Goal: Information Seeking & Learning: Compare options

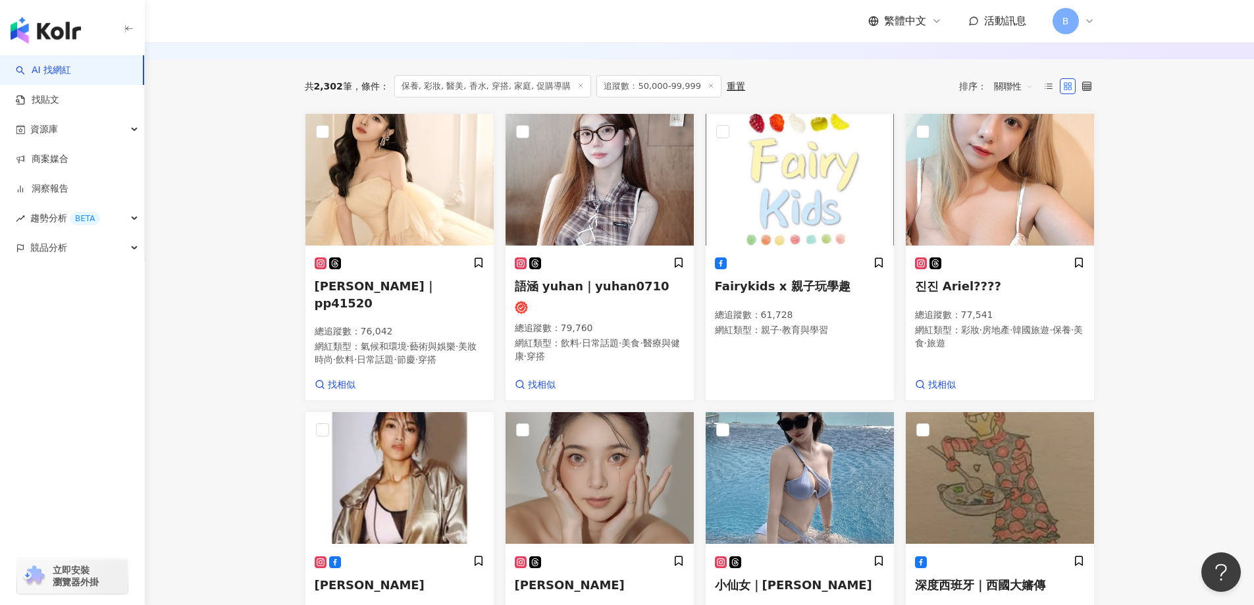
click at [250, 218] on main "不分平台 台灣 搜尋 您可能感興趣： haikyu_rement_love haikyu_rement_love 香水油 香水品牌 類型 性別 追蹤數 互動率…" at bounding box center [699, 461] width 1109 height 1680
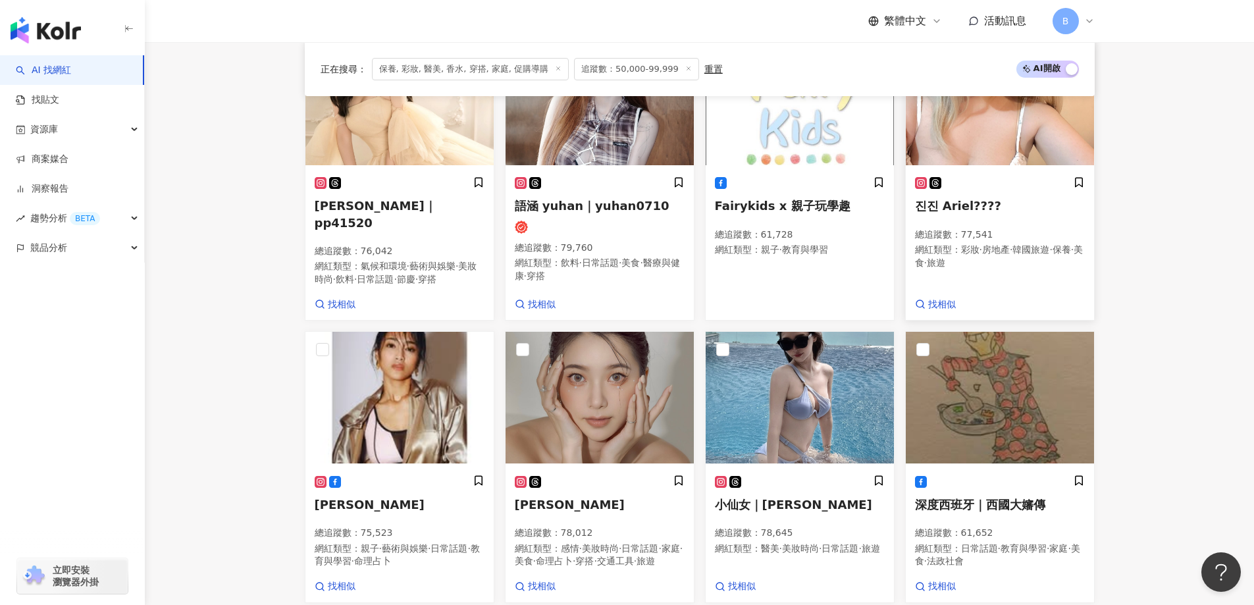
scroll to position [619, 0]
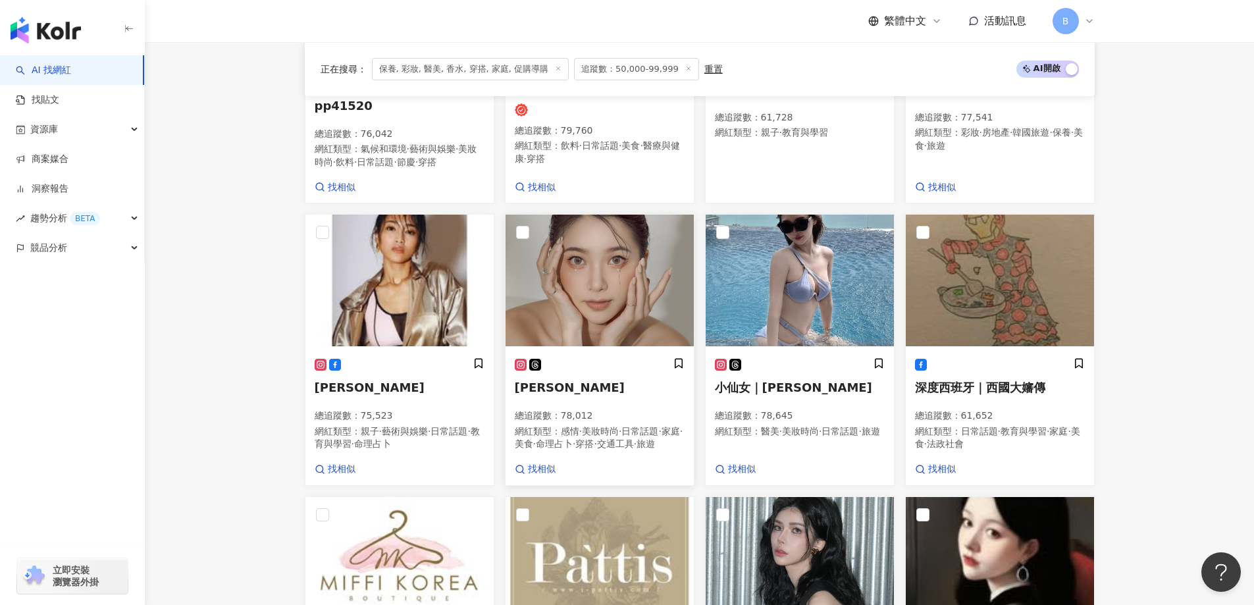
click at [594, 301] on img at bounding box center [599, 281] width 188 height 132
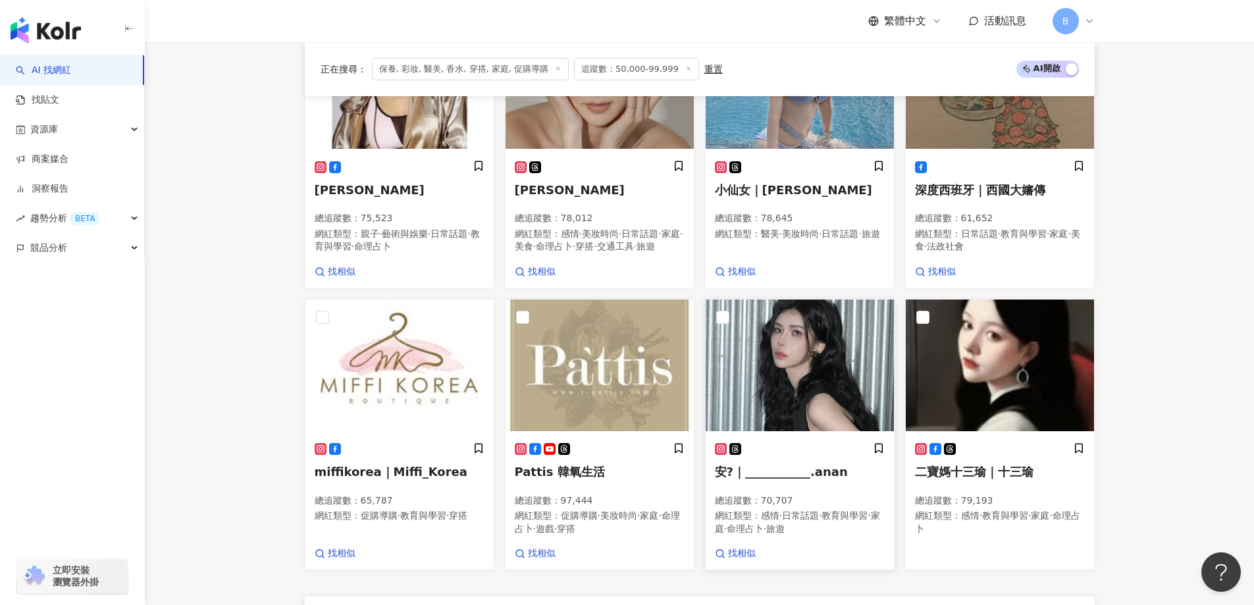
click at [818, 376] on img at bounding box center [799, 365] width 188 height 132
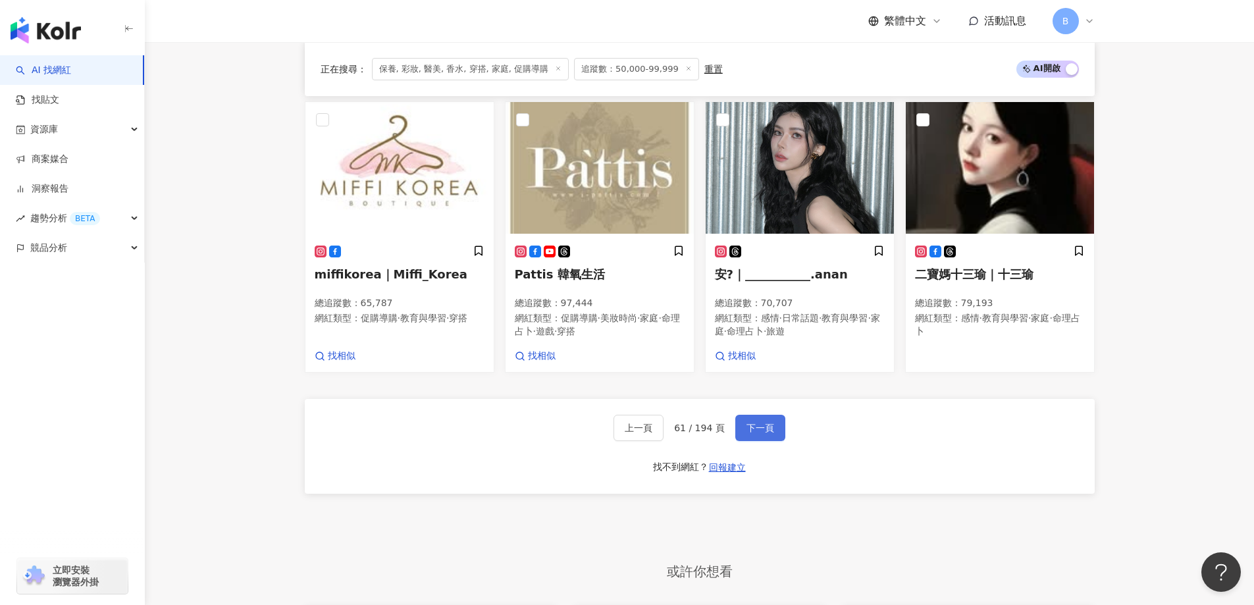
click at [771, 441] on button "下一頁" at bounding box center [760, 428] width 50 height 26
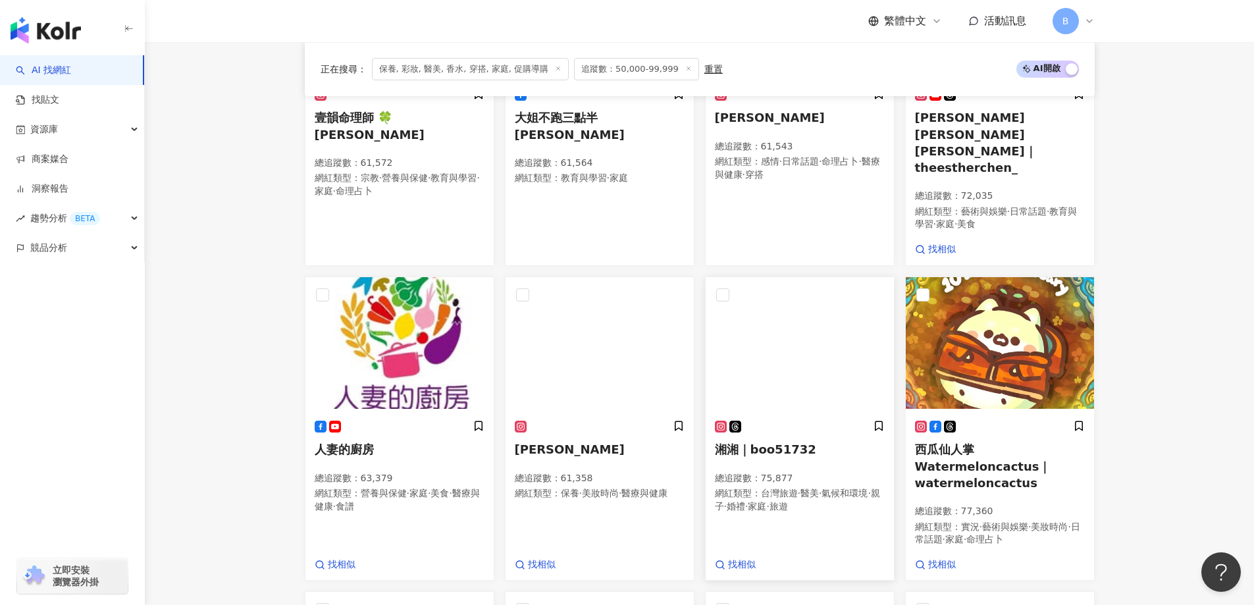
scroll to position [655, 0]
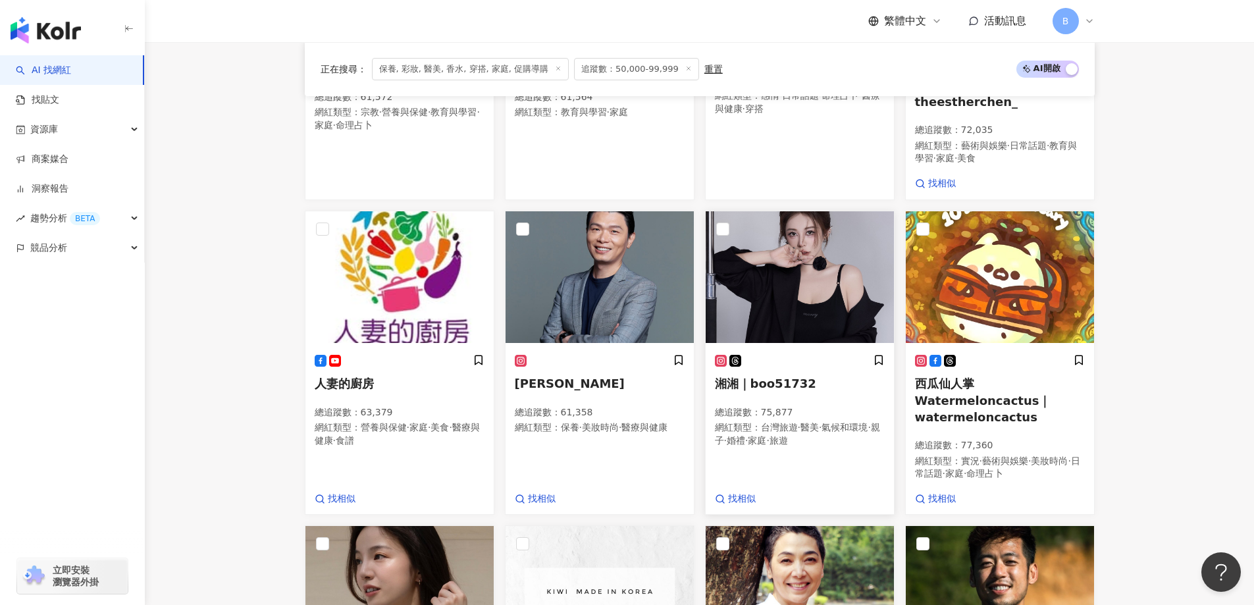
click at [773, 280] on img at bounding box center [799, 277] width 188 height 132
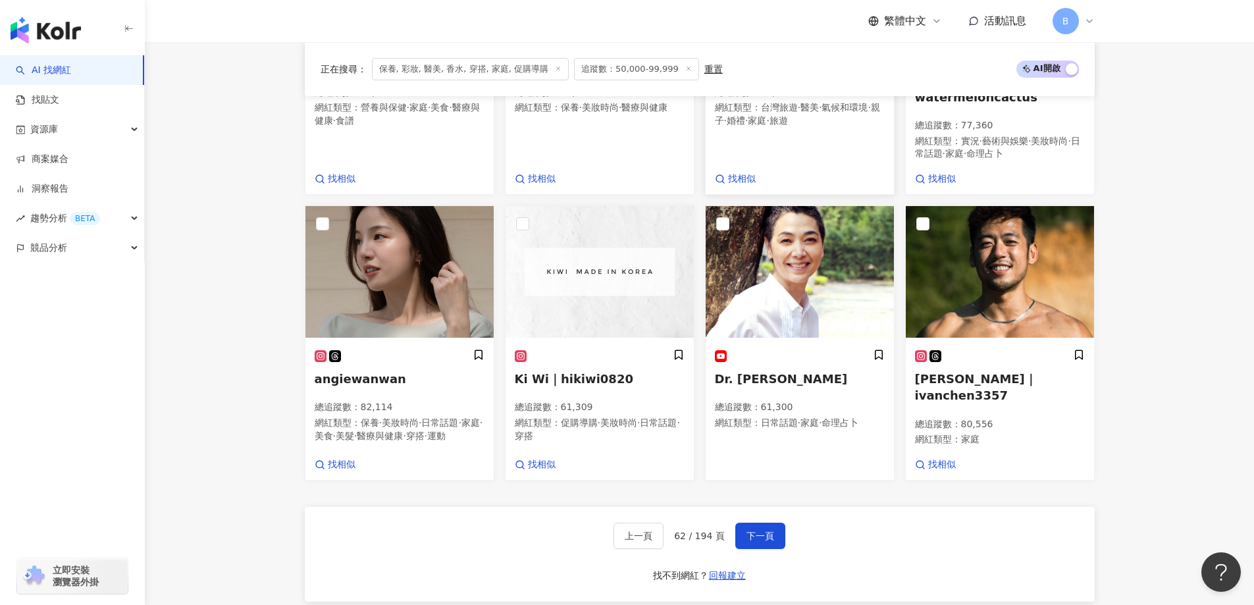
scroll to position [985, 0]
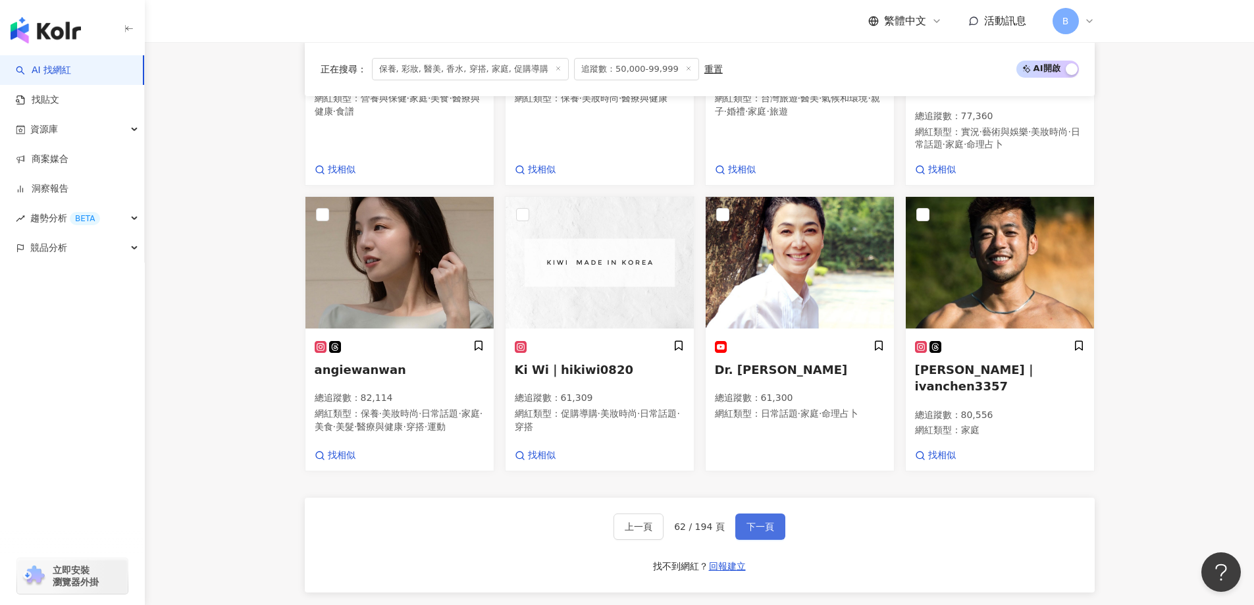
click at [759, 513] on button "下一頁" at bounding box center [760, 526] width 50 height 26
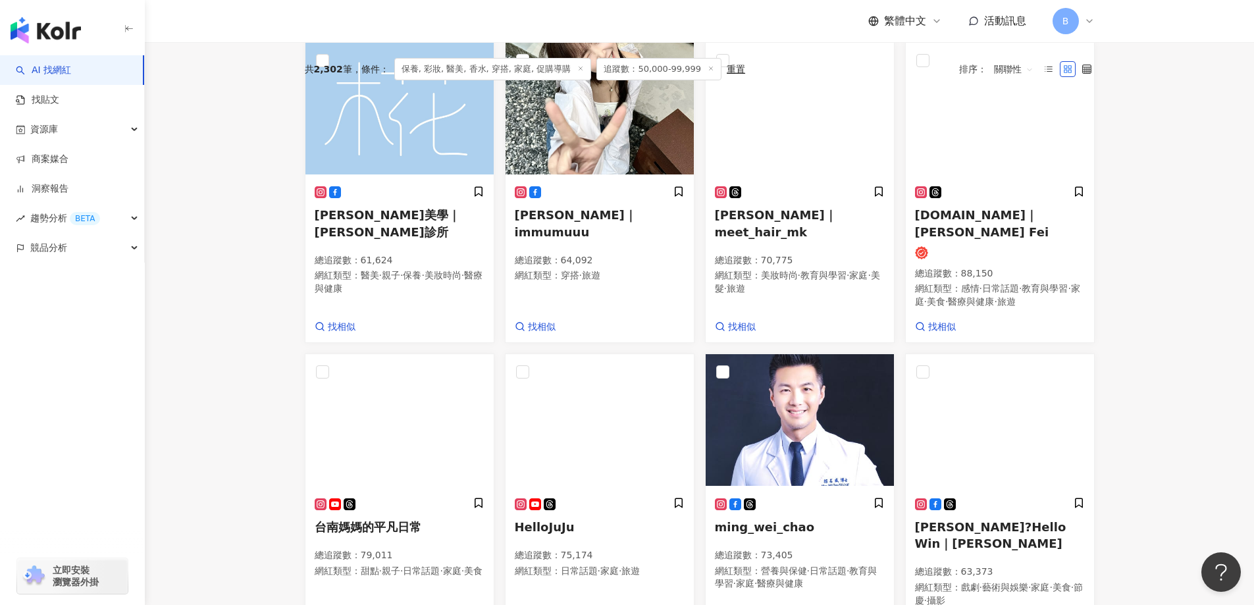
scroll to position [297, 0]
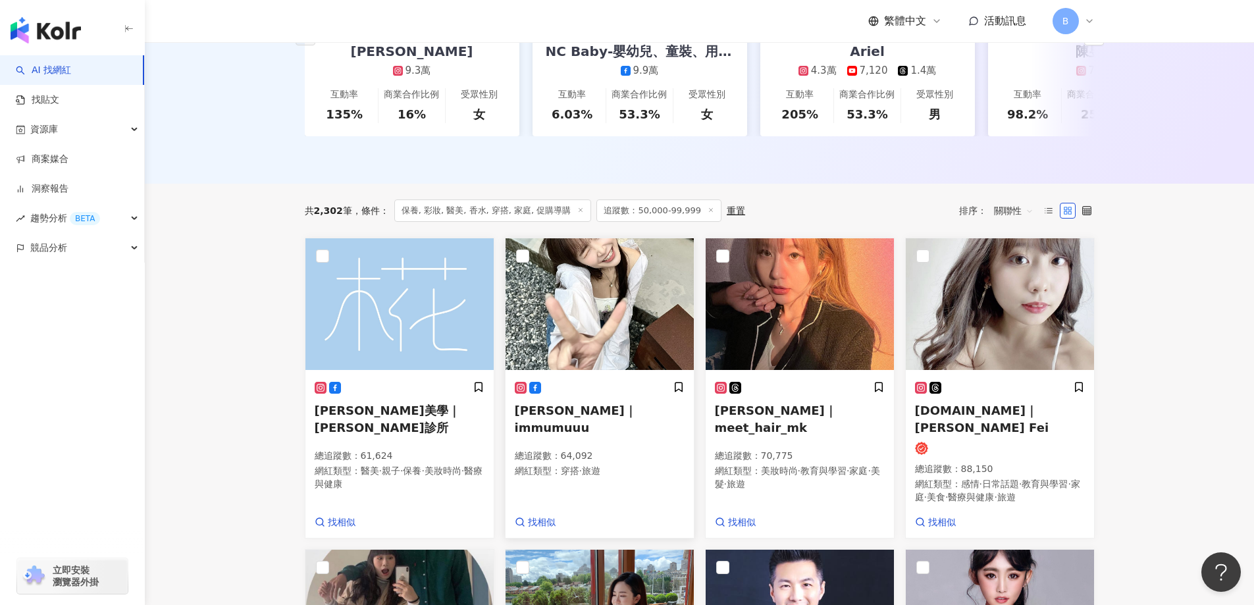
click at [614, 340] on img at bounding box center [599, 304] width 188 height 132
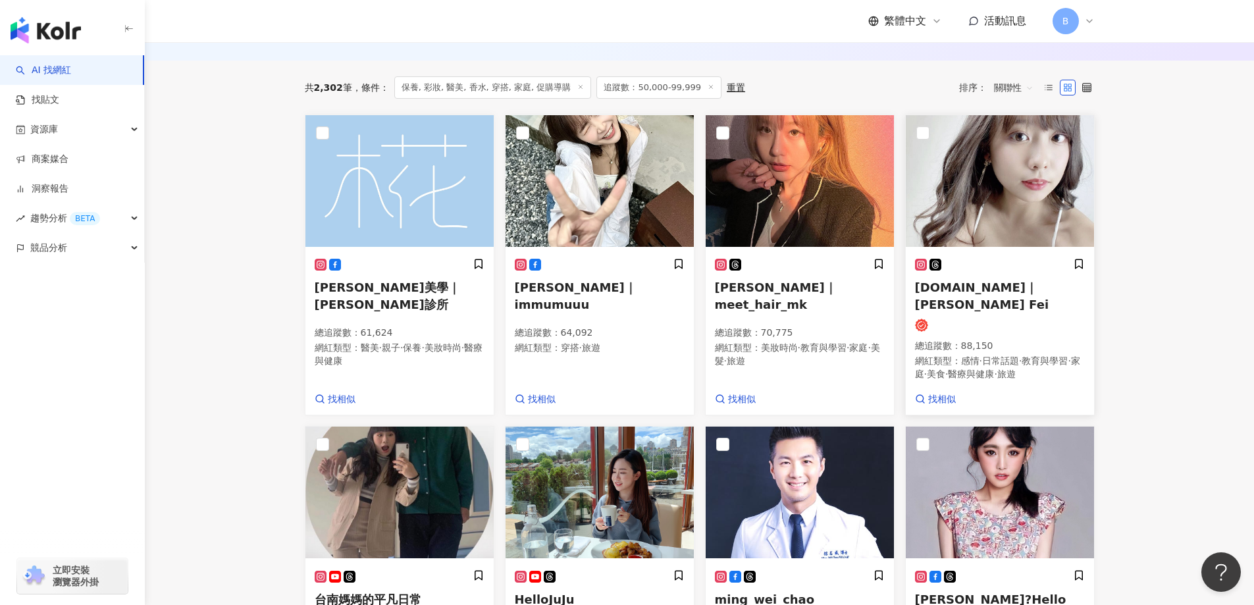
scroll to position [428, 0]
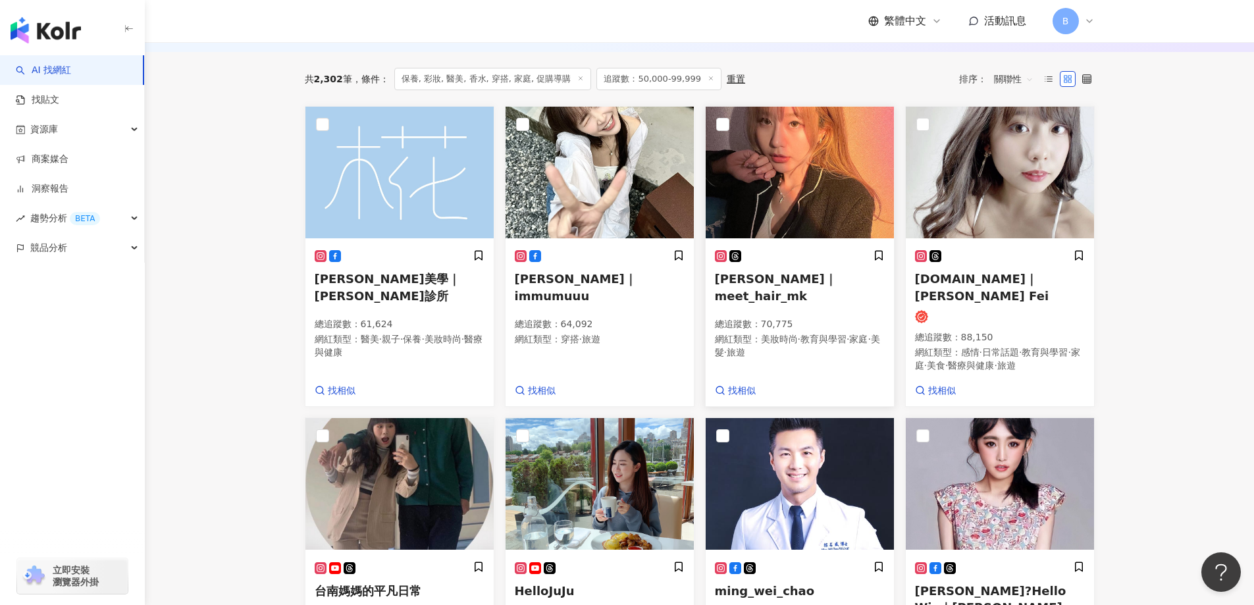
click at [835, 214] on img at bounding box center [799, 173] width 188 height 132
click at [1024, 198] on img at bounding box center [1000, 173] width 188 height 132
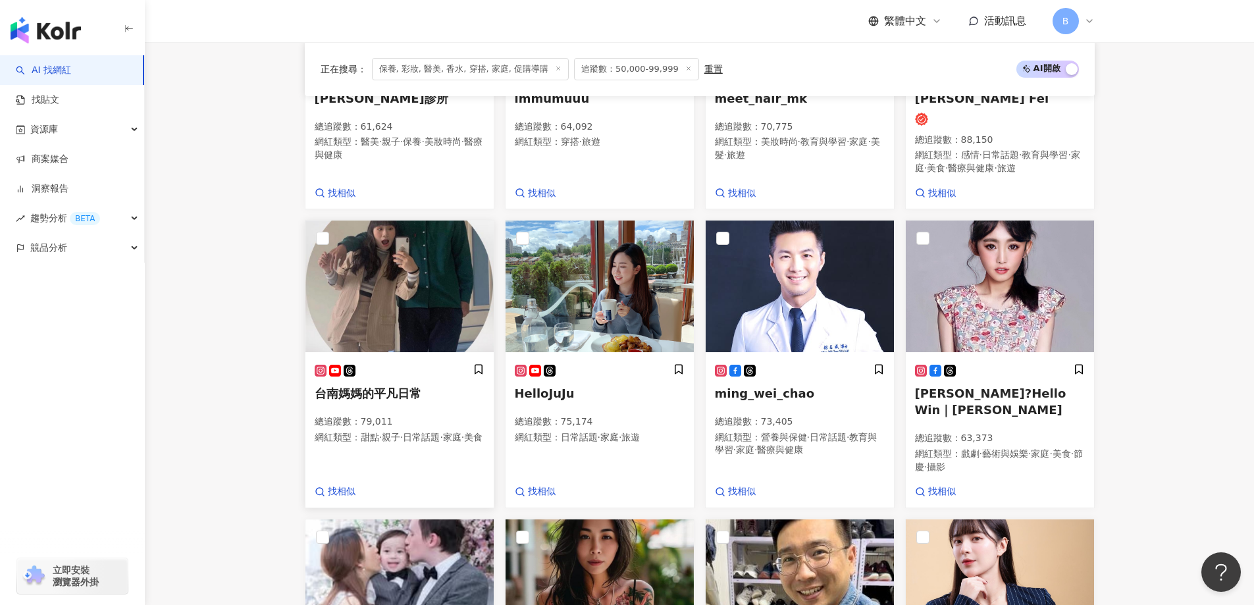
click at [349, 272] on img at bounding box center [399, 286] width 188 height 132
click at [619, 279] on img at bounding box center [599, 286] width 188 height 132
click at [1010, 297] on img at bounding box center [1000, 286] width 188 height 132
click at [264, 255] on main "不分平台 台灣 搜尋 您可能感興趣： haikyu_rement_love haikyu_rement_love 香水油 香水品牌 類型 性別 追蹤數 互動率…" at bounding box center [699, 289] width 1109 height 1747
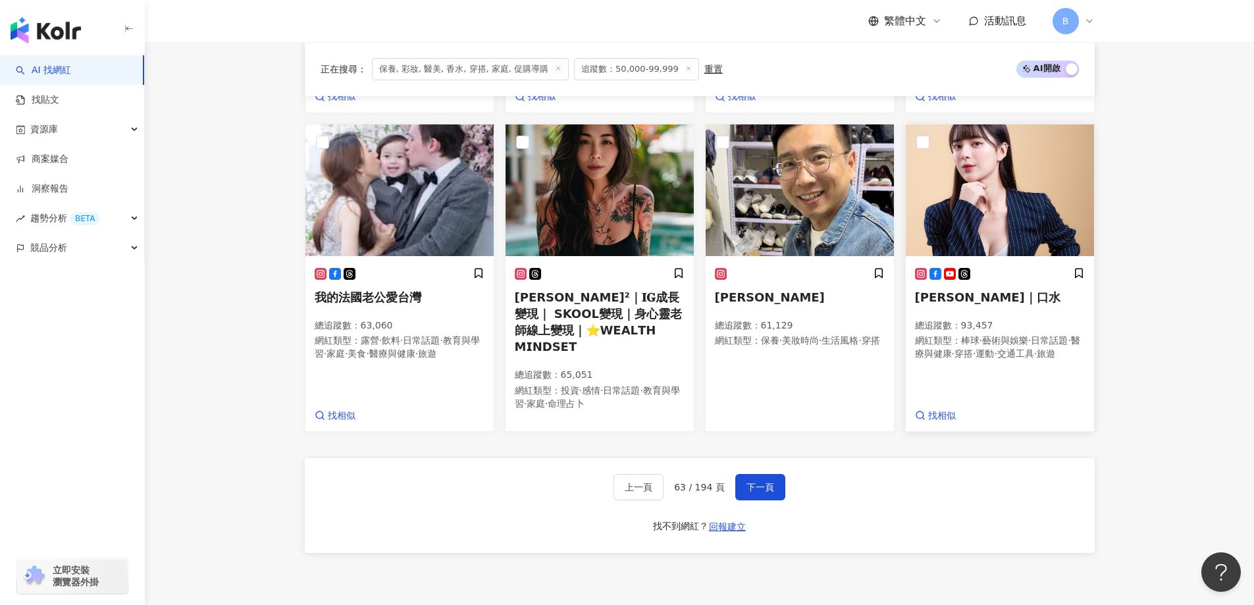
click at [978, 176] on img at bounding box center [1000, 190] width 188 height 132
click at [763, 474] on button "下一頁" at bounding box center [760, 487] width 50 height 26
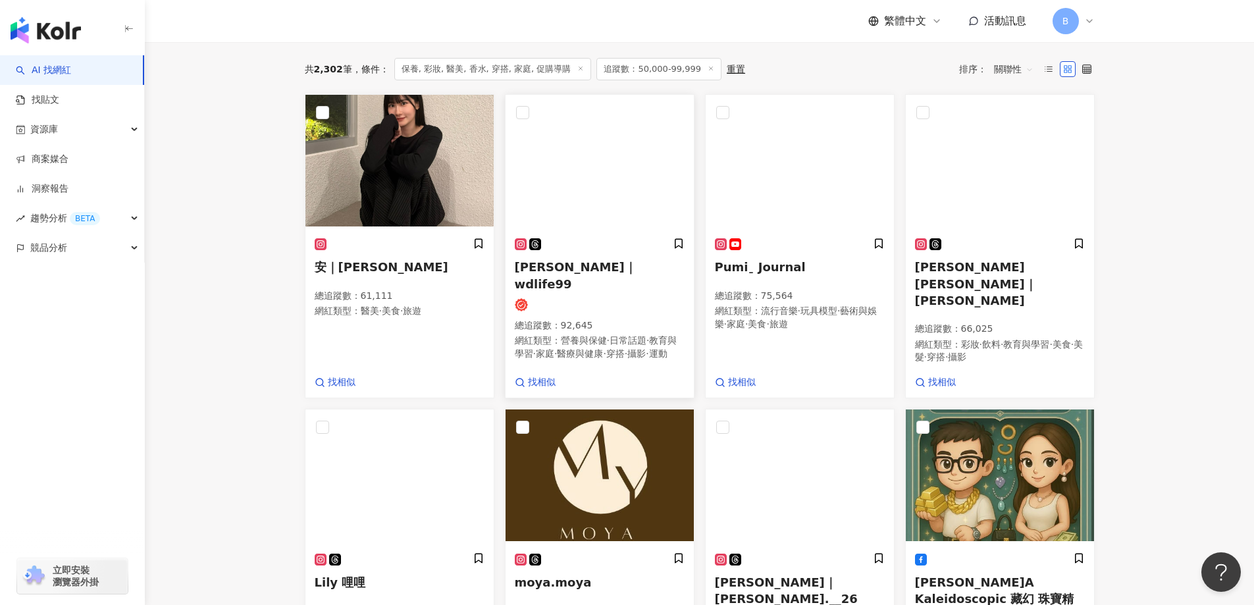
scroll to position [385, 0]
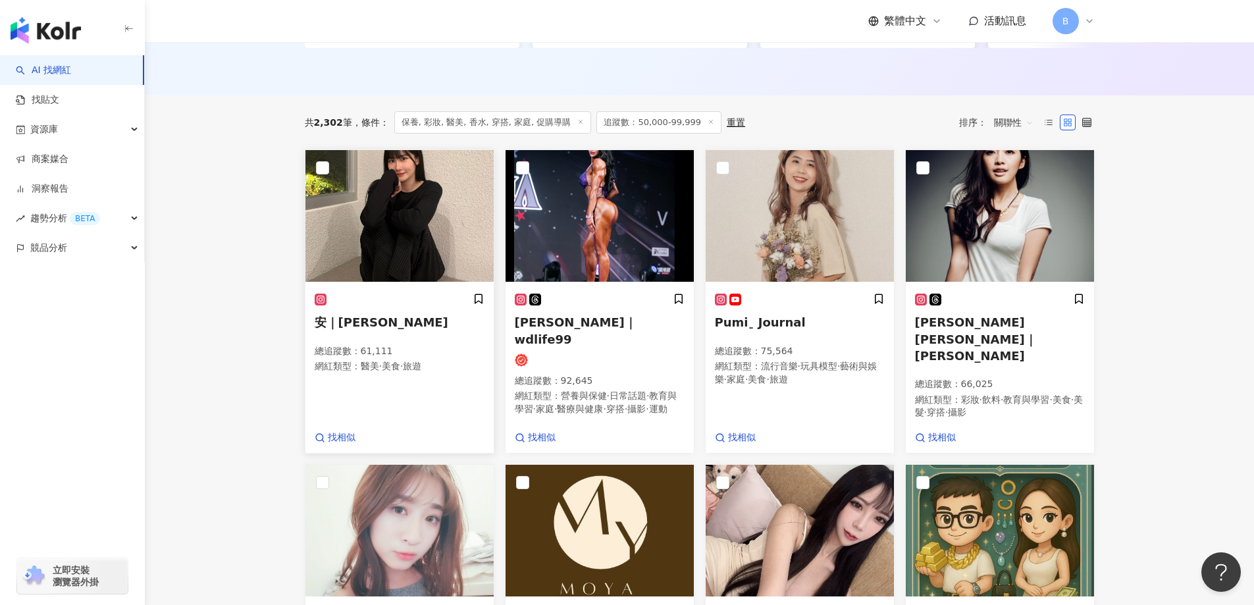
click at [445, 218] on img at bounding box center [399, 216] width 188 height 132
click at [1036, 187] on img at bounding box center [1000, 216] width 188 height 132
click at [759, 234] on img at bounding box center [799, 216] width 188 height 132
click at [946, 230] on img at bounding box center [1000, 216] width 188 height 132
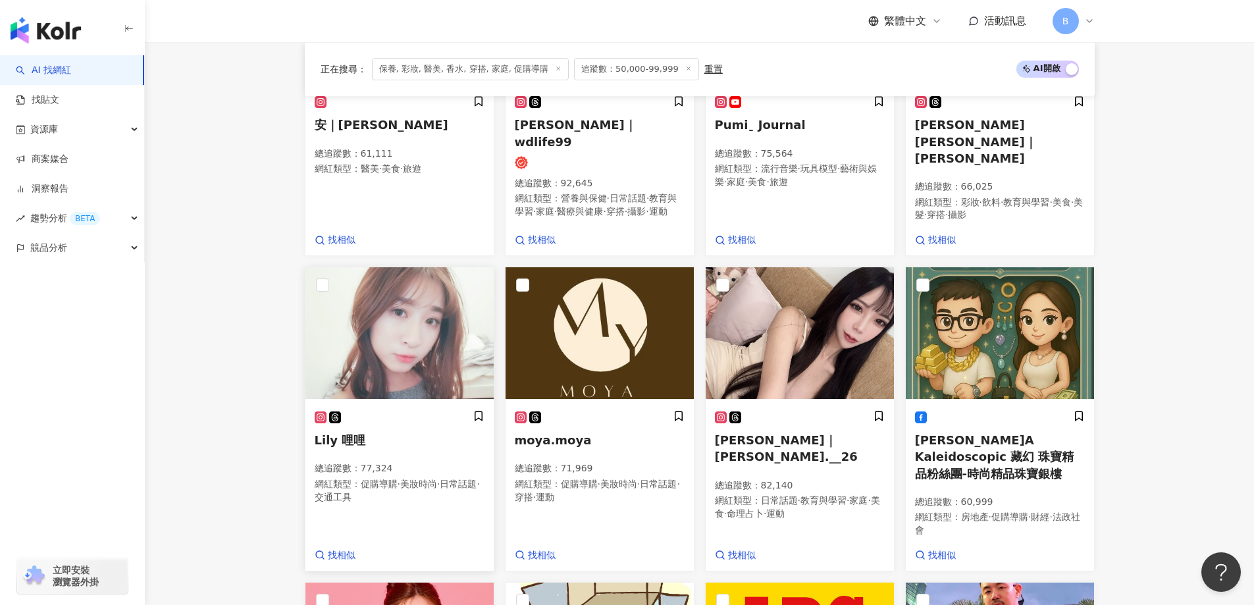
click at [436, 307] on img at bounding box center [399, 333] width 188 height 132
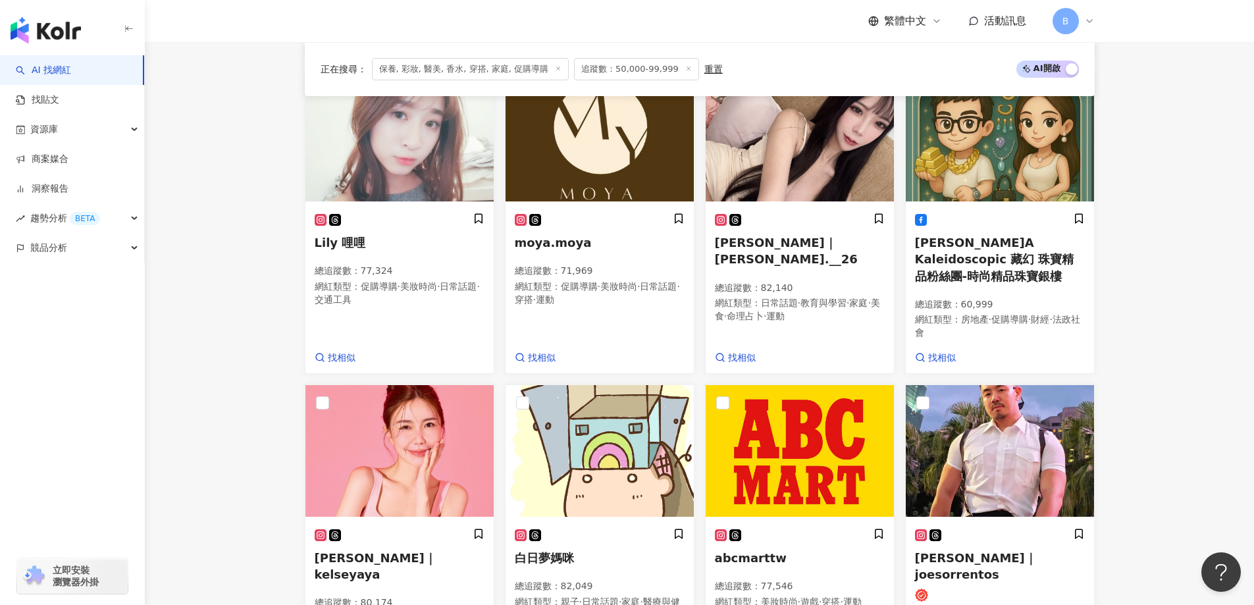
scroll to position [977, 0]
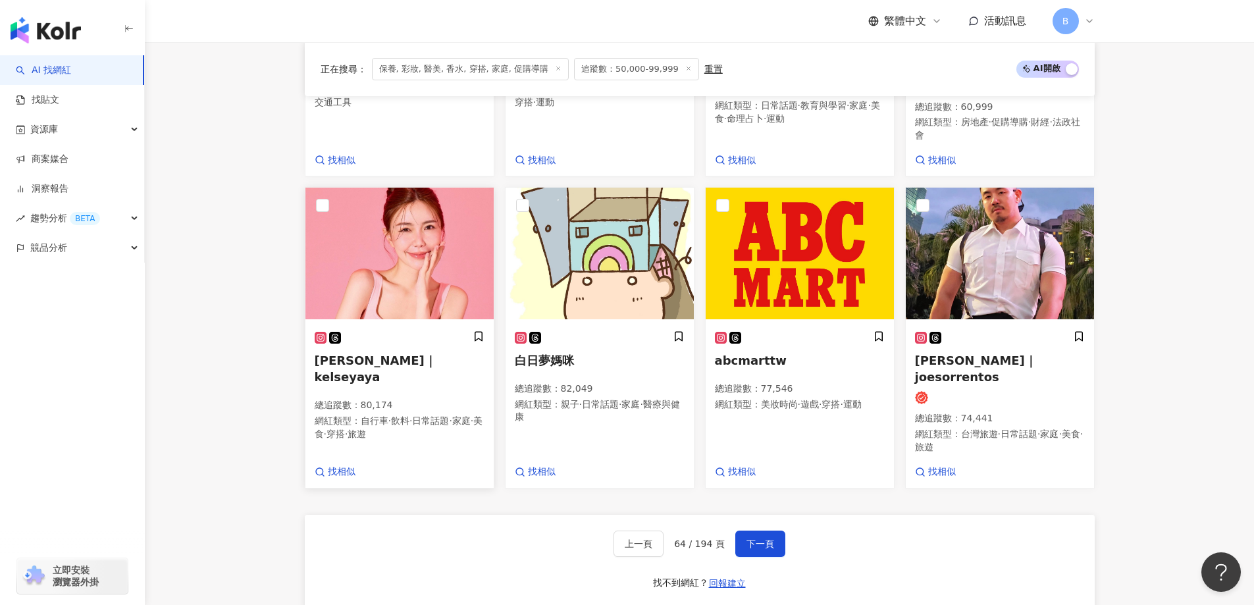
click at [392, 202] on img at bounding box center [399, 254] width 188 height 132
click at [762, 538] on span "下一頁" at bounding box center [760, 543] width 28 height 11
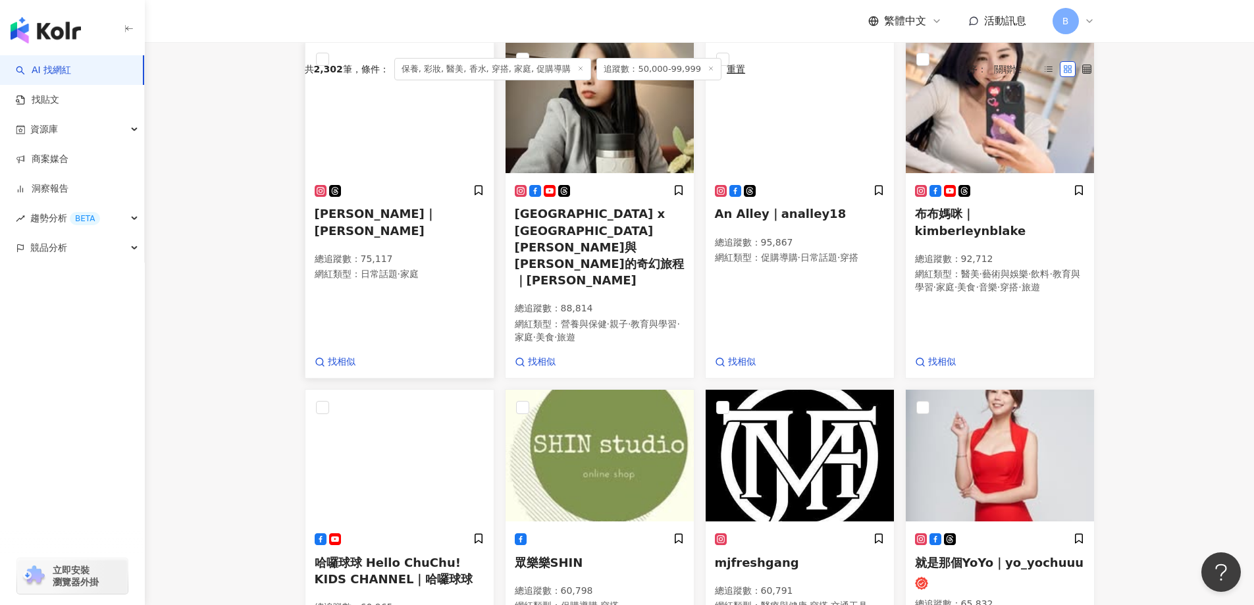
scroll to position [336, 0]
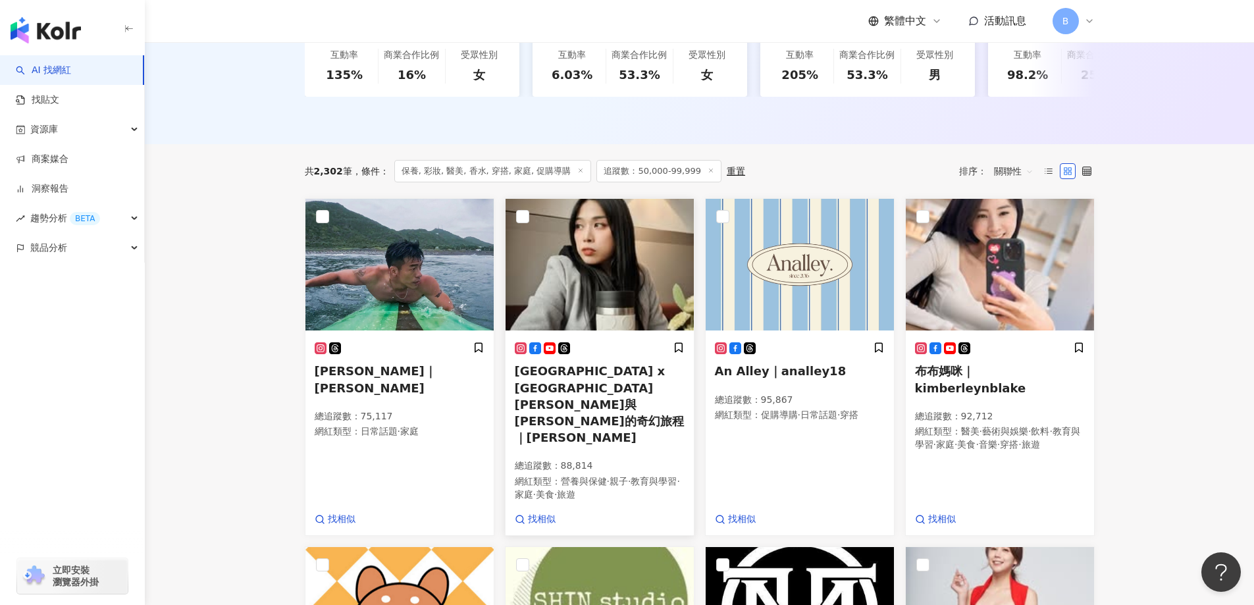
click at [596, 253] on img at bounding box center [599, 265] width 188 height 132
click at [1004, 271] on img at bounding box center [1000, 265] width 188 height 132
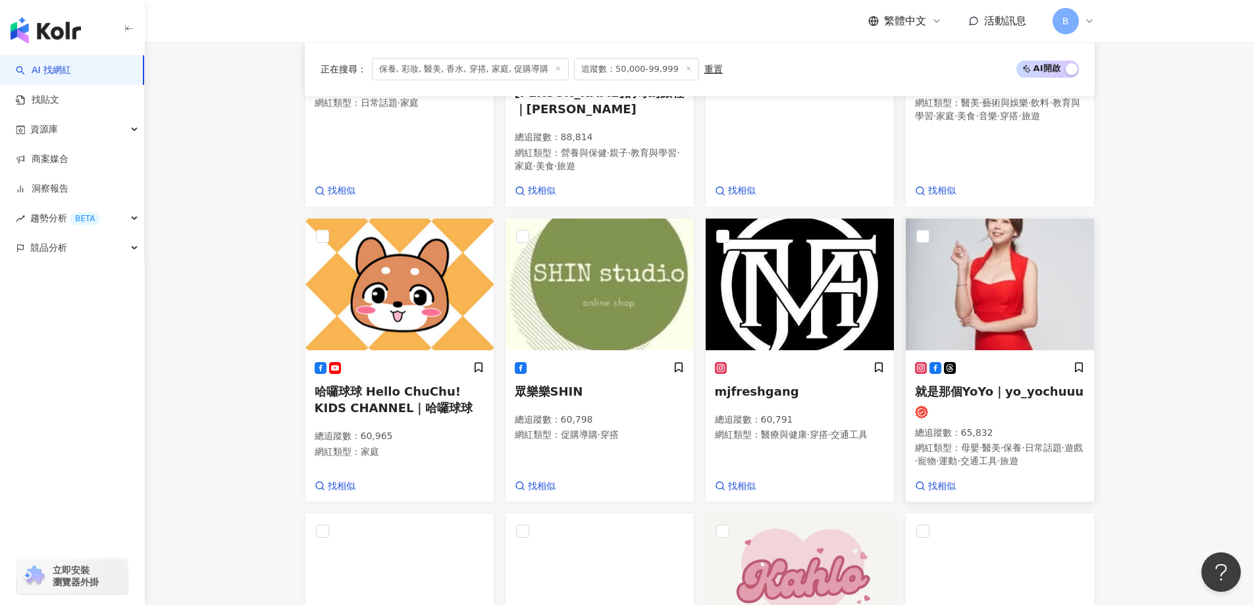
scroll to position [665, 0]
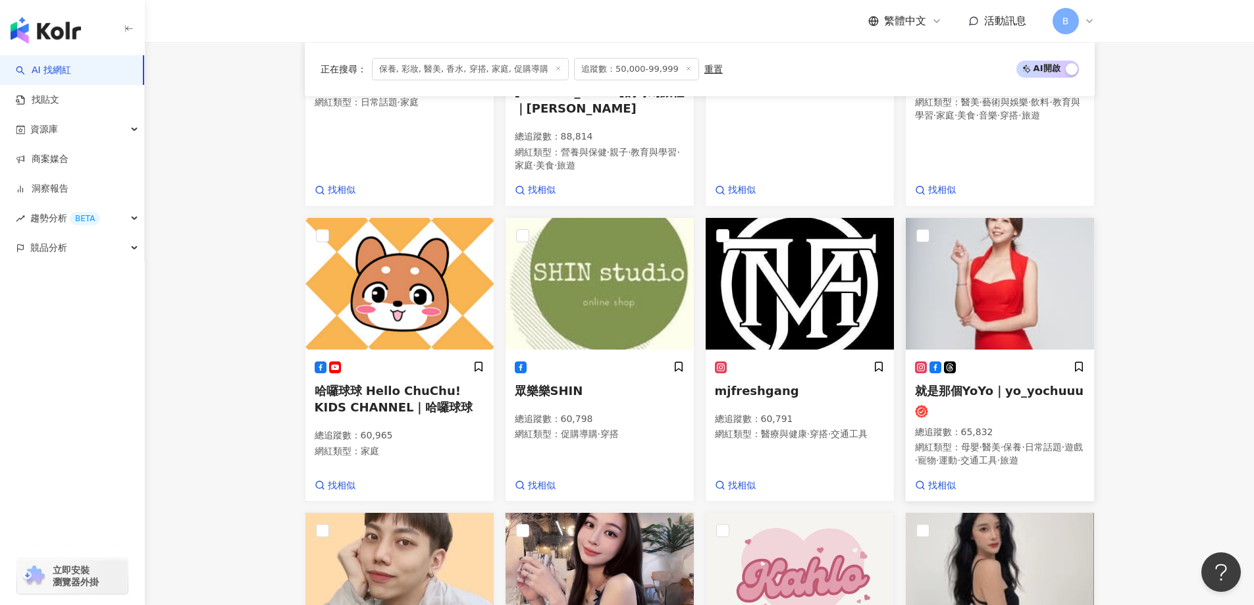
click at [984, 234] on img at bounding box center [1000, 284] width 188 height 132
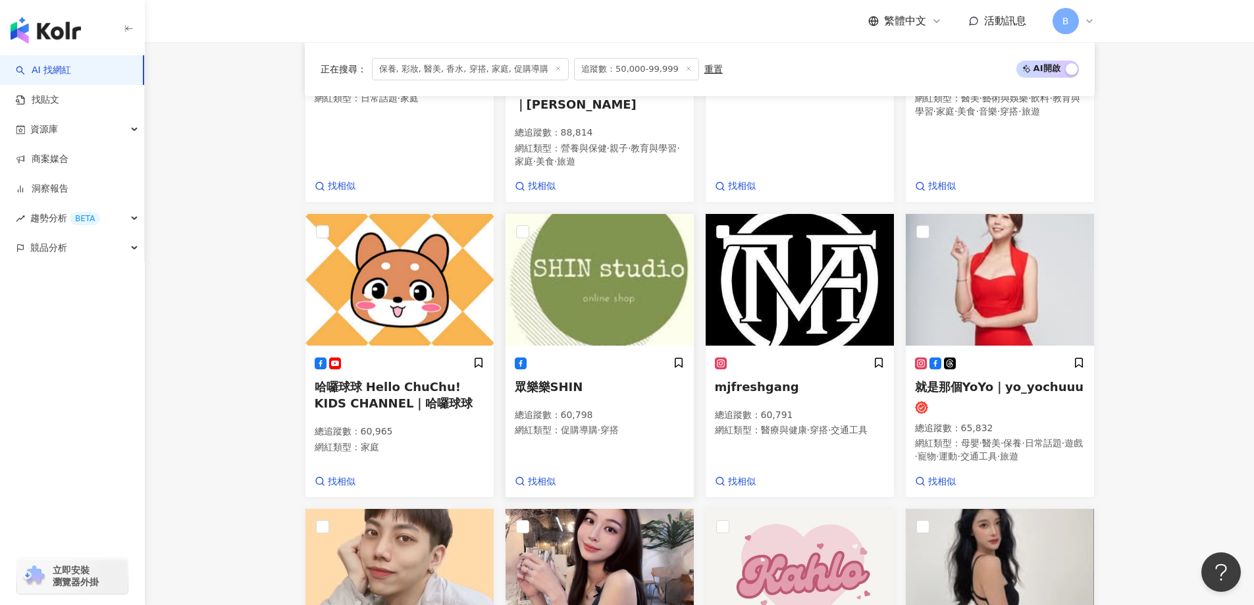
scroll to position [863, 0]
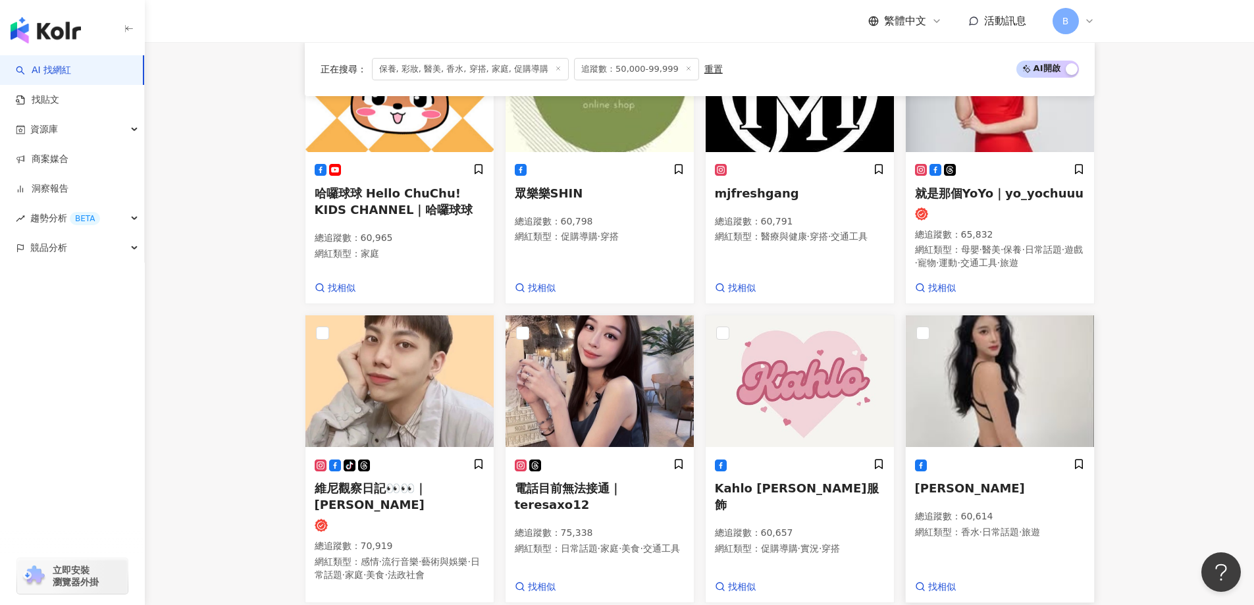
click at [992, 347] on img at bounding box center [1000, 381] width 188 height 132
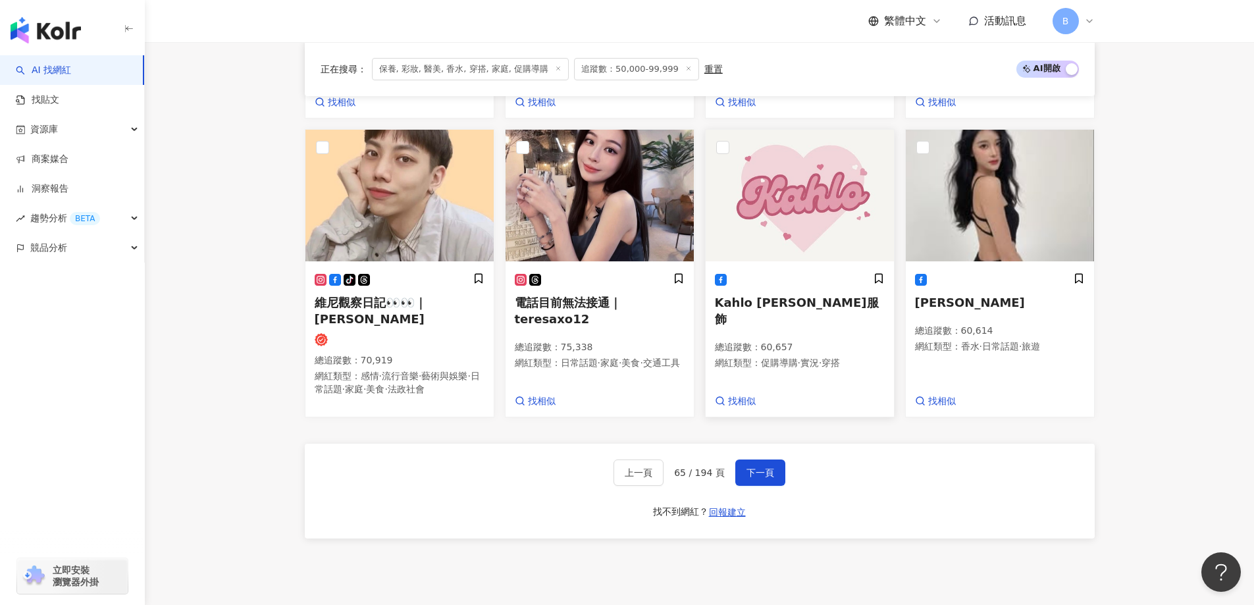
scroll to position [1060, 0]
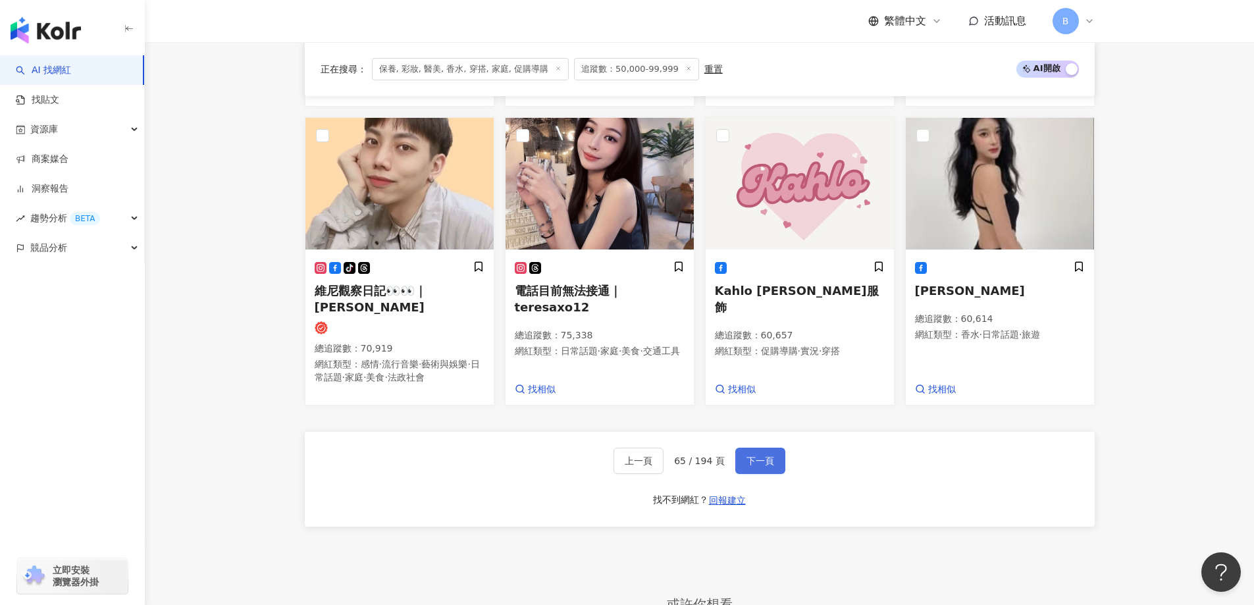
click at [777, 448] on button "下一頁" at bounding box center [760, 461] width 50 height 26
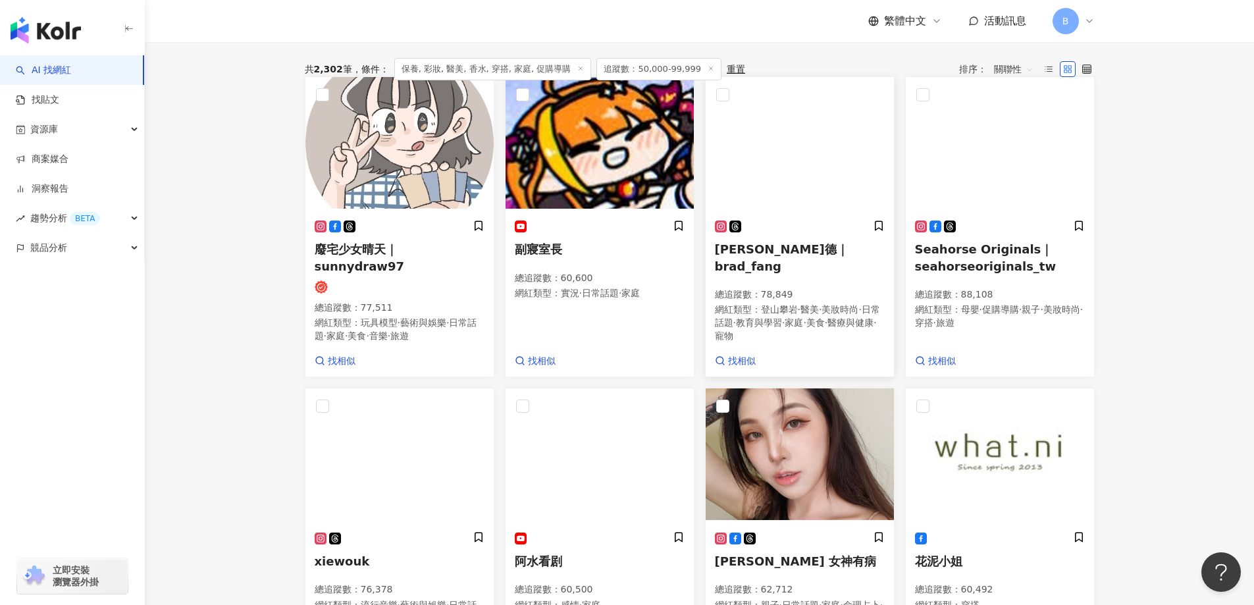
scroll to position [586, 0]
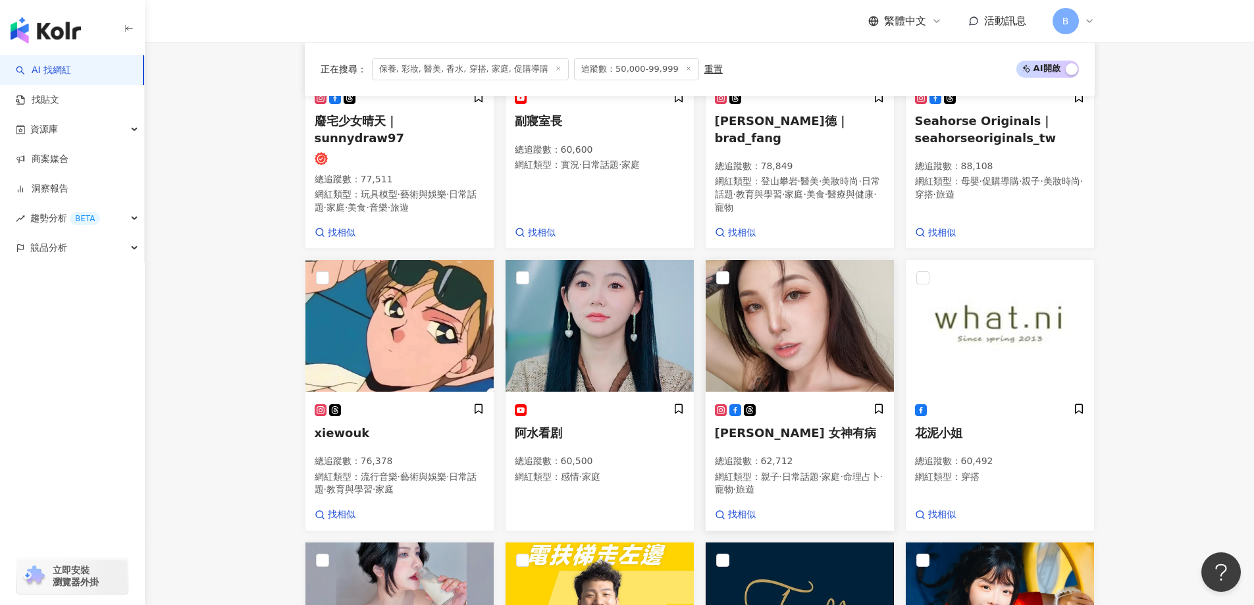
click at [810, 310] on img at bounding box center [799, 326] width 188 height 132
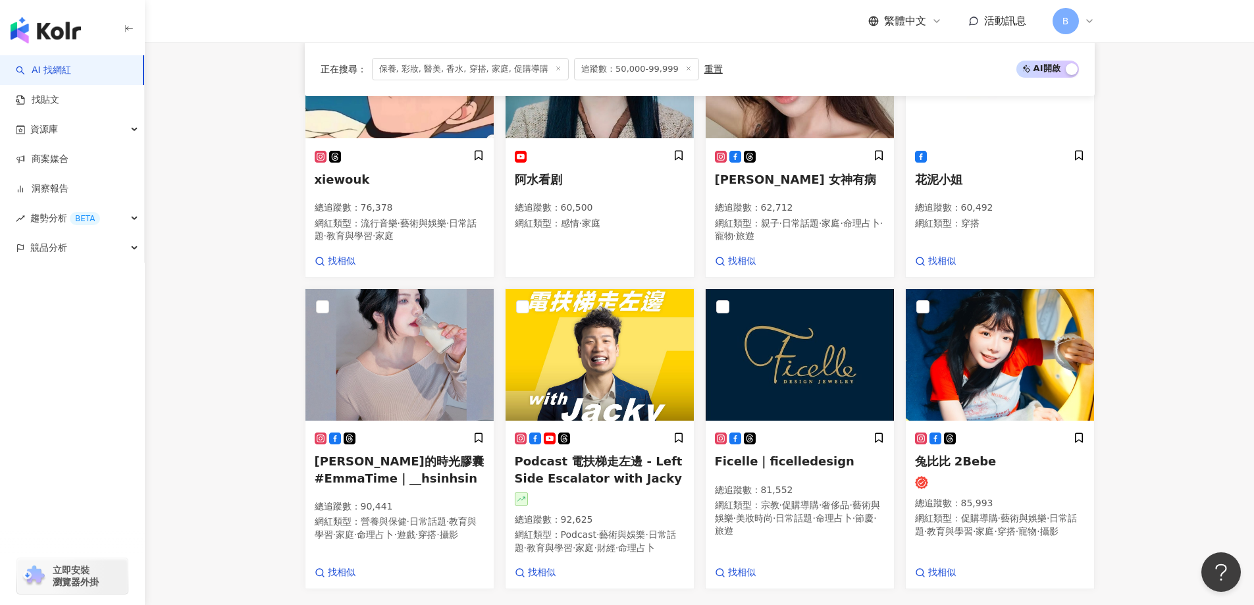
scroll to position [915, 0]
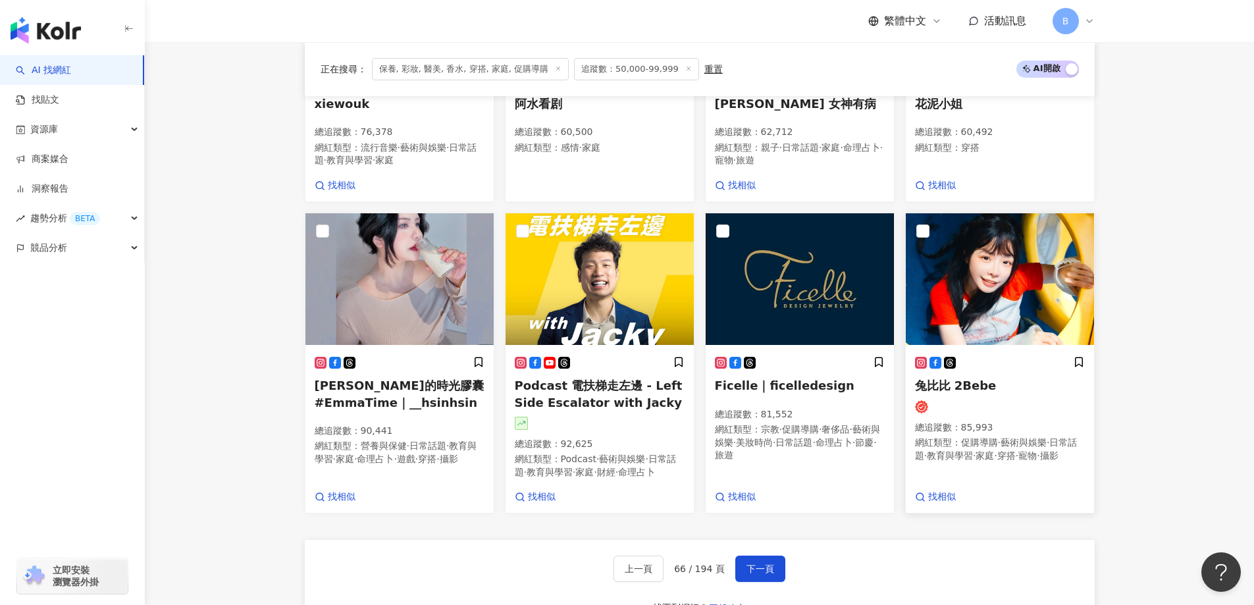
click at [967, 276] on img at bounding box center [1000, 279] width 188 height 132
click at [763, 573] on span "下一頁" at bounding box center [760, 568] width 28 height 11
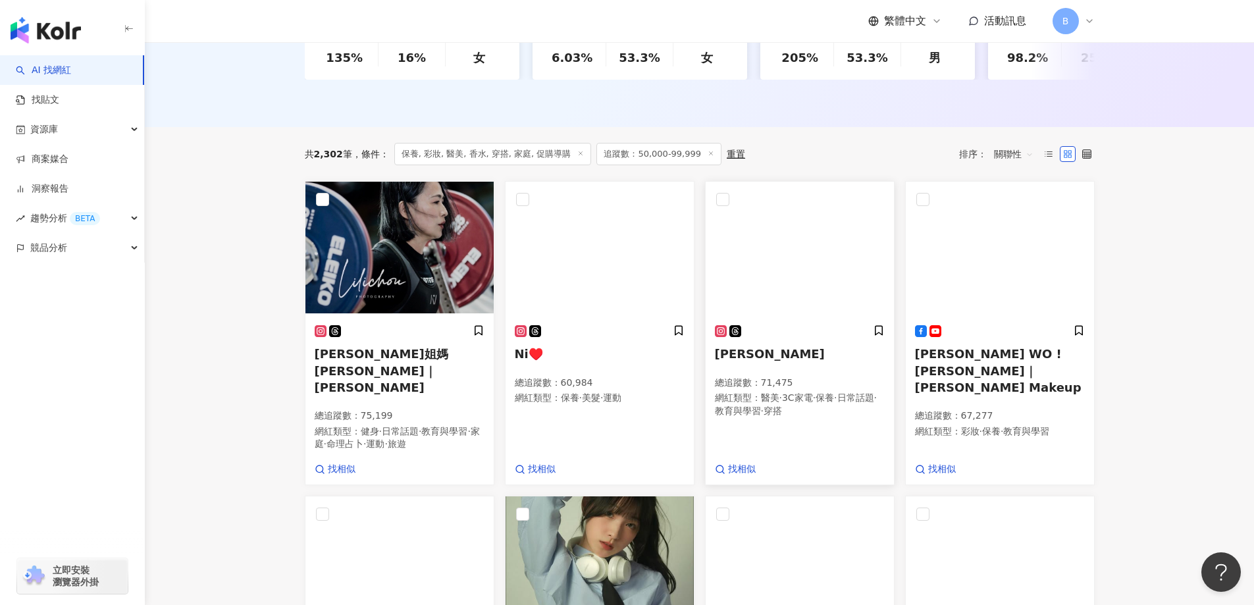
scroll to position [346, 0]
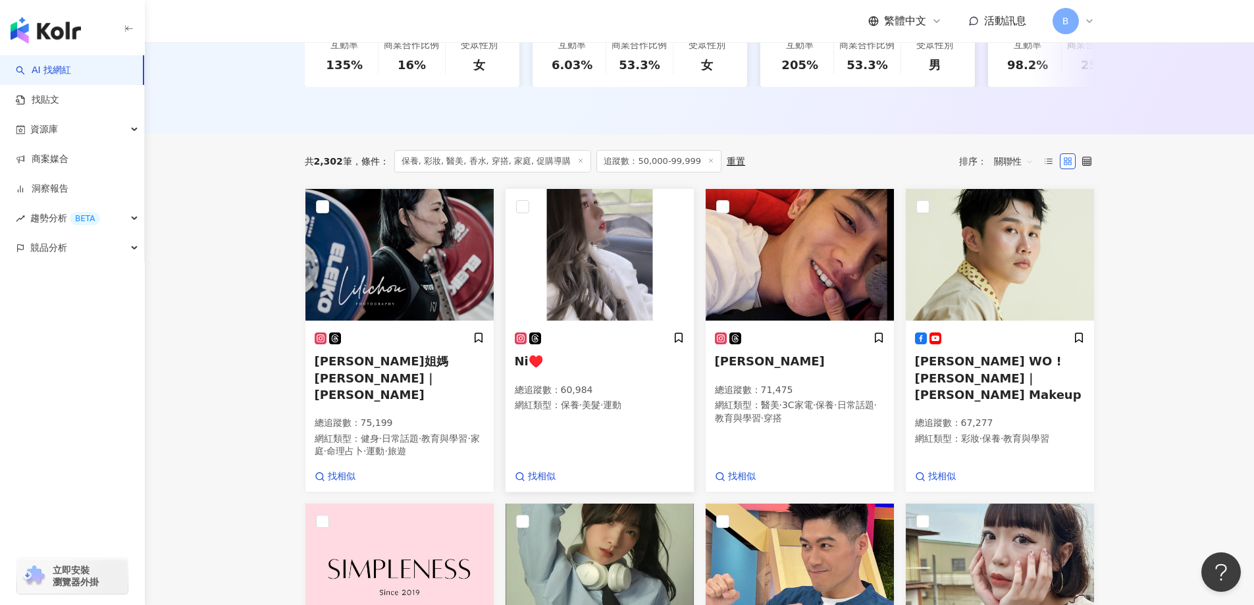
click at [603, 307] on img at bounding box center [599, 255] width 188 height 132
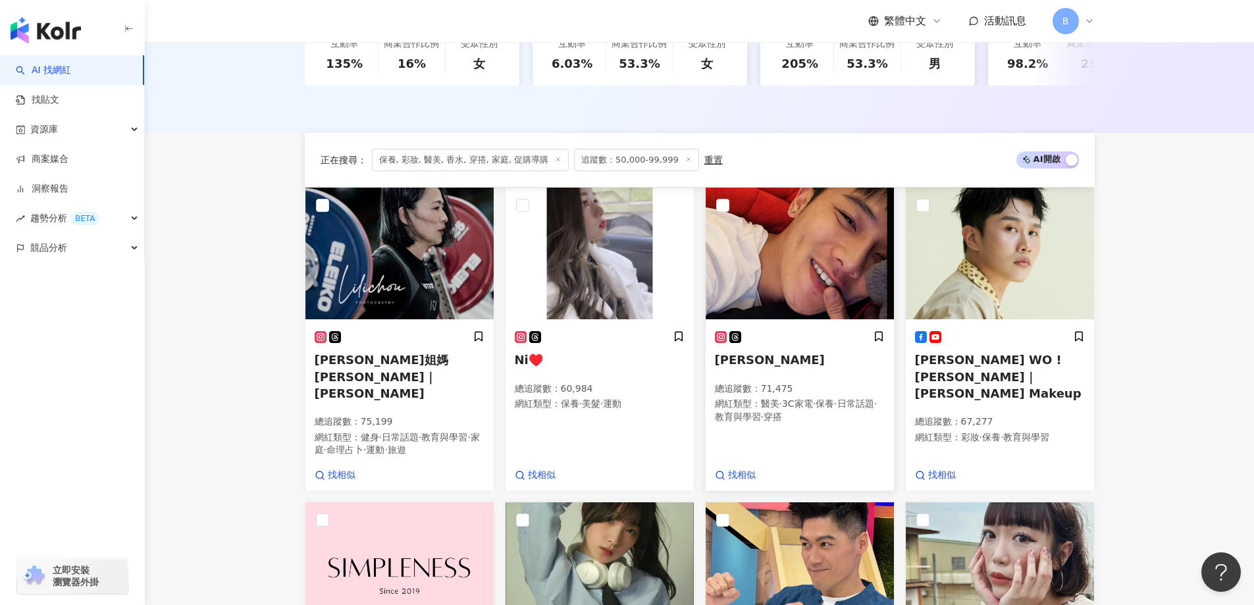
scroll to position [609, 0]
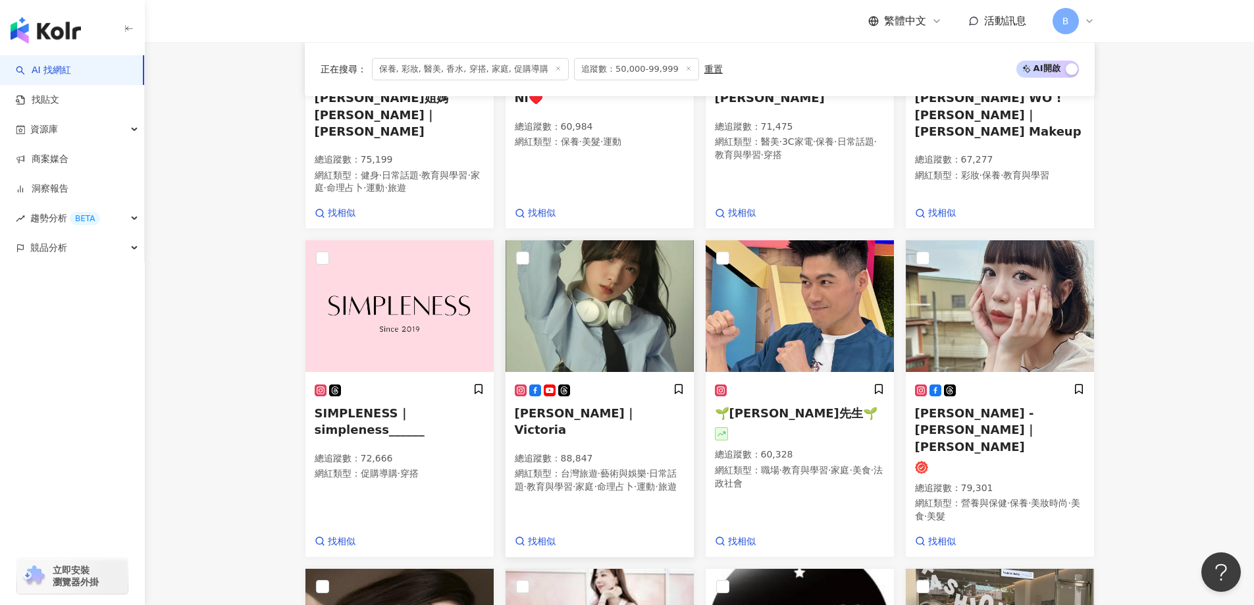
click at [665, 299] on img at bounding box center [599, 306] width 188 height 132
click at [1003, 295] on img at bounding box center [1000, 306] width 188 height 132
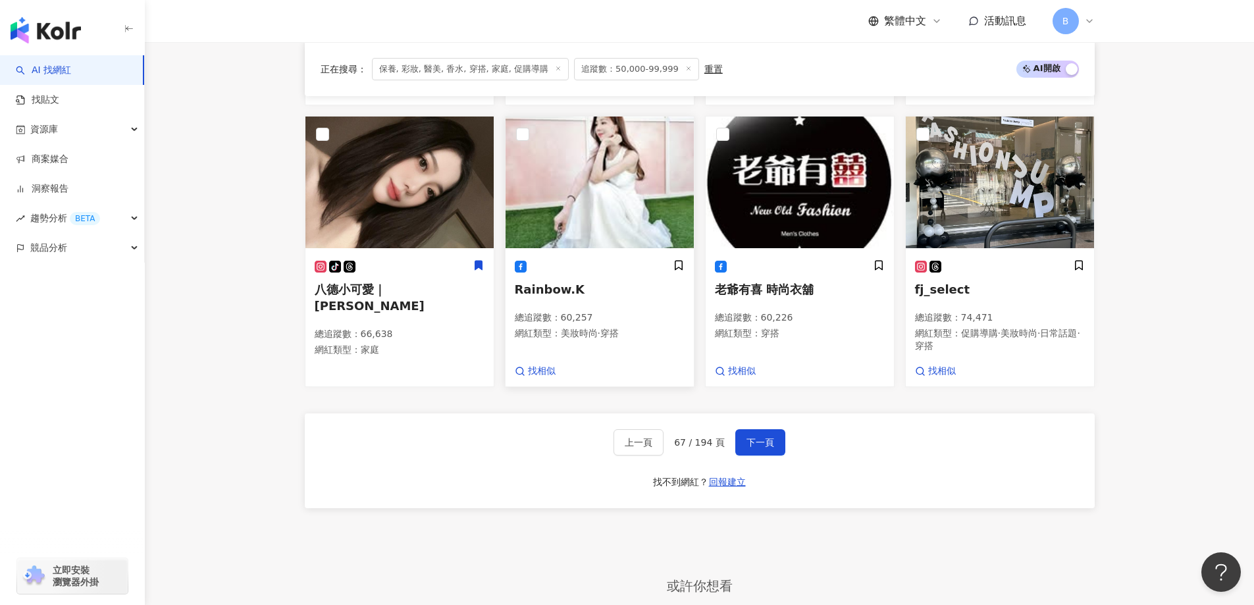
scroll to position [938, 0]
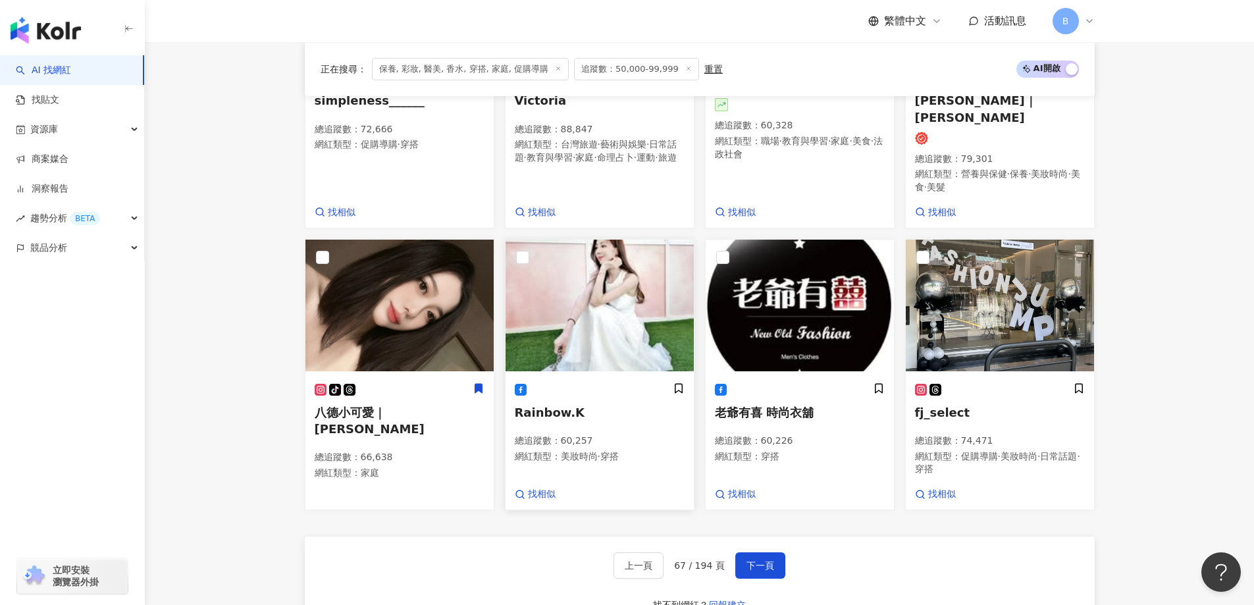
click at [601, 240] on img at bounding box center [599, 306] width 188 height 132
click at [760, 560] on span "下一頁" at bounding box center [760, 565] width 28 height 11
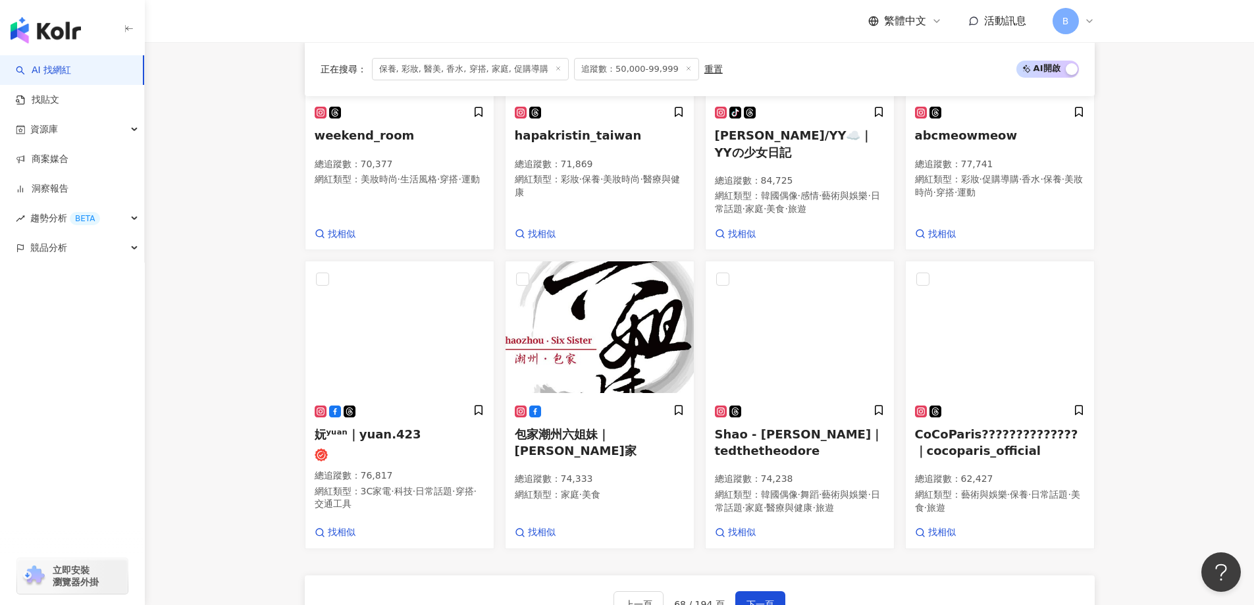
scroll to position [952, 0]
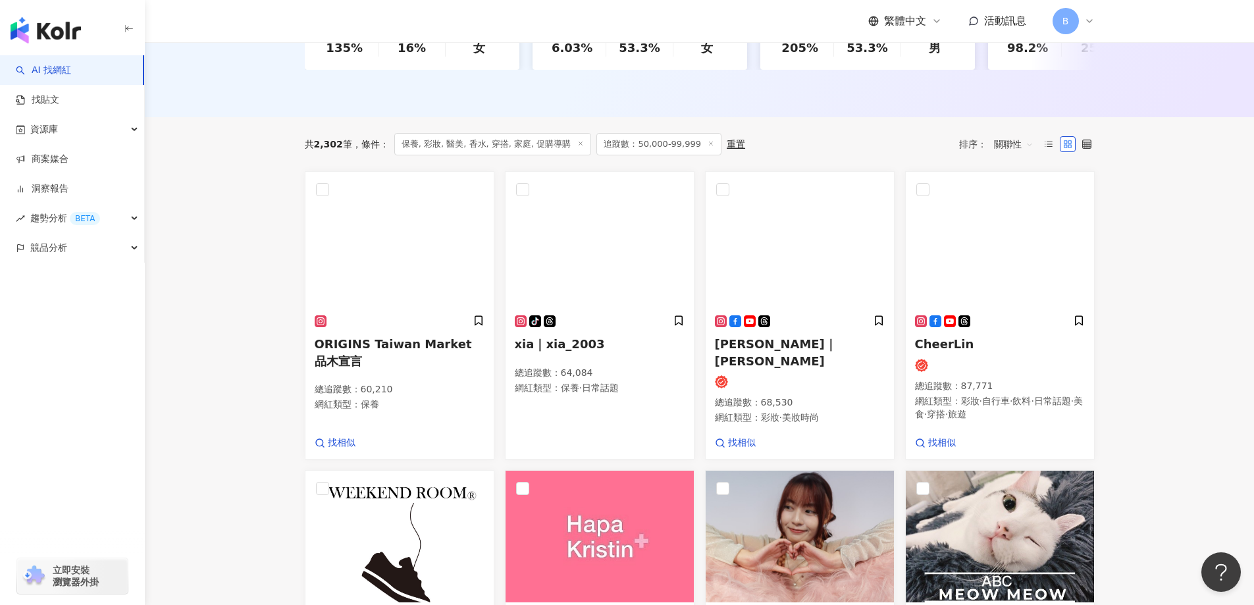
scroll to position [359, 0]
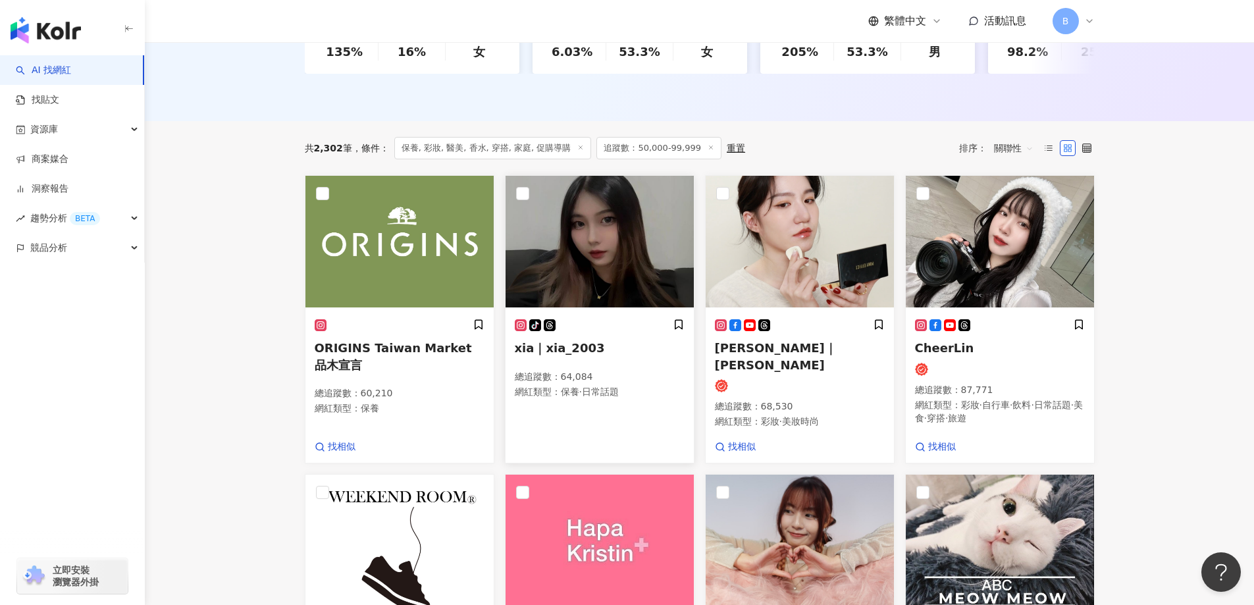
click at [664, 262] on img at bounding box center [599, 242] width 188 height 132
click at [750, 253] on img at bounding box center [799, 242] width 188 height 132
click at [1022, 240] on img at bounding box center [1000, 242] width 188 height 132
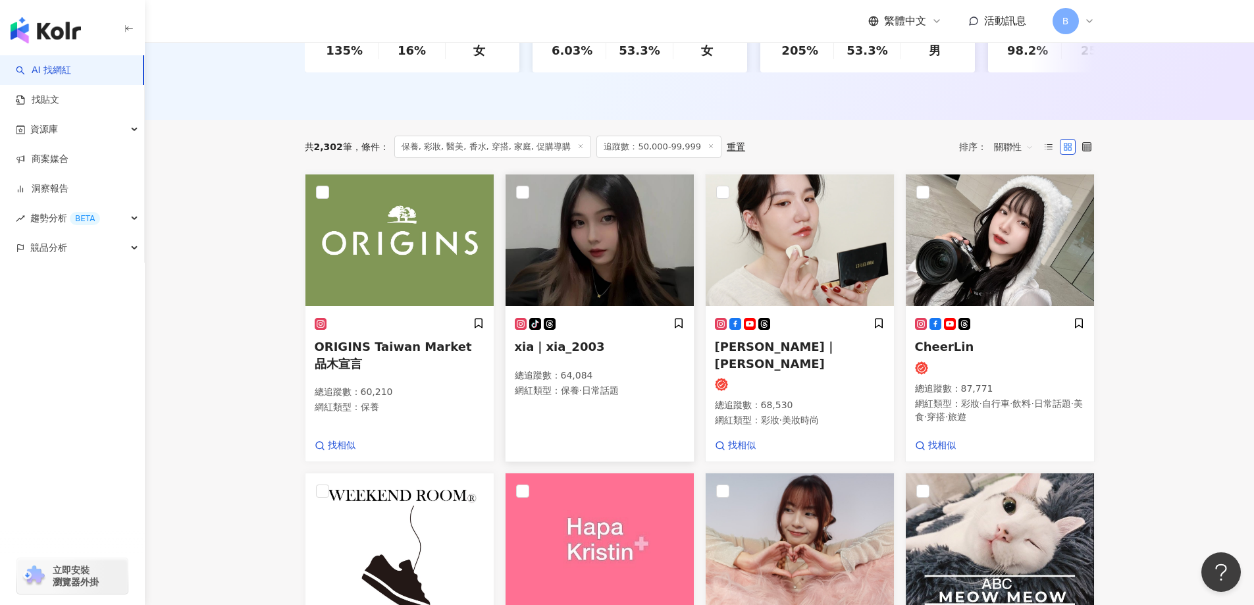
scroll to position [557, 0]
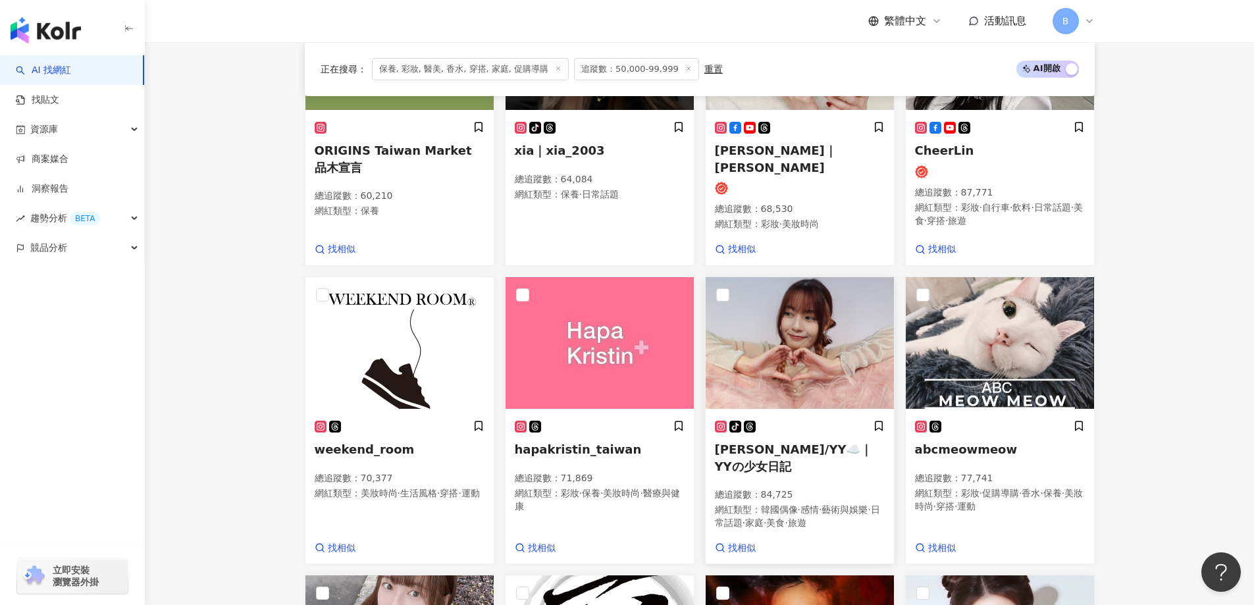
click at [800, 355] on img at bounding box center [799, 343] width 188 height 132
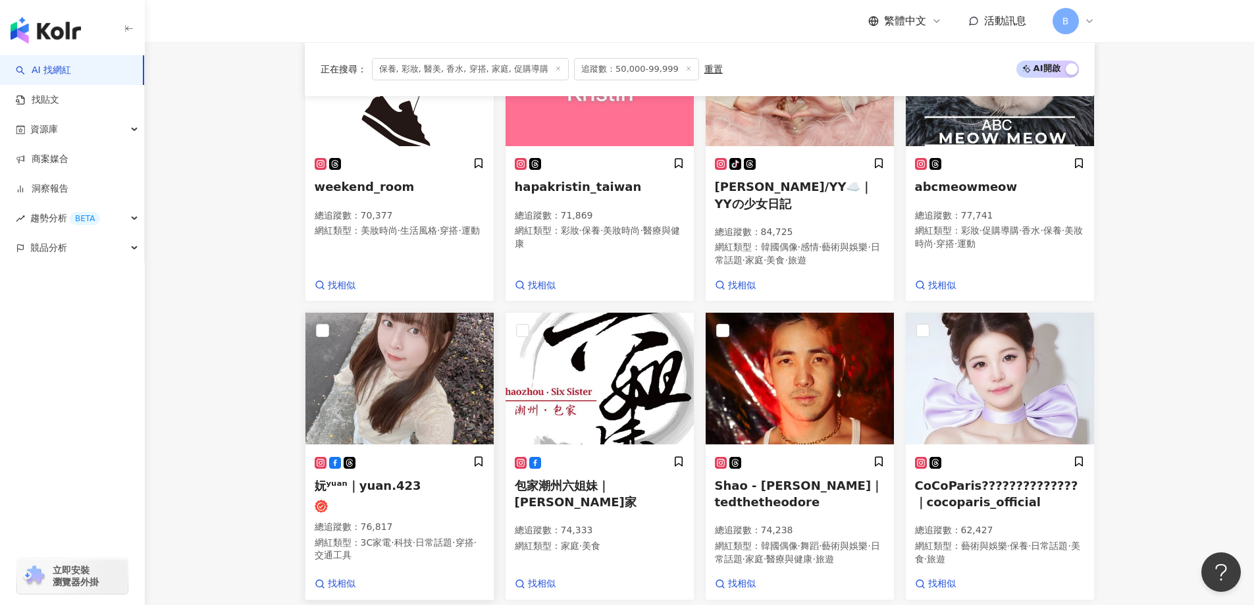
scroll to position [820, 0]
click at [407, 383] on img at bounding box center [399, 378] width 188 height 132
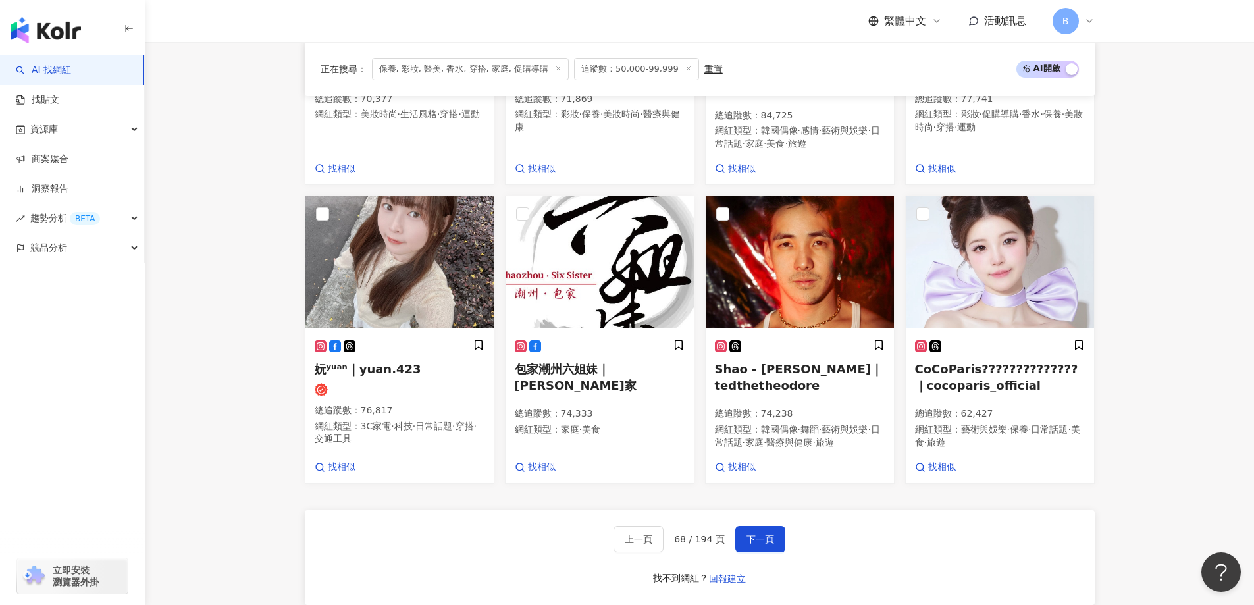
scroll to position [952, 0]
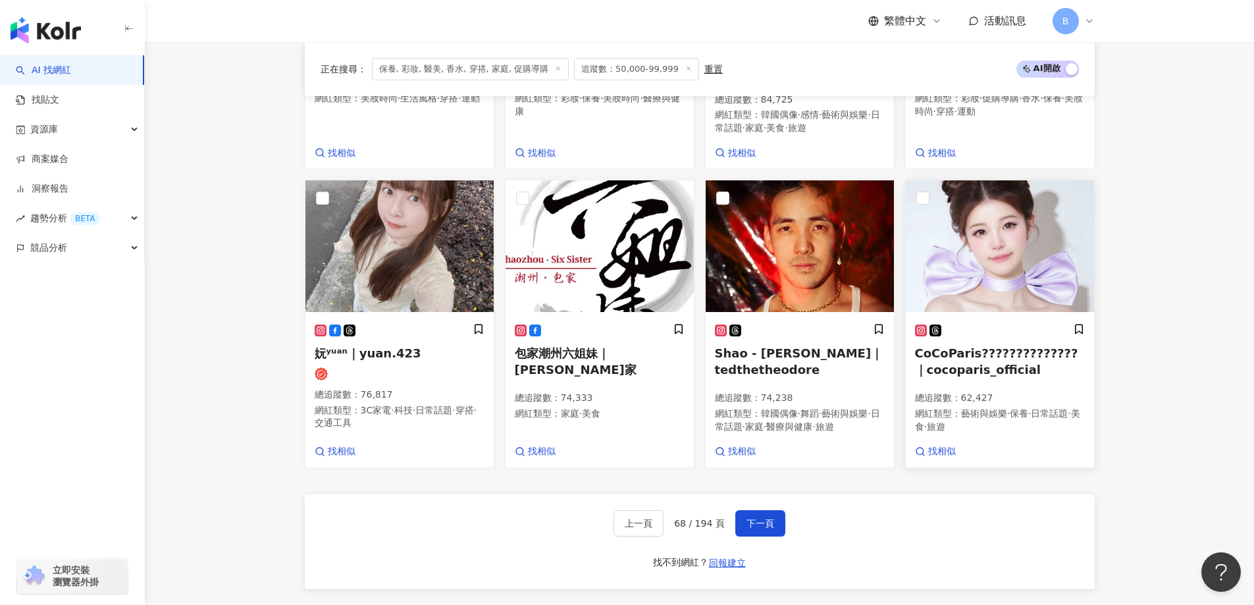
click at [976, 269] on img at bounding box center [1000, 246] width 188 height 132
click at [757, 510] on button "下一頁" at bounding box center [760, 523] width 50 height 26
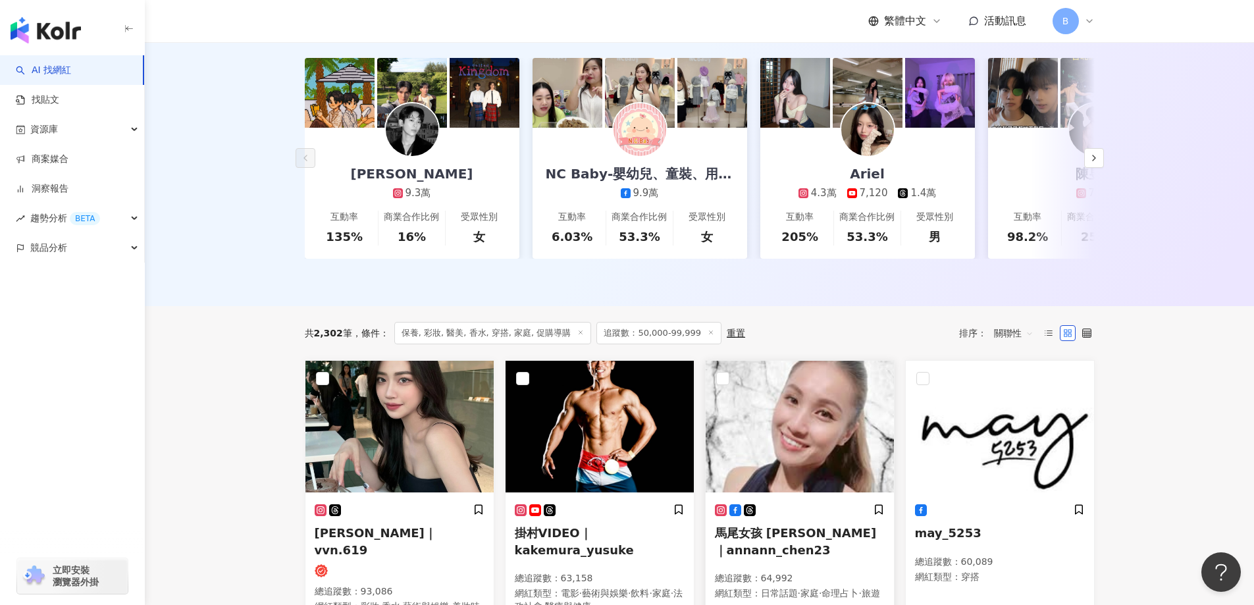
scroll to position [372, 0]
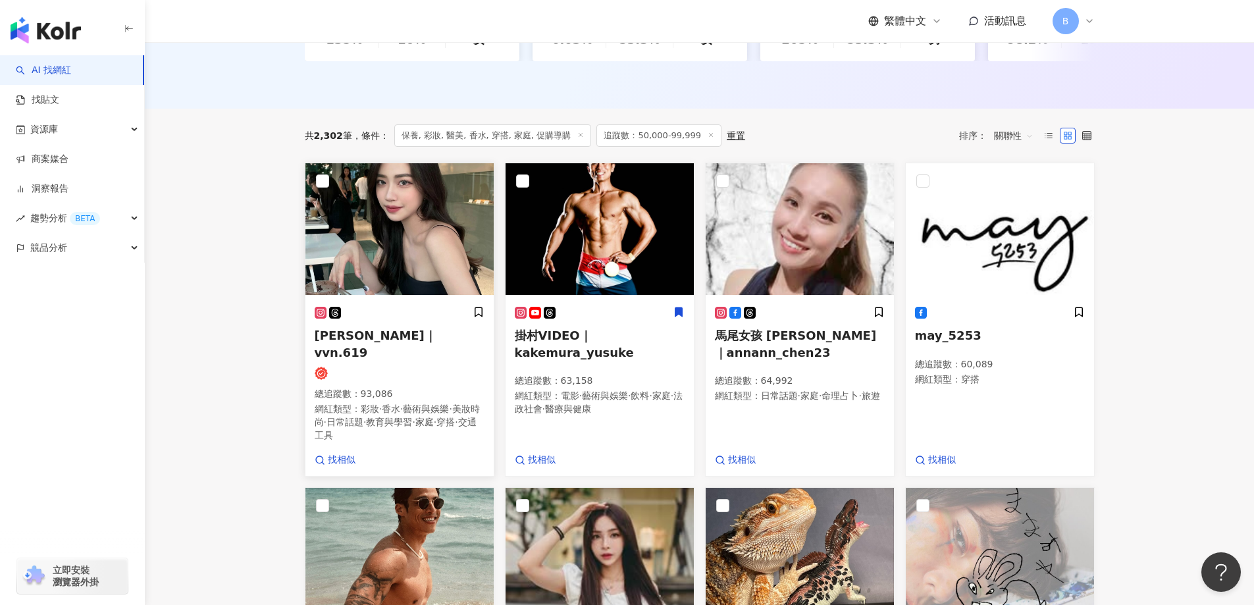
click at [411, 259] on img at bounding box center [399, 229] width 188 height 132
click at [811, 234] on img at bounding box center [799, 229] width 188 height 132
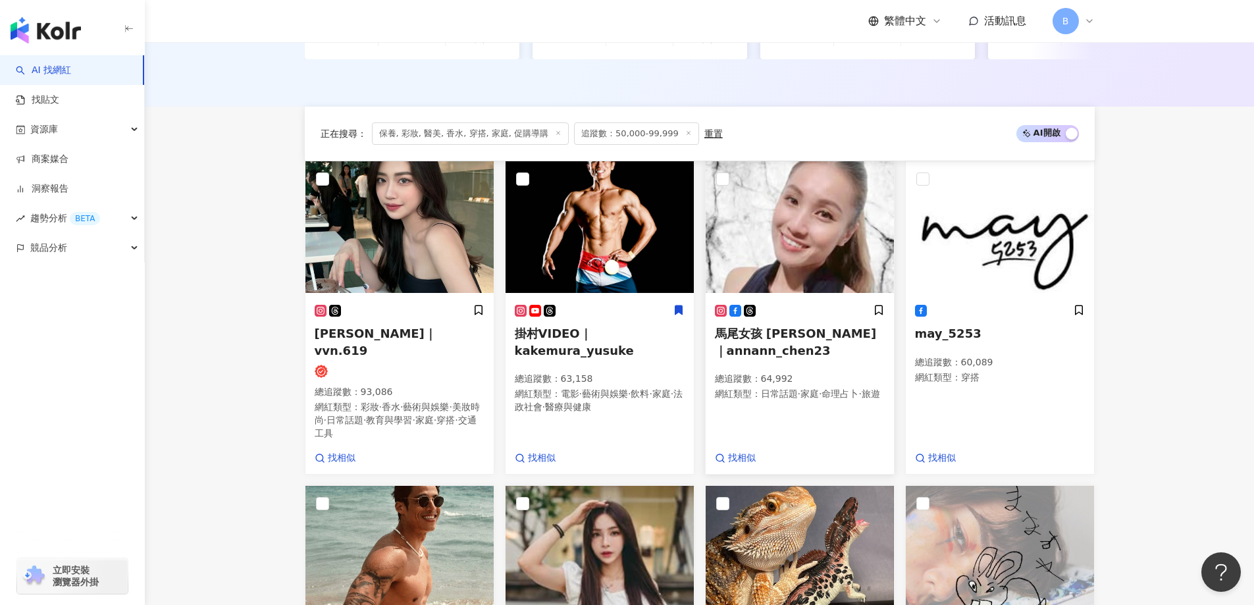
scroll to position [569, 0]
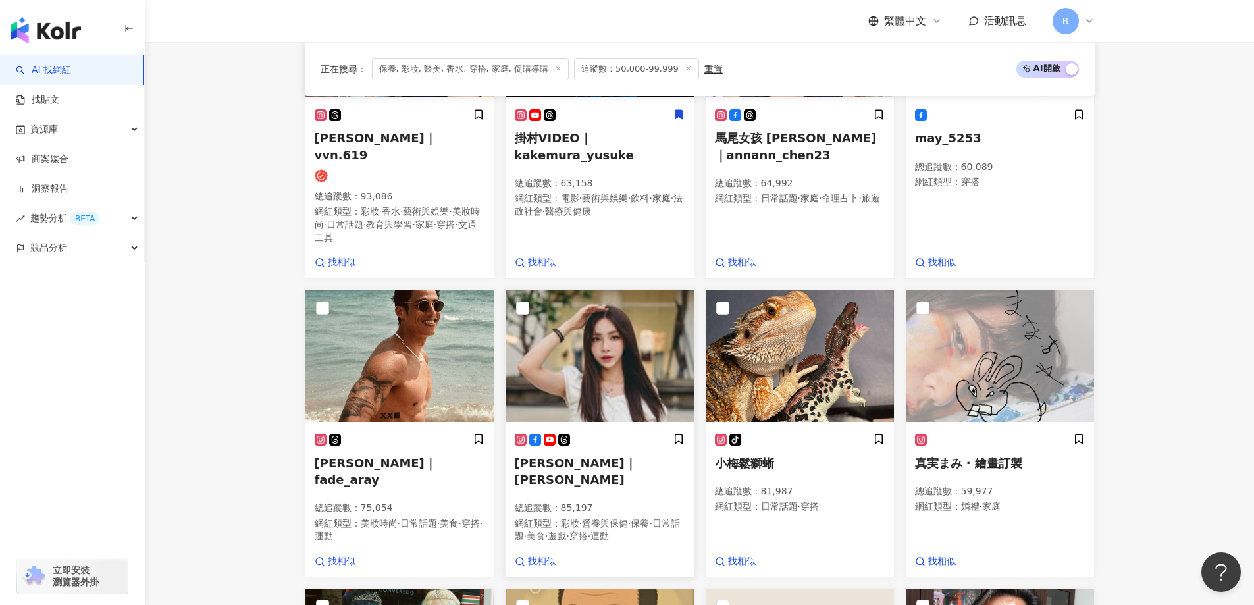
click at [565, 341] on img at bounding box center [599, 356] width 188 height 132
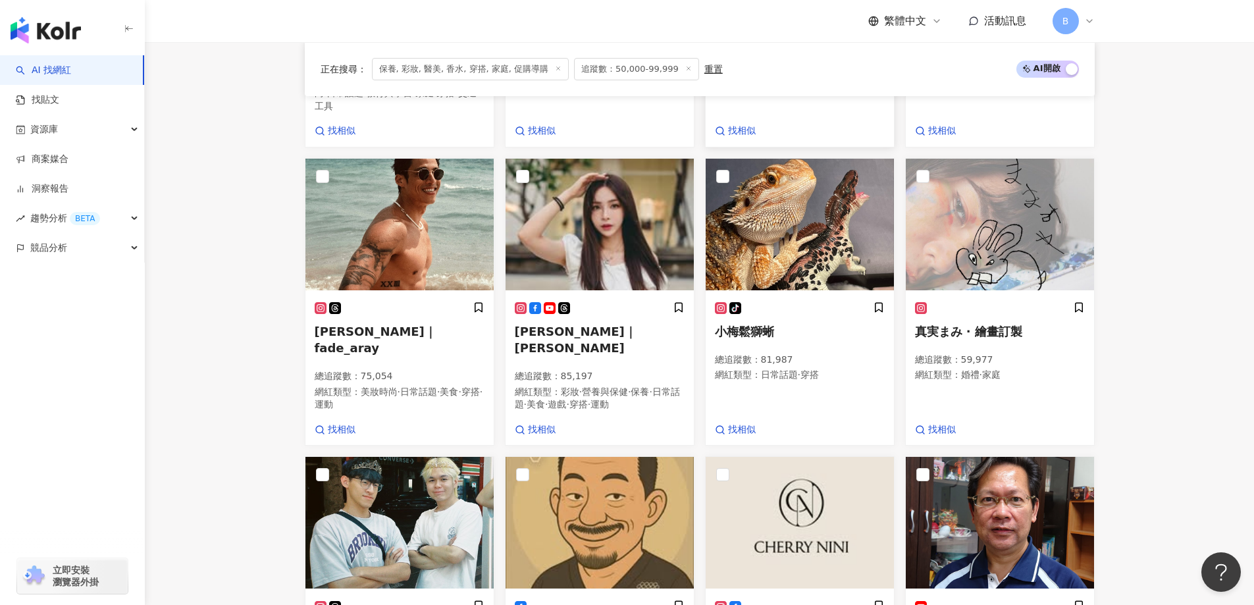
scroll to position [898, 0]
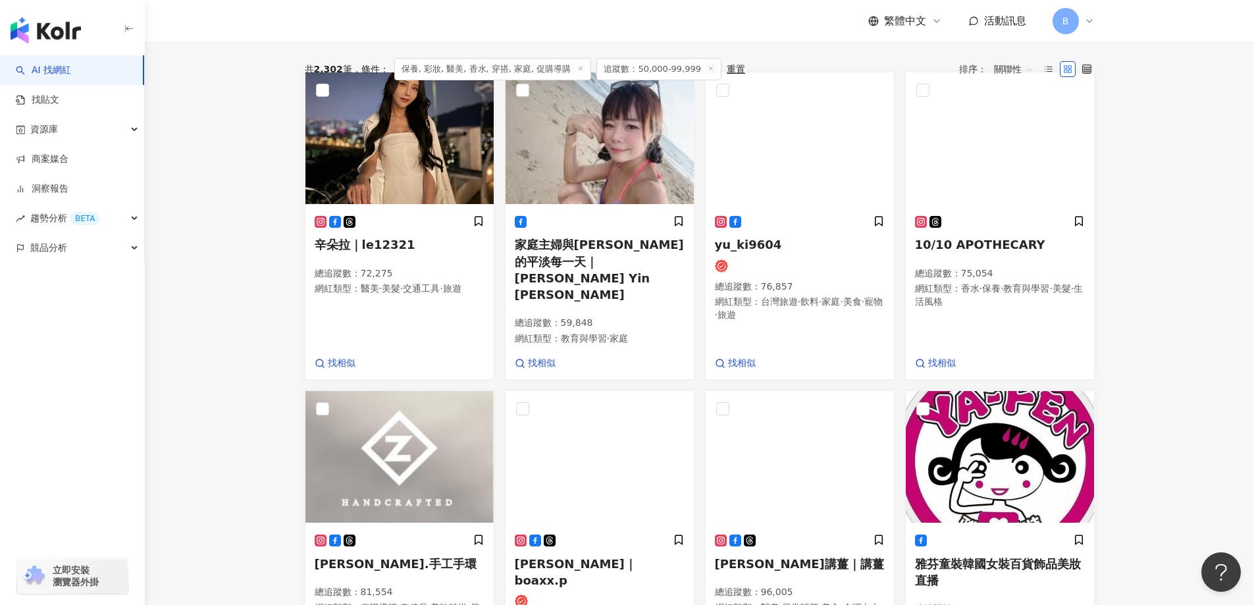
scroll to position [372, 0]
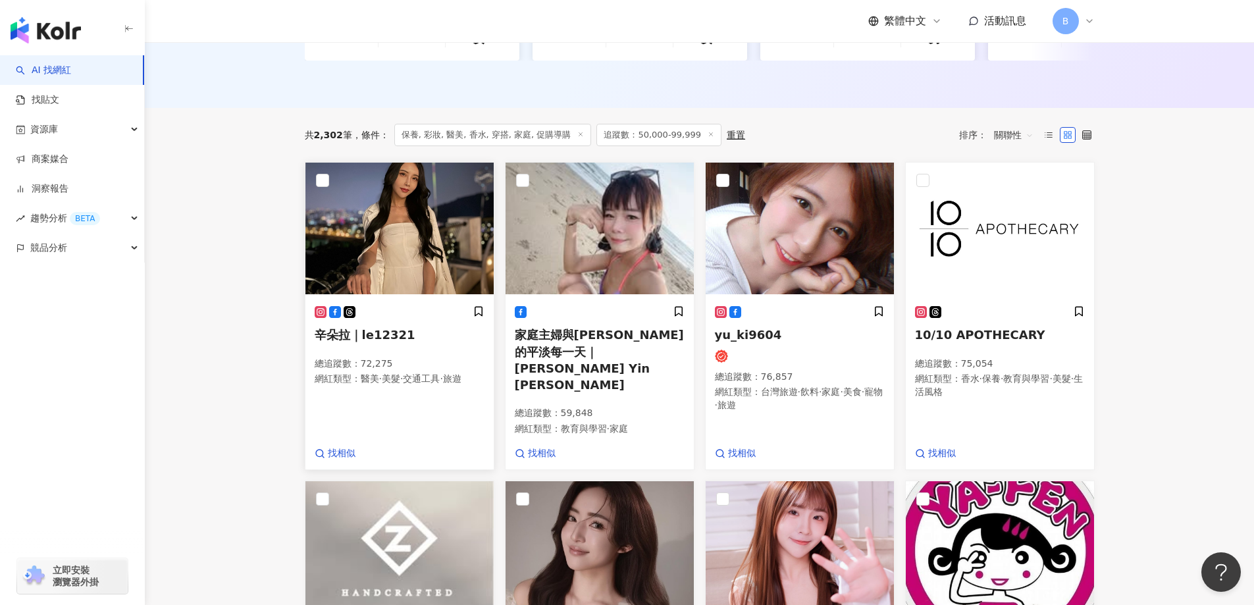
click at [371, 222] on img at bounding box center [399, 229] width 188 height 132
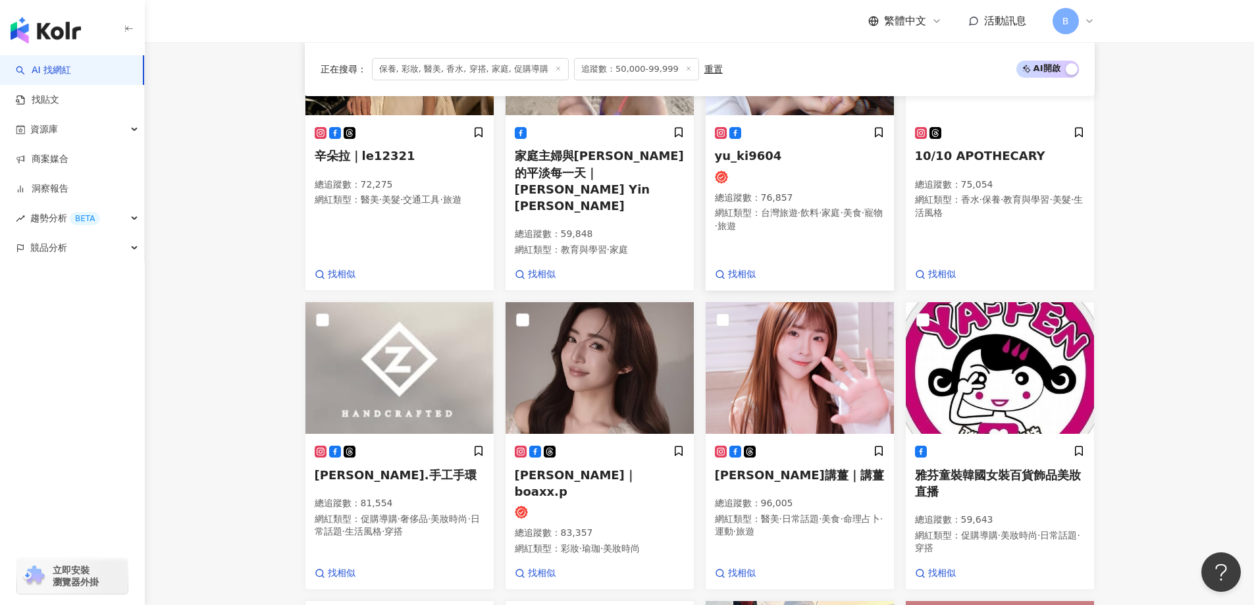
scroll to position [570, 0]
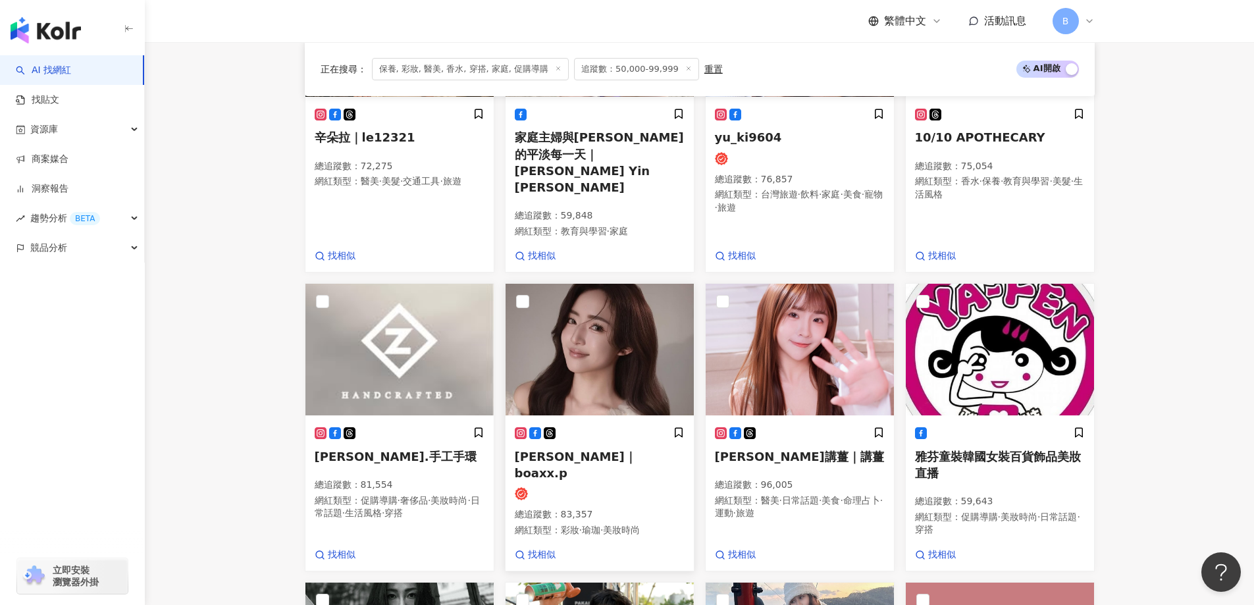
click at [589, 350] on img at bounding box center [599, 350] width 188 height 132
click at [798, 330] on img at bounding box center [799, 350] width 188 height 132
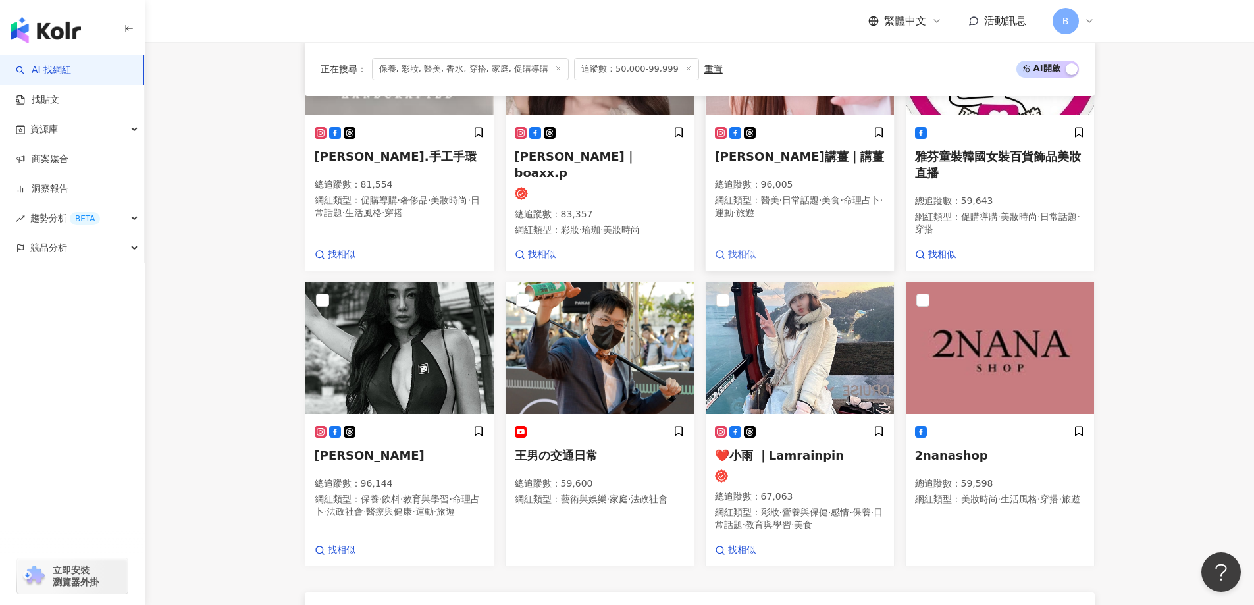
scroll to position [965, 0]
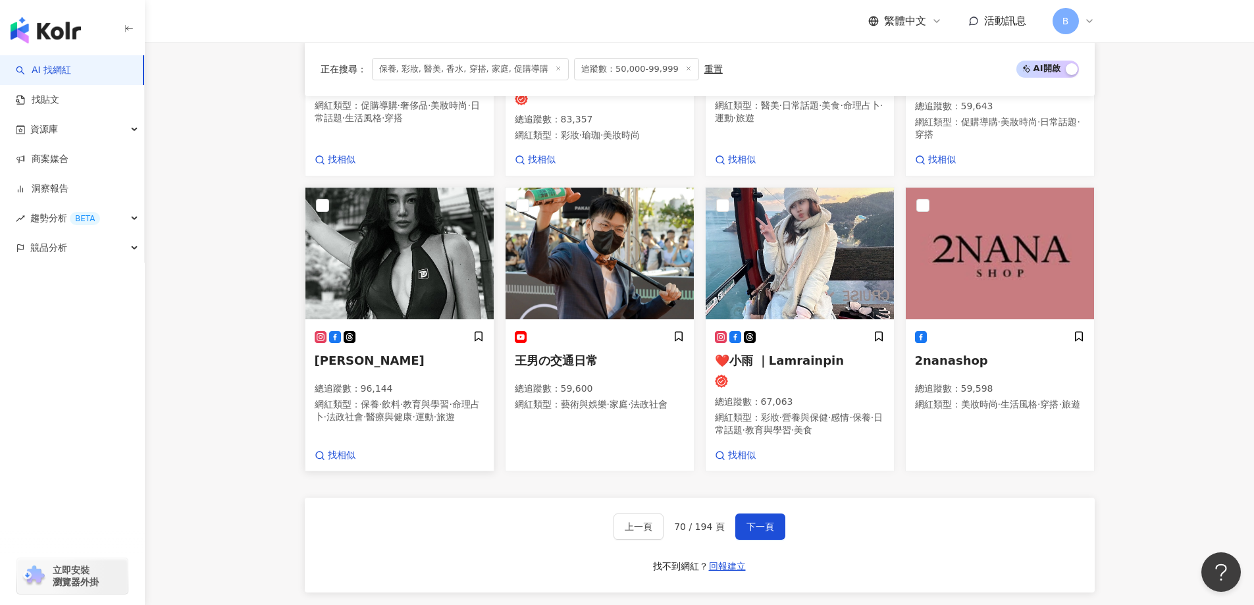
click at [406, 238] on img at bounding box center [399, 254] width 188 height 132
click at [804, 234] on img at bounding box center [799, 254] width 188 height 132
click at [748, 521] on span "下一頁" at bounding box center [760, 526] width 28 height 11
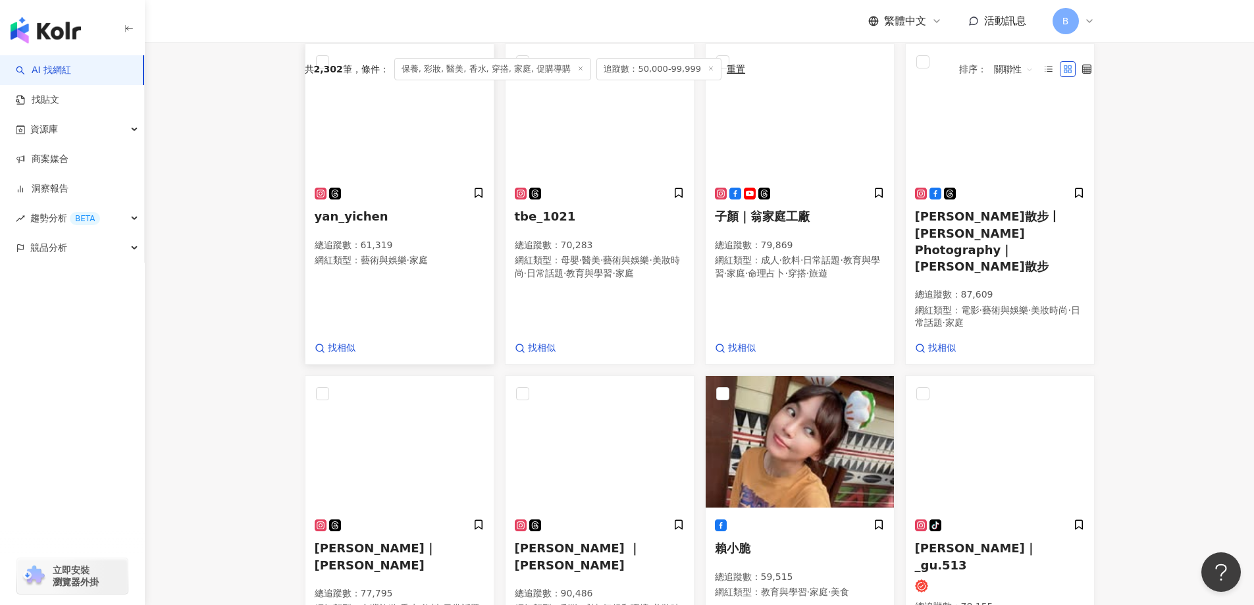
scroll to position [294, 0]
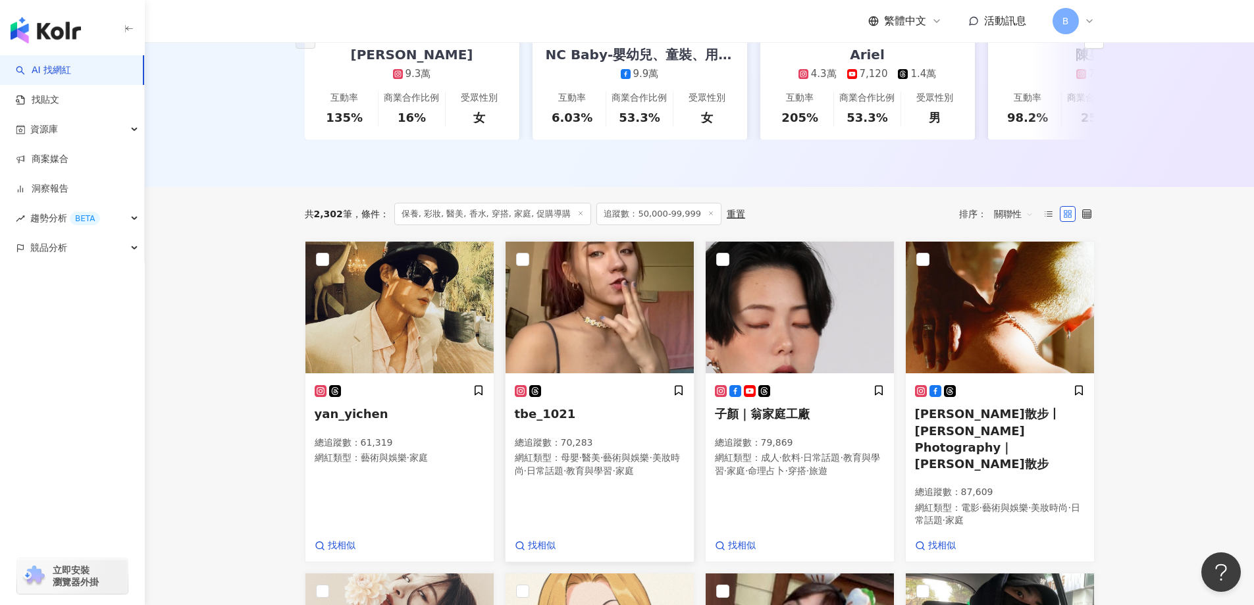
click at [564, 319] on img at bounding box center [599, 308] width 188 height 132
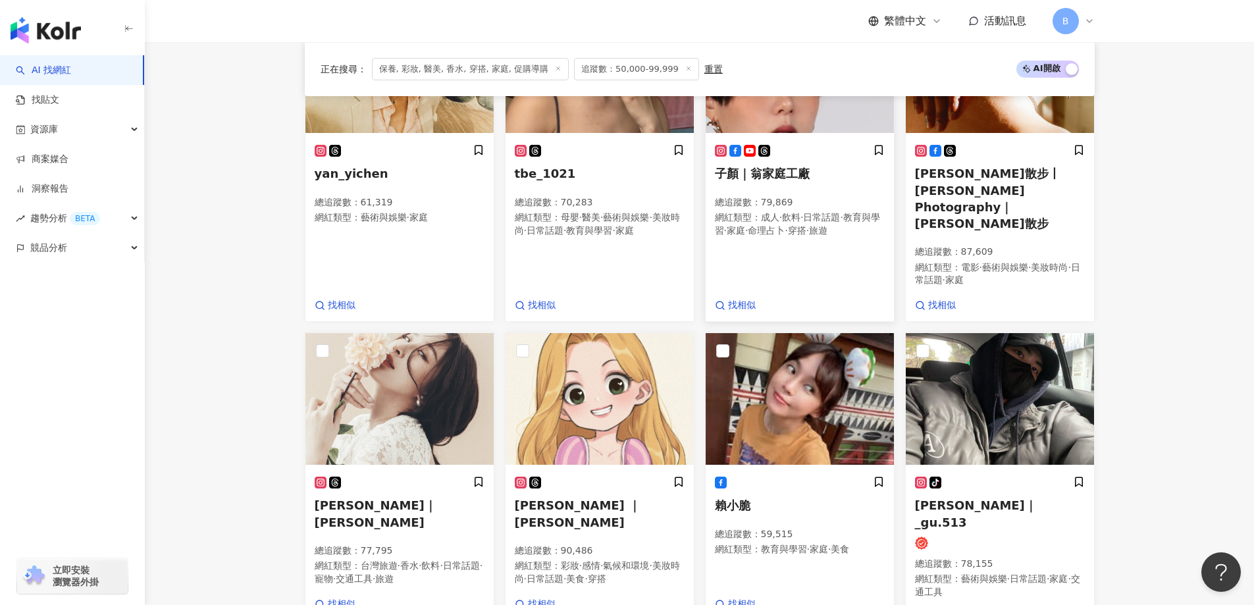
scroll to position [557, 0]
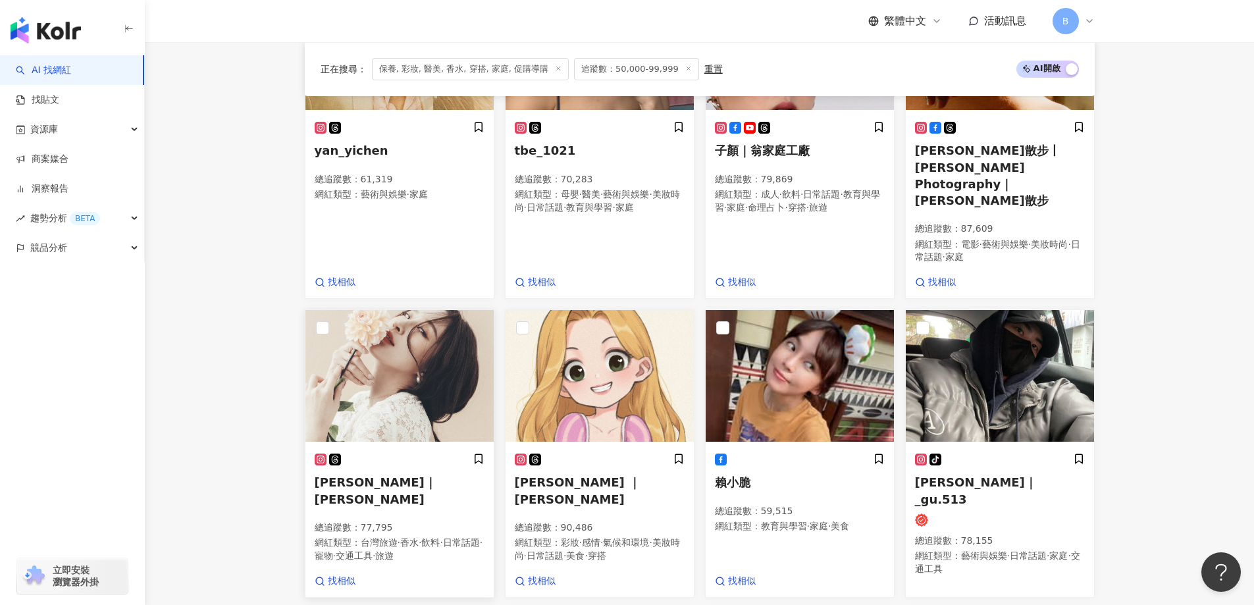
click at [389, 348] on img at bounding box center [399, 376] width 188 height 132
click at [801, 366] on img at bounding box center [799, 376] width 188 height 132
click at [584, 322] on img at bounding box center [599, 376] width 188 height 132
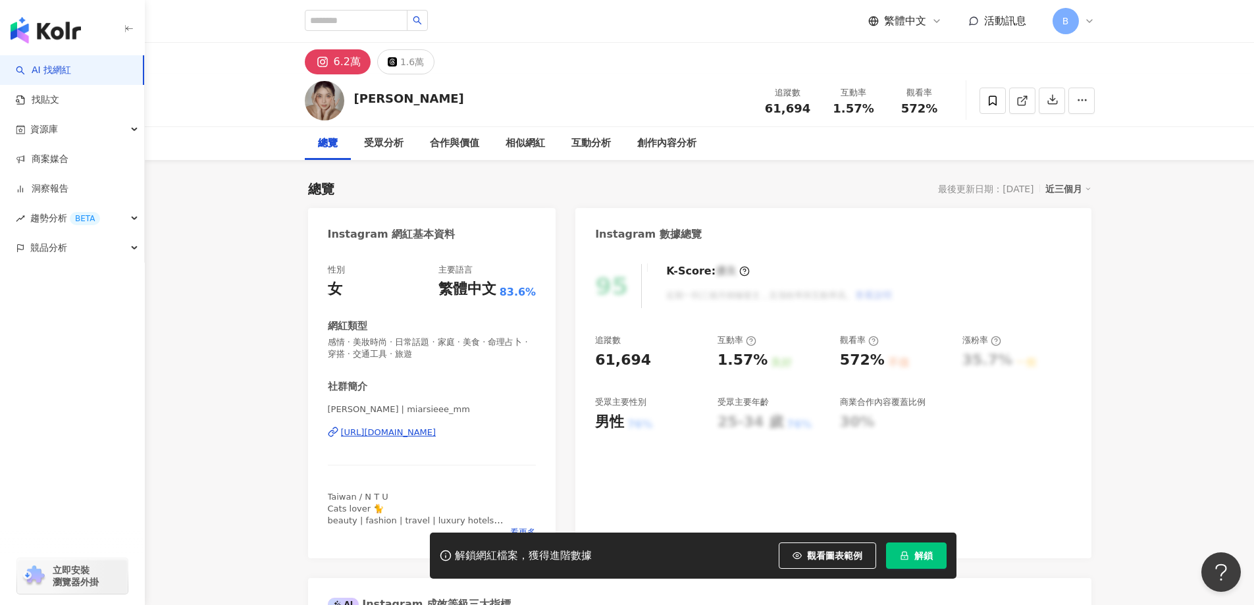
drag, startPoint x: 203, startPoint y: 269, endPoint x: 382, endPoint y: 267, distance: 179.0
click at [1023, 95] on icon at bounding box center [1022, 101] width 12 height 12
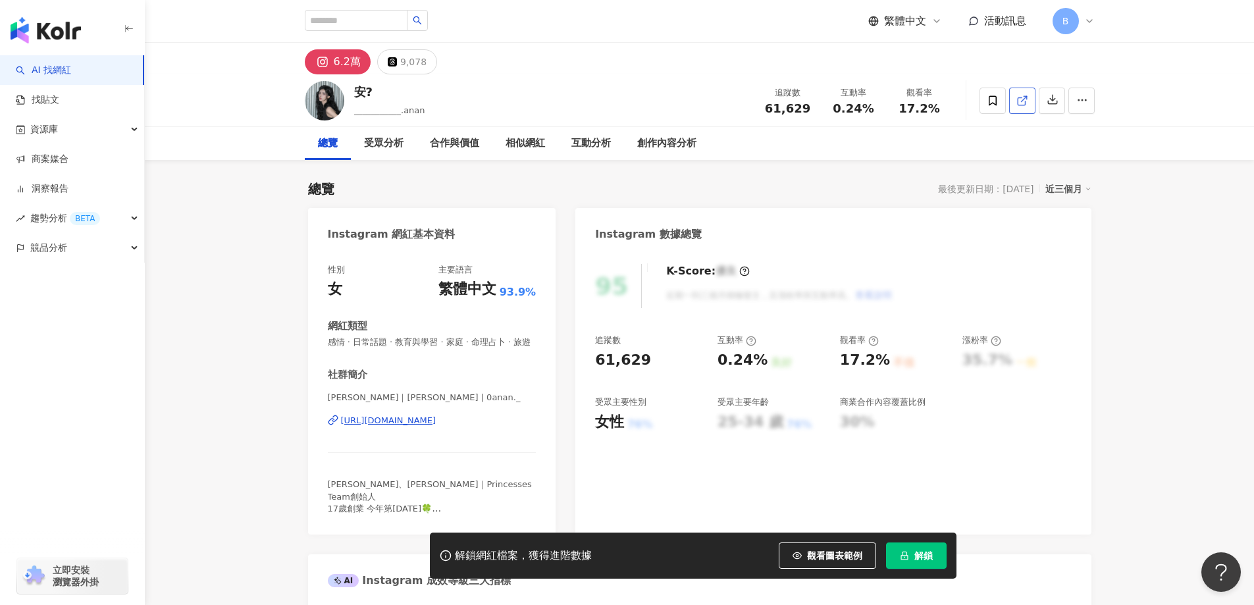
click at [1027, 106] on icon at bounding box center [1022, 101] width 12 height 12
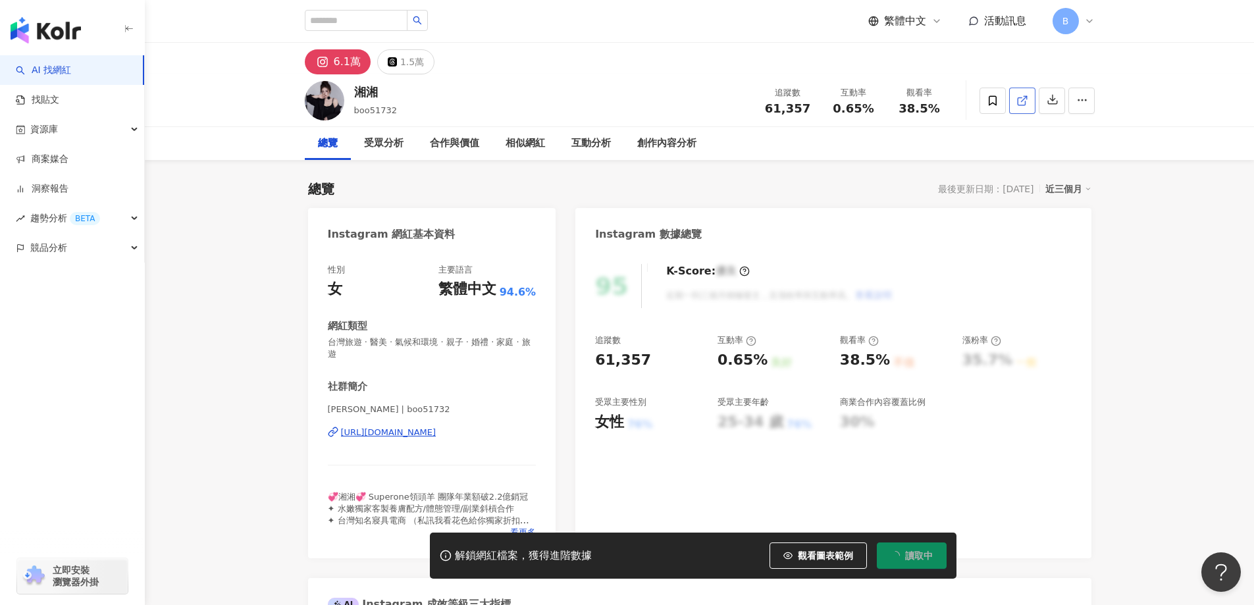
click at [1017, 105] on icon at bounding box center [1022, 101] width 12 height 12
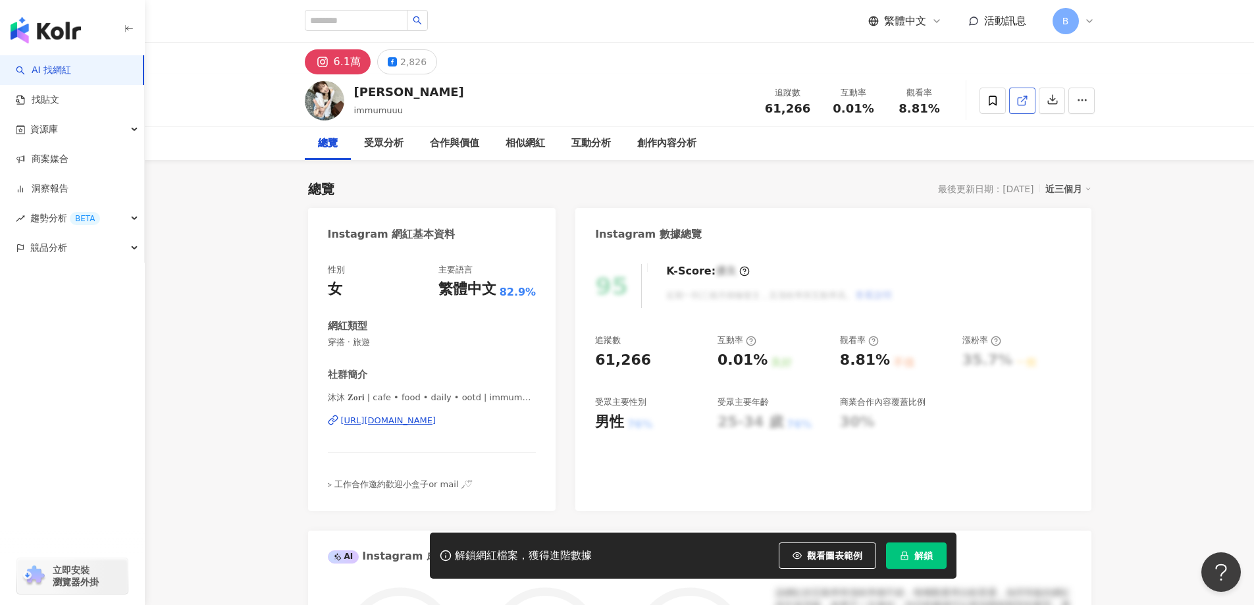
click at [1022, 103] on icon at bounding box center [1022, 101] width 12 height 12
click at [366, 343] on span "穿搭 · 旅遊" at bounding box center [432, 342] width 209 height 12
click at [366, 344] on span "穿搭 · 旅遊" at bounding box center [432, 342] width 209 height 12
copy span "穿搭 · 旅遊"
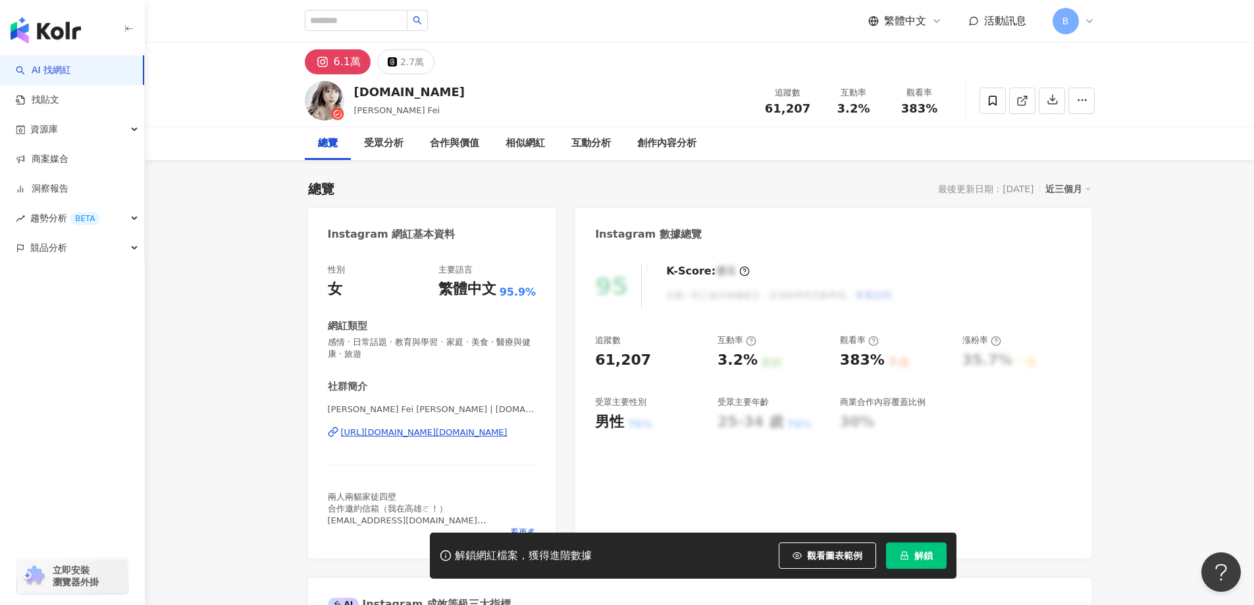
click at [1028, 105] on link at bounding box center [1022, 101] width 26 height 26
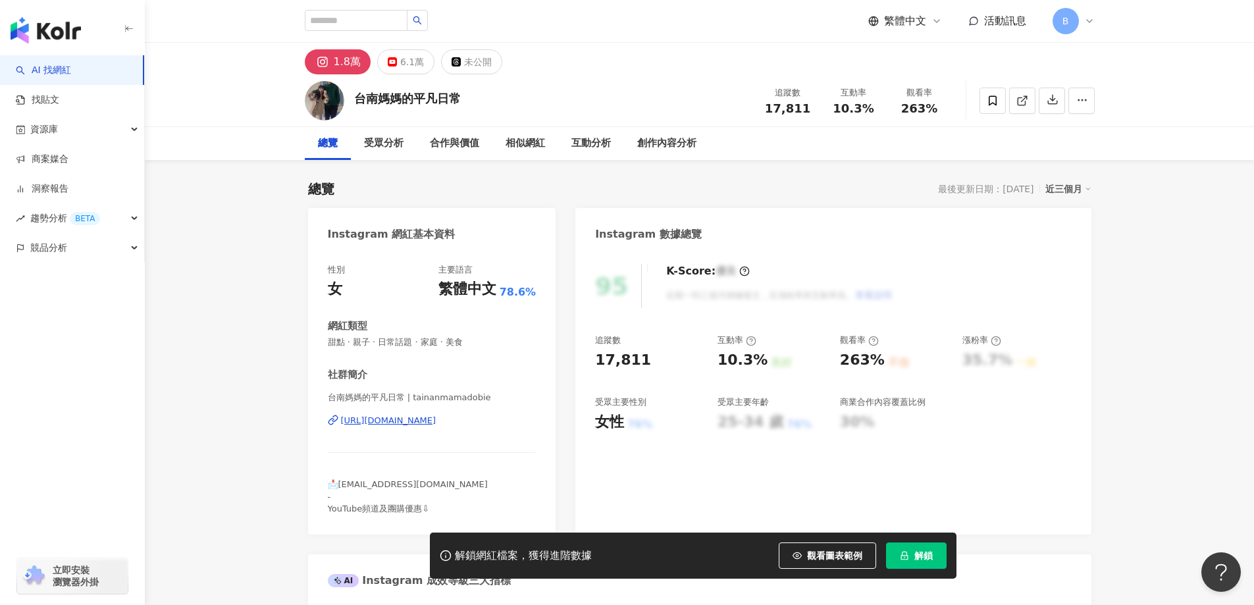
click at [411, 345] on span "甜點 · 親子 · 日常話題 · 家庭 · 美食" at bounding box center [432, 342] width 209 height 12
copy span "甜點 · 親子 · 日常話題 · 家庭 · 美食"
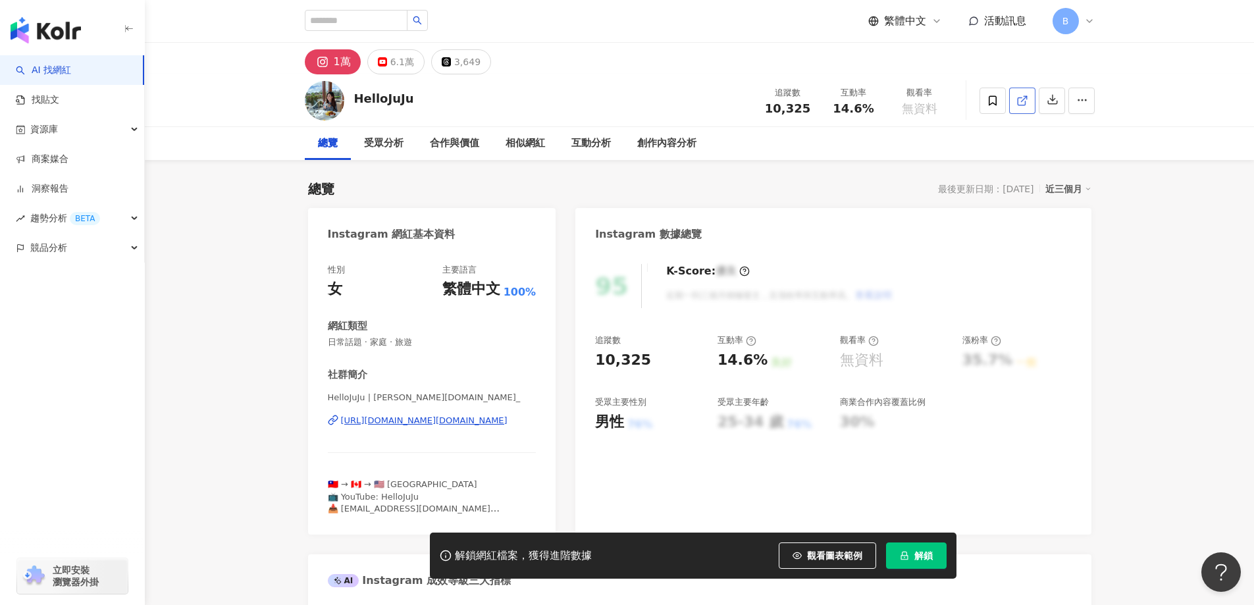
click at [1027, 103] on icon at bounding box center [1022, 101] width 12 height 12
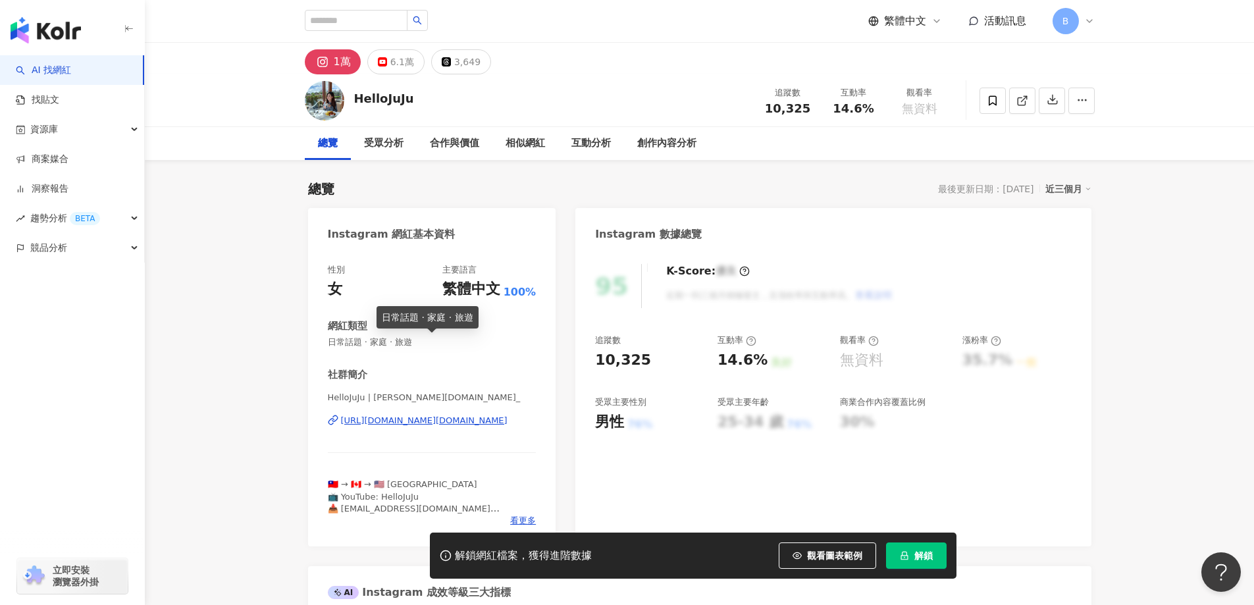
click at [373, 343] on span "日常話題 · 家庭 · 旅遊" at bounding box center [432, 342] width 209 height 12
copy span "日常話題 · 家庭 · 旅遊"
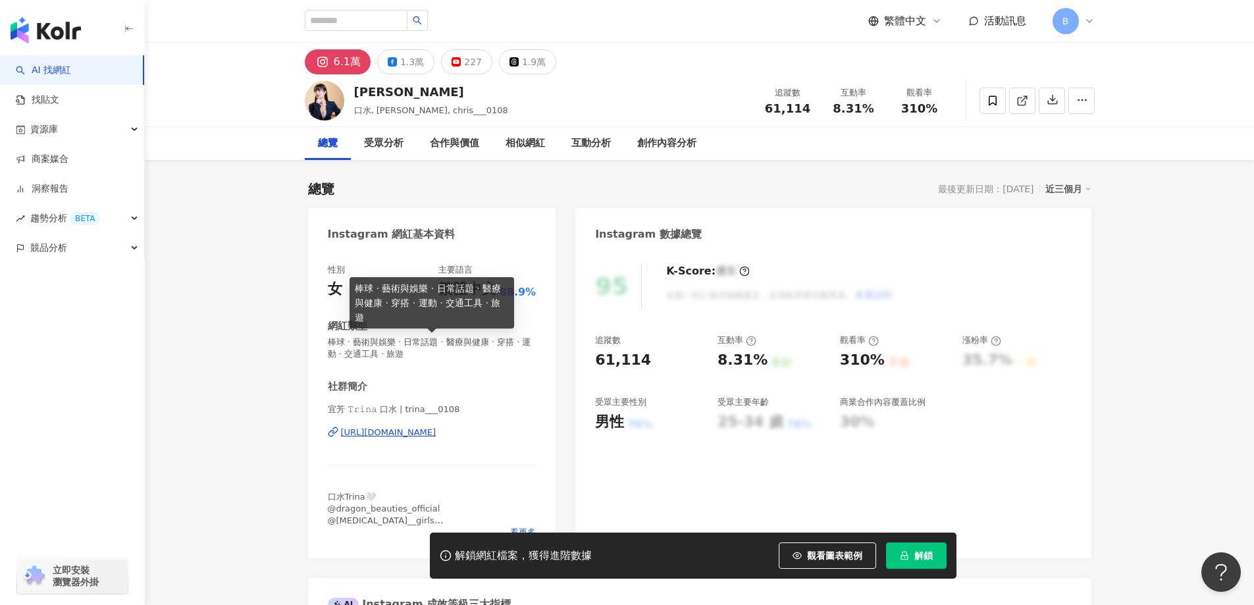
click at [485, 342] on span "棒球 · 藝術與娛樂 · 日常話題 · 醫療與健康 · 穿搭 · 運動 · 交通工具 · 旅遊" at bounding box center [432, 348] width 209 height 24
copy span "棒球 · 藝術與娛樂 · 日常話題 · 醫療與健康 · 穿搭 · 運動 · 交通工具 · 旅遊"
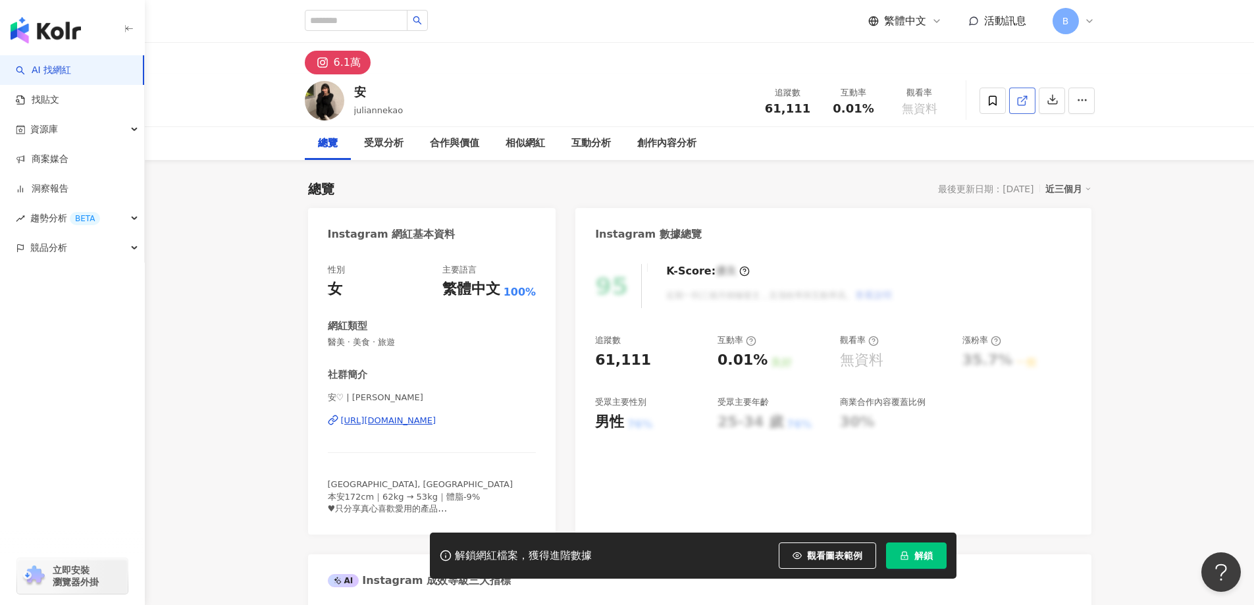
click at [1018, 109] on link at bounding box center [1022, 101] width 26 height 26
click at [391, 342] on span "醫美 · 美食 · 旅遊" at bounding box center [432, 342] width 209 height 12
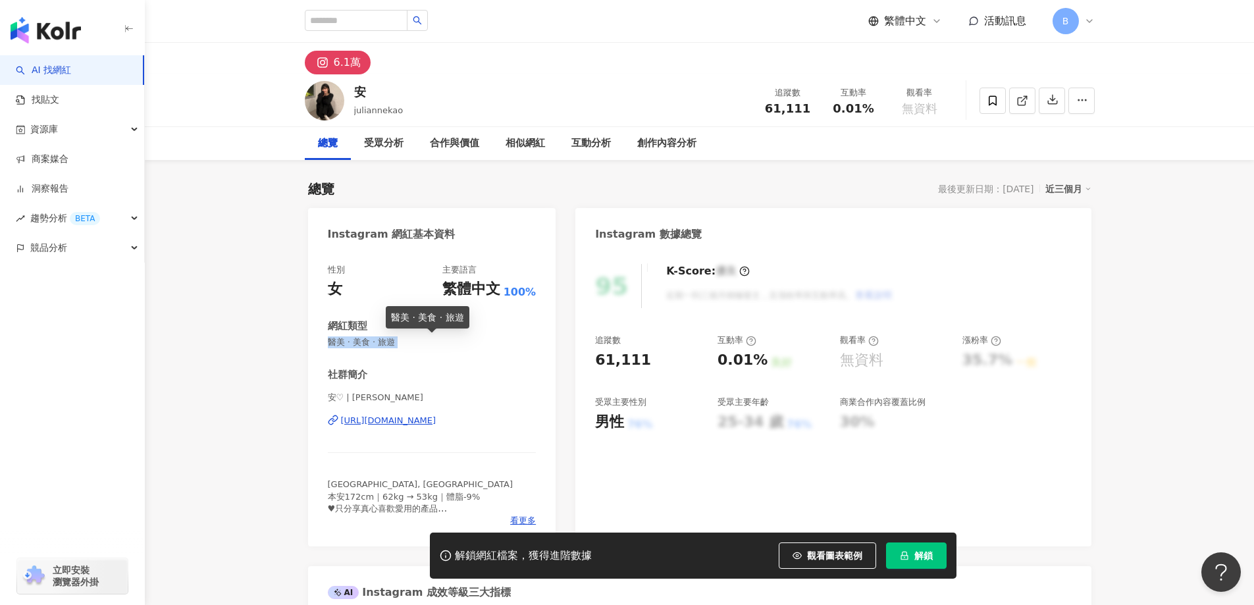
click at [391, 341] on span "醫美 · 美食 · 旅遊" at bounding box center [432, 342] width 209 height 12
copy span "醫美 · 美食 · 旅遊"
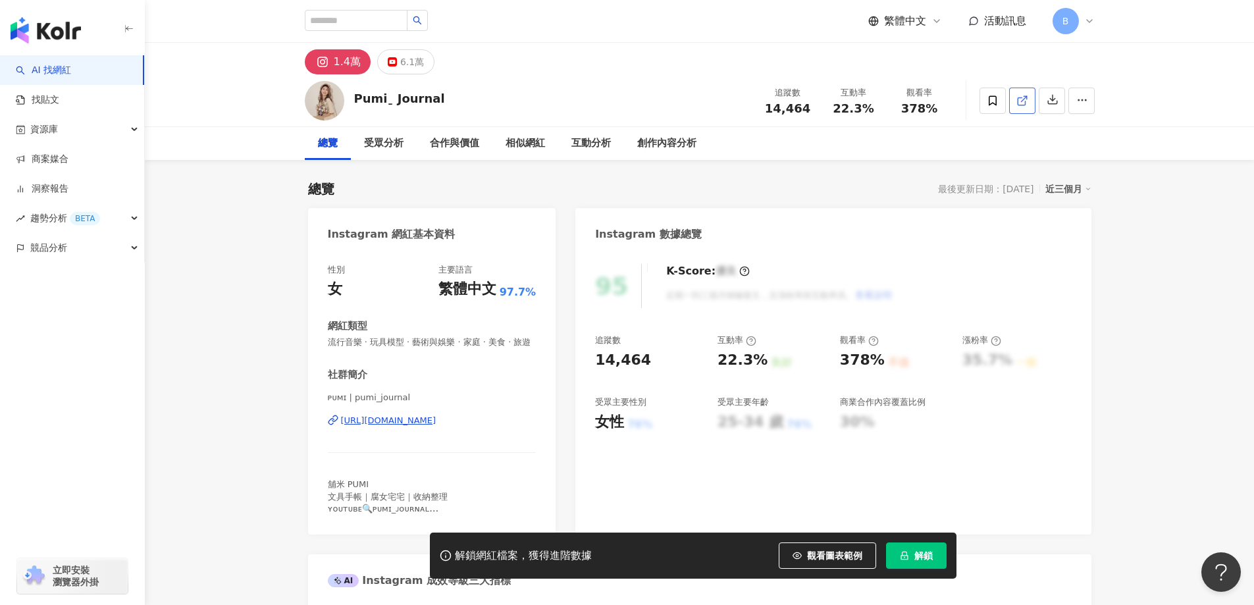
click at [1022, 98] on icon at bounding box center [1022, 101] width 12 height 12
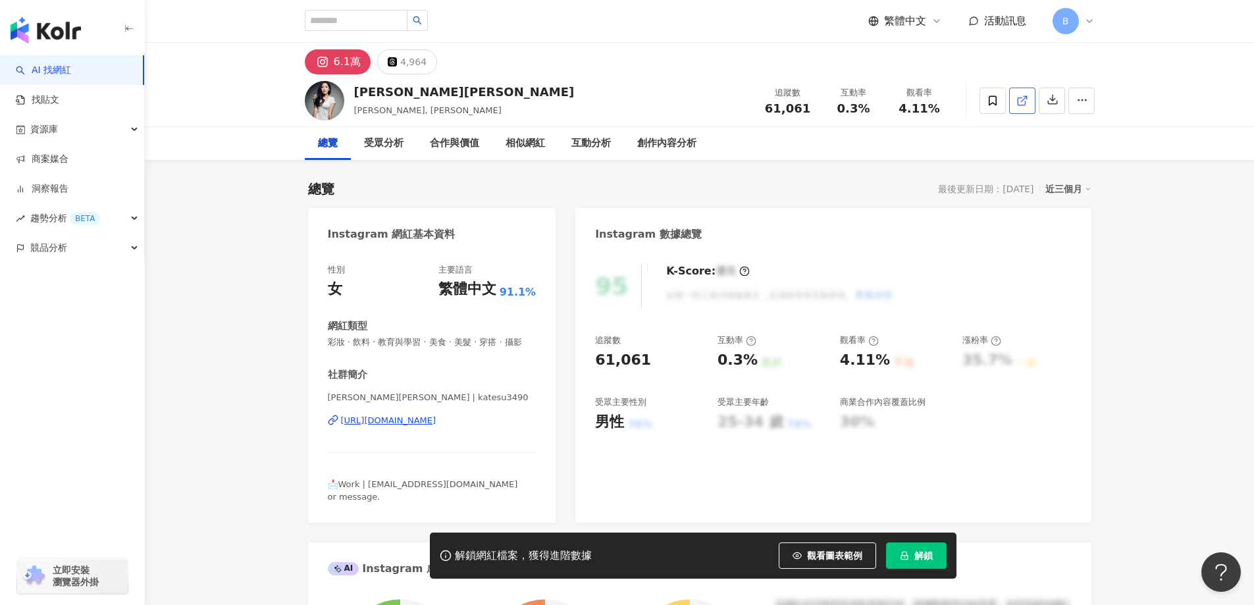
click at [1016, 95] on icon at bounding box center [1022, 101] width 12 height 12
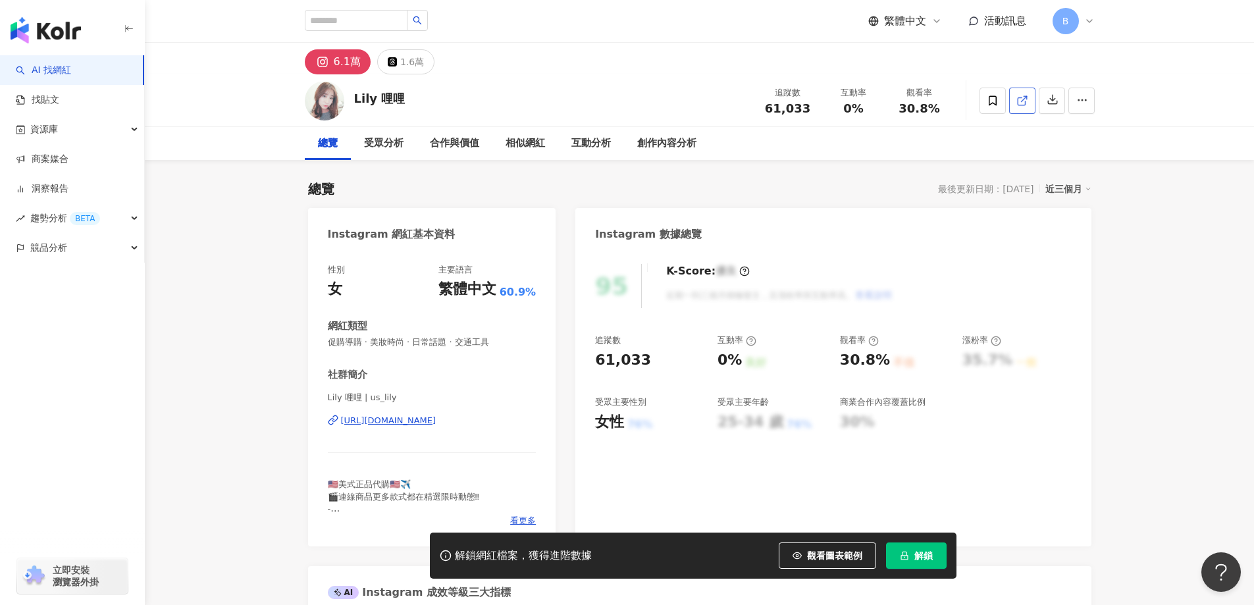
click at [1022, 106] on icon at bounding box center [1022, 101] width 12 height 12
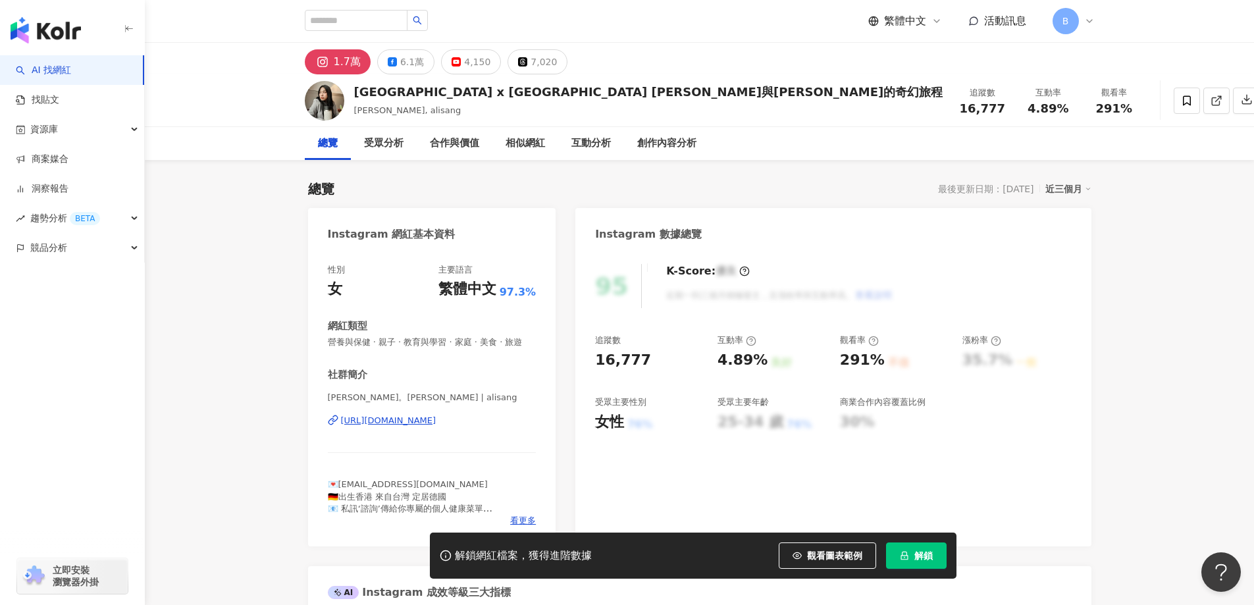
click at [1210, 100] on icon at bounding box center [1216, 101] width 12 height 12
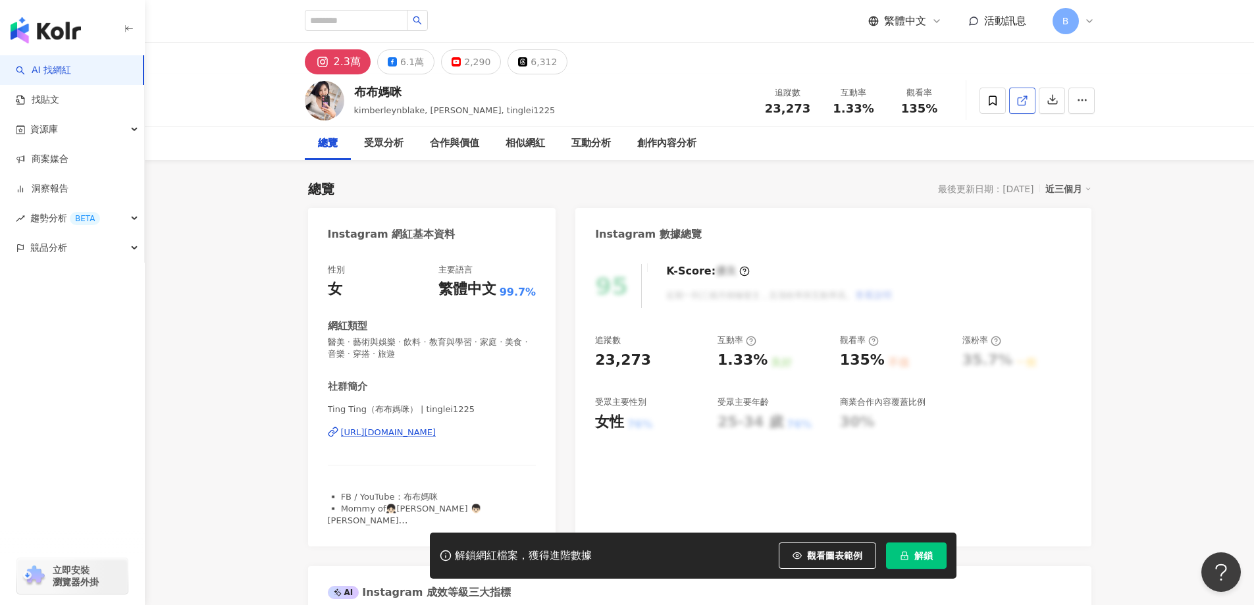
click at [1021, 107] on span at bounding box center [1022, 100] width 12 height 14
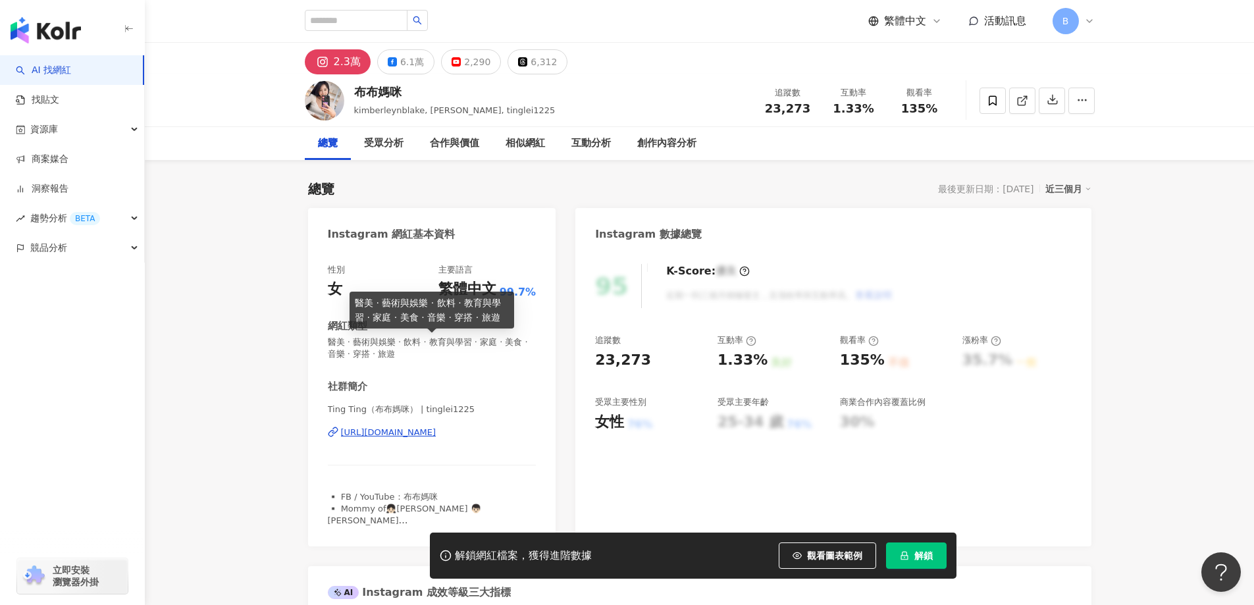
click at [451, 340] on span "醫美 · 藝術與娛樂 · 飲料 · 教育與學習 · 家庭 · 美食 · 音樂 · 穿搭 · 旅遊" at bounding box center [432, 348] width 209 height 24
copy span "醫美 · 藝術與娛樂 · 飲料 · 教育與學習 · 家庭 · 美食 · 音樂 · 穿搭 · 旅遊"
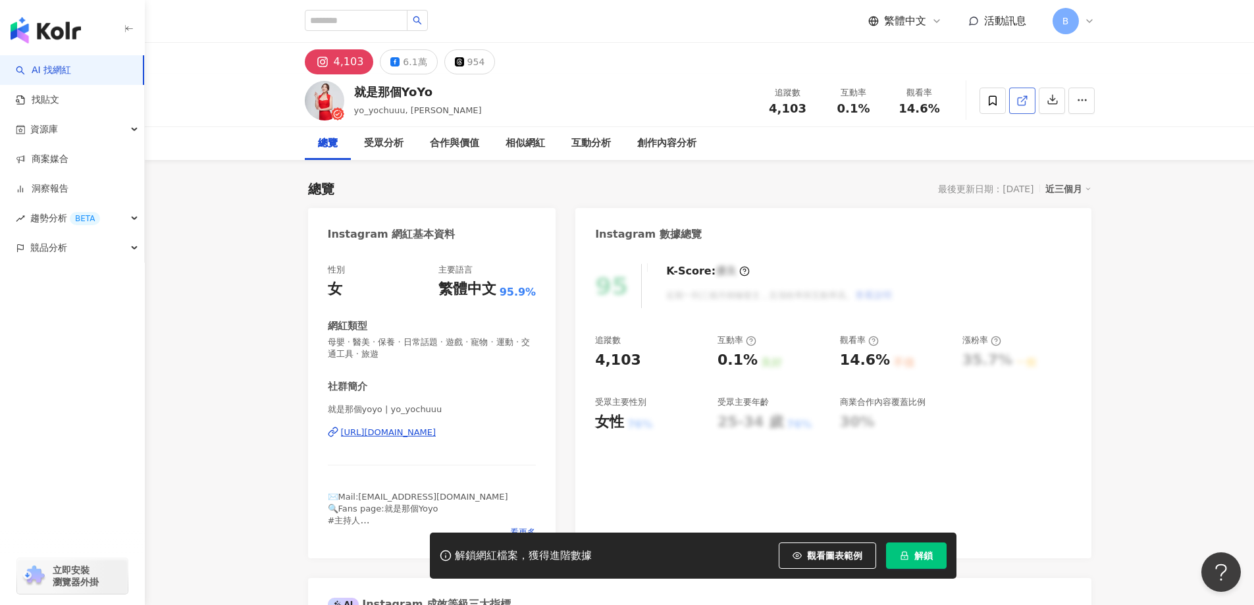
click at [1019, 103] on icon at bounding box center [1022, 101] width 12 height 12
click at [390, 338] on span "母嬰 · 醫美 · 保養 · 日常話題 · 遊戲 · 寵物 · 運動 · 交通工具 · 旅遊" at bounding box center [432, 348] width 209 height 24
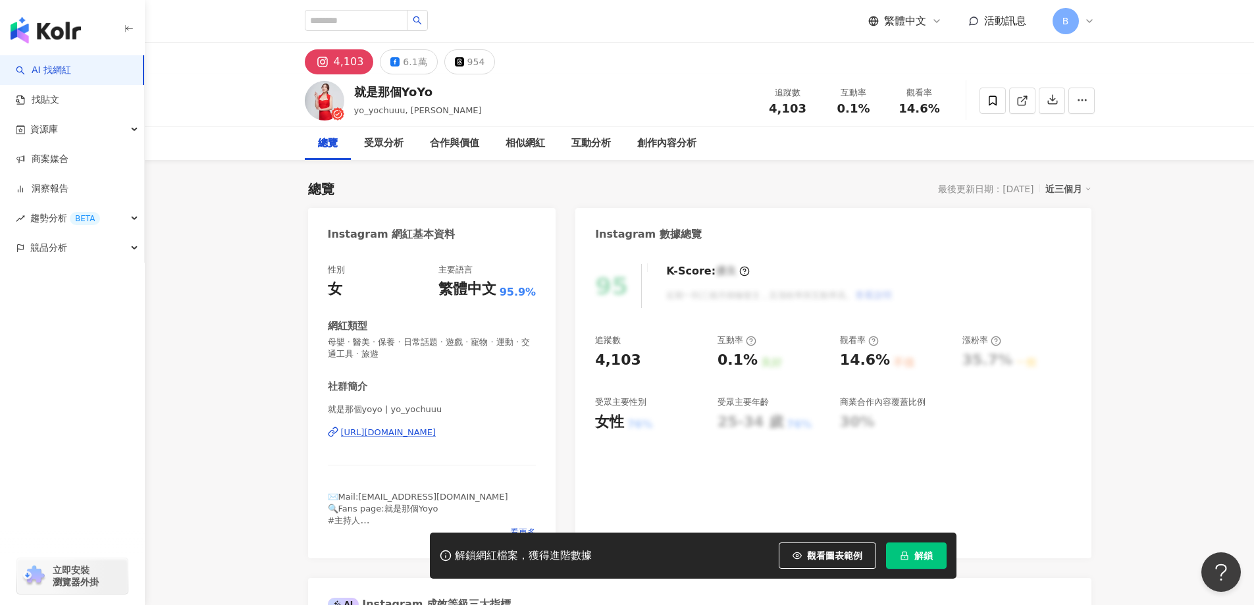
click at [390, 338] on span "母嬰 · 醫美 · 保養 · 日常話題 · 遊戲 · 寵物 · 運動 · 交通工具 · 旅遊" at bounding box center [432, 348] width 209 height 24
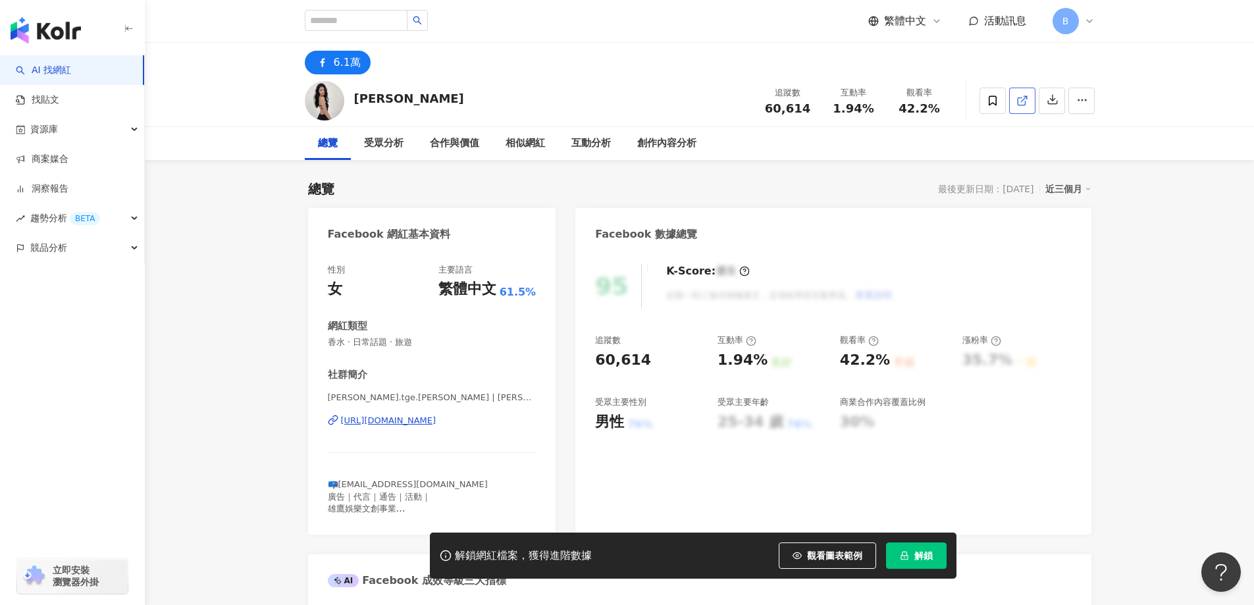
click at [1021, 98] on icon at bounding box center [1022, 101] width 12 height 12
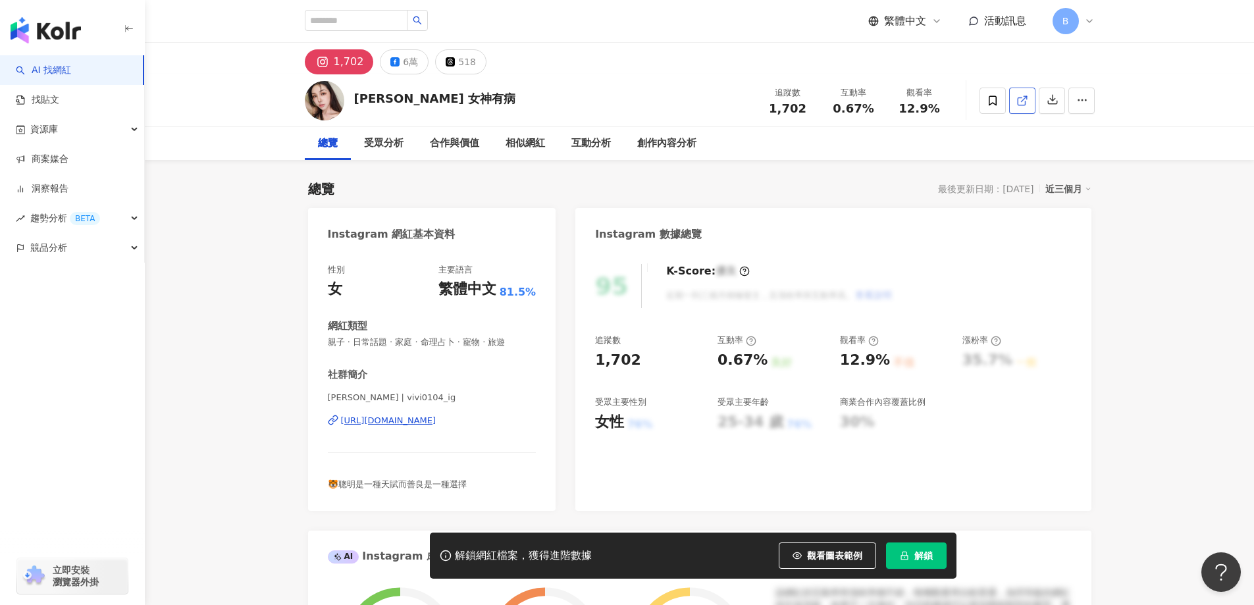
click at [1027, 99] on icon at bounding box center [1022, 101] width 12 height 12
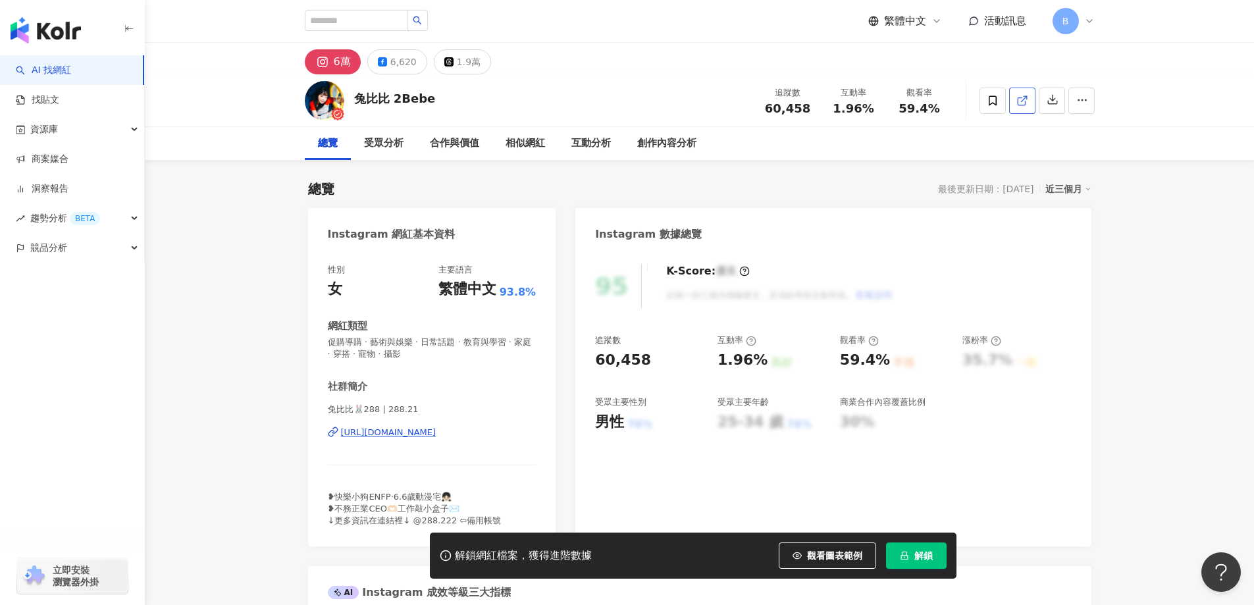
click at [1022, 103] on icon at bounding box center [1022, 101] width 12 height 12
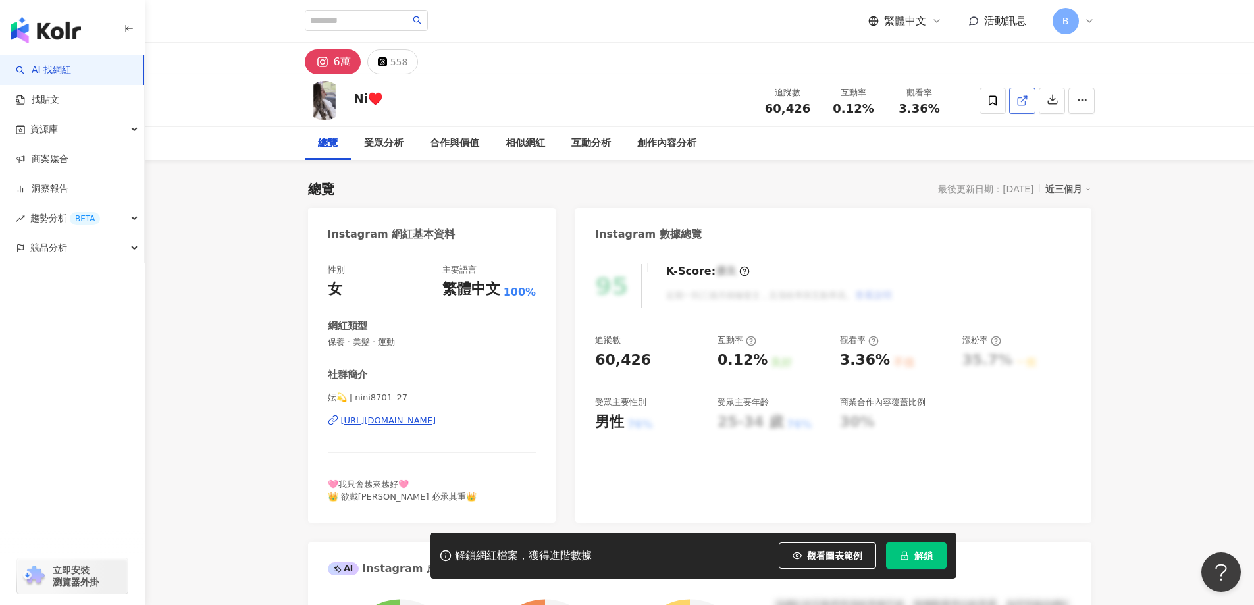
click at [1029, 101] on link at bounding box center [1022, 101] width 26 height 26
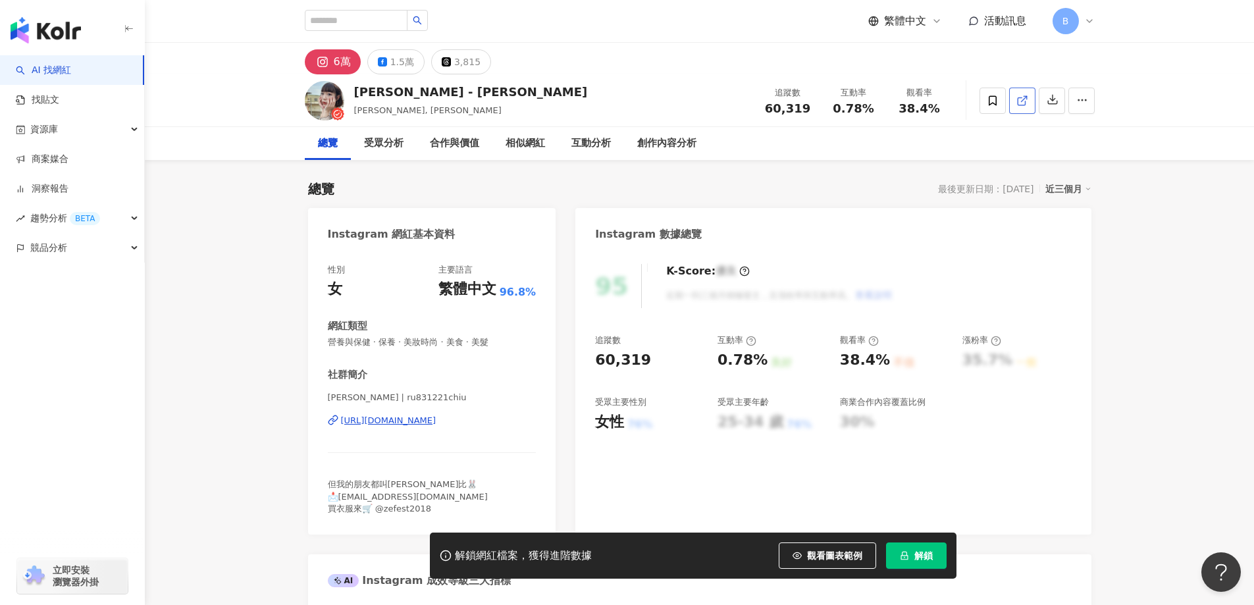
click at [1017, 105] on icon at bounding box center [1022, 101] width 12 height 12
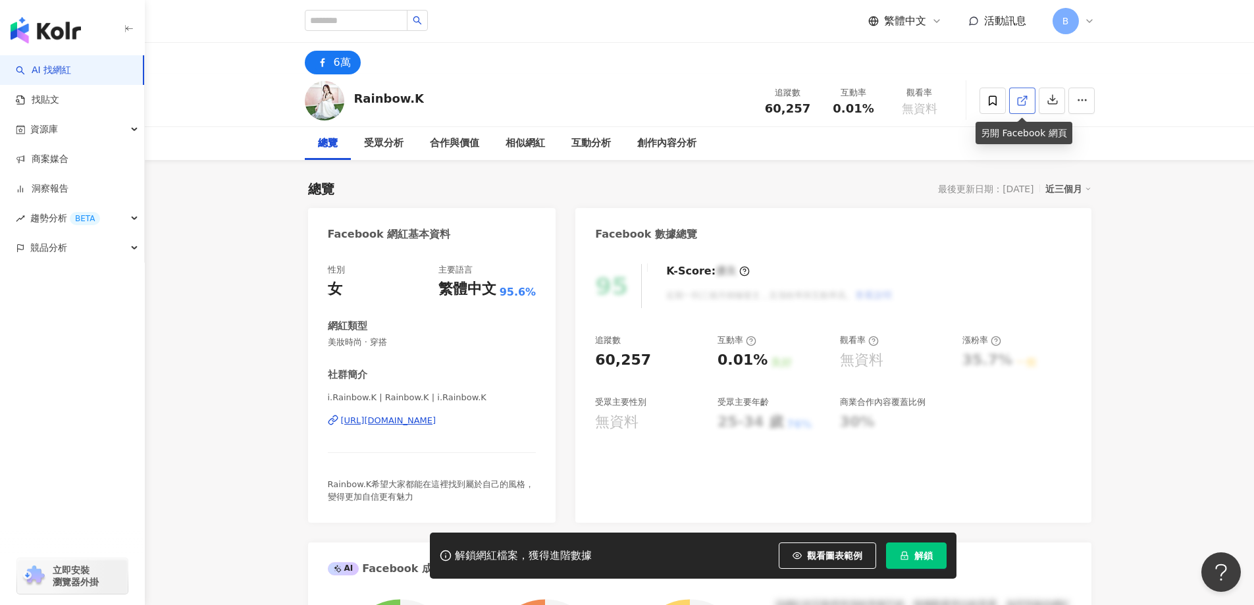
click at [1019, 95] on icon at bounding box center [1022, 101] width 12 height 12
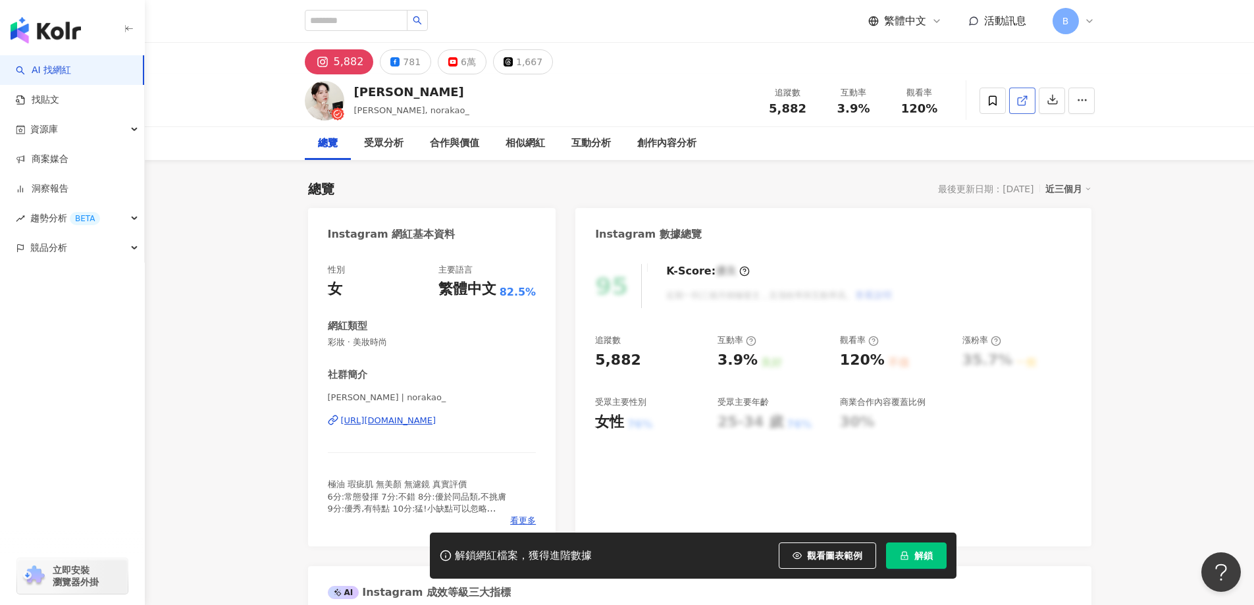
click at [1021, 101] on line at bounding box center [1023, 98] width 5 height 5
click at [371, 342] on span "彩妝 · 美妝時尚" at bounding box center [432, 342] width 209 height 12
copy span "彩妝 · 美妝時尚"
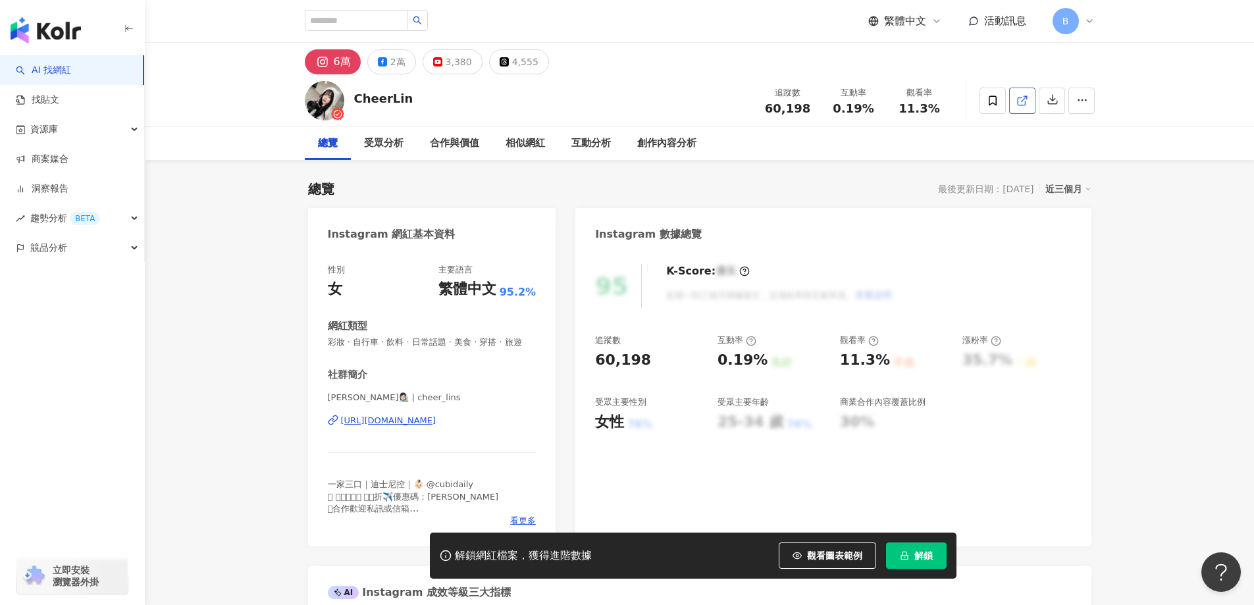
click at [1021, 99] on icon at bounding box center [1022, 101] width 12 height 12
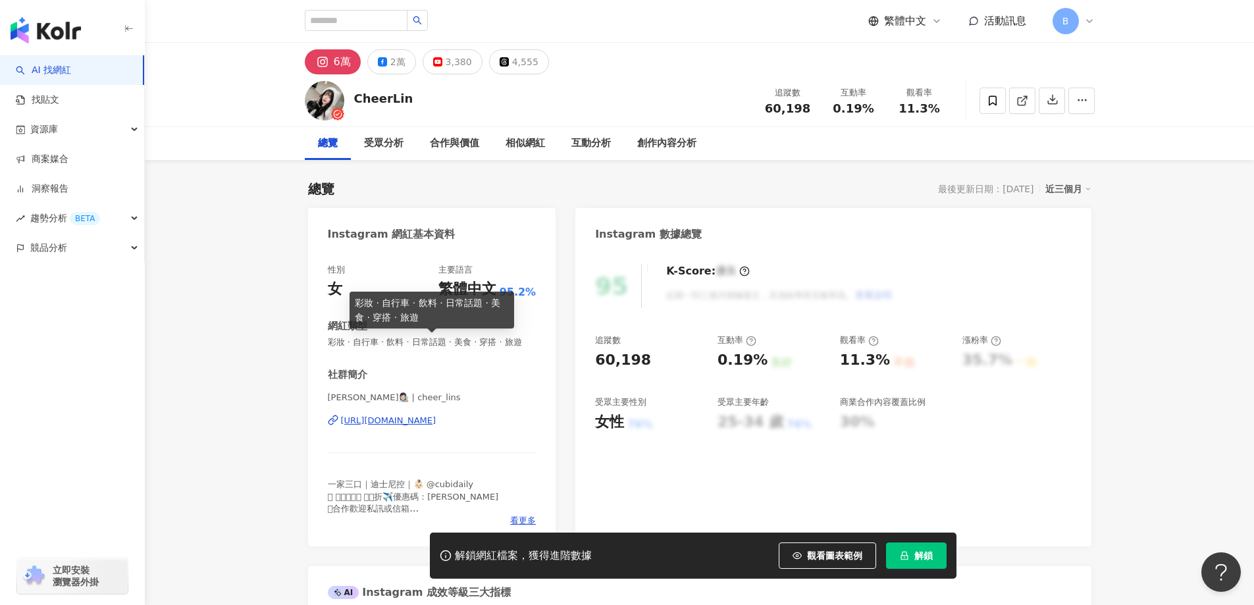
click at [394, 344] on span "彩妝 · 自行車 · 飲料 · 日常話題 · 美食 · 穿搭 · 旅遊" at bounding box center [432, 342] width 209 height 12
copy span "彩妝 · 自行車 · 飲料 · 日常話題 · 美食 · 穿搭 · 旅遊"
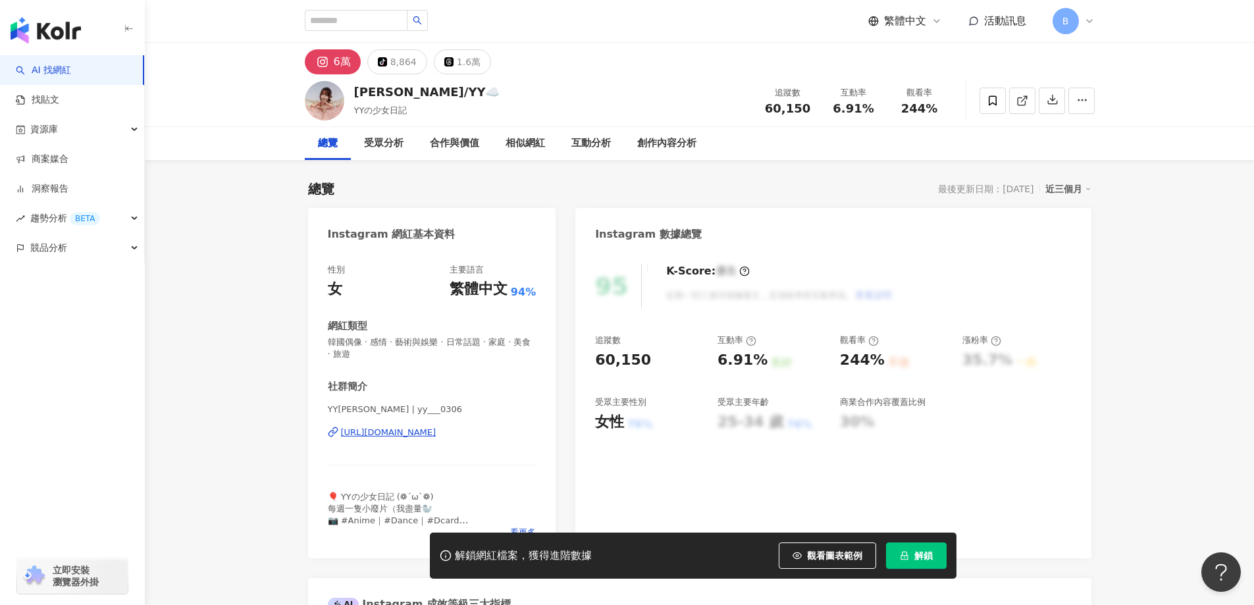
click at [1024, 105] on icon at bounding box center [1020, 100] width 7 height 7
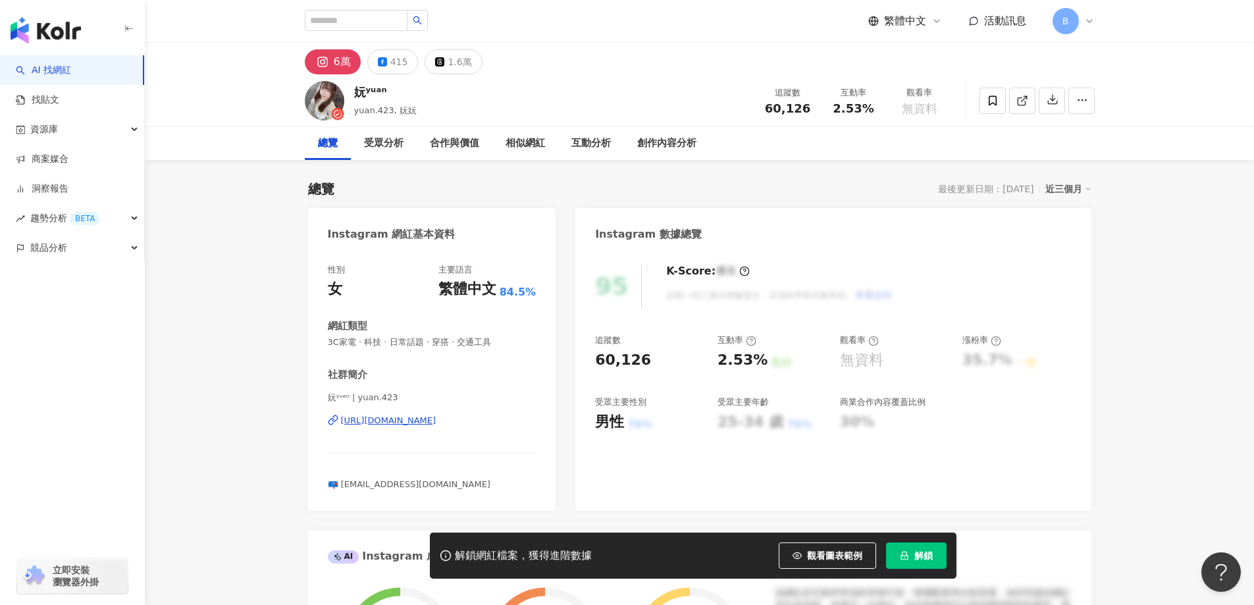
click at [1021, 106] on icon at bounding box center [1022, 101] width 12 height 12
click at [424, 339] on span "3C家電 · 科技 · 日常話題 · 穿搭 · 交通工具" at bounding box center [432, 342] width 209 height 12
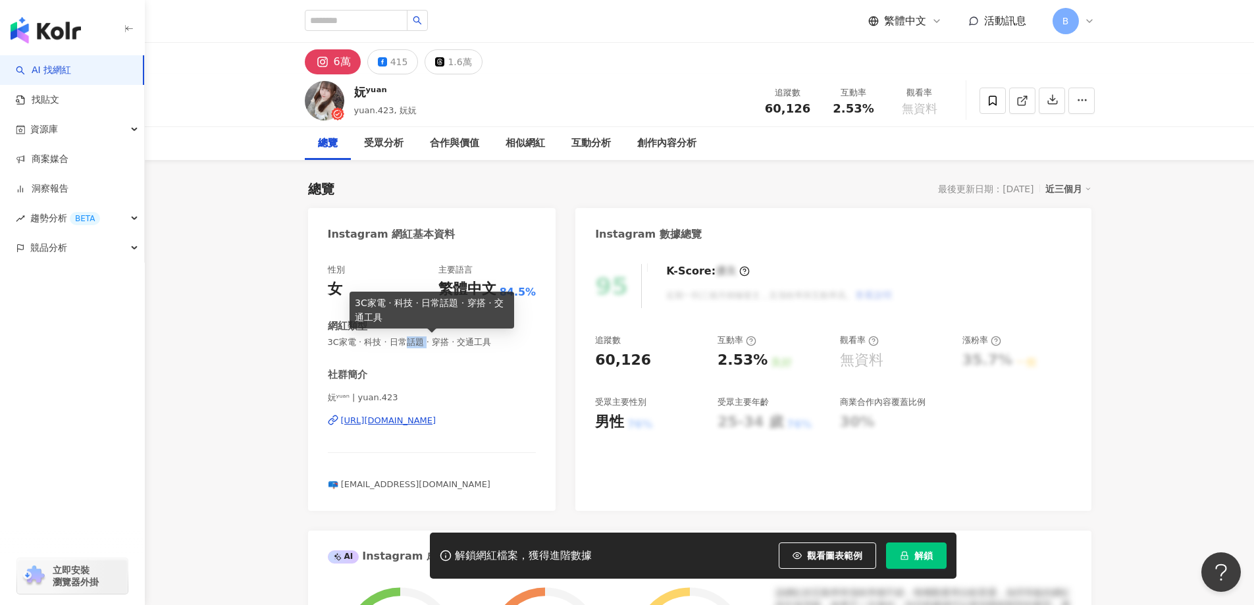
click at [424, 339] on span "3C家電 · 科技 · 日常話題 · 穿搭 · 交通工具" at bounding box center [432, 342] width 209 height 12
copy span "3C家電 · 科技 · 日常話題 · 穿搭 · 交通工具"
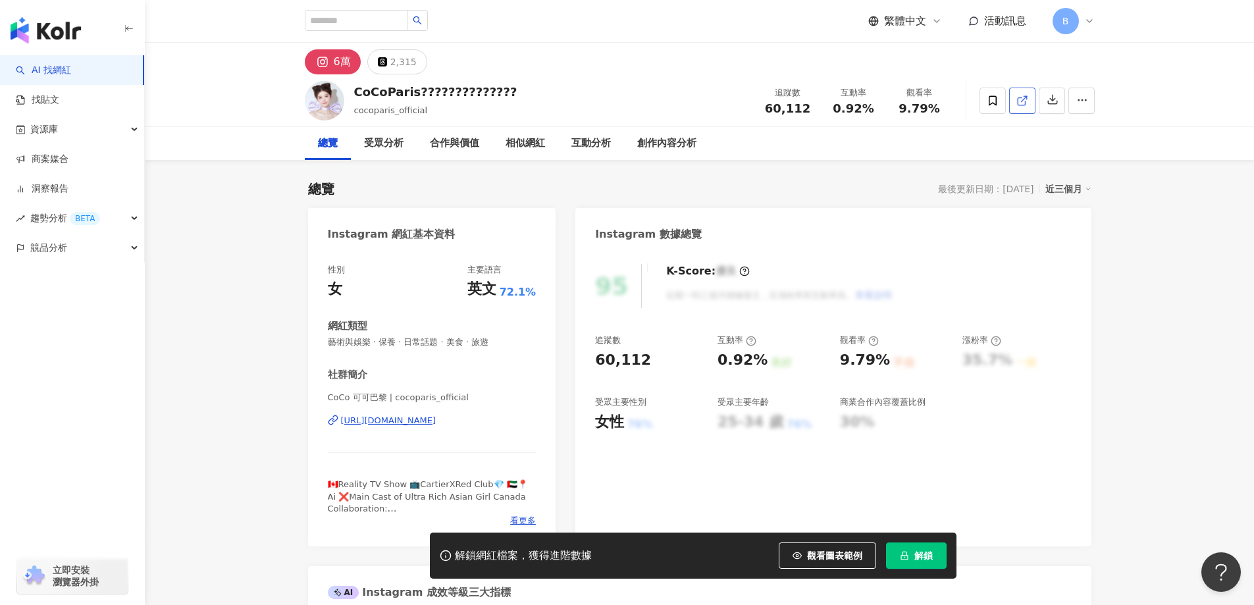
click at [1017, 99] on icon at bounding box center [1020, 100] width 7 height 7
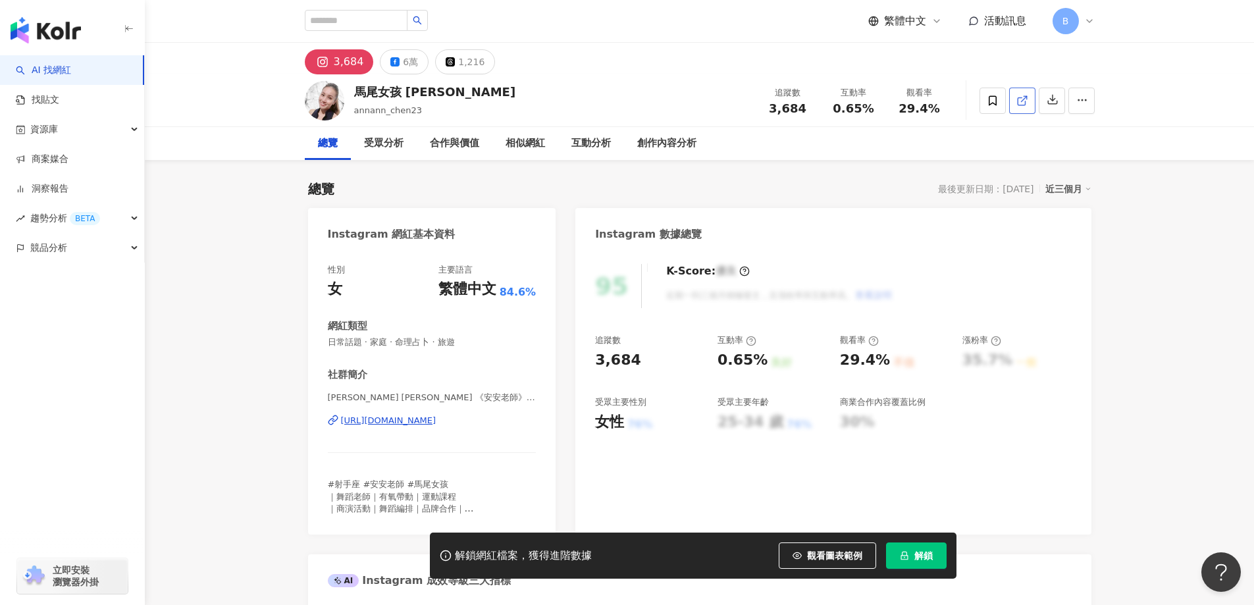
click at [1015, 105] on link at bounding box center [1022, 101] width 26 height 26
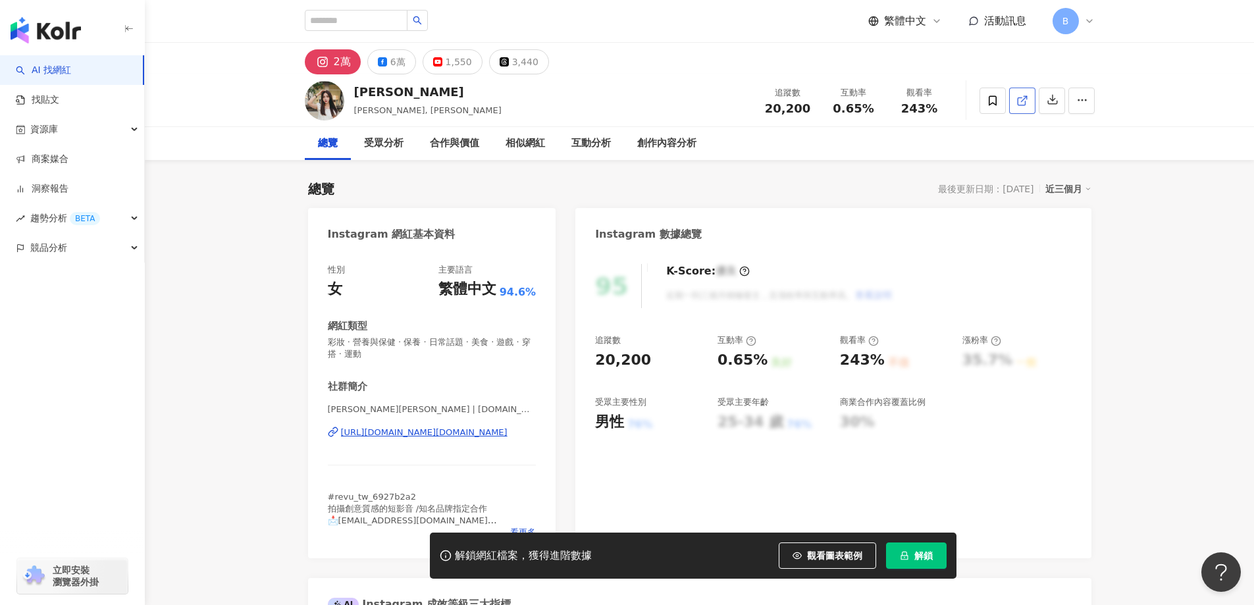
click at [1017, 105] on icon at bounding box center [1022, 101] width 12 height 12
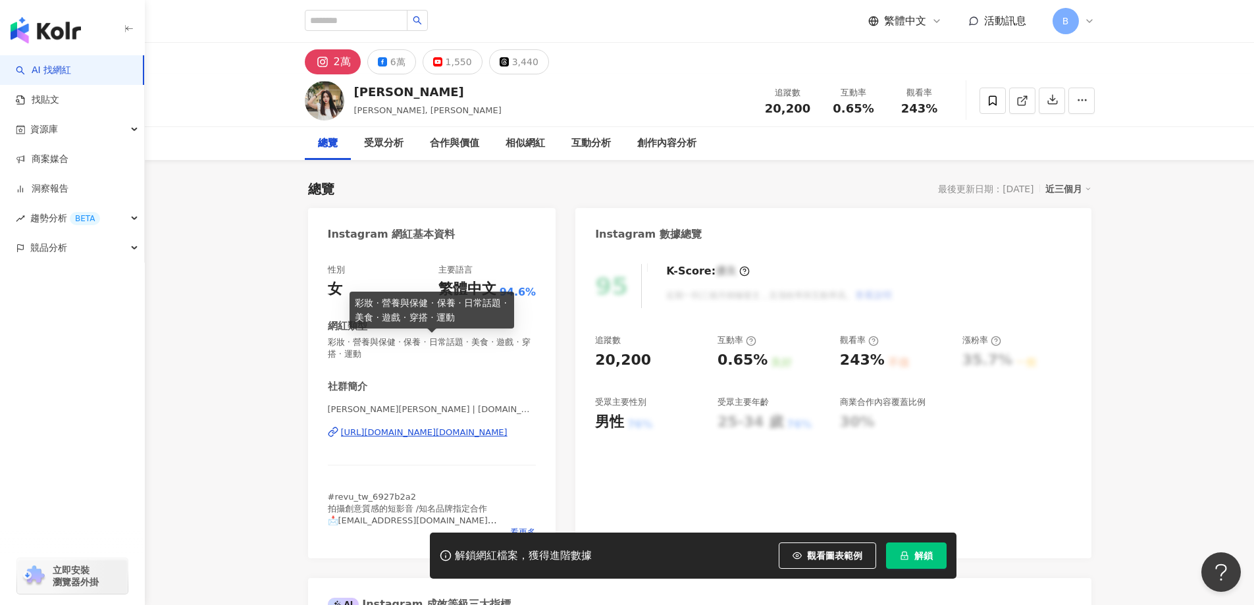
click at [477, 342] on span "彩妝 · 營養與保健 · 保養 · 日常話題 · 美食 · 遊戲 · 穿搭 · 運動" at bounding box center [432, 348] width 209 height 24
copy span "彩妝 · 營養與保健 · 保養 · 日常話題 · 美食 · 遊戲 · 穿搭 · 運動"
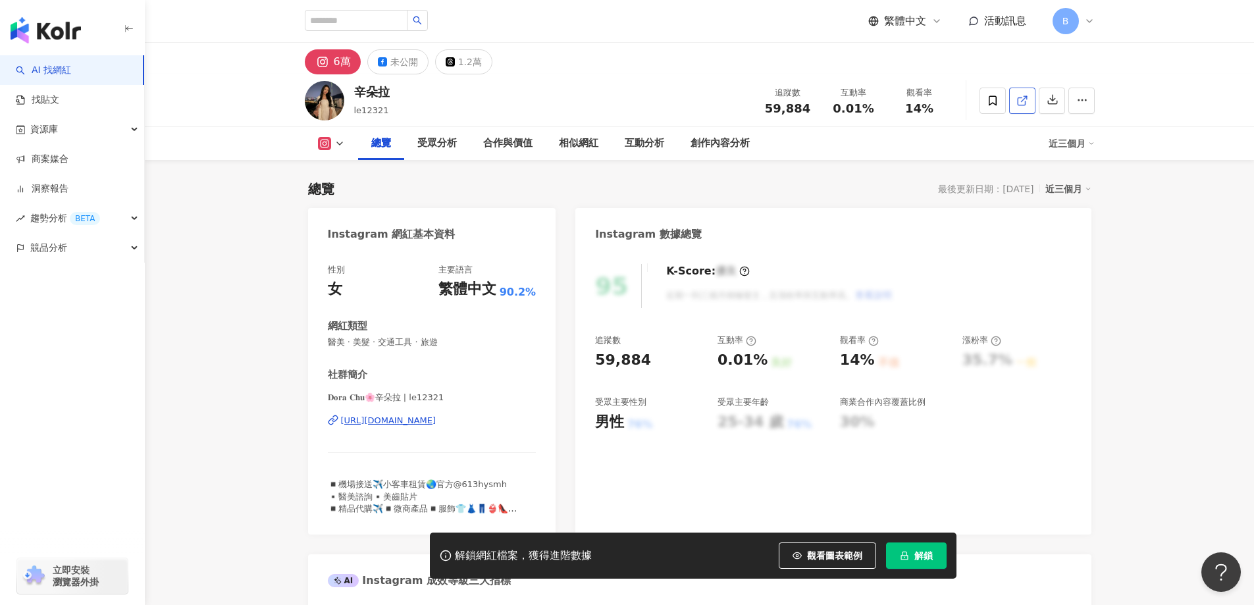
click at [1024, 99] on line at bounding box center [1023, 98] width 5 height 5
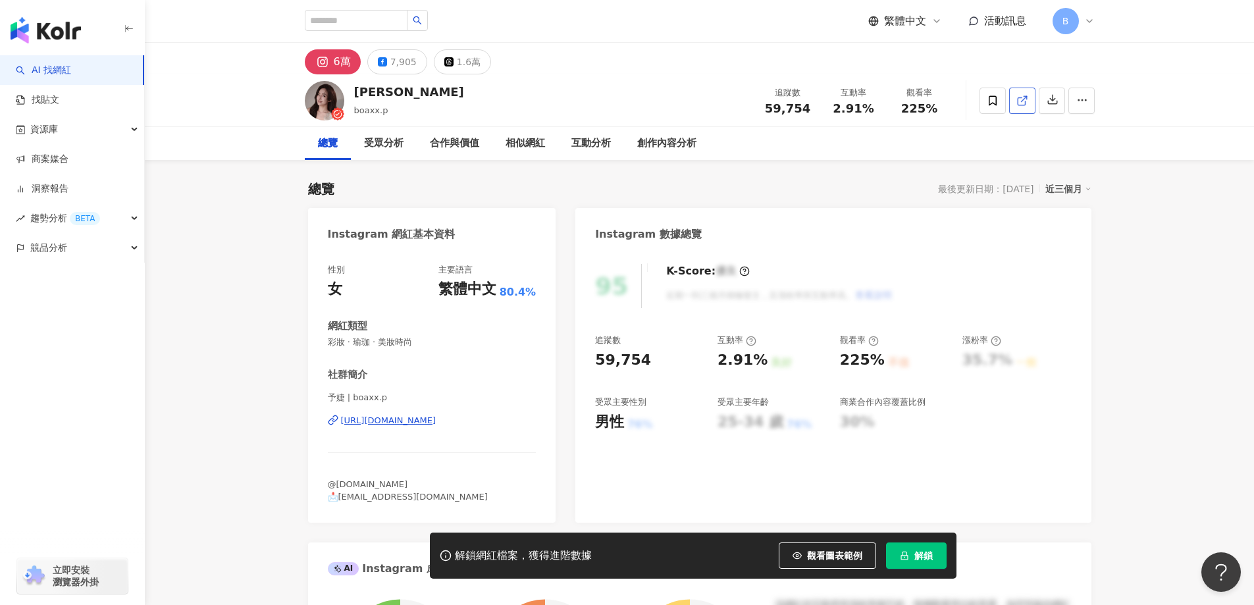
click at [1023, 101] on icon at bounding box center [1022, 101] width 12 height 12
click at [404, 340] on span "彩妝 · 瑜珈 · 美妝時尚" at bounding box center [432, 342] width 209 height 12
copy span "彩妝 · 瑜珈 · 美妝時尚"
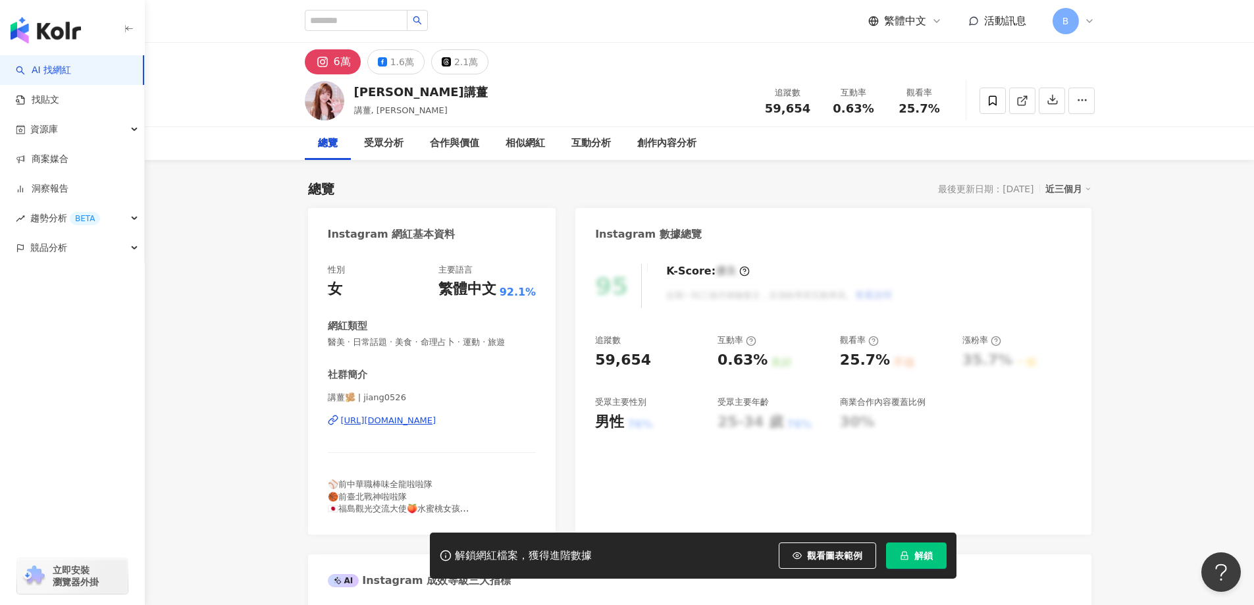
click at [1026, 99] on icon at bounding box center [1022, 101] width 12 height 12
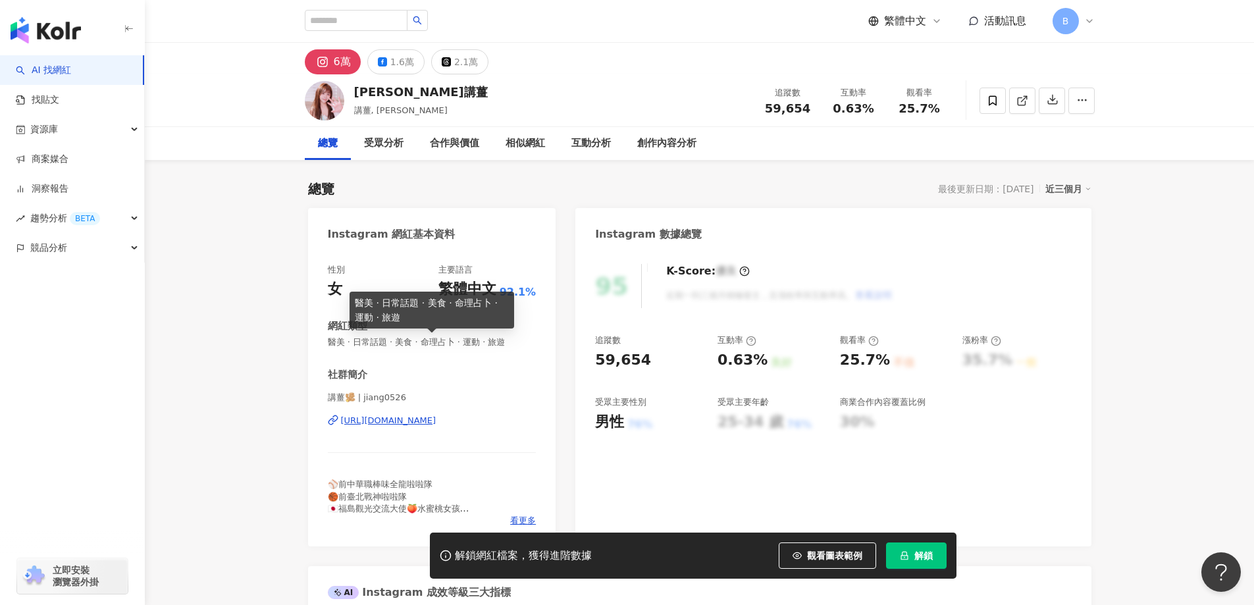
click at [471, 343] on span "醫美 · 日常話題 · 美食 · 命理占卜 · 運動 · 旅遊" at bounding box center [432, 342] width 209 height 12
copy span "醫美 · 日常話題 · 美食 · 命理占卜 · 運動 · 旅遊"
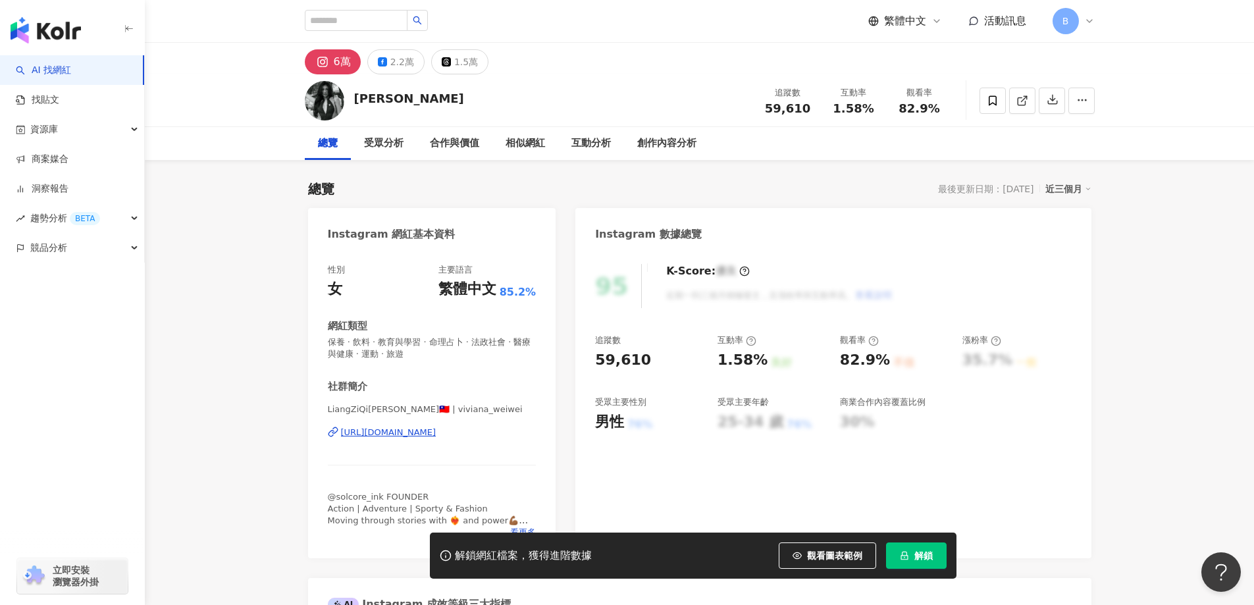
drag, startPoint x: 1134, startPoint y: 294, endPoint x: 1104, endPoint y: 269, distance: 38.9
click at [1021, 102] on icon at bounding box center [1022, 101] width 12 height 12
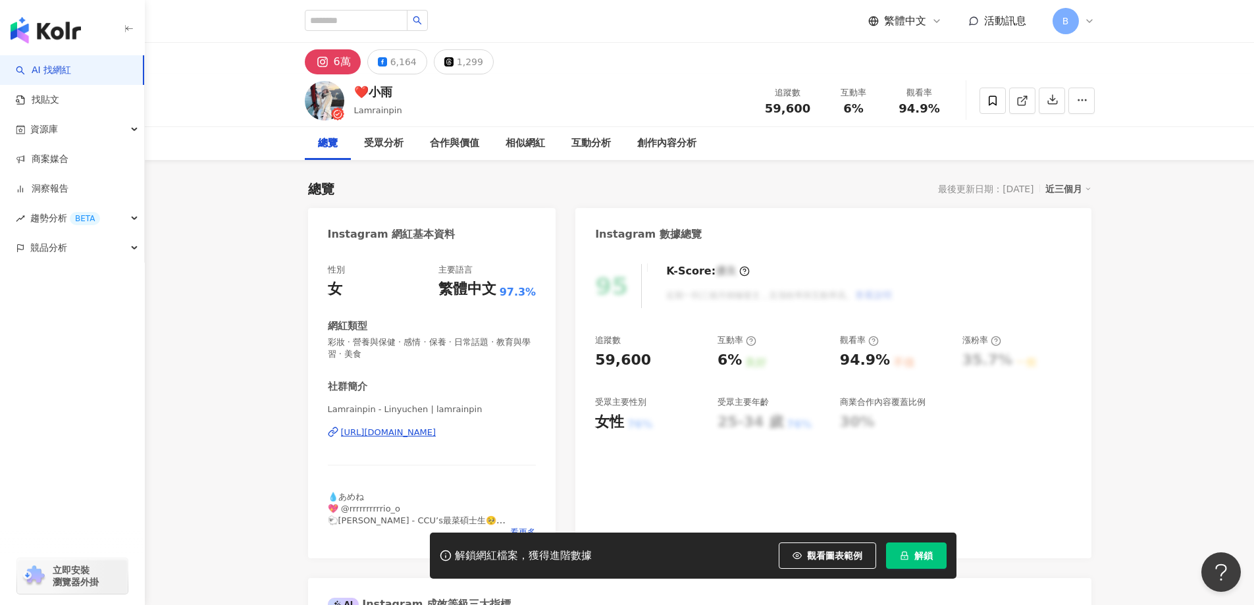
drag, startPoint x: 1171, startPoint y: 324, endPoint x: 1098, endPoint y: 120, distance: 216.7
click at [1029, 101] on link at bounding box center [1022, 101] width 26 height 26
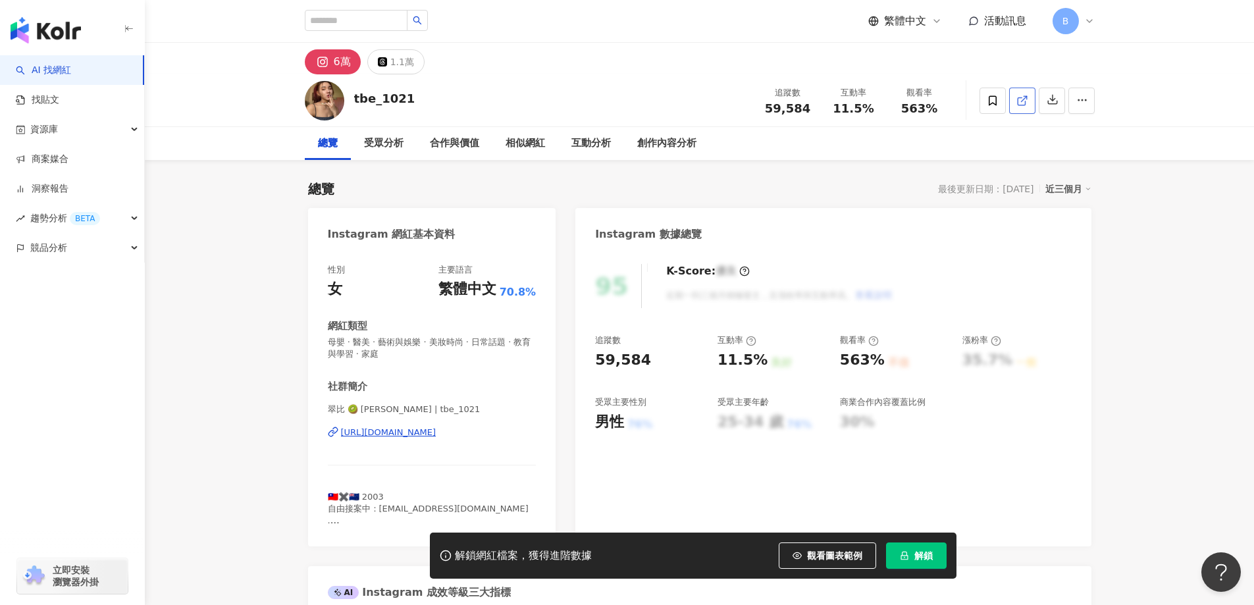
click at [1021, 102] on icon at bounding box center [1022, 101] width 12 height 12
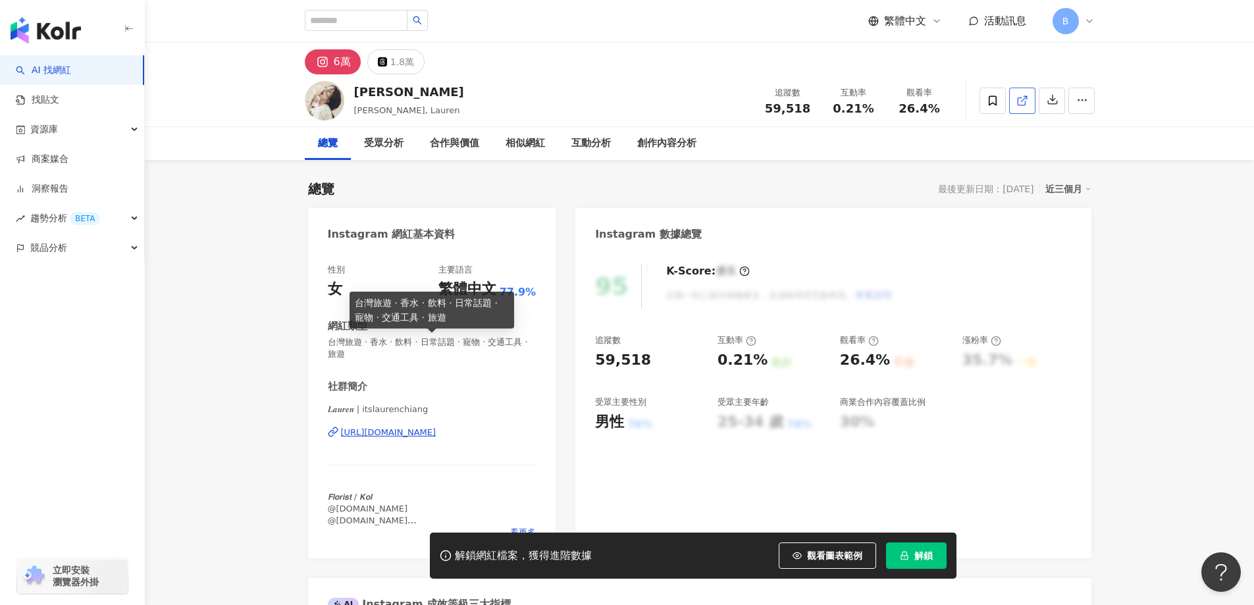
click at [1027, 101] on icon at bounding box center [1022, 101] width 12 height 12
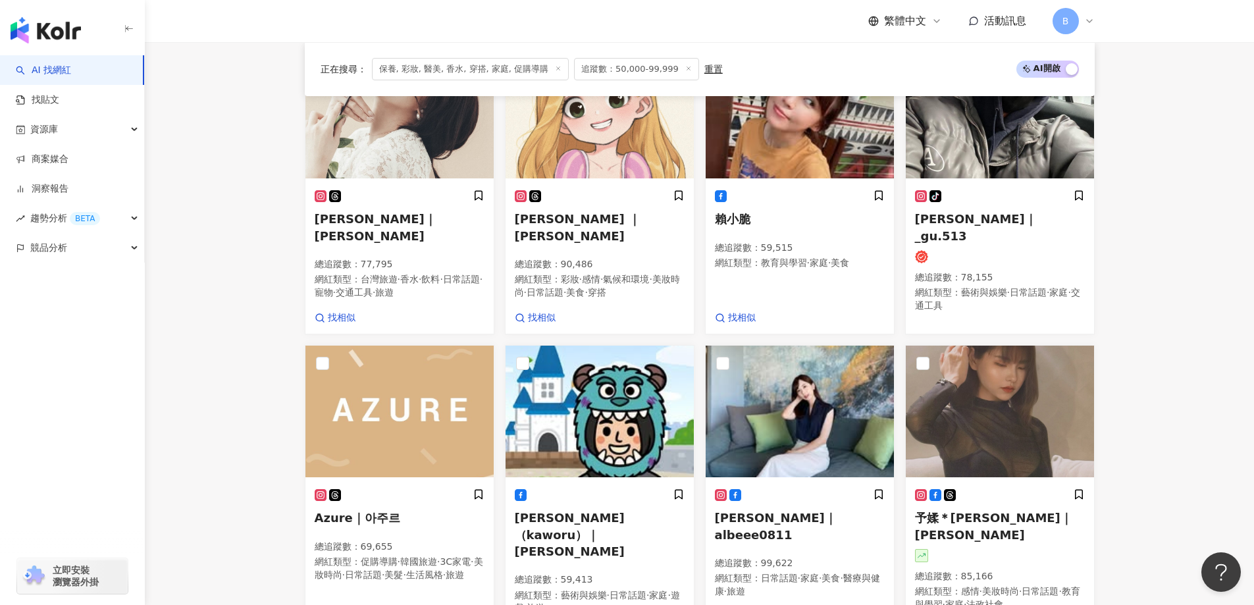
scroll to position [952, 0]
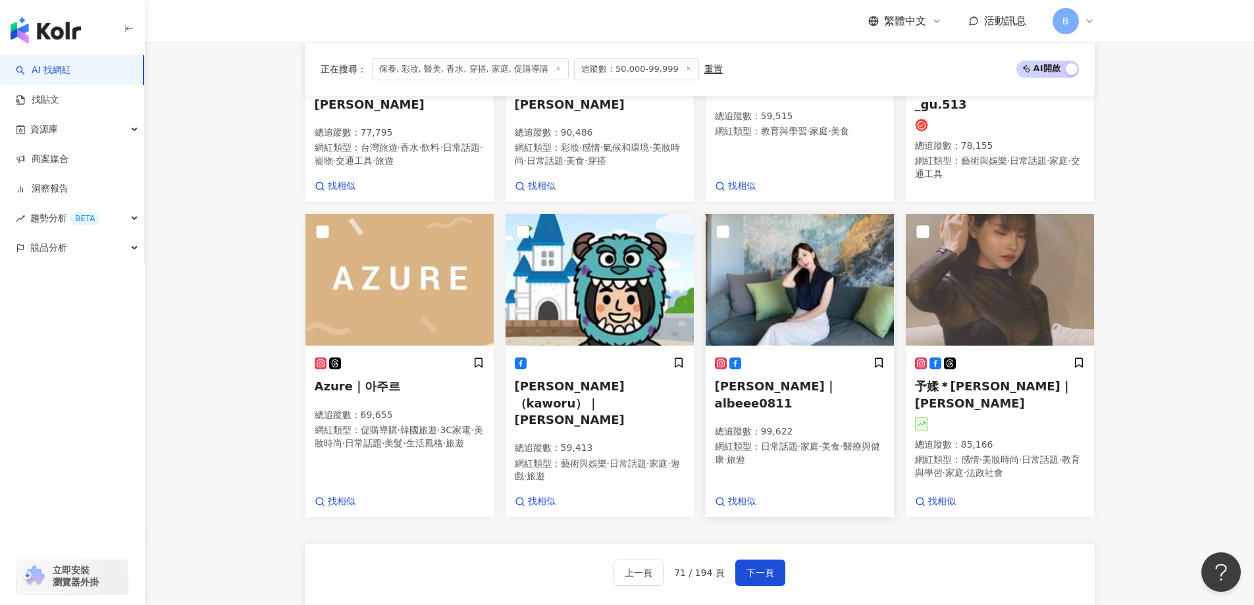
click at [800, 214] on img at bounding box center [799, 280] width 188 height 132
click at [1002, 220] on img at bounding box center [1000, 280] width 188 height 132
click at [754, 559] on button "下一頁" at bounding box center [760, 572] width 50 height 26
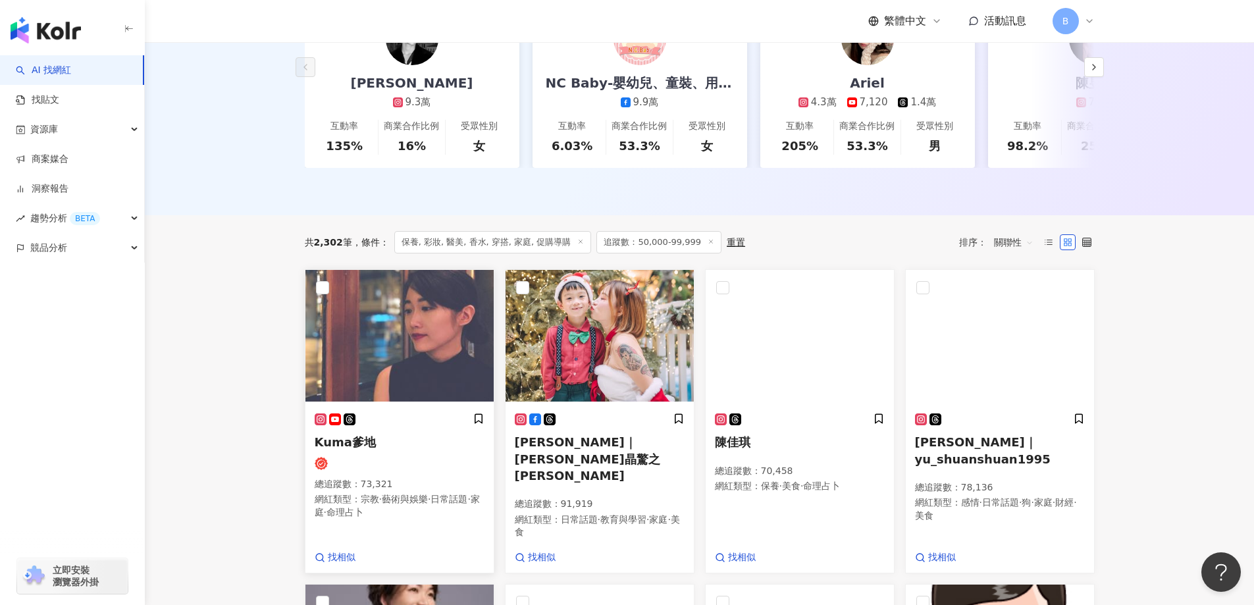
scroll to position [278, 0]
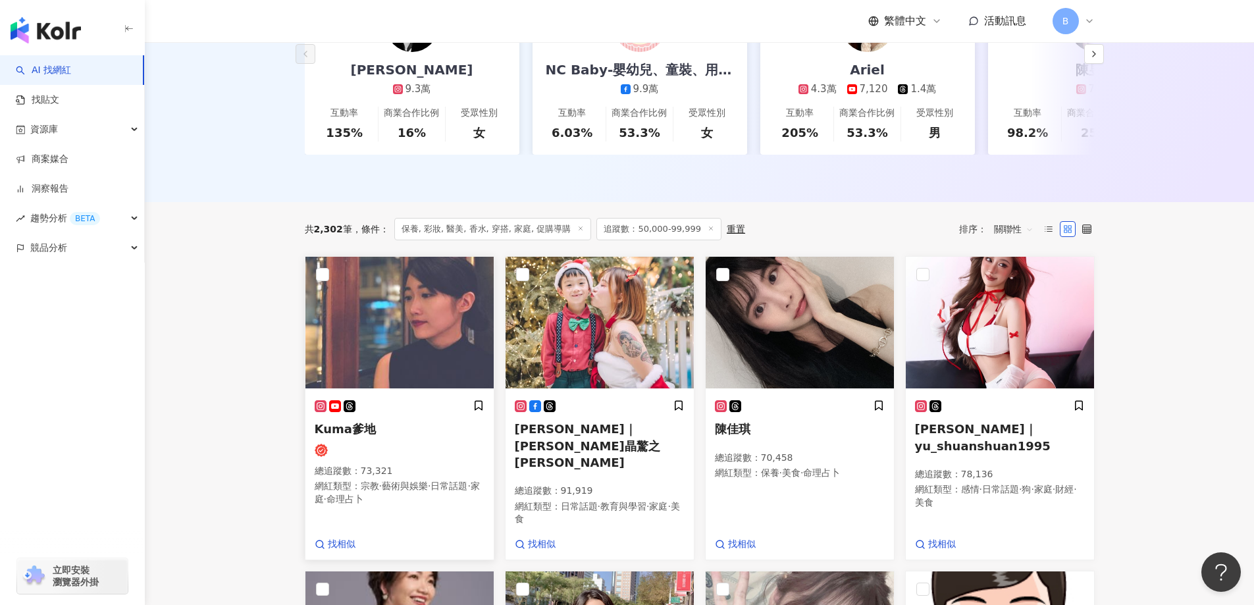
click at [414, 332] on img at bounding box center [399, 323] width 188 height 132
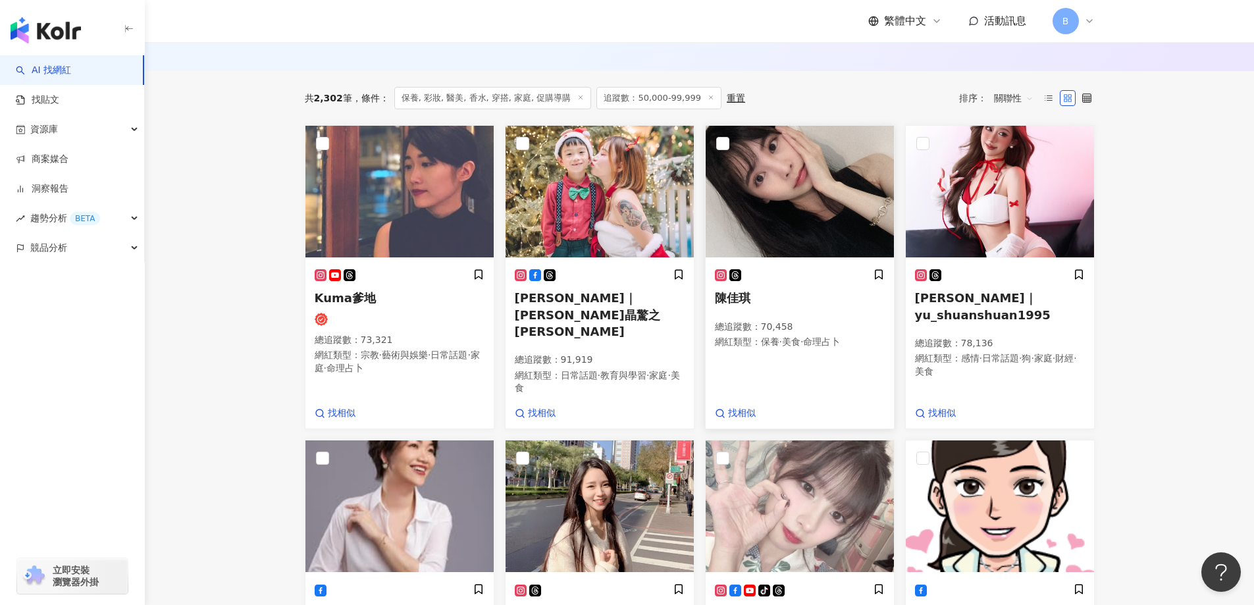
scroll to position [410, 0]
click at [802, 207] on img at bounding box center [799, 191] width 188 height 132
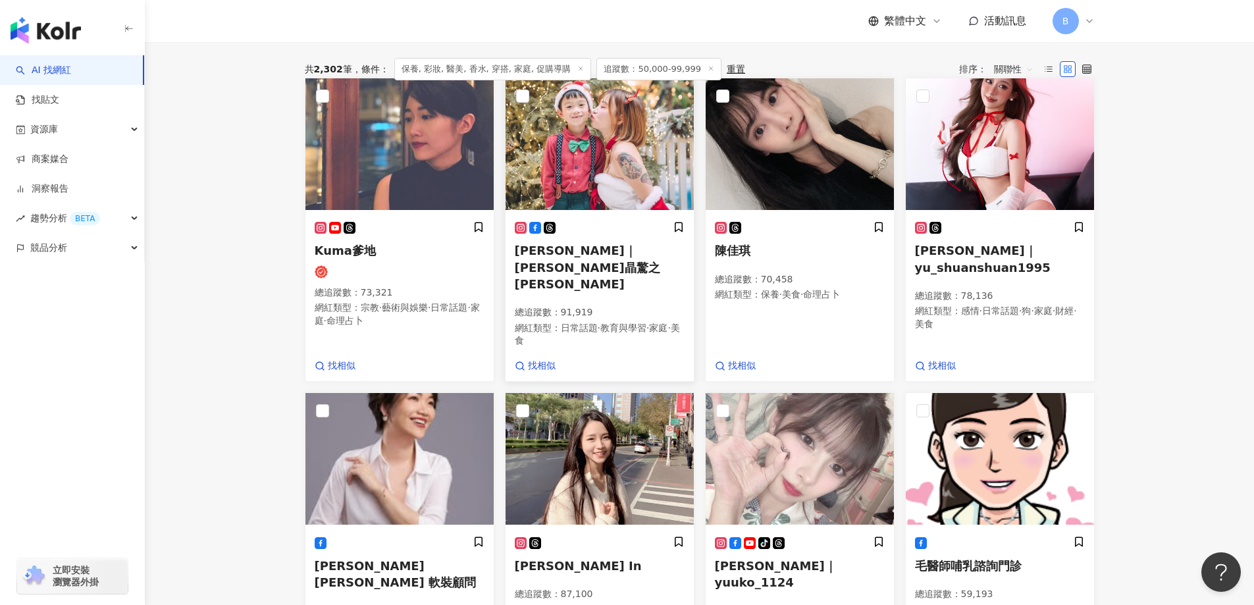
scroll to position [607, 0]
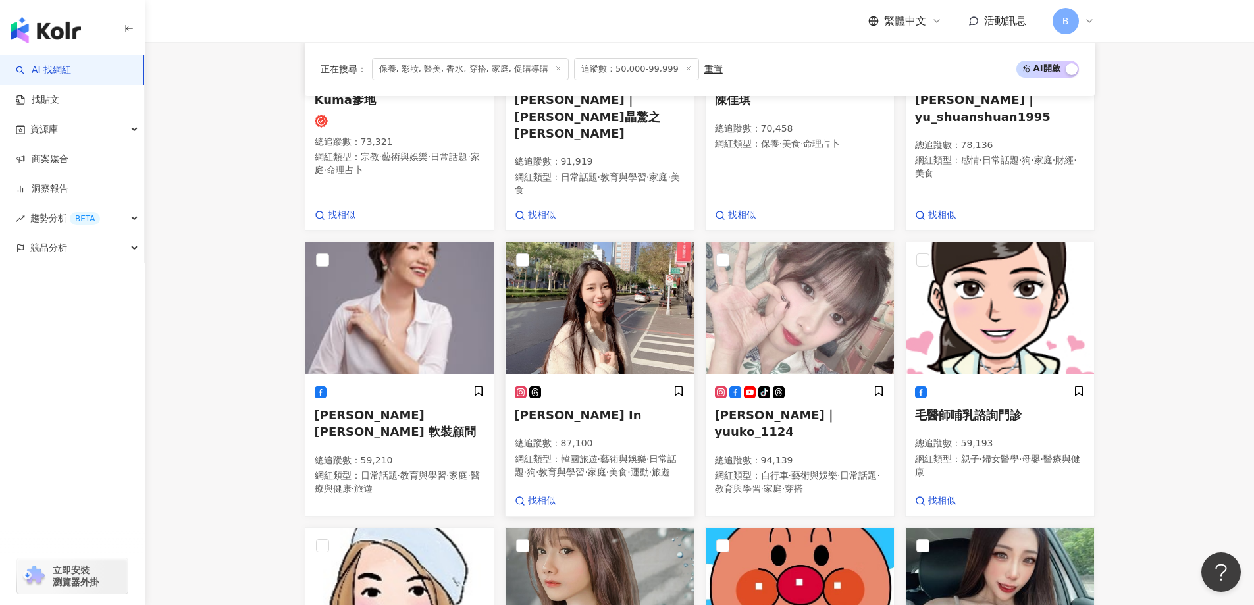
click at [596, 282] on img at bounding box center [599, 308] width 188 height 132
click at [827, 307] on img at bounding box center [799, 308] width 188 height 132
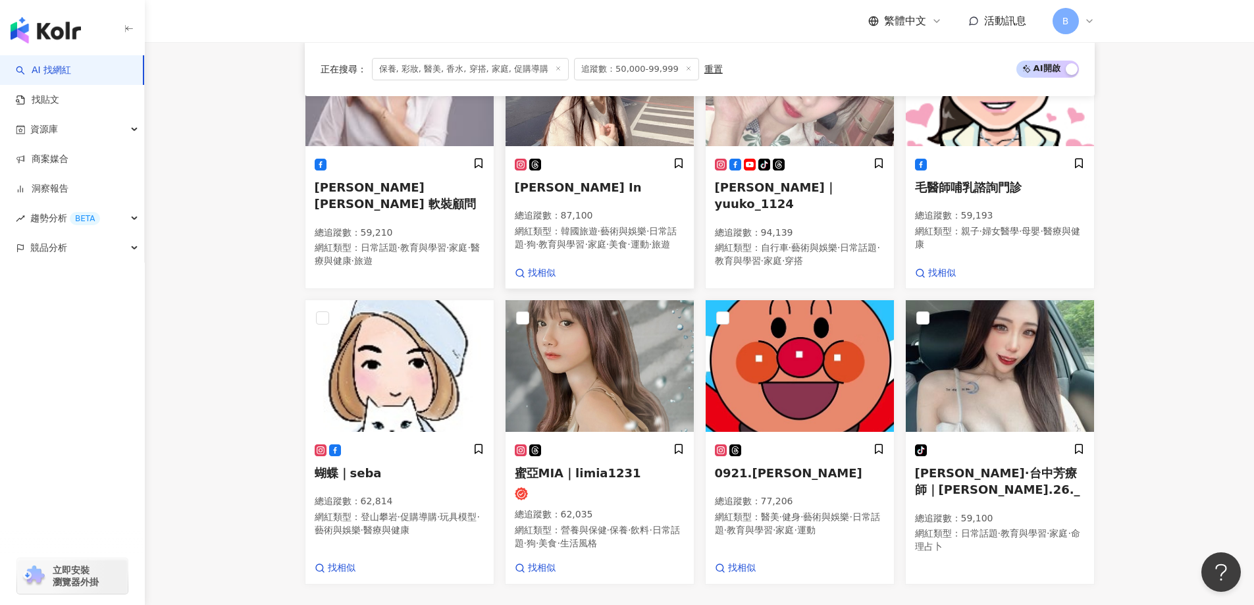
scroll to position [1002, 0]
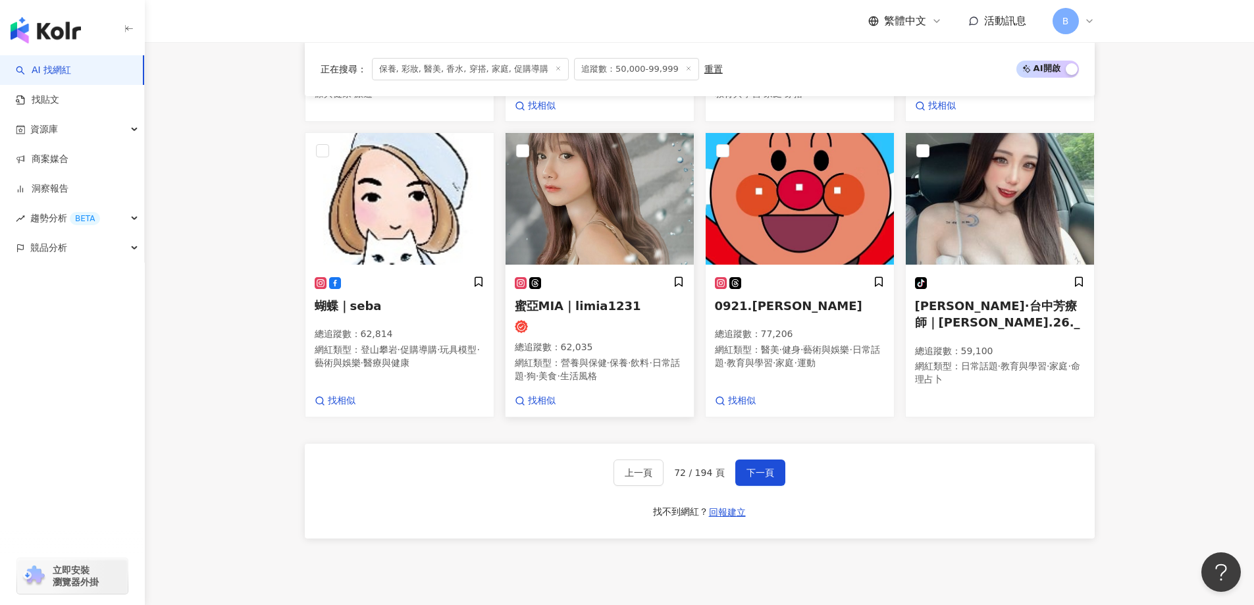
click at [595, 205] on img at bounding box center [599, 199] width 188 height 132
click at [769, 467] on span "下一頁" at bounding box center [760, 472] width 28 height 11
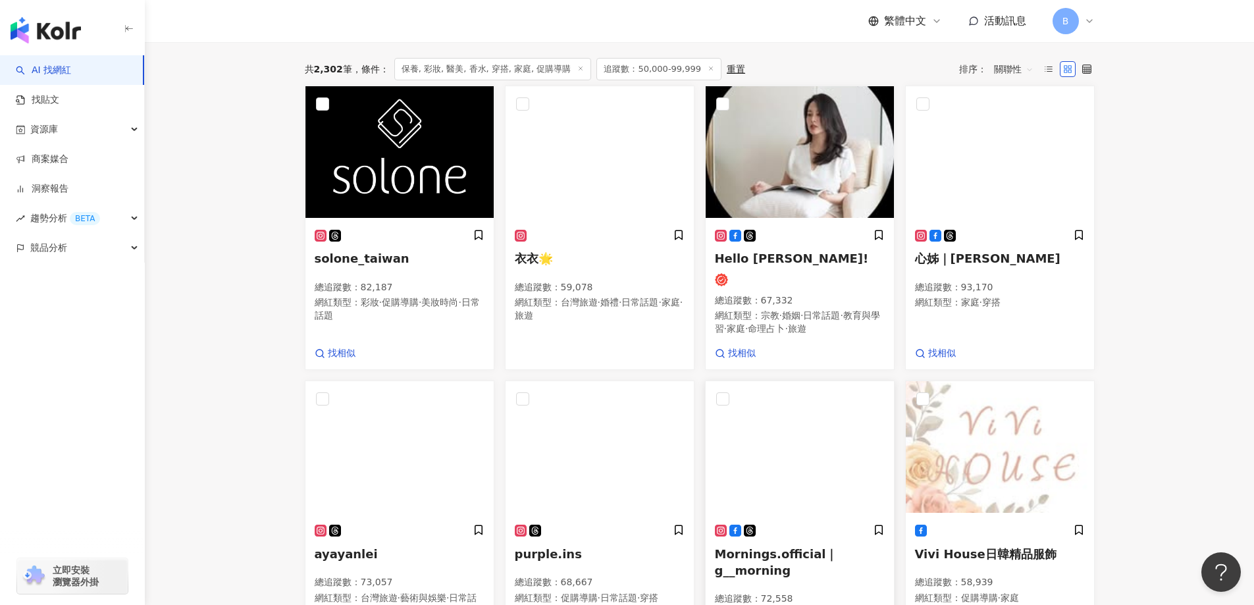
scroll to position [348, 0]
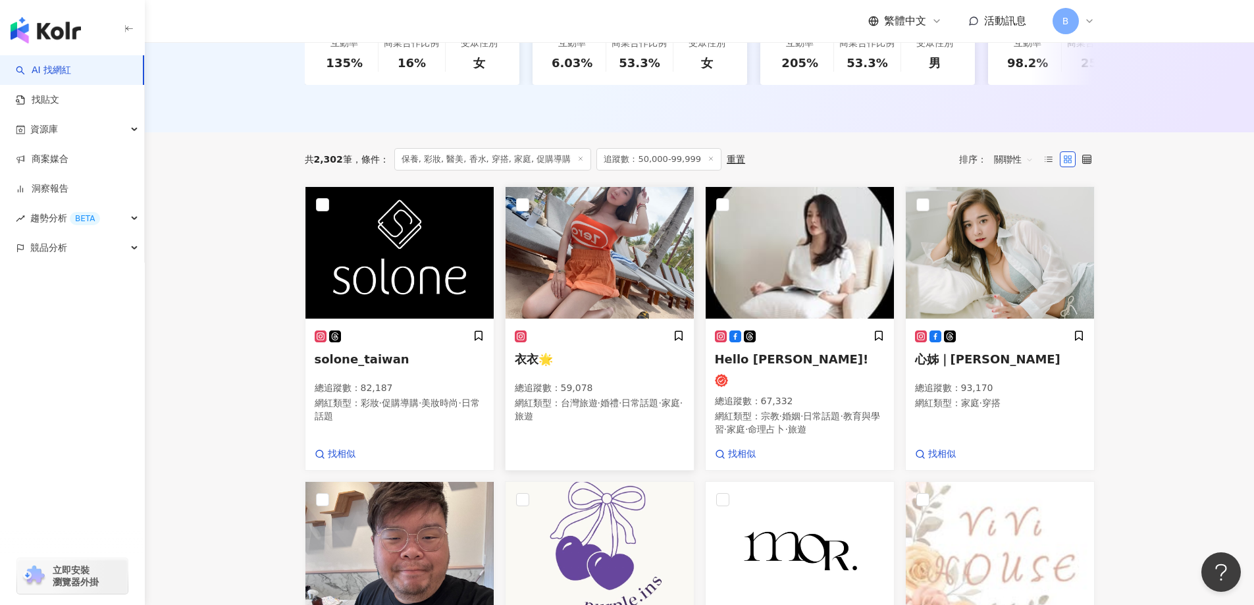
click at [626, 259] on img at bounding box center [599, 253] width 188 height 132
click at [803, 277] on img at bounding box center [799, 253] width 188 height 132
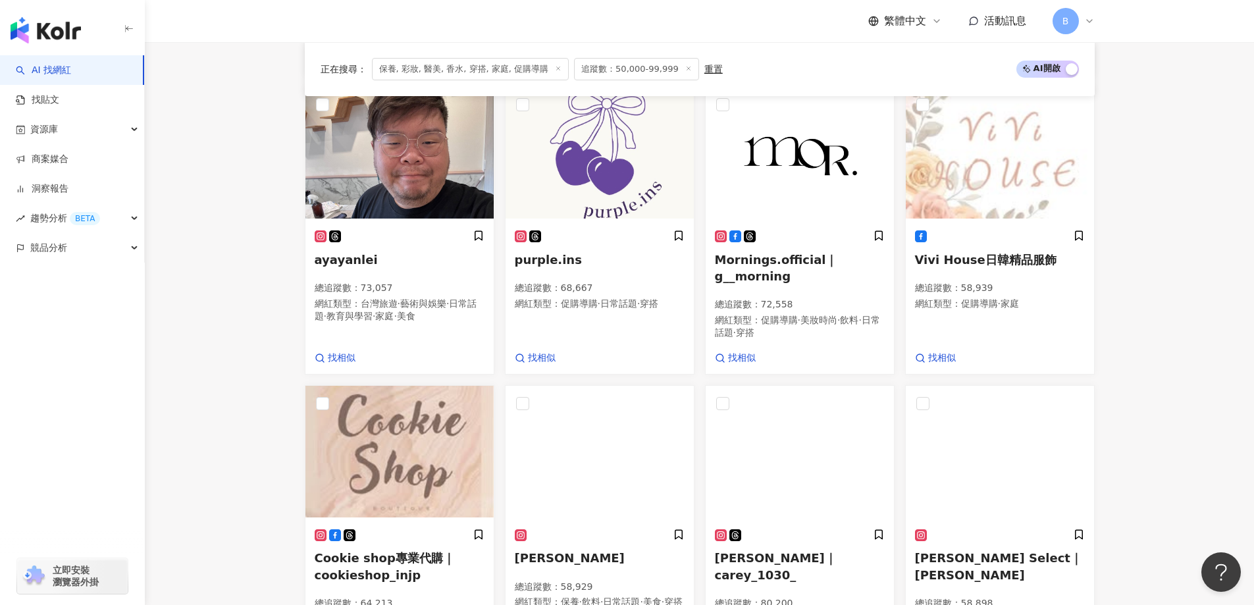
scroll to position [940, 0]
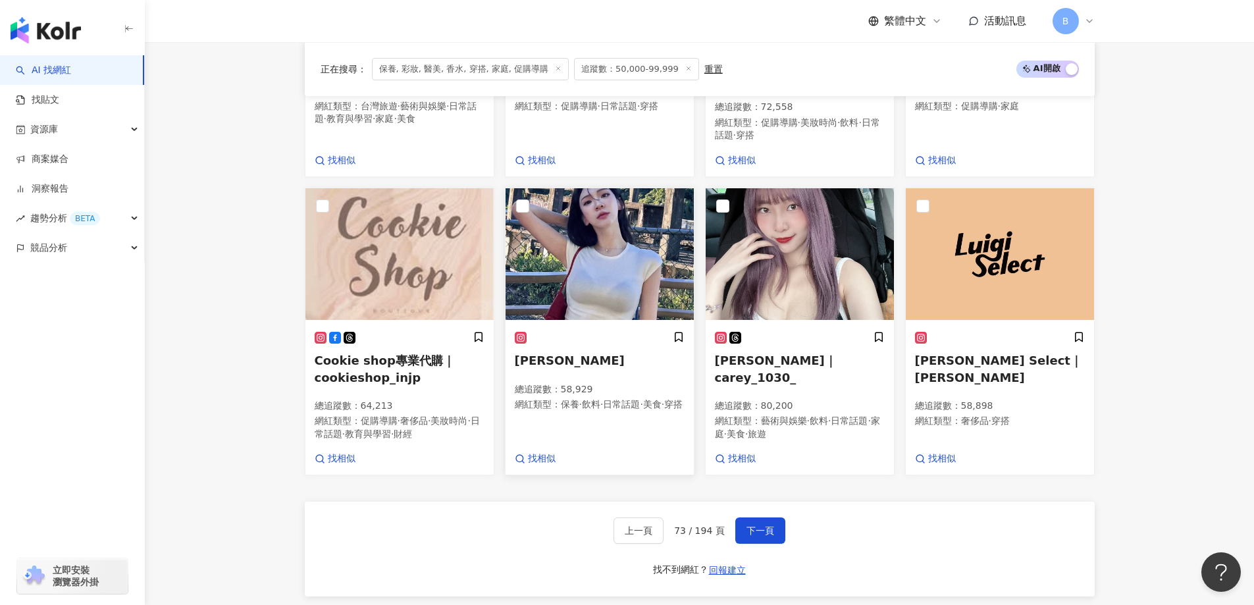
click at [627, 280] on img at bounding box center [599, 254] width 188 height 132
click at [779, 264] on img at bounding box center [799, 254] width 188 height 132
click at [763, 529] on button "下一頁" at bounding box center [760, 530] width 50 height 26
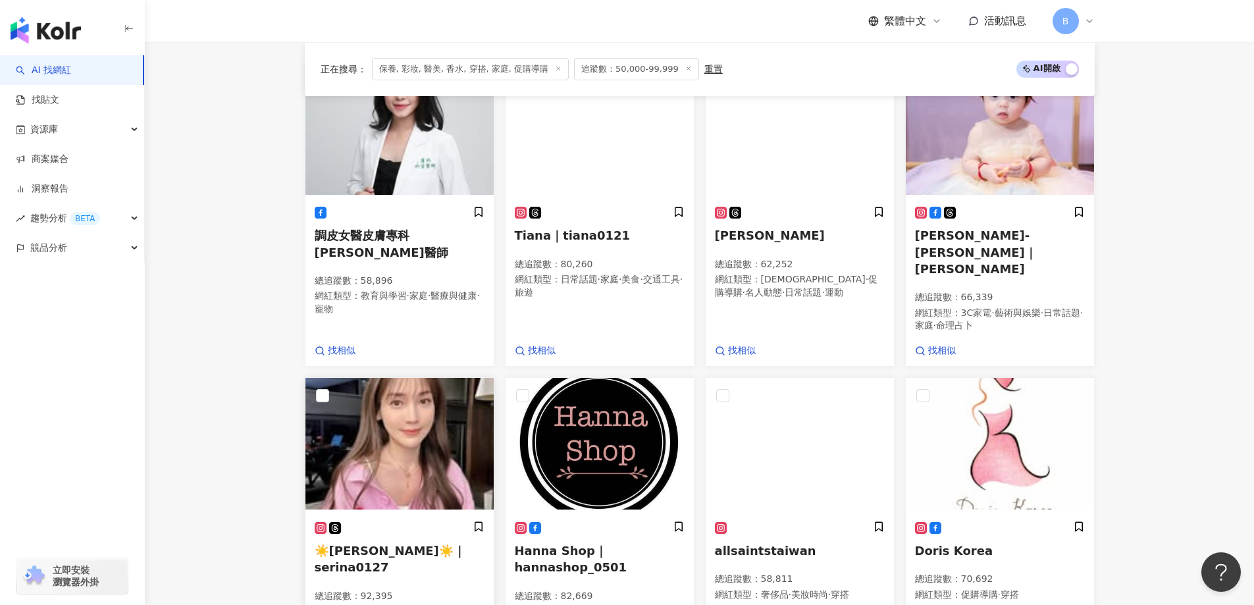
scroll to position [580, 0]
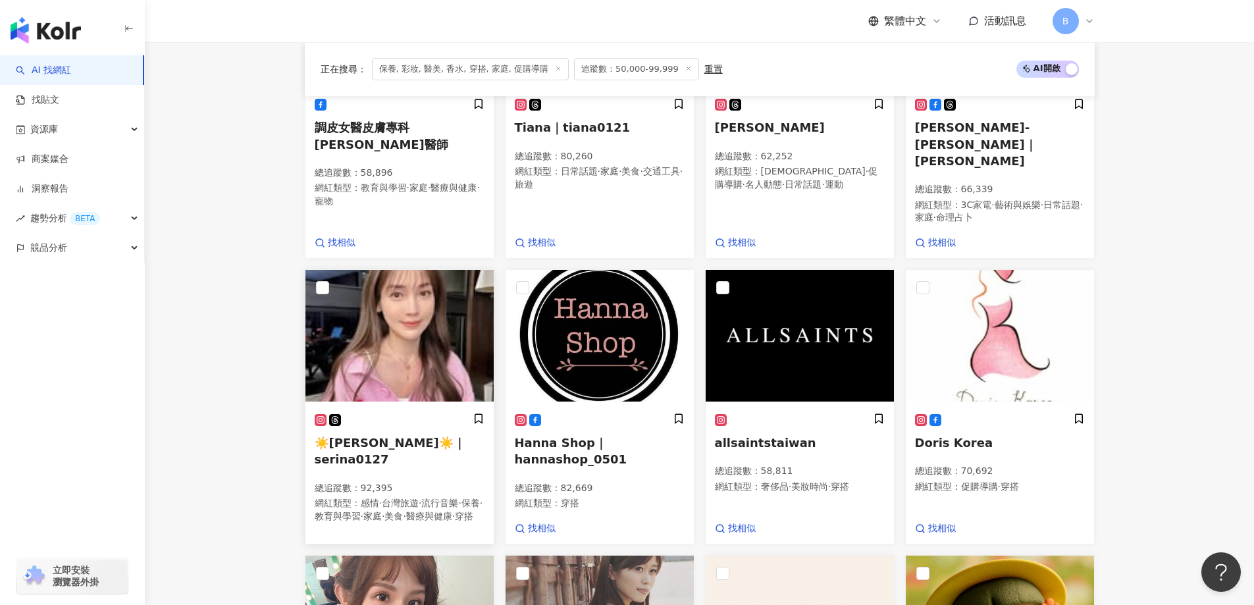
click at [375, 284] on img at bounding box center [399, 336] width 188 height 132
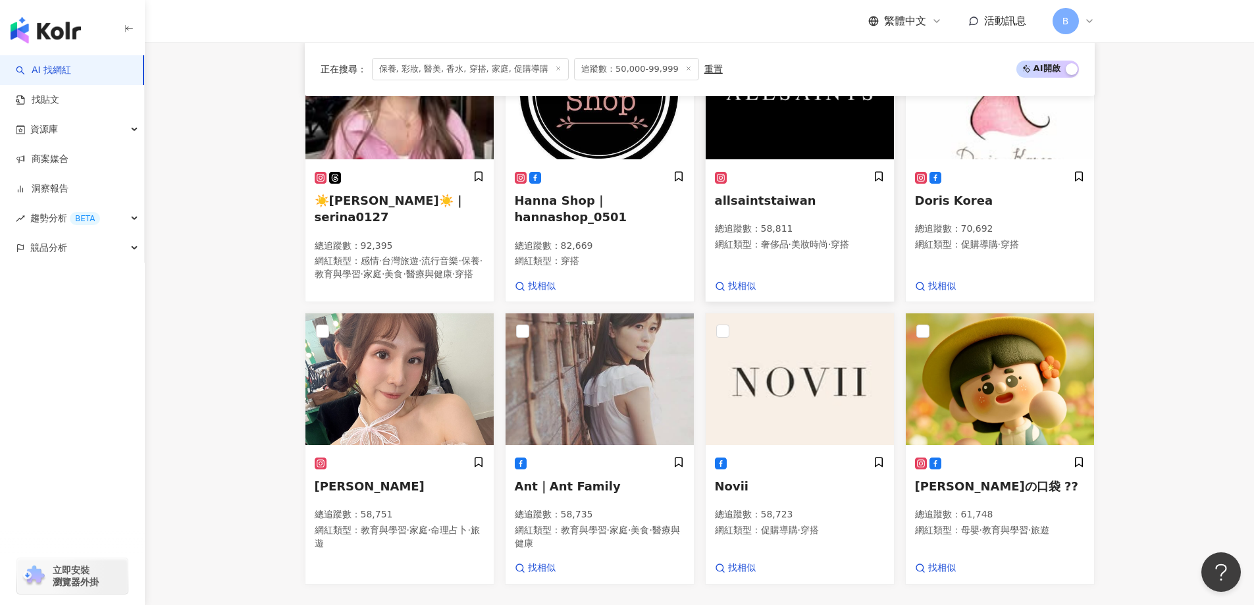
scroll to position [909, 0]
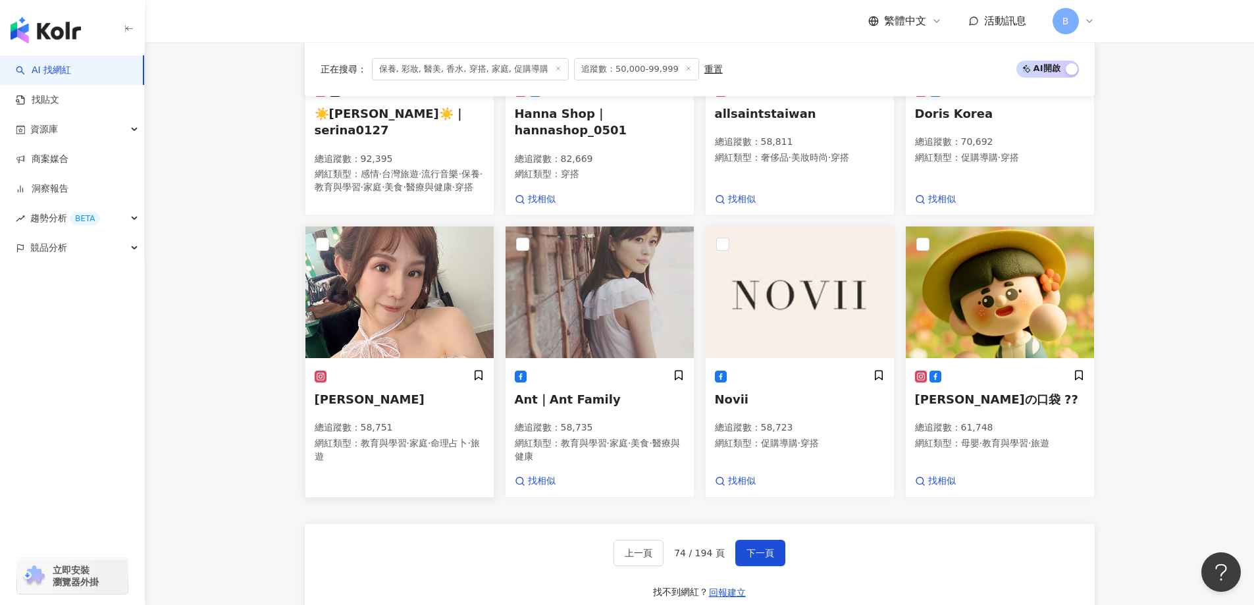
click at [380, 289] on img at bounding box center [399, 292] width 188 height 132
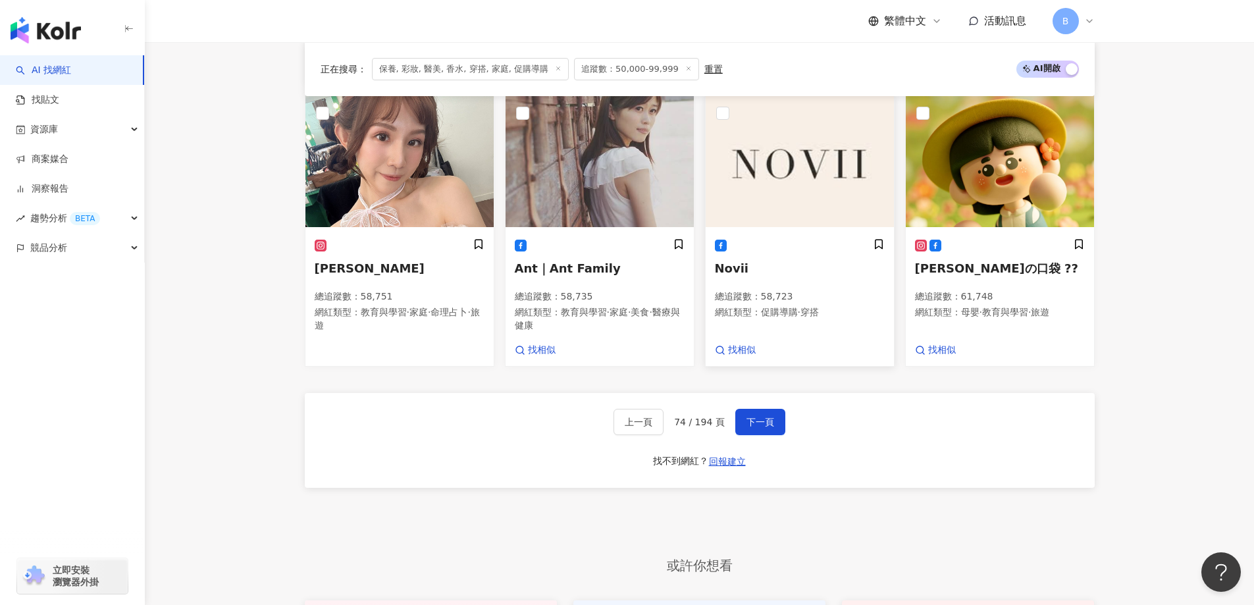
scroll to position [1040, 0]
click at [763, 416] on span "下一頁" at bounding box center [760, 421] width 28 height 11
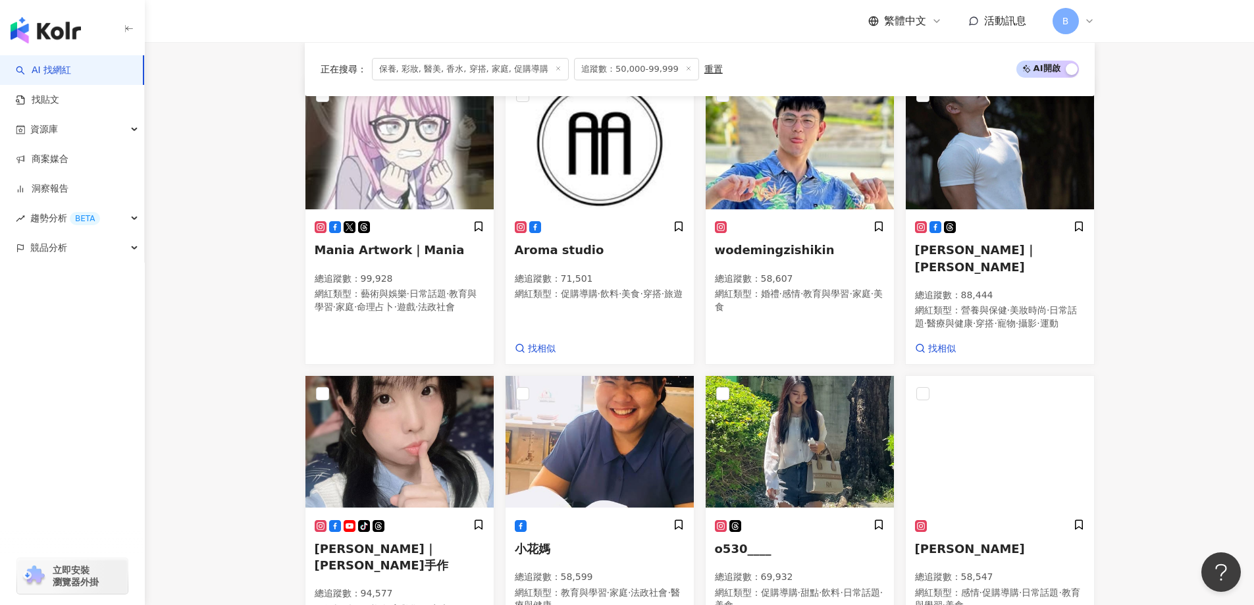
scroll to position [721, 0]
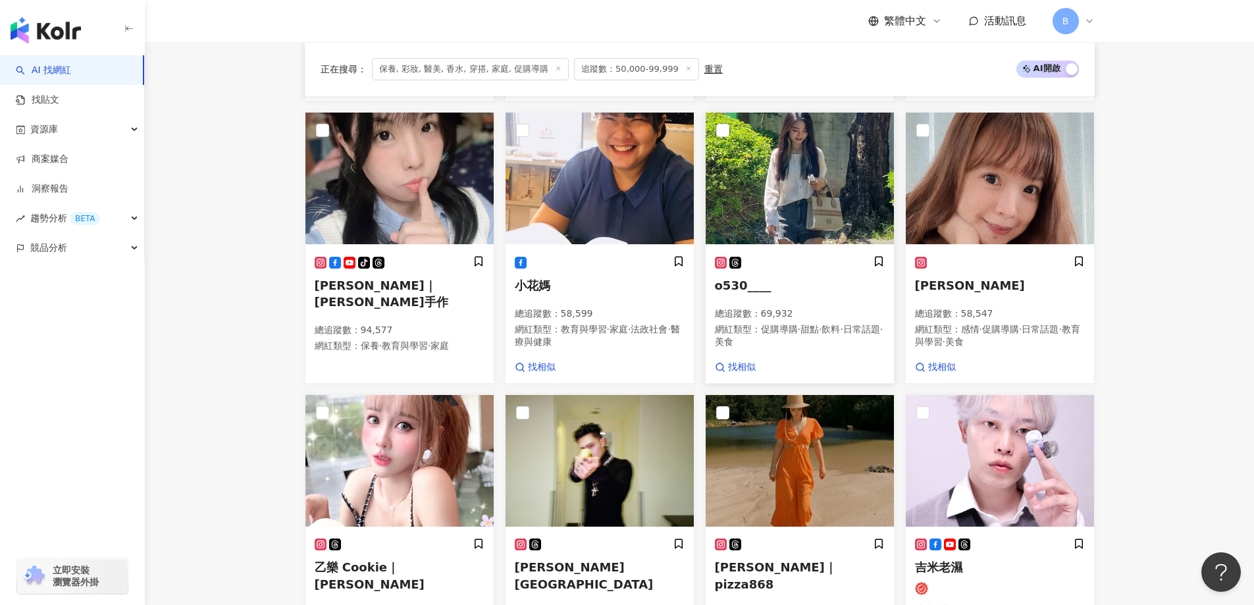
click at [797, 188] on img at bounding box center [799, 179] width 188 height 132
click at [1010, 198] on img at bounding box center [1000, 179] width 188 height 132
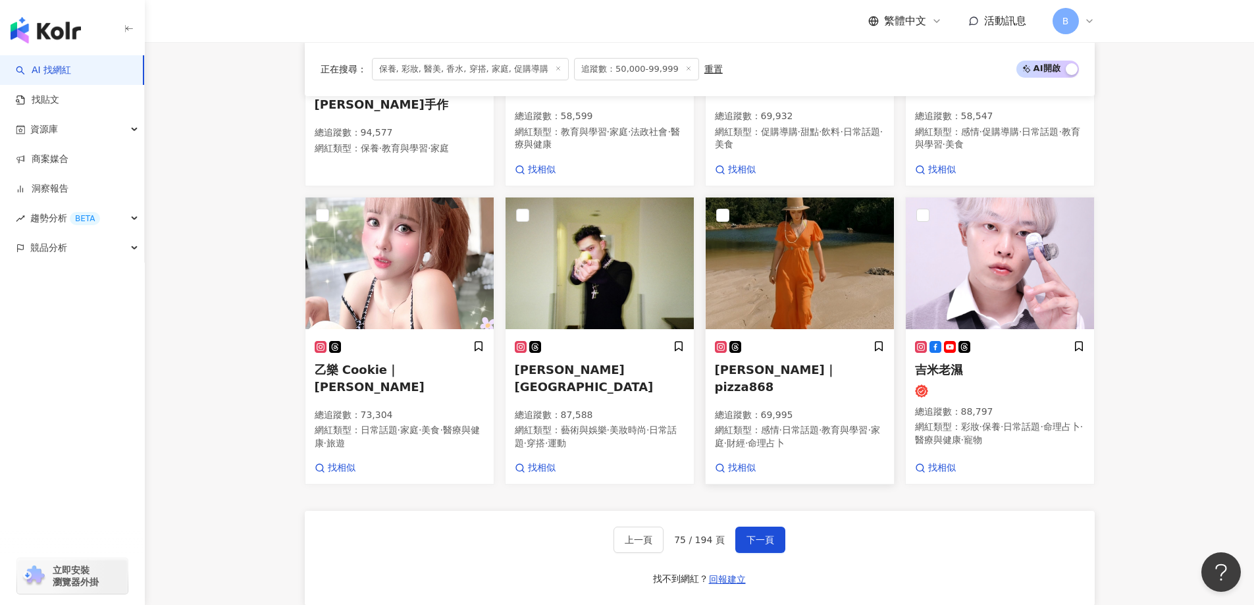
click at [800, 278] on img at bounding box center [799, 263] width 188 height 132
click at [773, 536] on button "下一頁" at bounding box center [760, 539] width 50 height 26
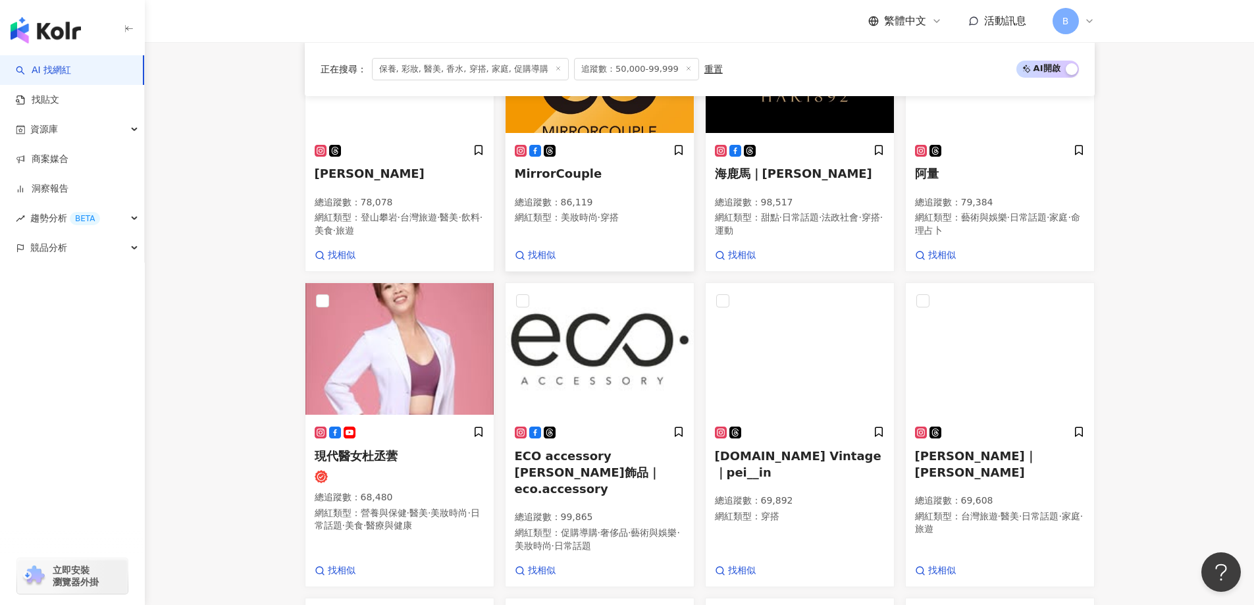
scroll to position [659, 0]
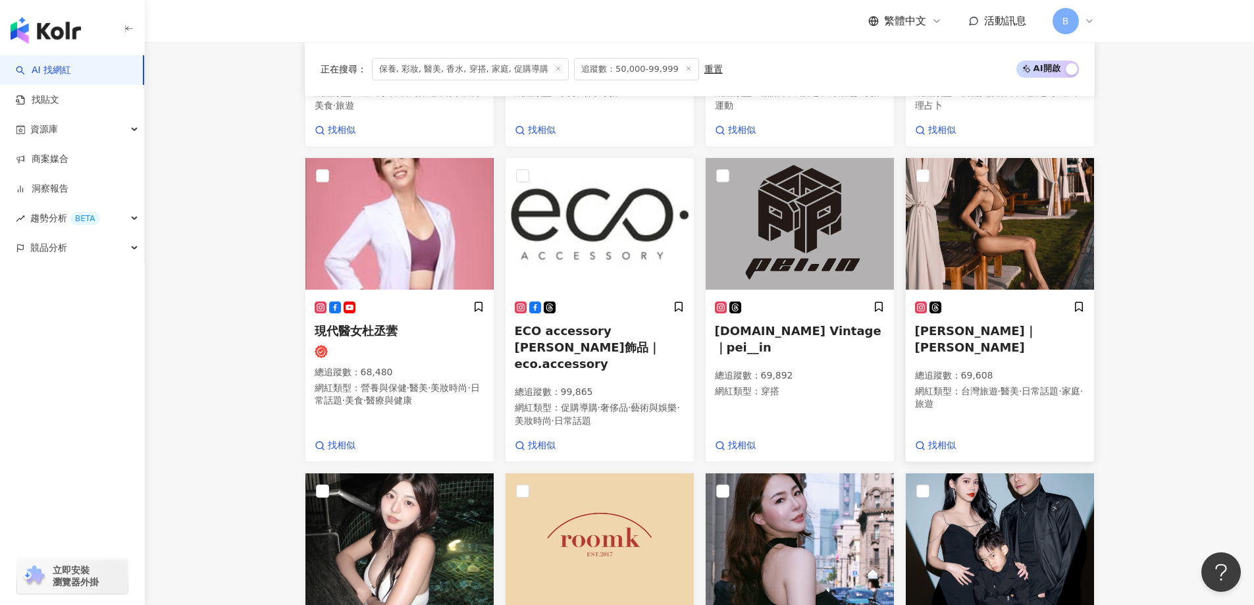
click at [1005, 240] on img at bounding box center [1000, 224] width 188 height 132
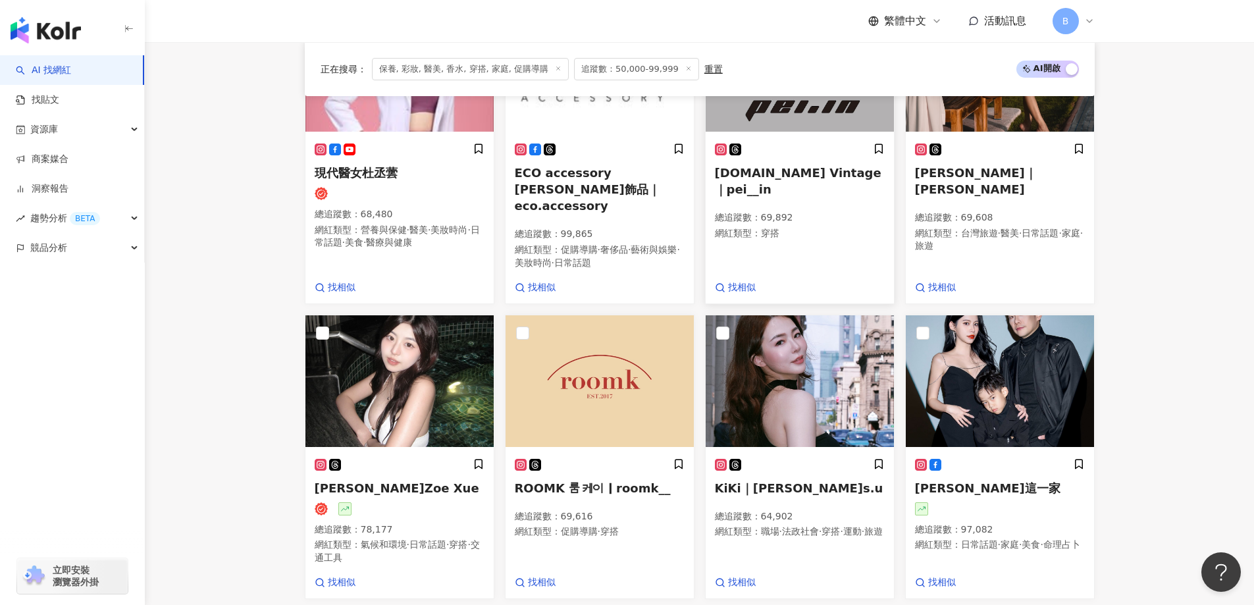
scroll to position [856, 0]
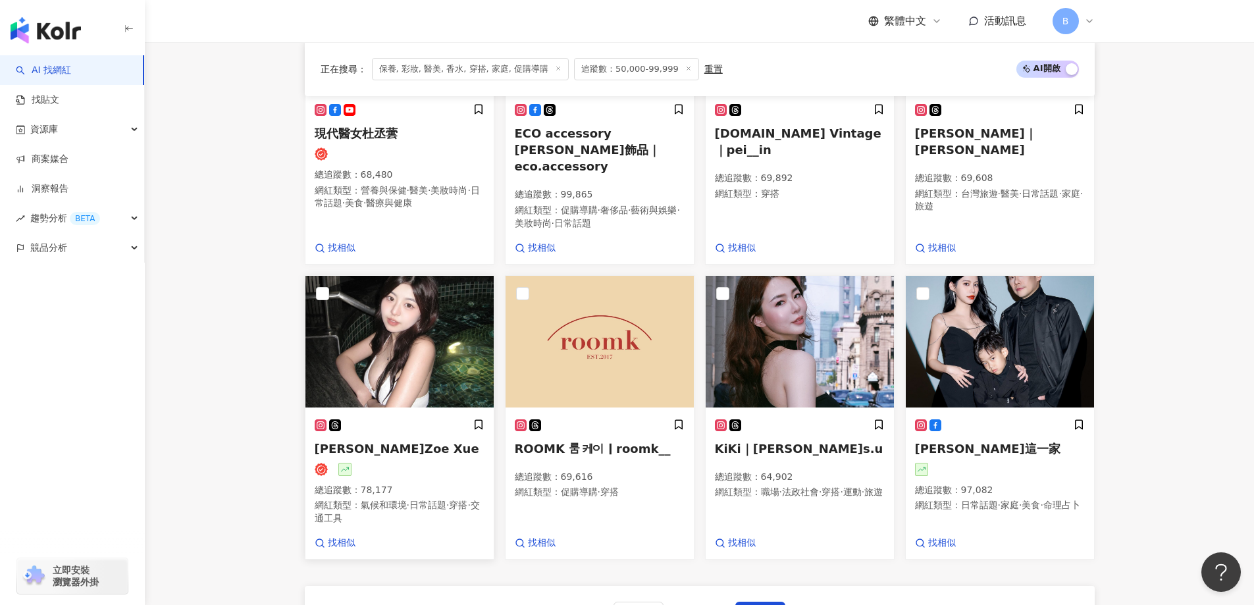
click at [374, 343] on img at bounding box center [399, 342] width 188 height 132
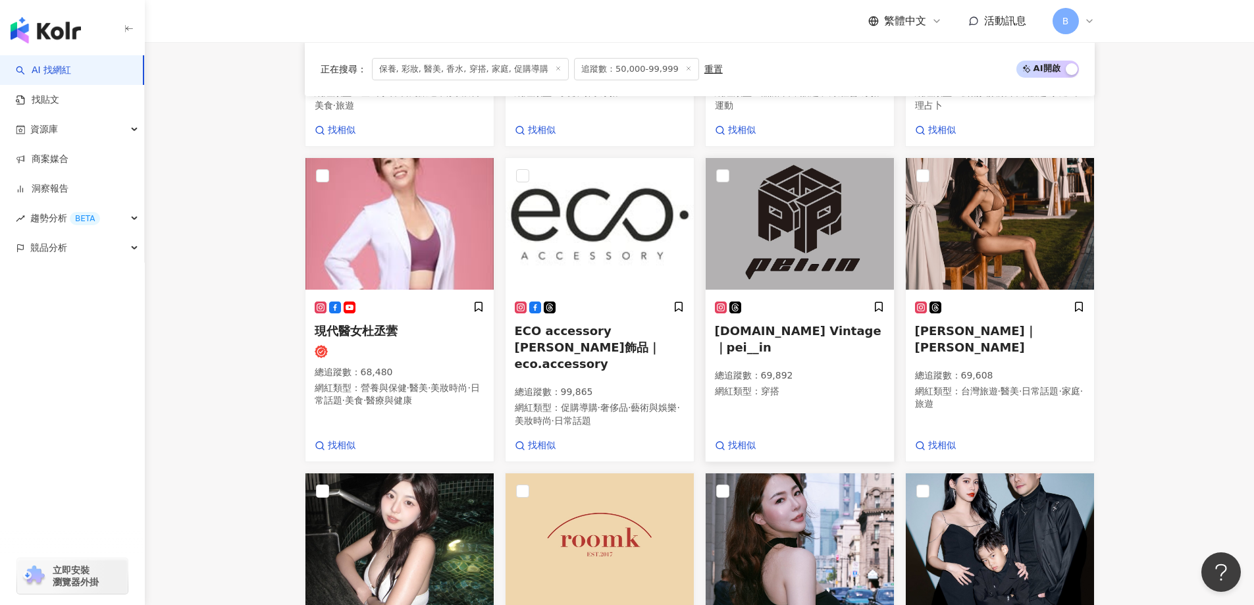
scroll to position [922, 0]
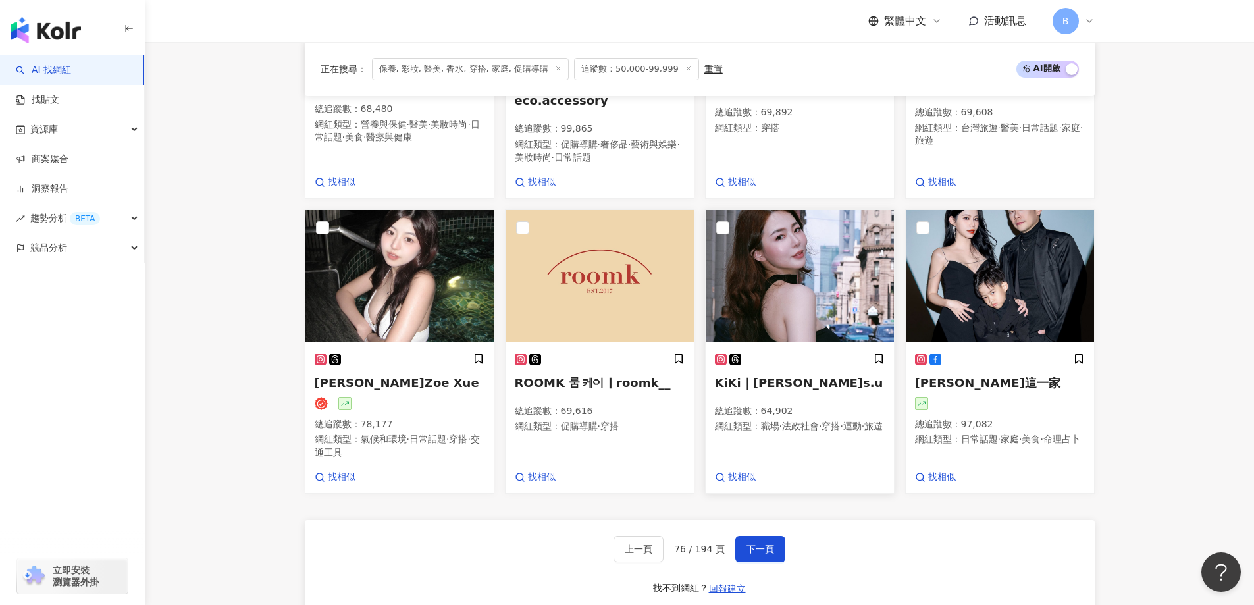
click at [770, 283] on img at bounding box center [799, 276] width 188 height 132
click at [977, 282] on img at bounding box center [1000, 276] width 188 height 132
click at [762, 544] on span "下一頁" at bounding box center [760, 549] width 28 height 11
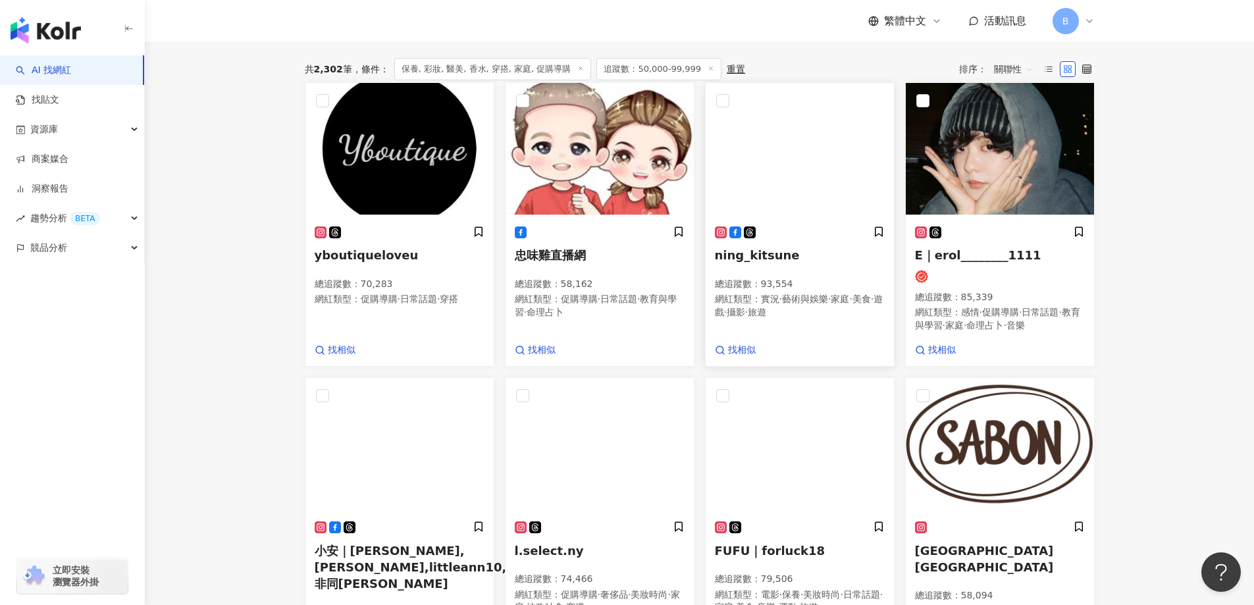
scroll to position [578, 0]
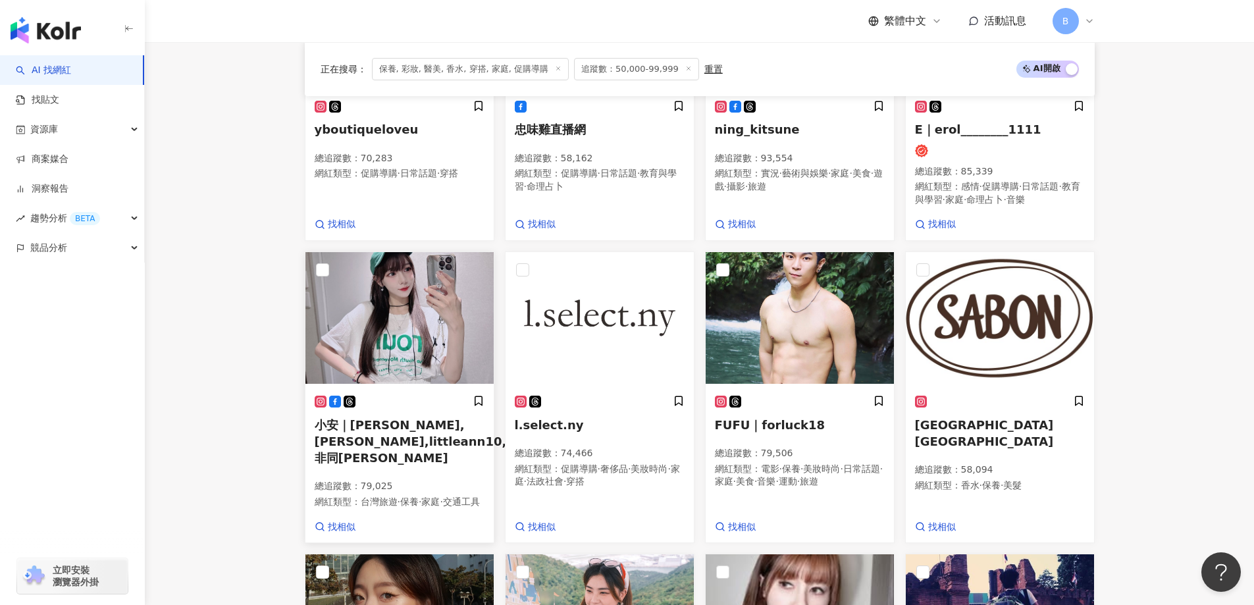
click at [436, 311] on img at bounding box center [399, 318] width 188 height 132
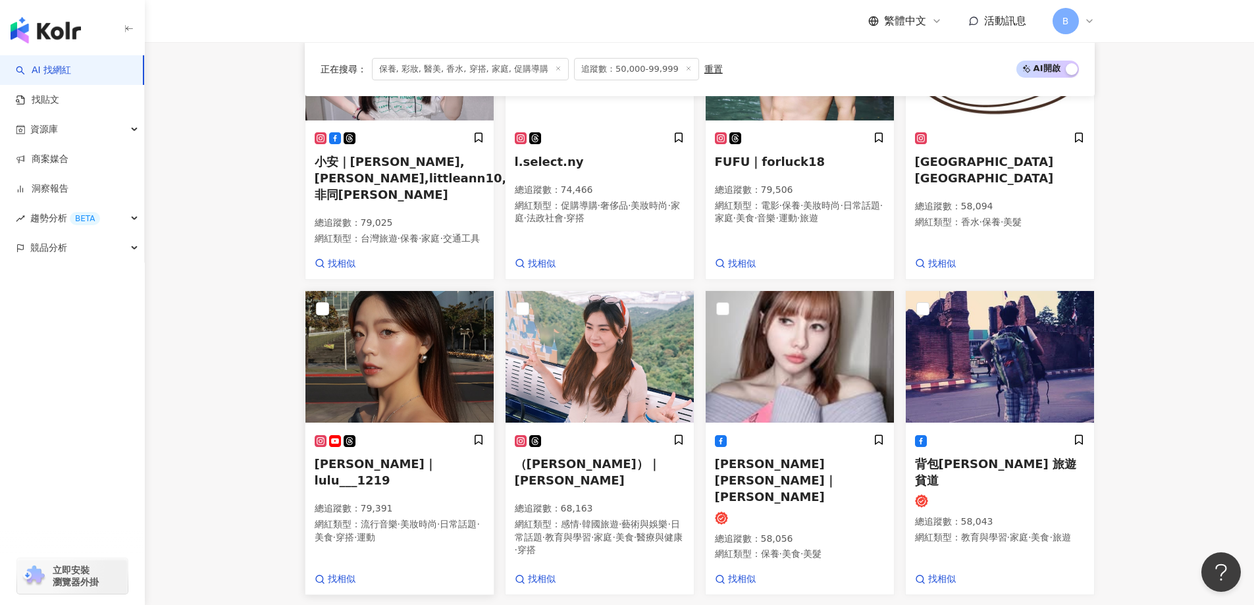
click at [365, 340] on img at bounding box center [399, 357] width 188 height 132
click at [825, 374] on img at bounding box center [799, 357] width 188 height 132
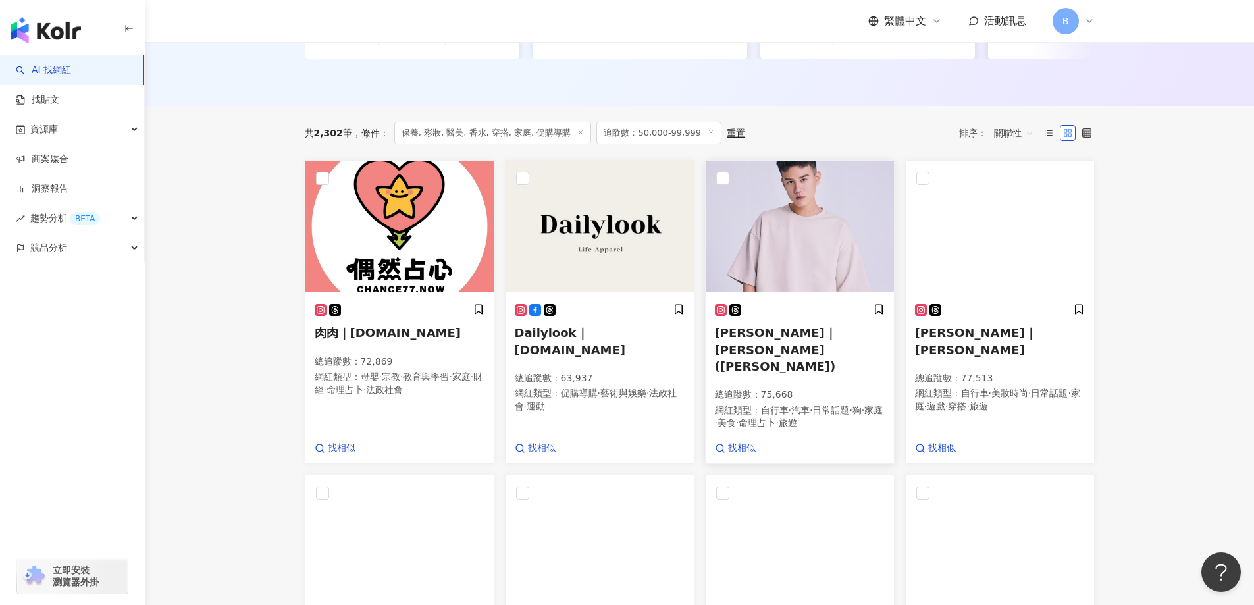
scroll to position [340, 0]
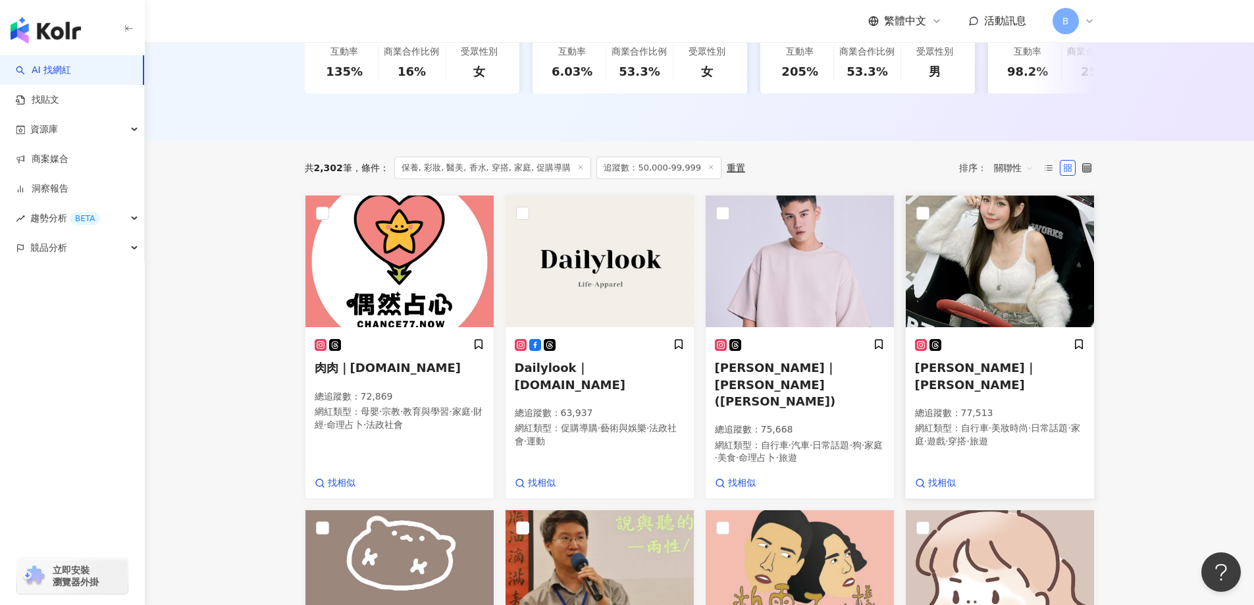
click at [958, 261] on img at bounding box center [1000, 261] width 188 height 132
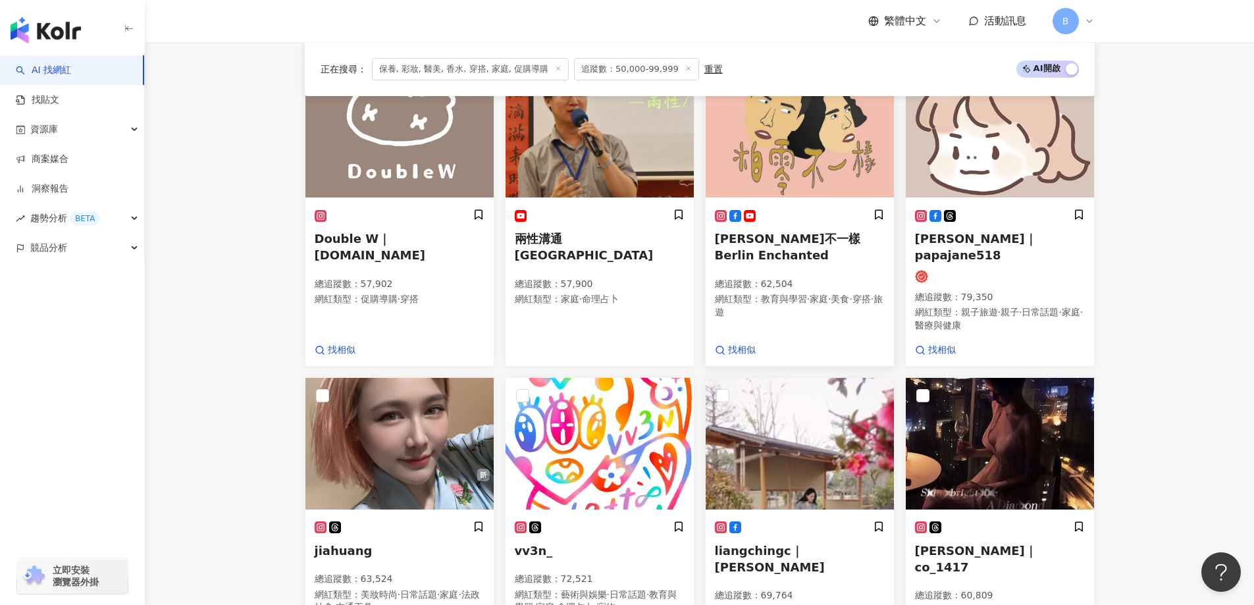
scroll to position [932, 0]
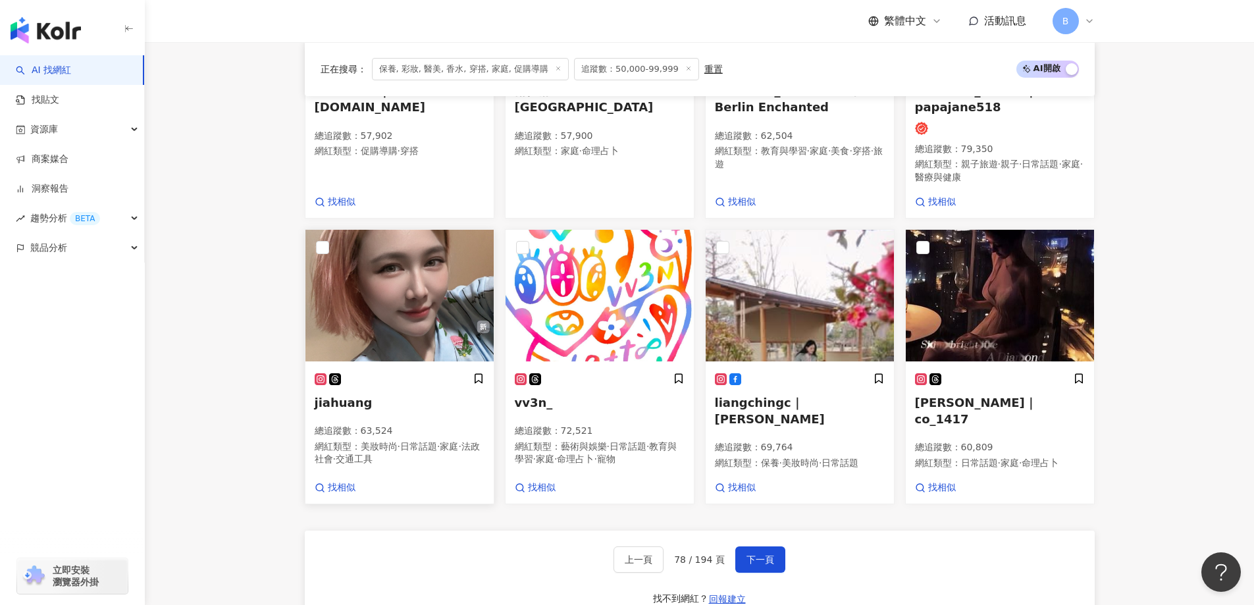
click at [407, 307] on img at bounding box center [399, 296] width 188 height 132
click at [948, 270] on img at bounding box center [1000, 296] width 188 height 132
click at [825, 264] on img at bounding box center [799, 296] width 188 height 132
click at [767, 554] on span "下一頁" at bounding box center [760, 559] width 28 height 11
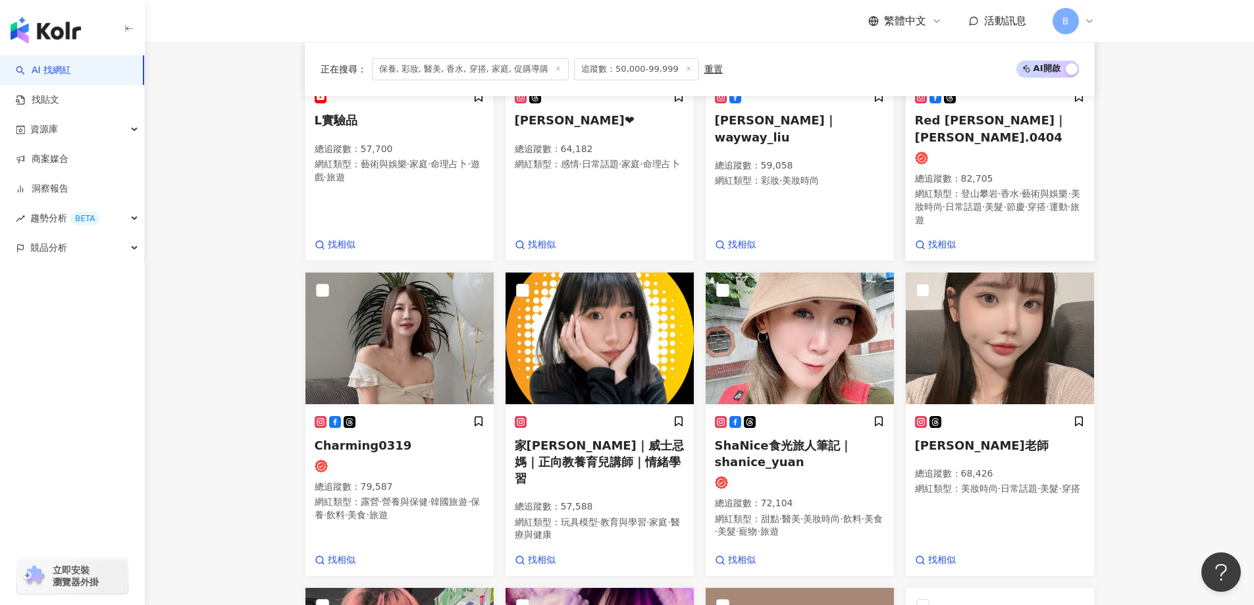
scroll to position [588, 0]
click at [1007, 347] on img at bounding box center [1000, 338] width 188 height 132
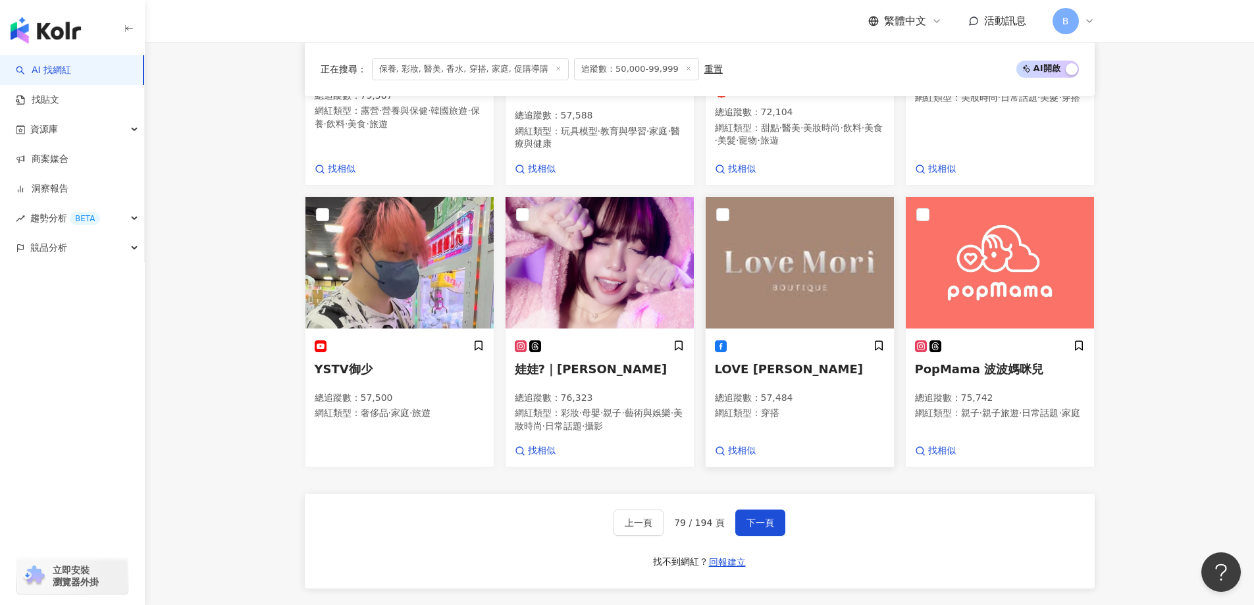
scroll to position [983, 0]
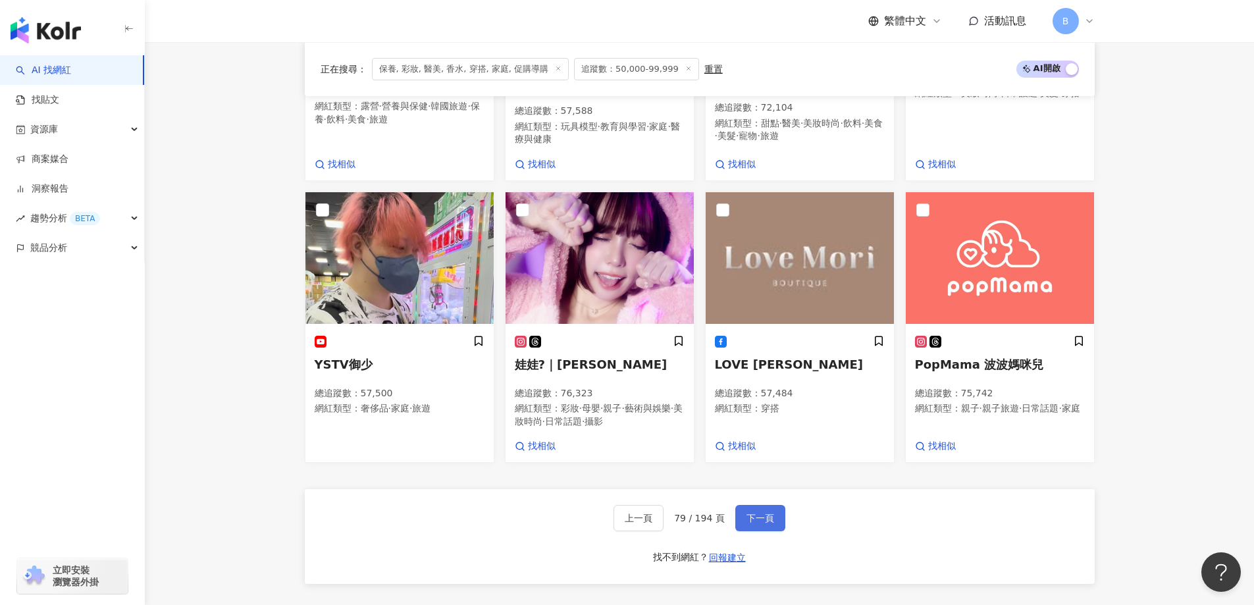
click at [759, 513] on button "下一頁" at bounding box center [760, 518] width 50 height 26
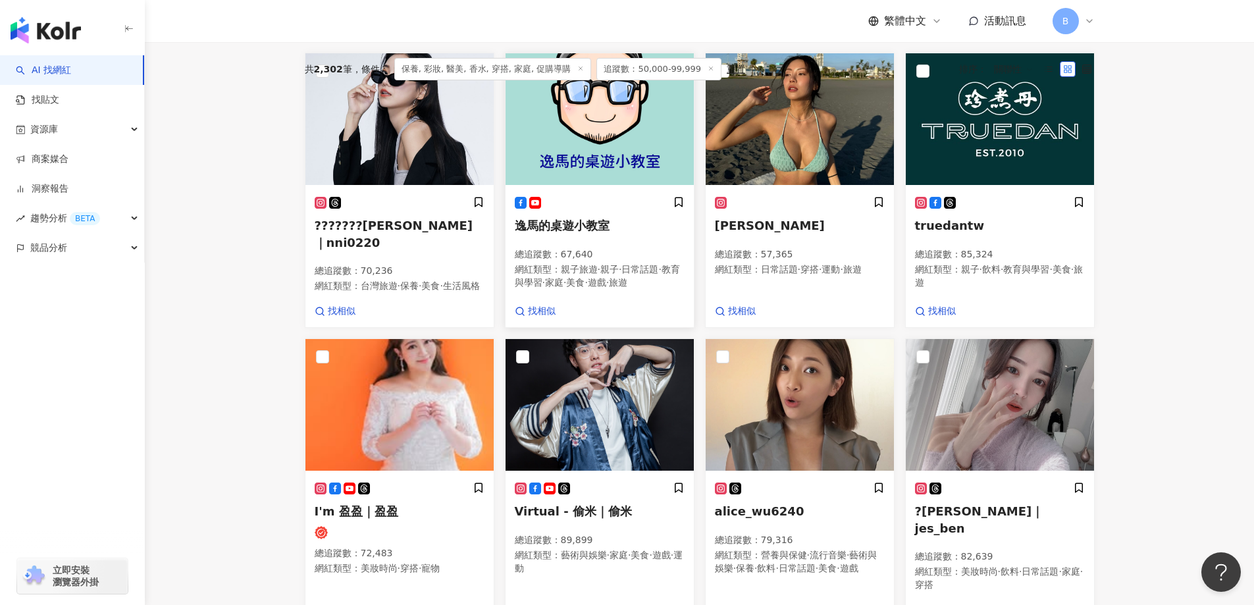
scroll to position [374, 0]
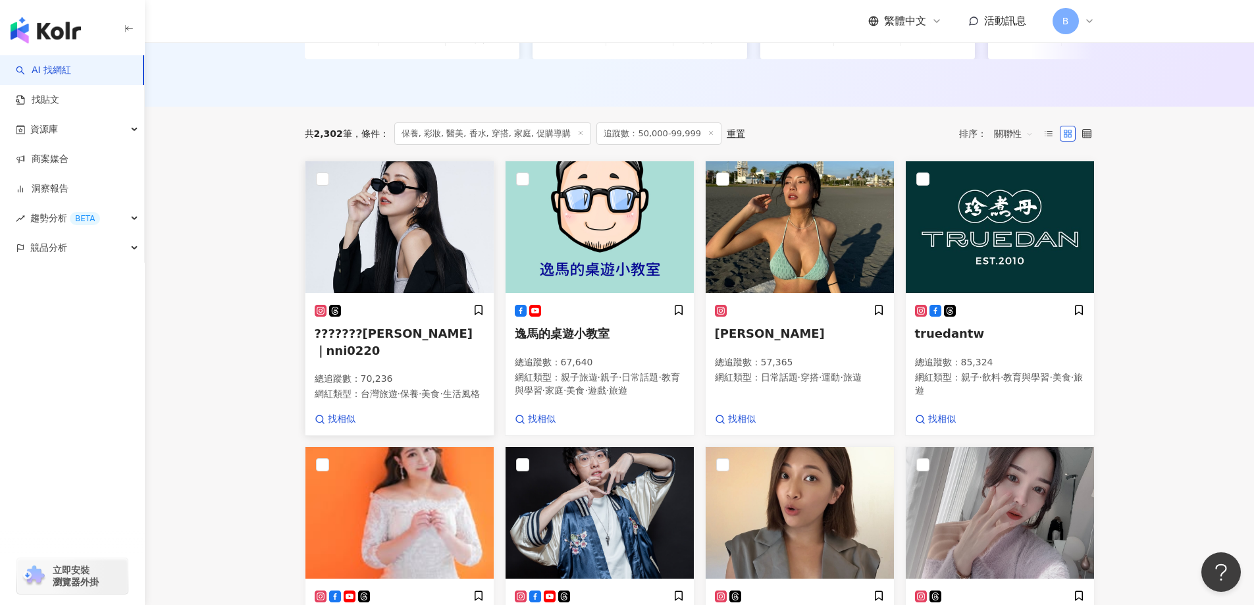
click at [421, 217] on img at bounding box center [399, 227] width 188 height 132
click at [1181, 253] on main "不分平台 台灣 搜尋 您可能感興趣： haikyu_rement_love haikyu_rement_love 香水油 香水品牌 類型 性別 追蹤數 互動率…" at bounding box center [699, 516] width 1109 height 1697
click at [1014, 447] on img at bounding box center [1000, 513] width 188 height 132
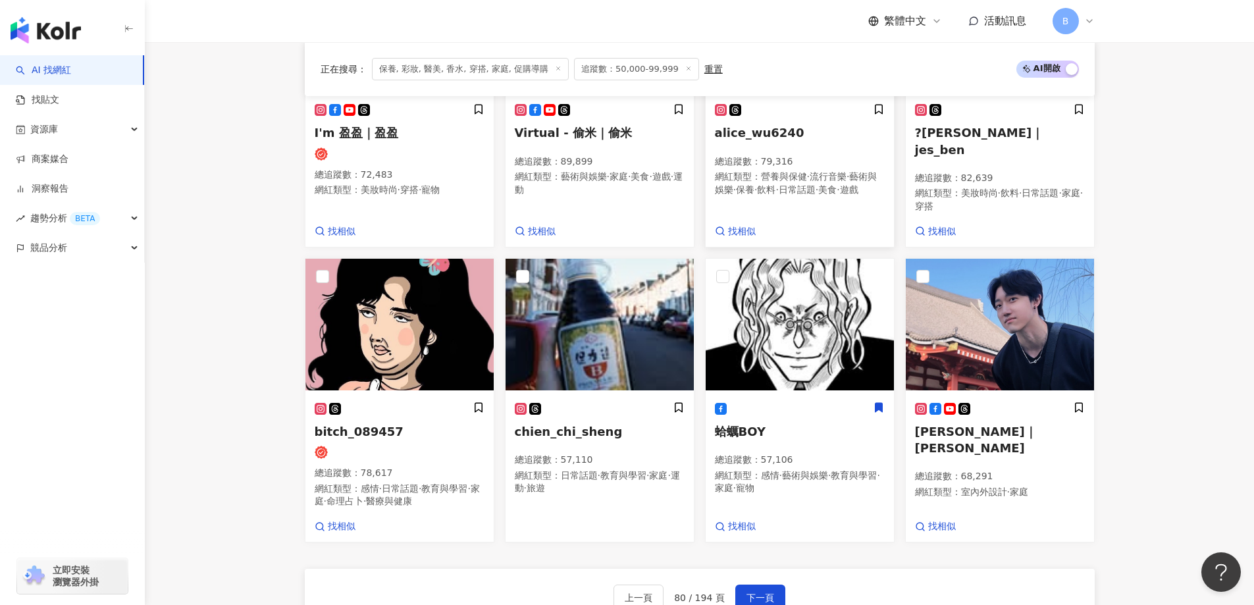
scroll to position [900, 0]
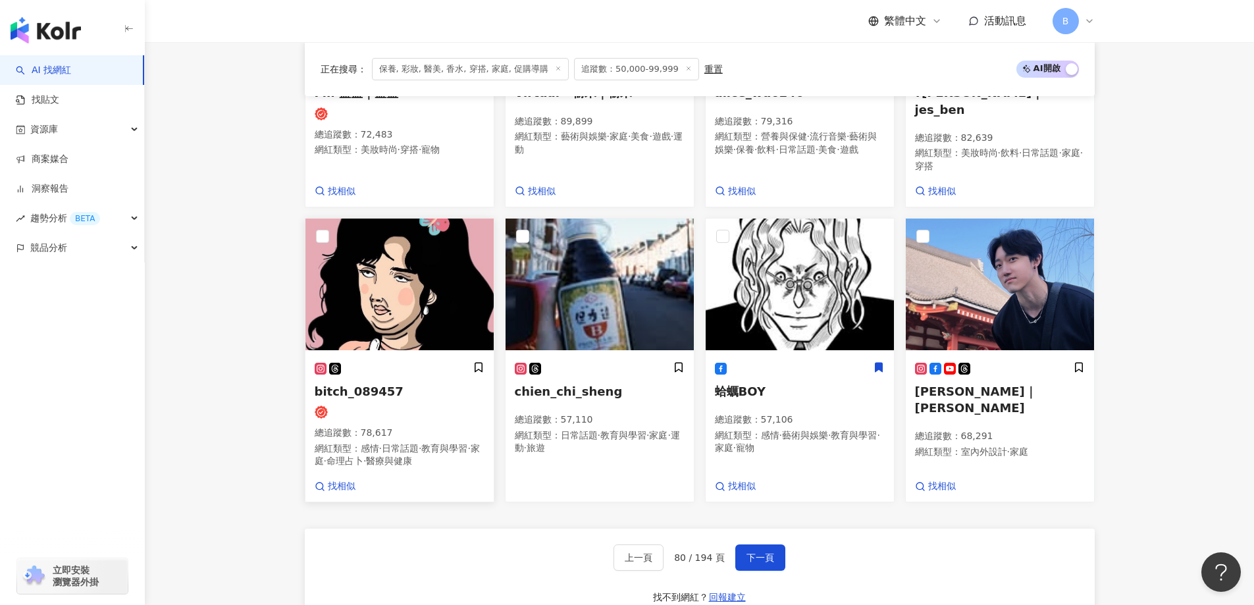
click at [363, 297] on img at bounding box center [399, 284] width 188 height 132
click at [772, 566] on button "下一頁" at bounding box center [760, 557] width 50 height 26
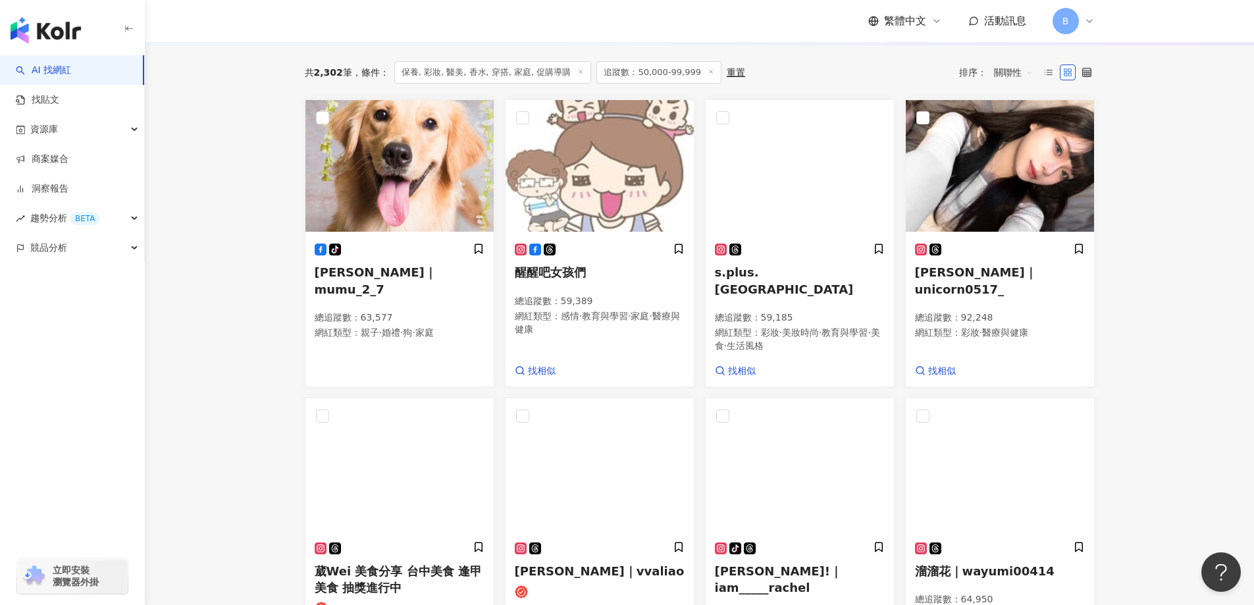
scroll to position [315, 0]
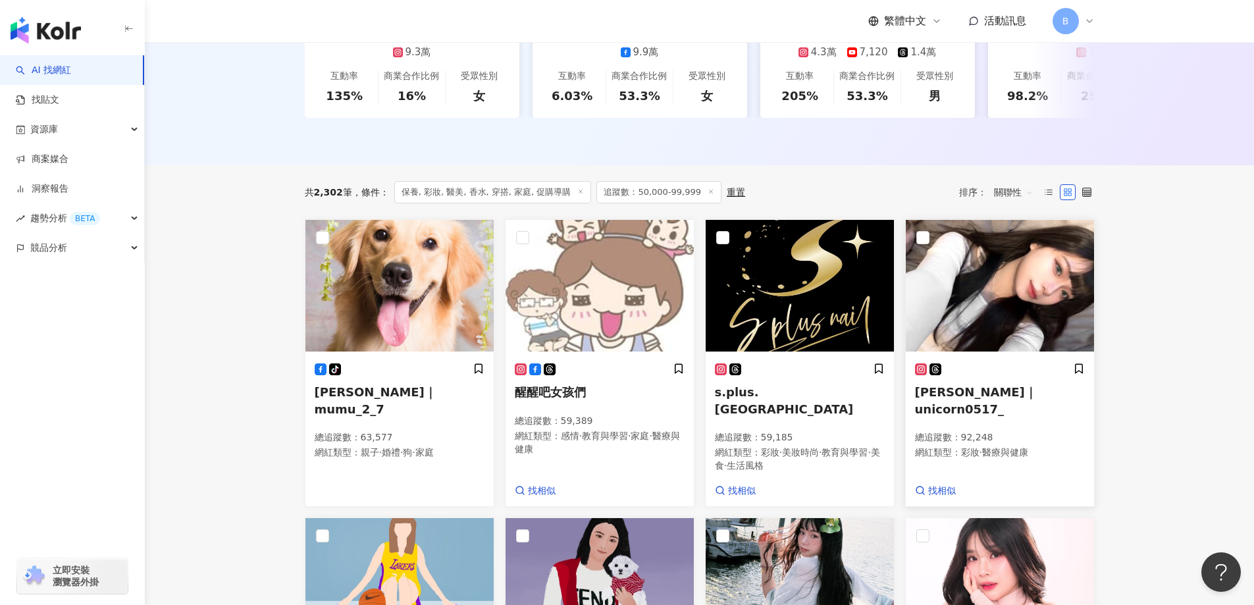
click at [1020, 295] on img at bounding box center [1000, 286] width 188 height 132
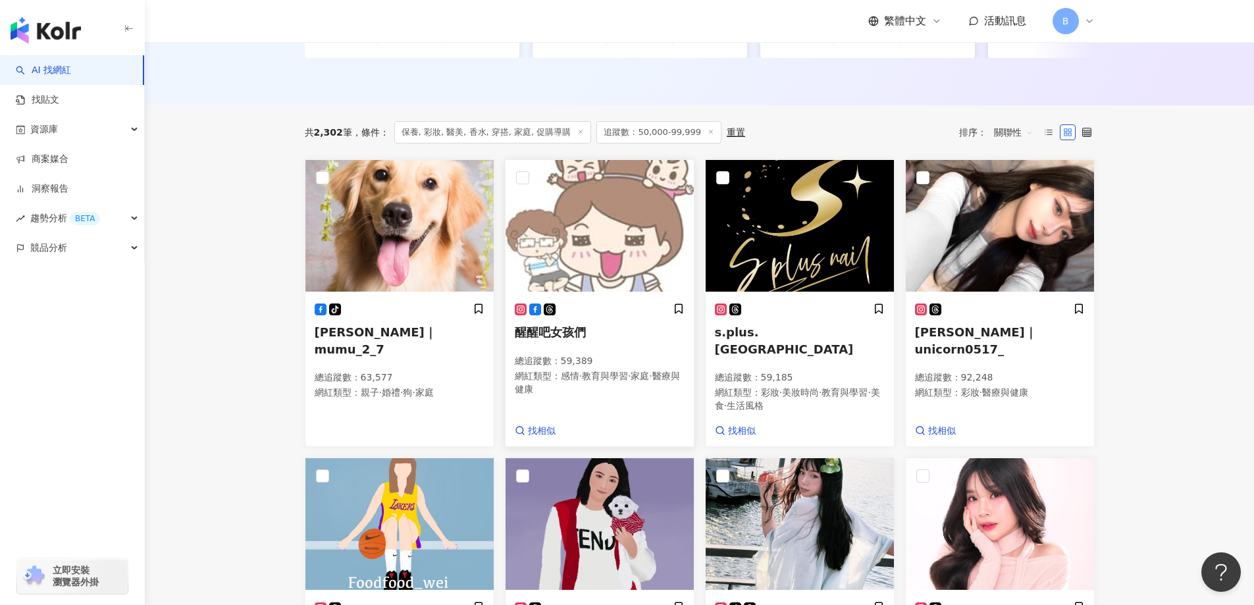
scroll to position [513, 0]
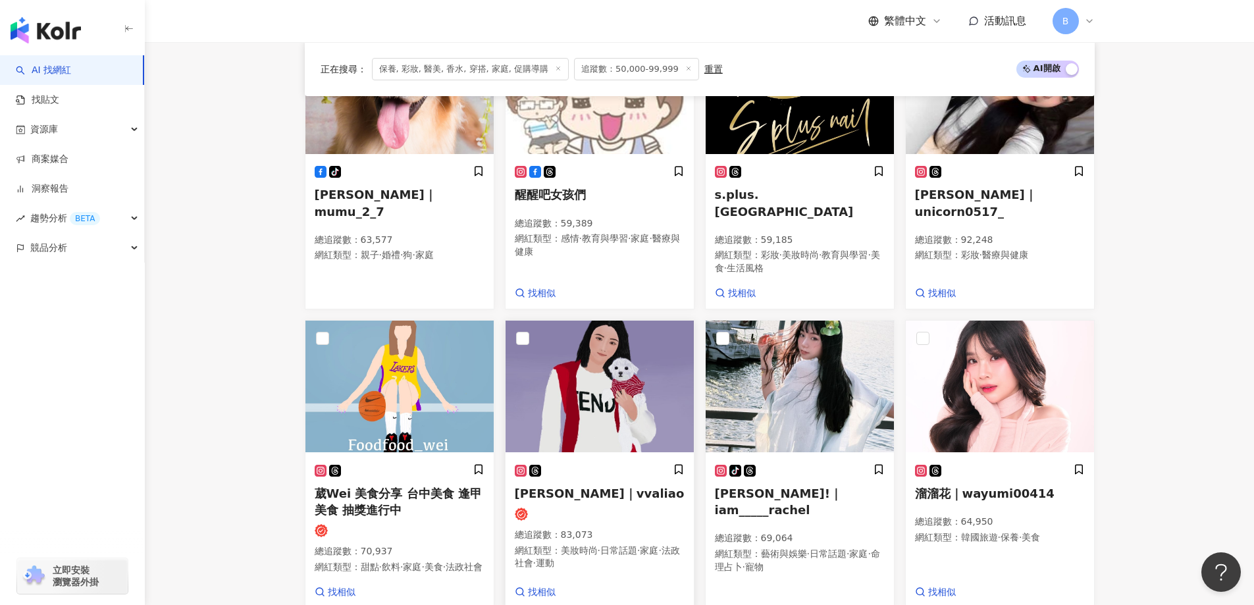
click at [618, 355] on img at bounding box center [599, 386] width 188 height 132
click at [762, 381] on img at bounding box center [799, 386] width 188 height 132
click at [990, 384] on img at bounding box center [1000, 386] width 188 height 132
click at [373, 486] on span "葳Wei 美食分享 台中美食 逢甲美食 抽獎進行中" at bounding box center [398, 501] width 167 height 30
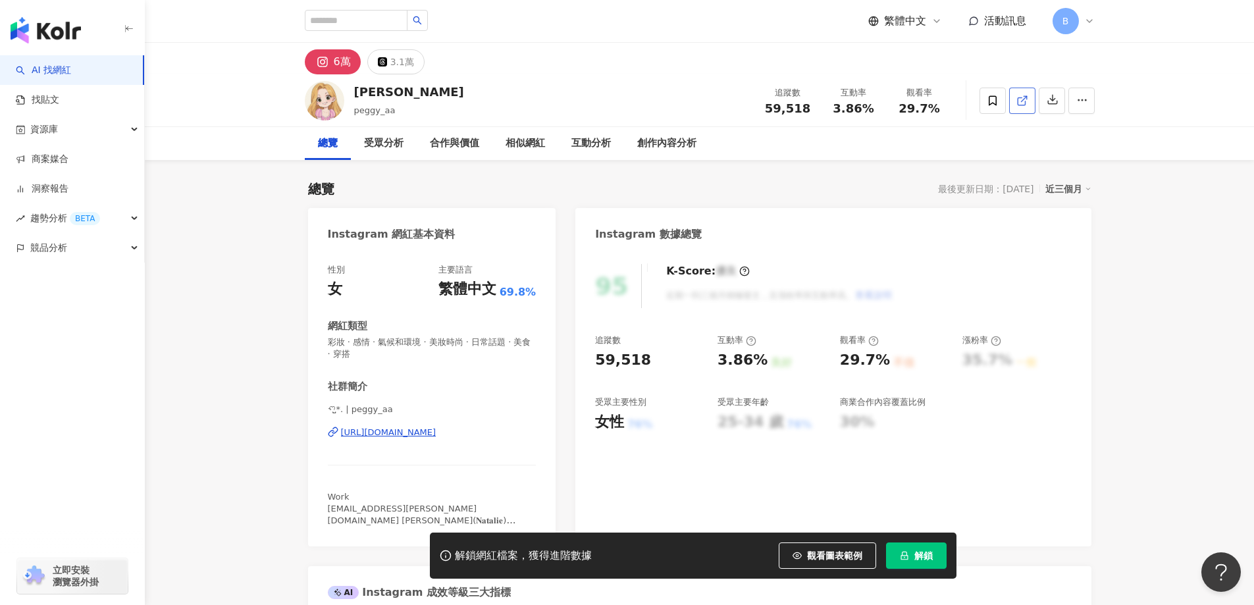
click at [1025, 97] on line at bounding box center [1023, 98] width 5 height 5
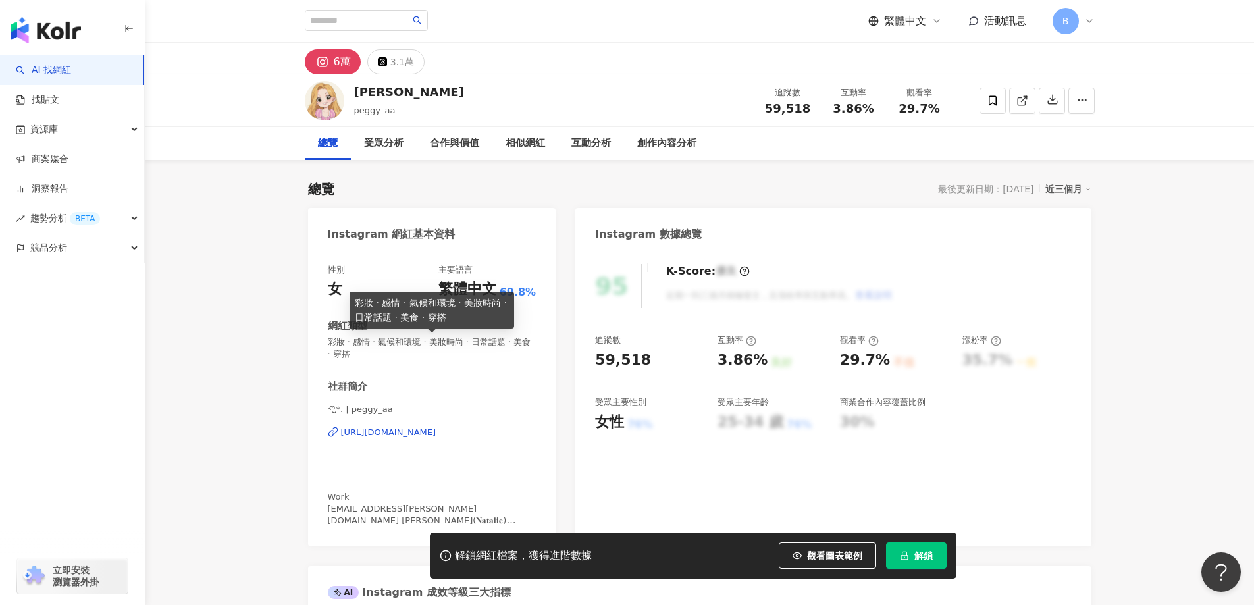
click at [407, 344] on span "彩妝 · 感情 · 氣候和環境 · 美妝時尚 · 日常話題 · 美食 · 穿搭" at bounding box center [432, 348] width 209 height 24
copy span "彩妝 · 感情 · 氣候和環境 · 美妝時尚 · 日常話題 · 美食 · 穿搭"
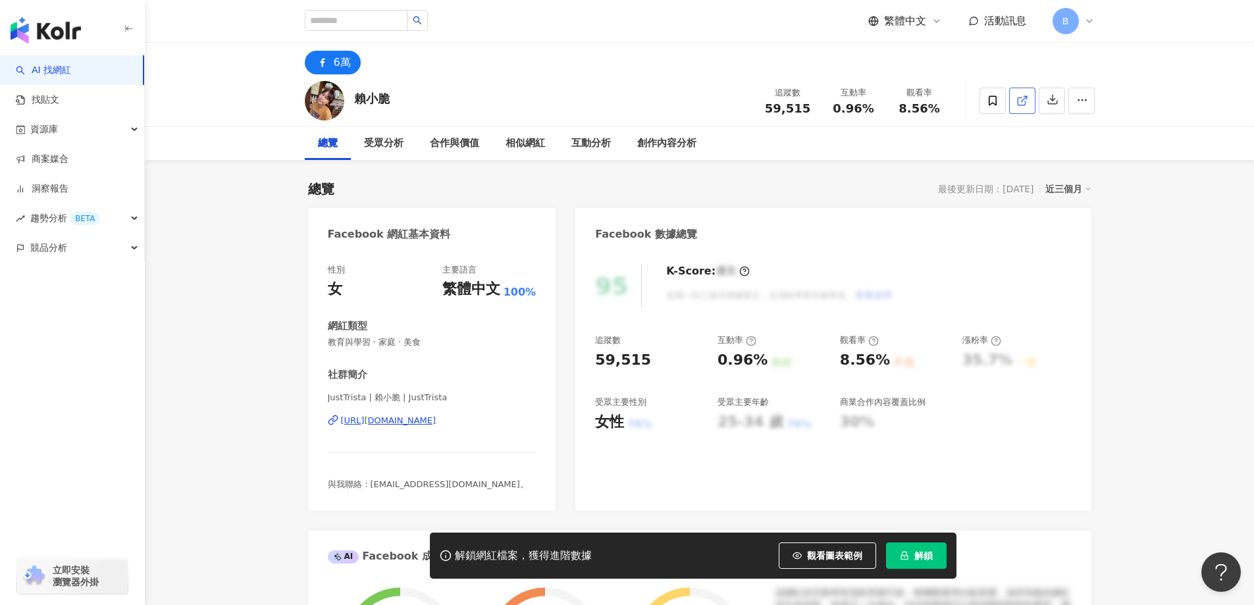
click at [1019, 101] on icon at bounding box center [1022, 101] width 12 height 12
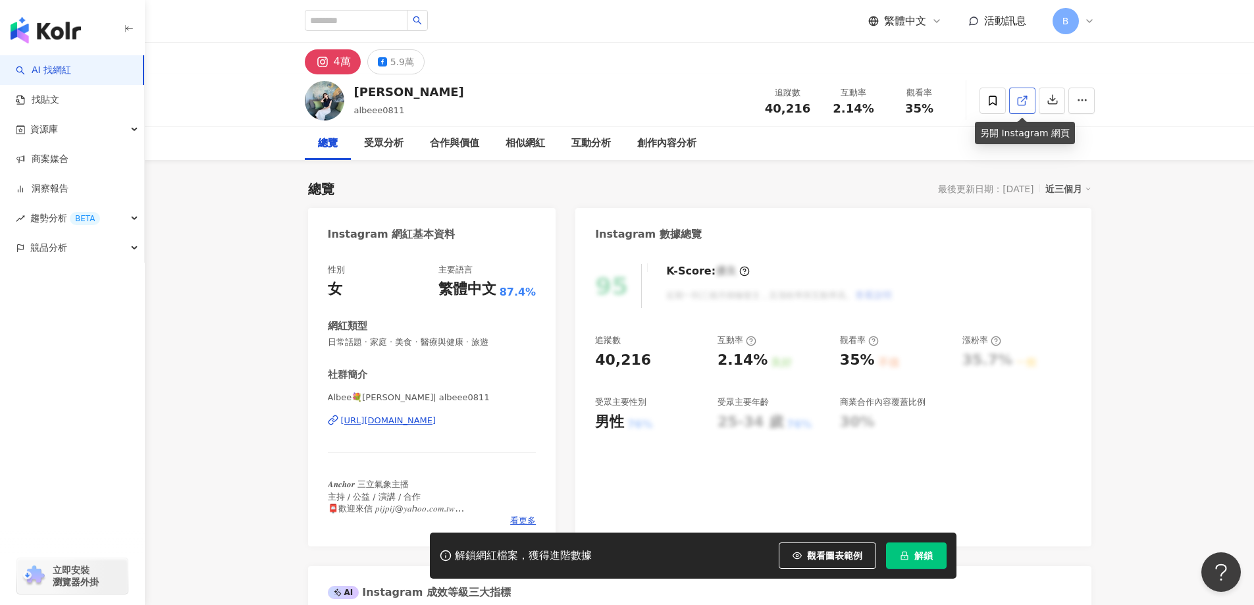
click at [1019, 96] on icon at bounding box center [1022, 101] width 12 height 12
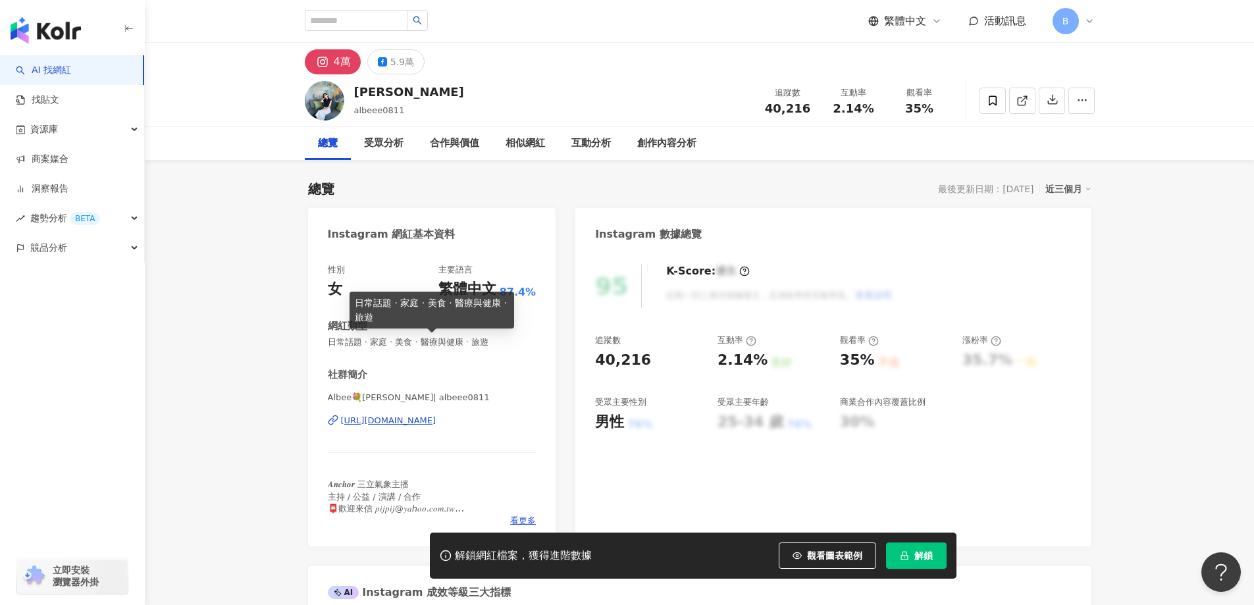
click at [413, 342] on span "日常話題 · 家庭 · 美食 · 醫療與健康 · 旅遊" at bounding box center [432, 342] width 209 height 12
copy span "日常話題 · 家庭 · 美食 · 醫療與健康 · 旅遊"
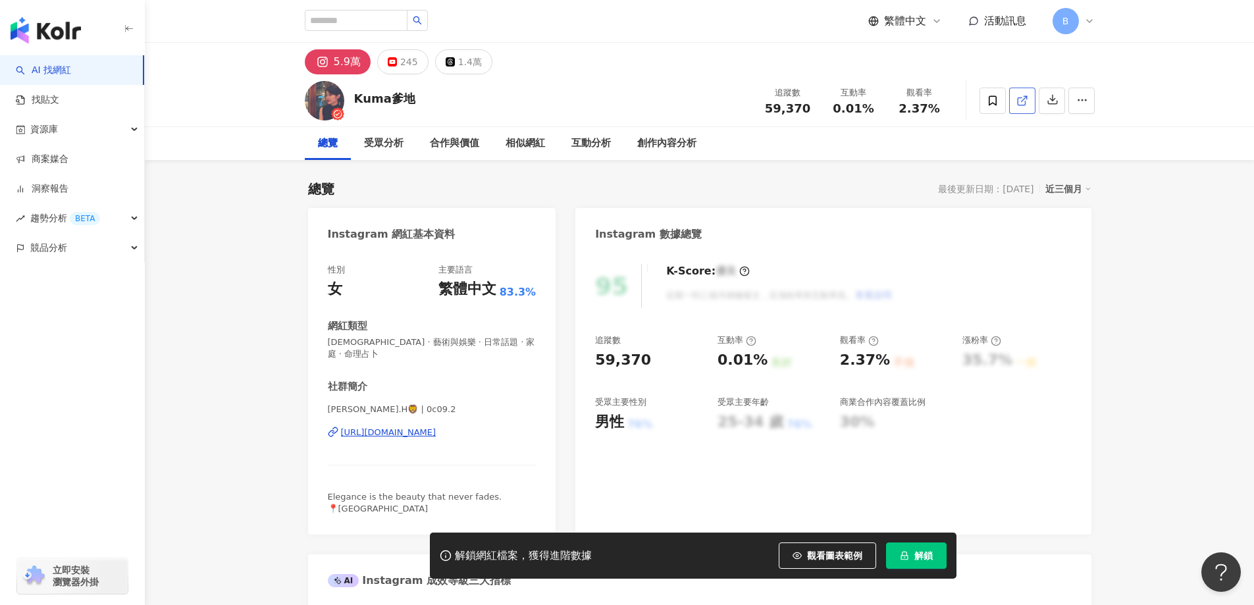
click at [1022, 101] on icon at bounding box center [1022, 101] width 12 height 12
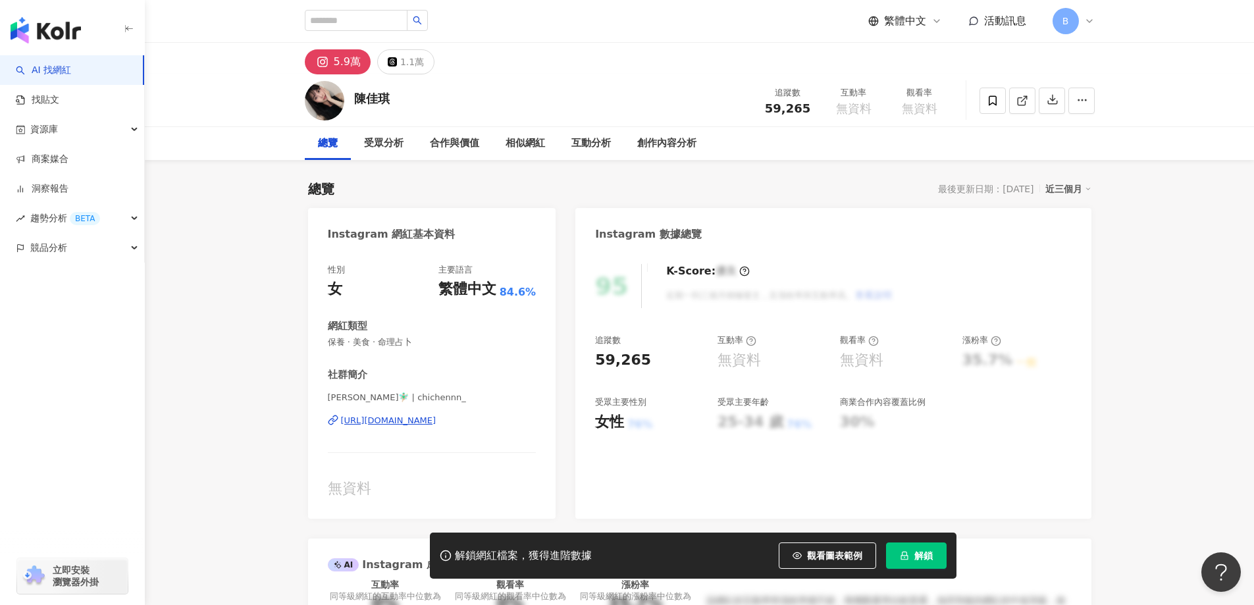
click at [1019, 103] on icon at bounding box center [1022, 101] width 12 height 12
click at [1020, 99] on icon at bounding box center [1022, 101] width 12 height 12
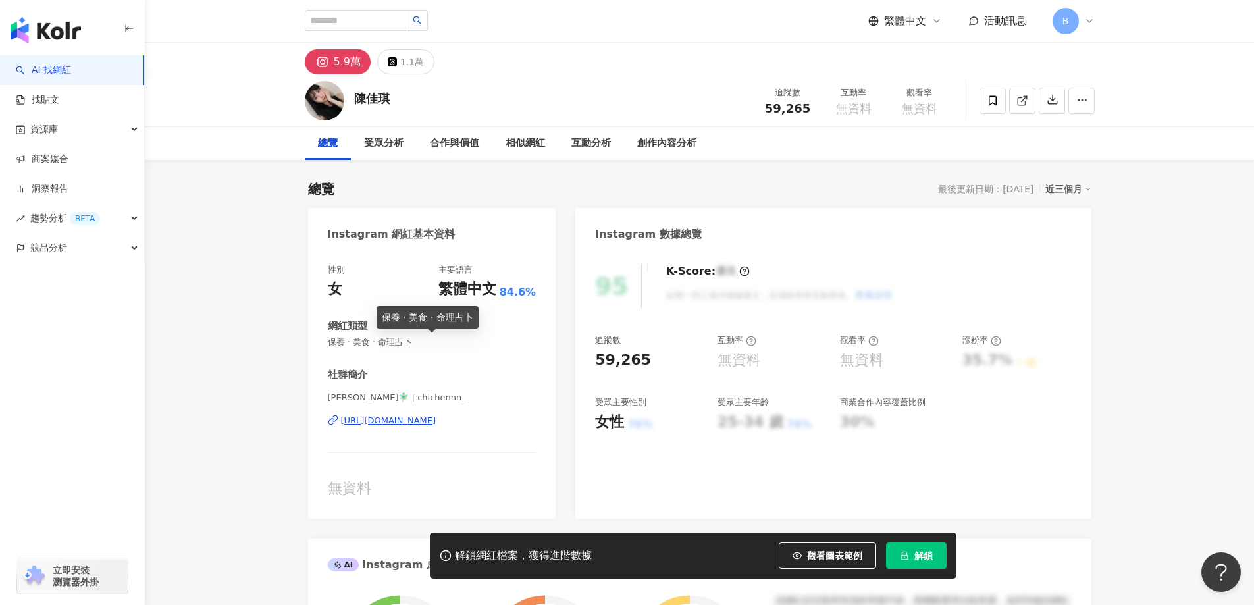
click at [403, 342] on span "保養 · 美食 · 命理占卜" at bounding box center [432, 342] width 209 height 12
copy span "保養 · 美食 · 命理占卜"
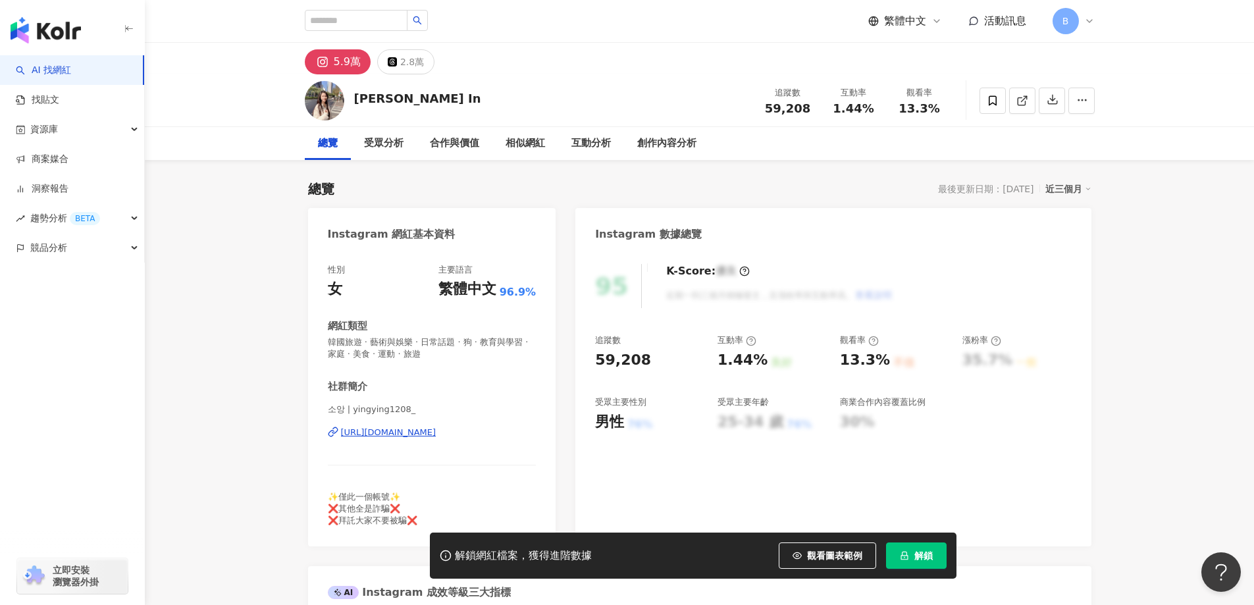
click at [415, 340] on span "韓國旅遊 · 藝術與娛樂 · 日常話題 · 狗 · 教育與學習 · 家庭 · 美食 · 運動 · 旅遊" at bounding box center [432, 348] width 209 height 24
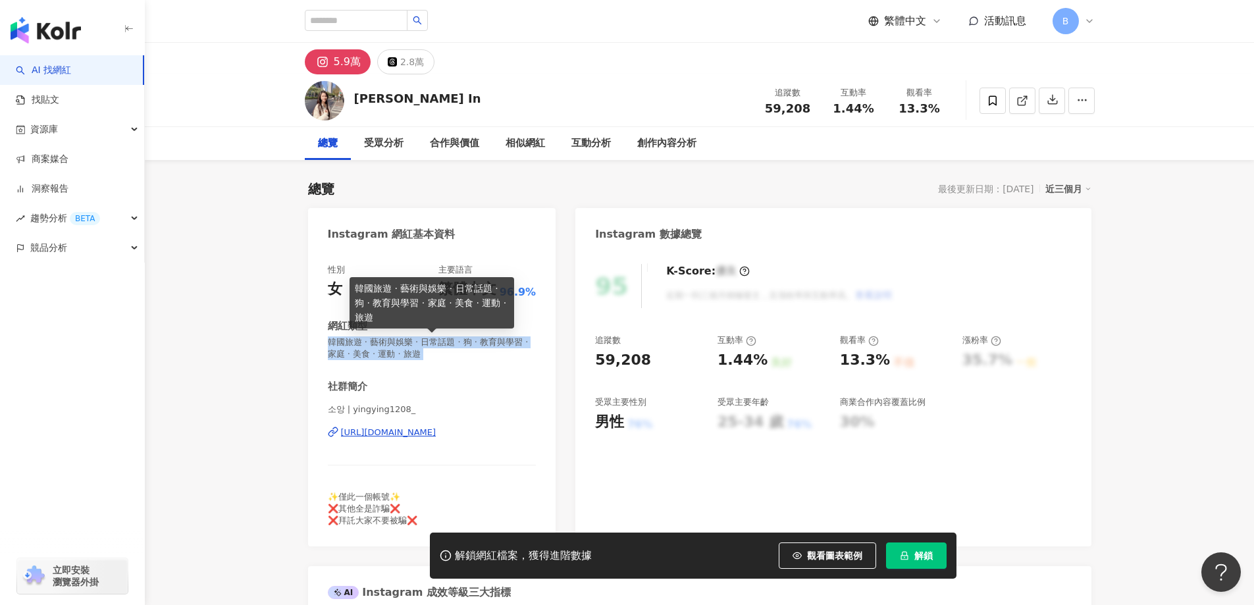
copy span "韓國旅遊 · 藝術與娛樂 · 日常話題 · 狗 · 教育與學習 · 家庭 · 美食 · 運動 · 旅遊"
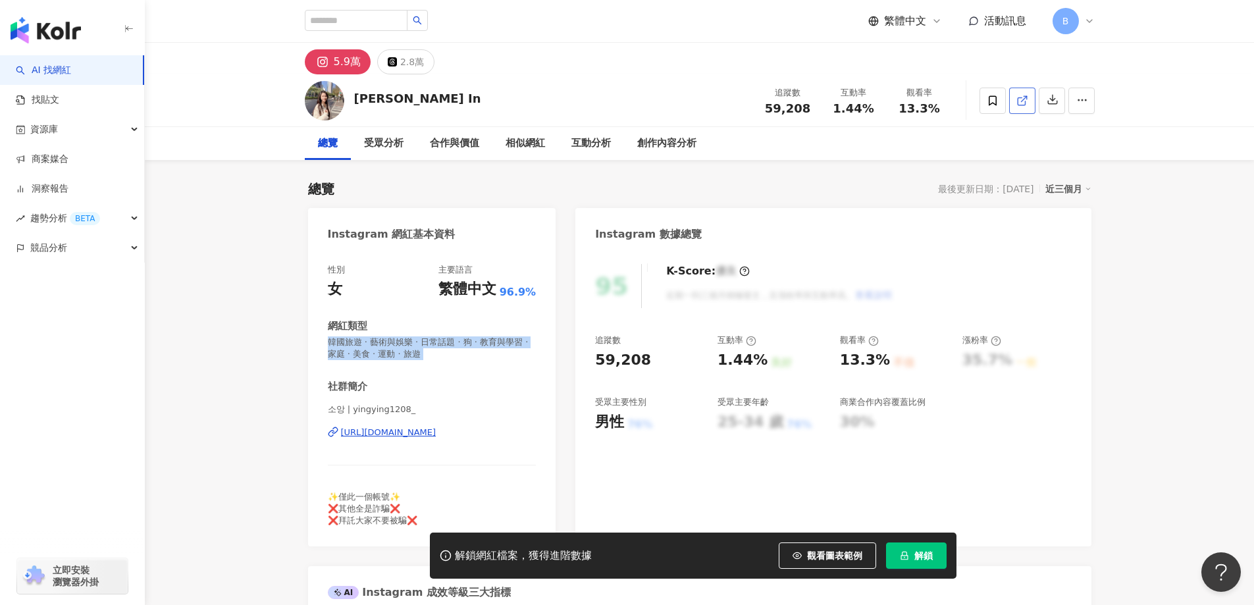
click at [1024, 101] on icon at bounding box center [1022, 101] width 12 height 12
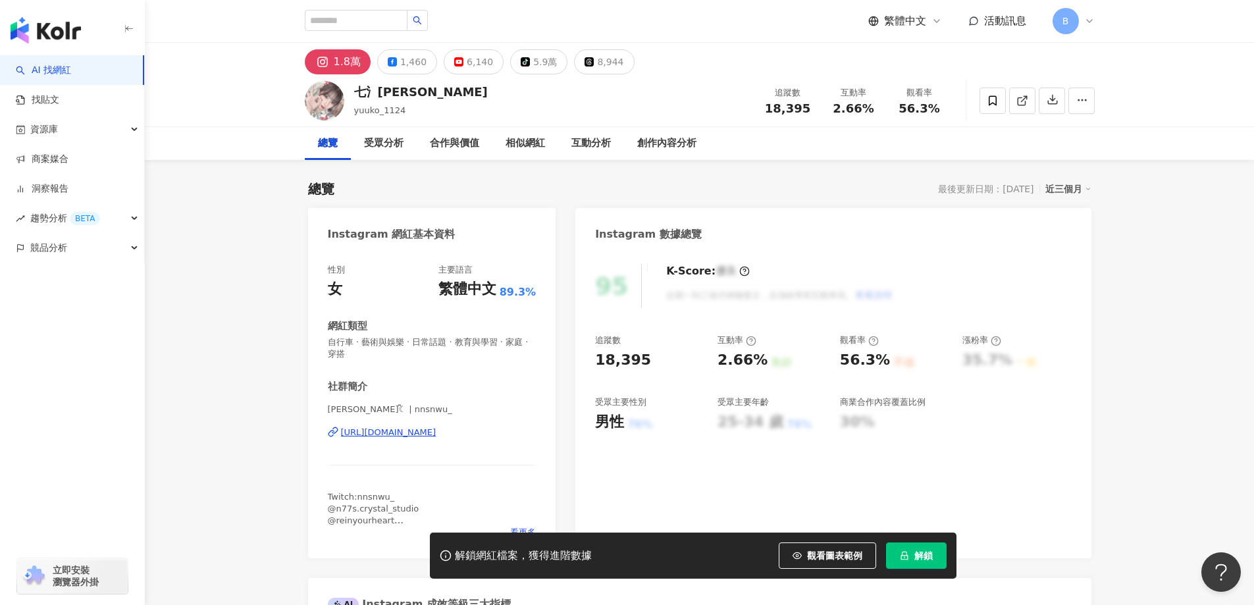
click at [1029, 100] on link at bounding box center [1022, 101] width 26 height 26
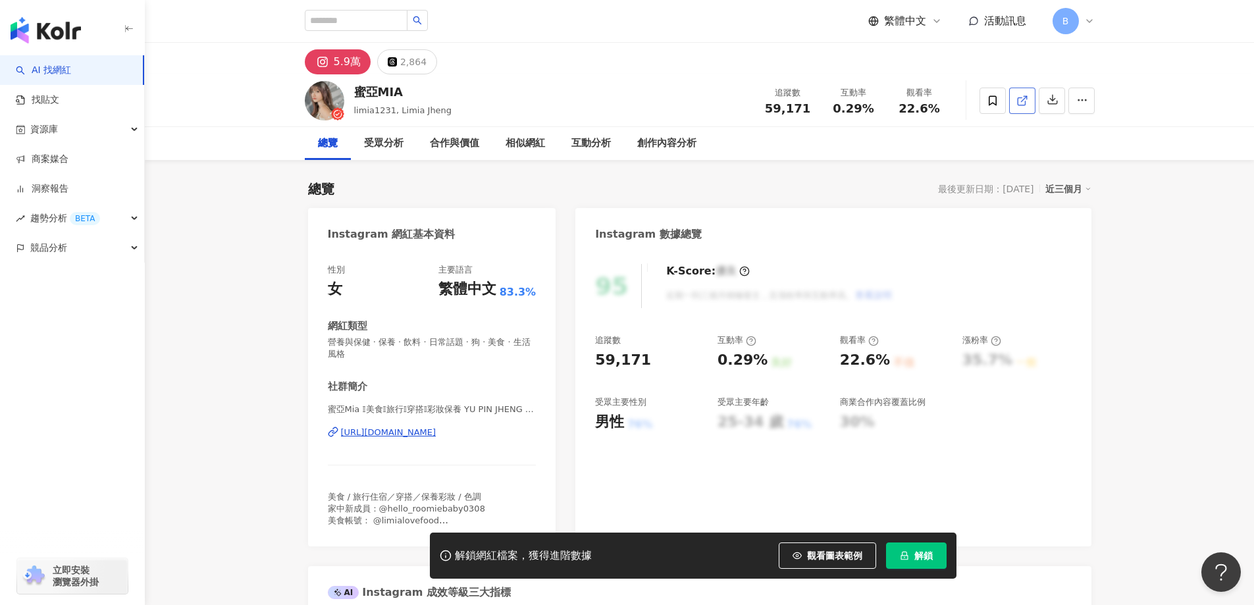
click at [1025, 101] on icon at bounding box center [1020, 100] width 7 height 7
click at [396, 340] on span "營養與保健 · 保養 · 飲料 · 日常話題 · 狗 · 美食 · 生活風格" at bounding box center [432, 348] width 209 height 24
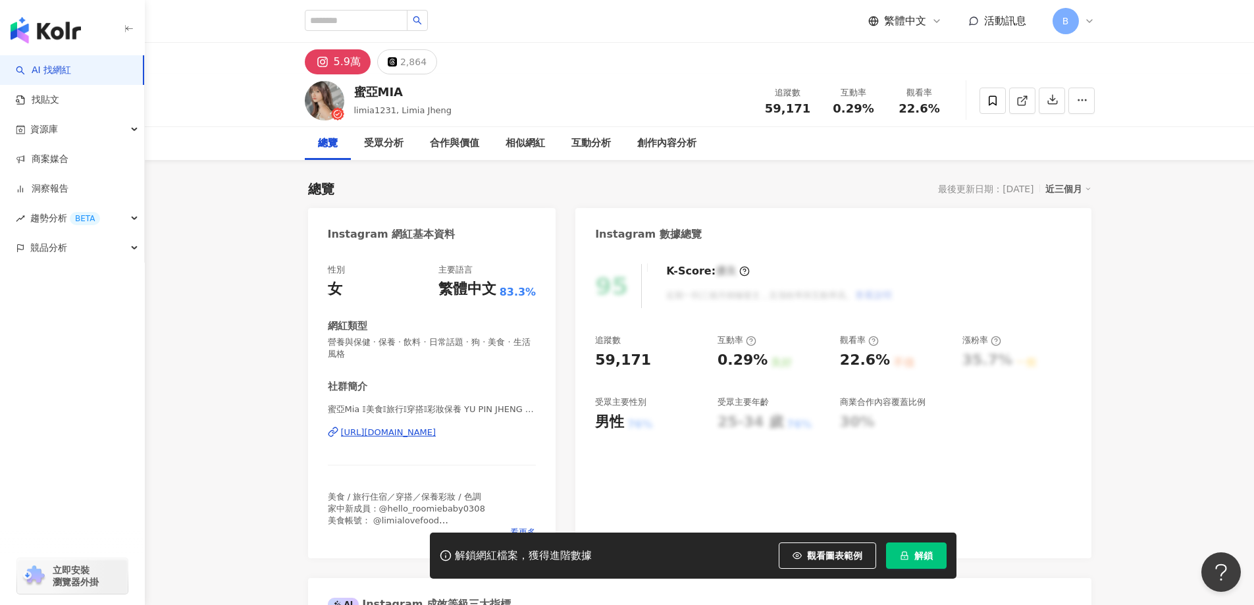
click at [396, 340] on span "營養與保健 · 保養 · 飲料 · 日常話題 · 狗 · 美食 · 生活風格" at bounding box center [432, 348] width 209 height 24
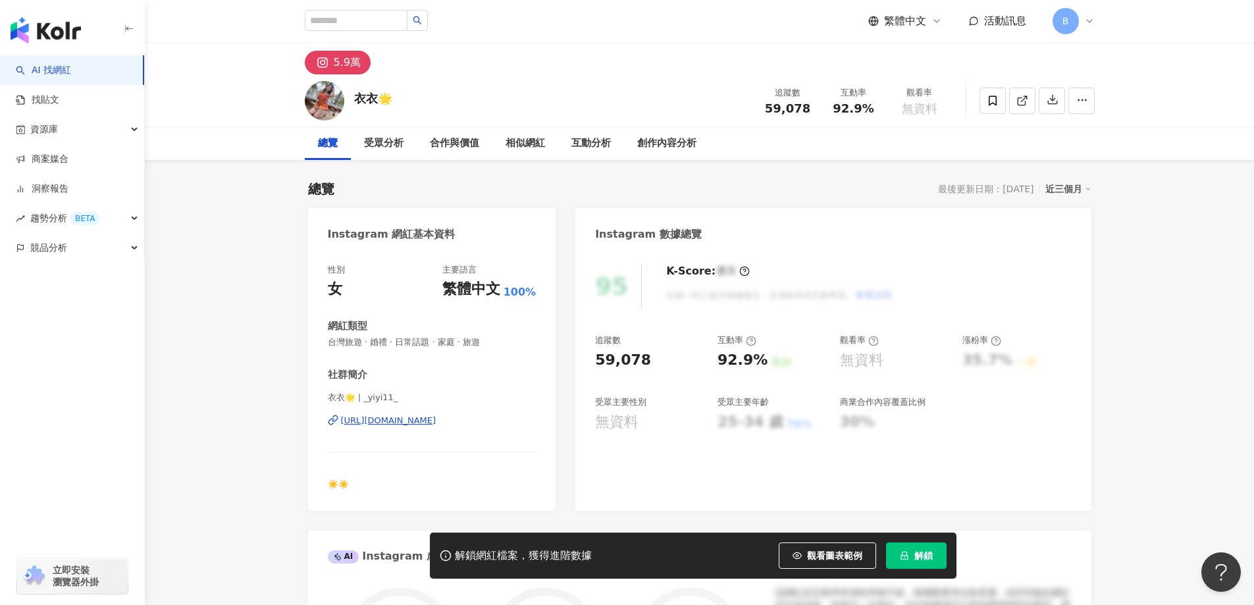
click at [1027, 111] on link at bounding box center [1022, 101] width 26 height 26
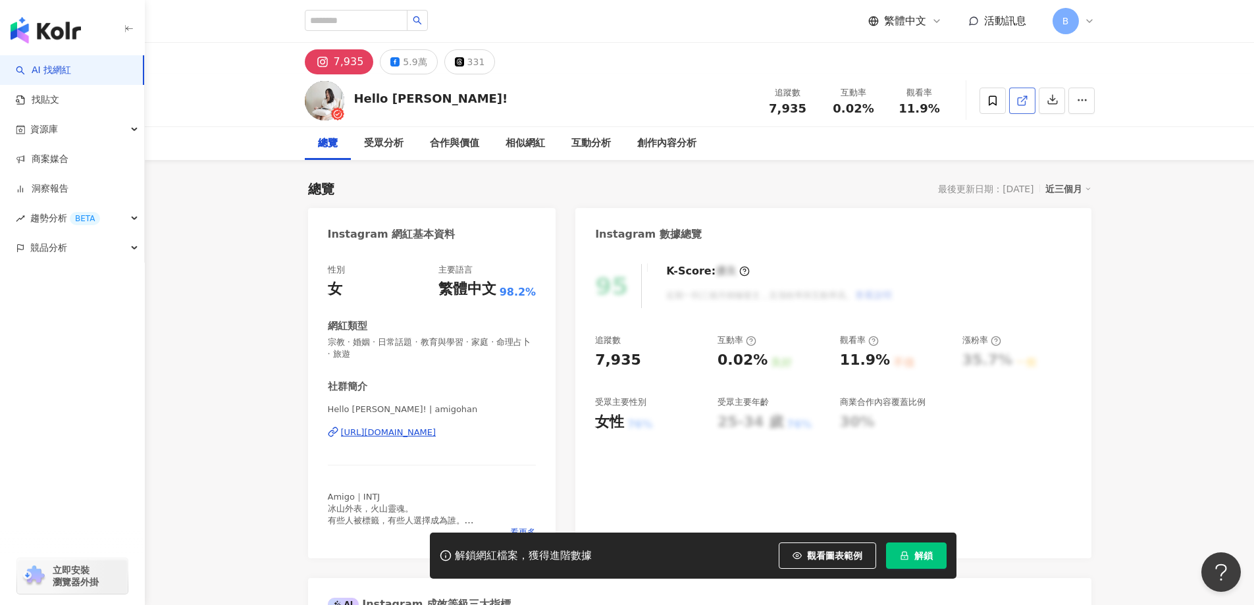
click at [1022, 102] on icon at bounding box center [1022, 101] width 12 height 12
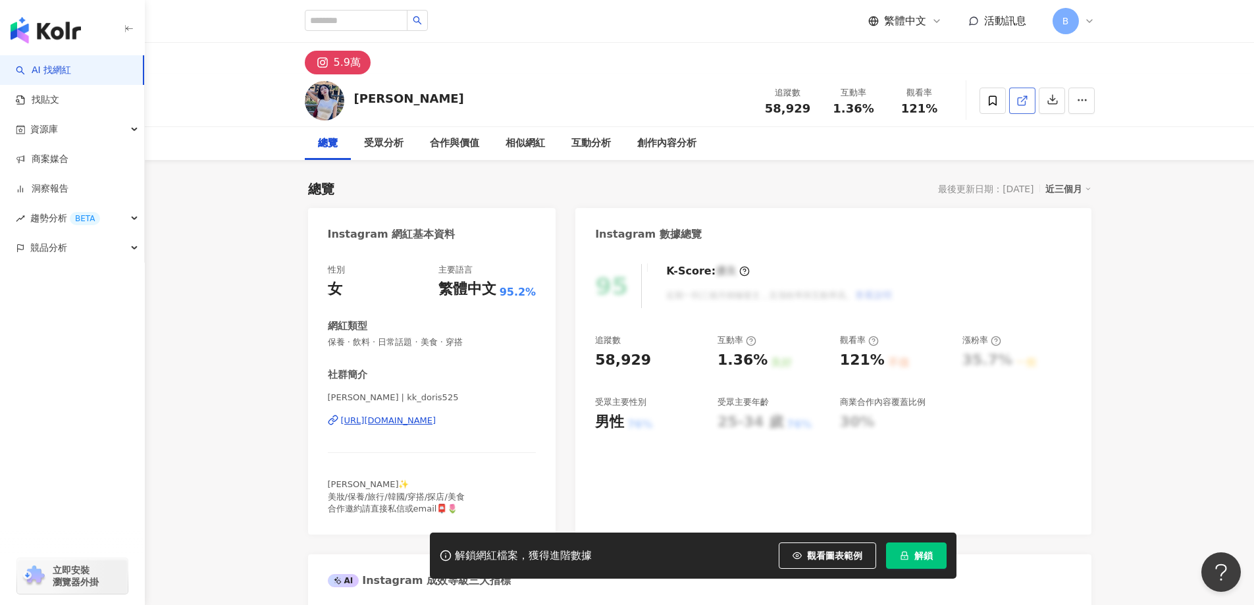
click at [1025, 99] on icon at bounding box center [1022, 101] width 12 height 12
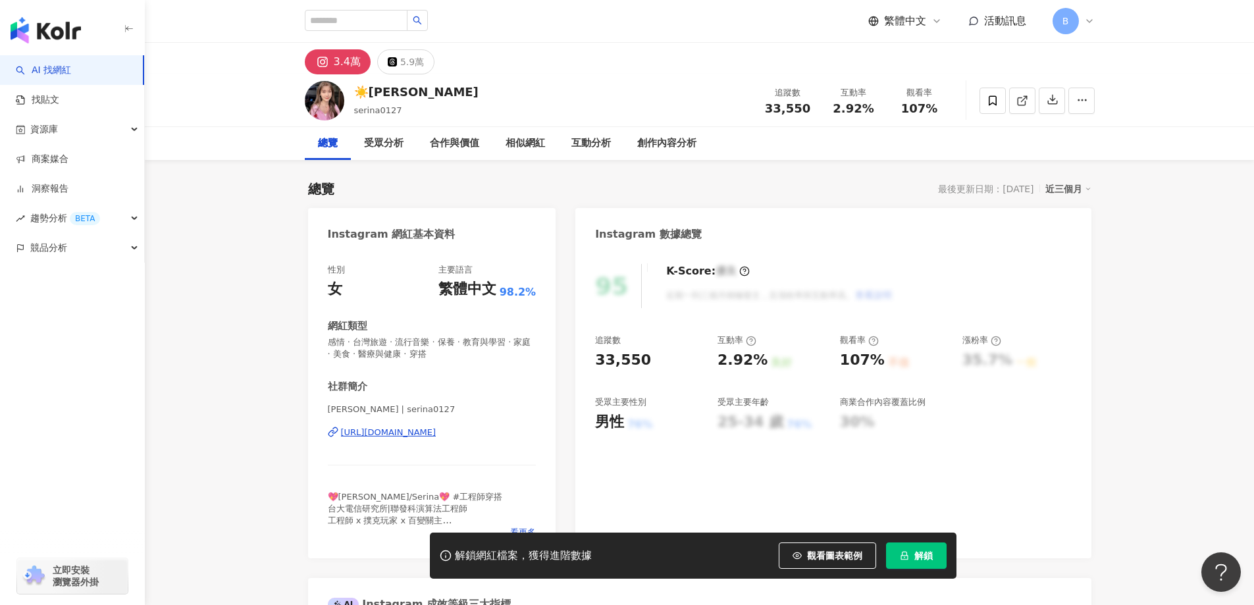
click at [1023, 99] on line at bounding box center [1023, 98] width 5 height 5
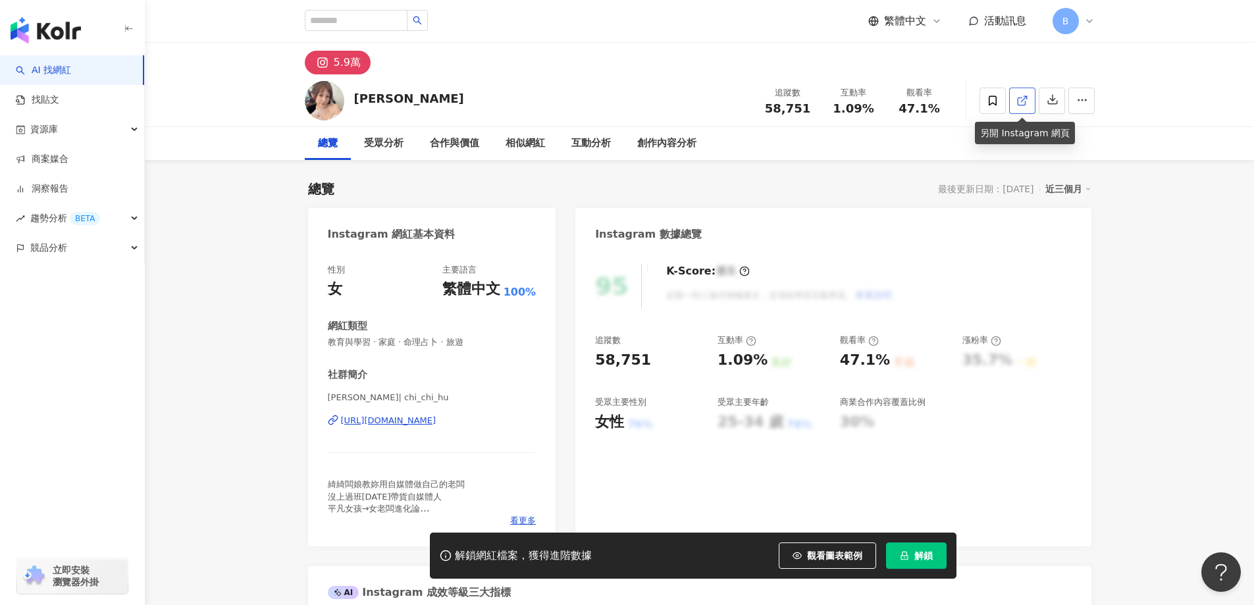
click at [1019, 106] on icon at bounding box center [1022, 101] width 12 height 12
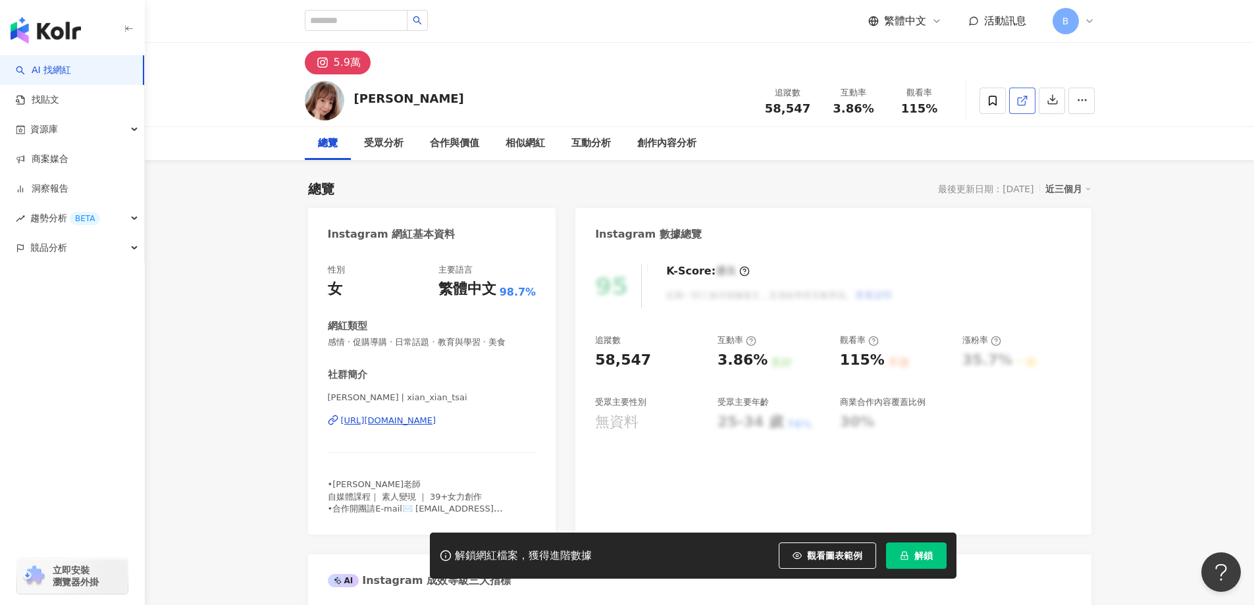
click at [1019, 93] on span at bounding box center [1022, 100] width 12 height 14
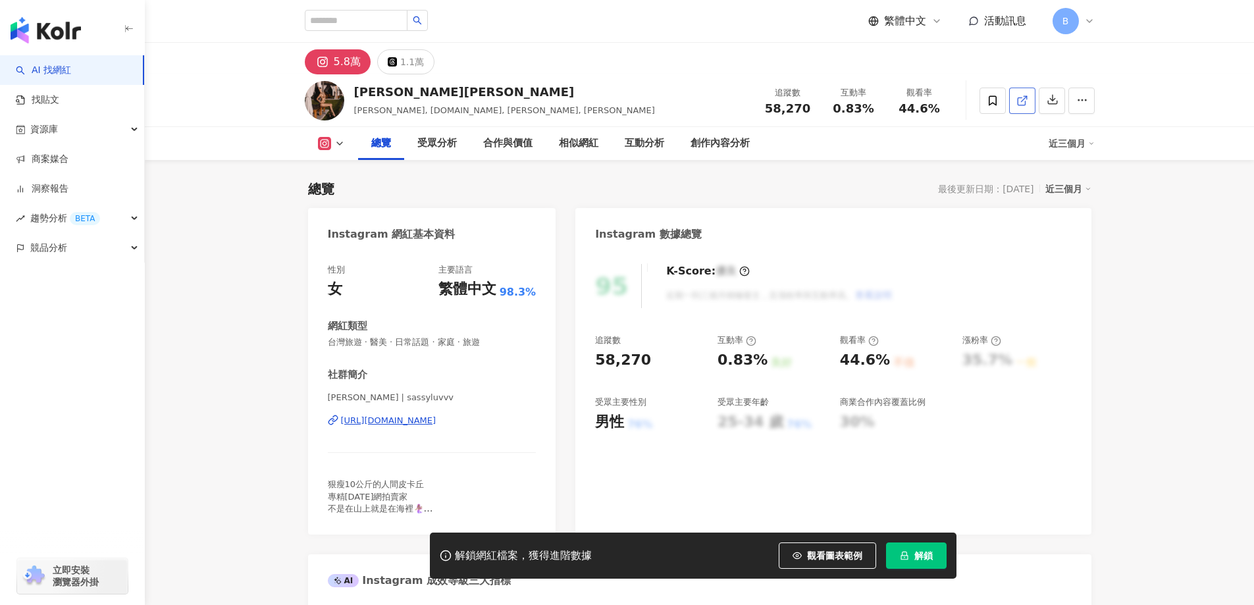
click at [1027, 97] on polyline at bounding box center [1024, 97] width 3 height 3
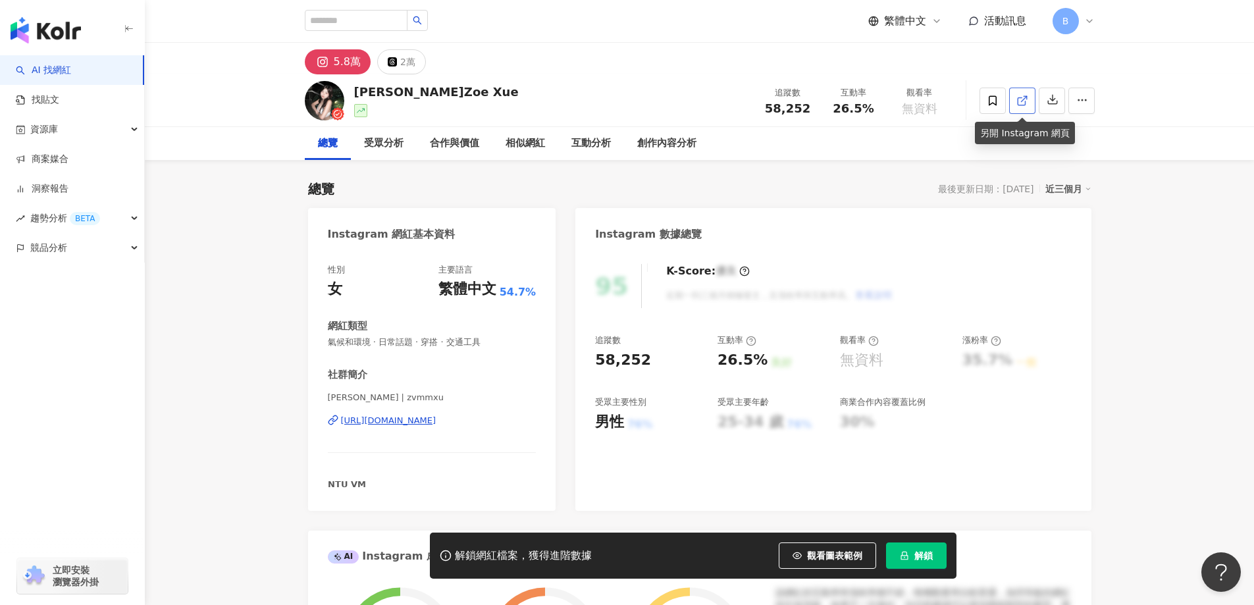
click at [1024, 105] on icon at bounding box center [1022, 101] width 12 height 12
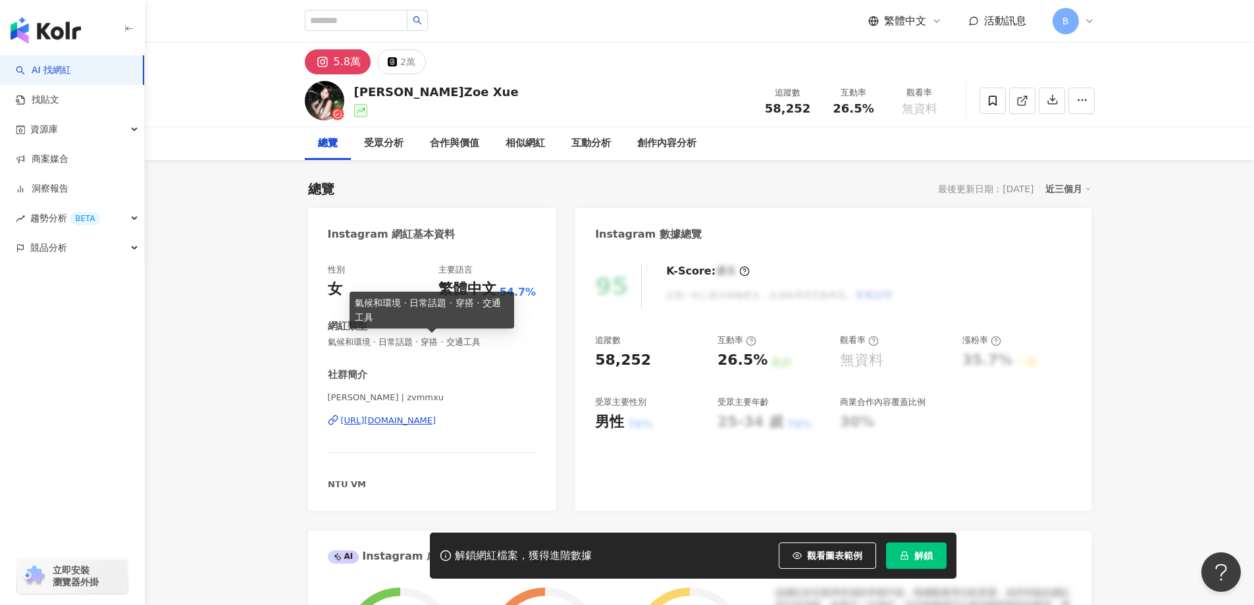
click at [416, 341] on span "氣候和環境 · 日常話題 · 穿搭 · 交通工具" at bounding box center [432, 342] width 209 height 12
click at [416, 340] on span "氣候和環境 · 日常話題 · 穿搭 · 交通工具" at bounding box center [432, 342] width 209 height 12
copy span "氣候和環境 · 日常話題 · 穿搭 · 交通工具"
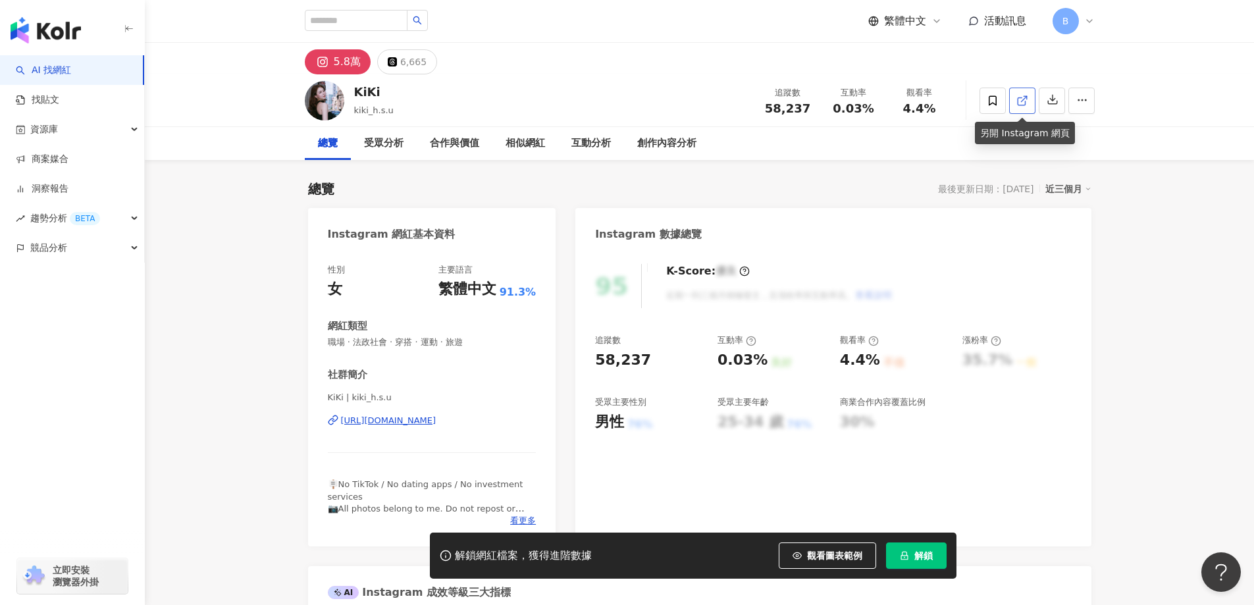
click at [1019, 104] on icon at bounding box center [1022, 101] width 12 height 12
click at [442, 344] on span "職場 · 法政社會 · 穿搭 · 運動 · 旅遊" at bounding box center [432, 342] width 209 height 12
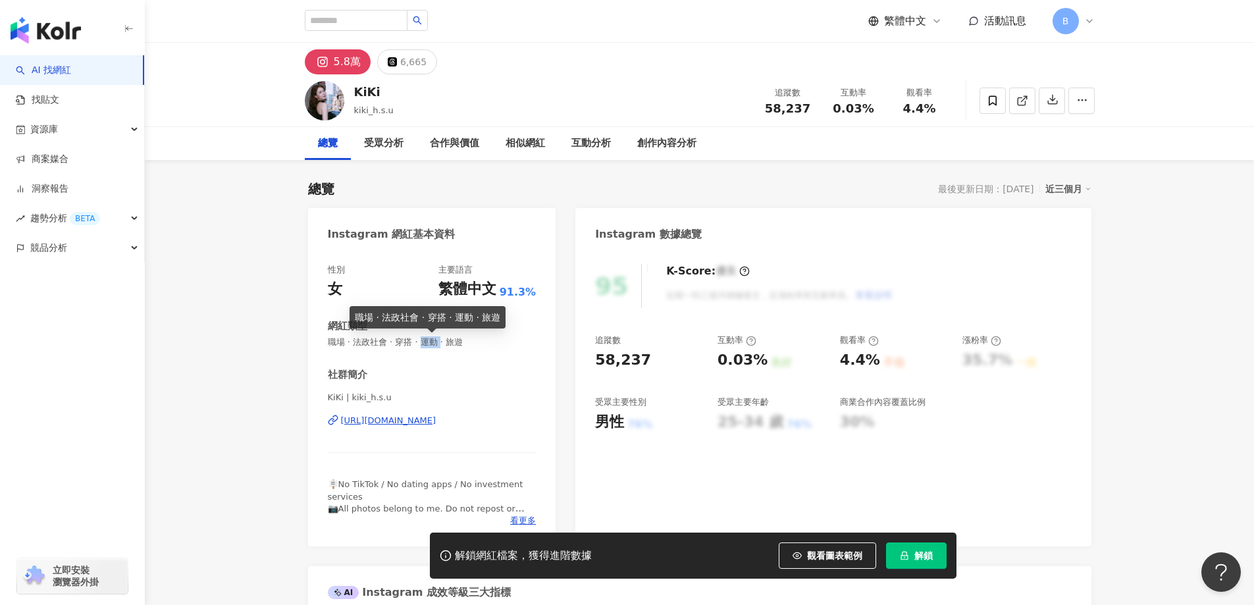
click at [442, 344] on span "職場 · 法政社會 · 穿搭 · 運動 · 旅遊" at bounding box center [432, 342] width 209 height 12
copy span "職場 · 法政社會 · 穿搭 · 運動 · 旅遊"
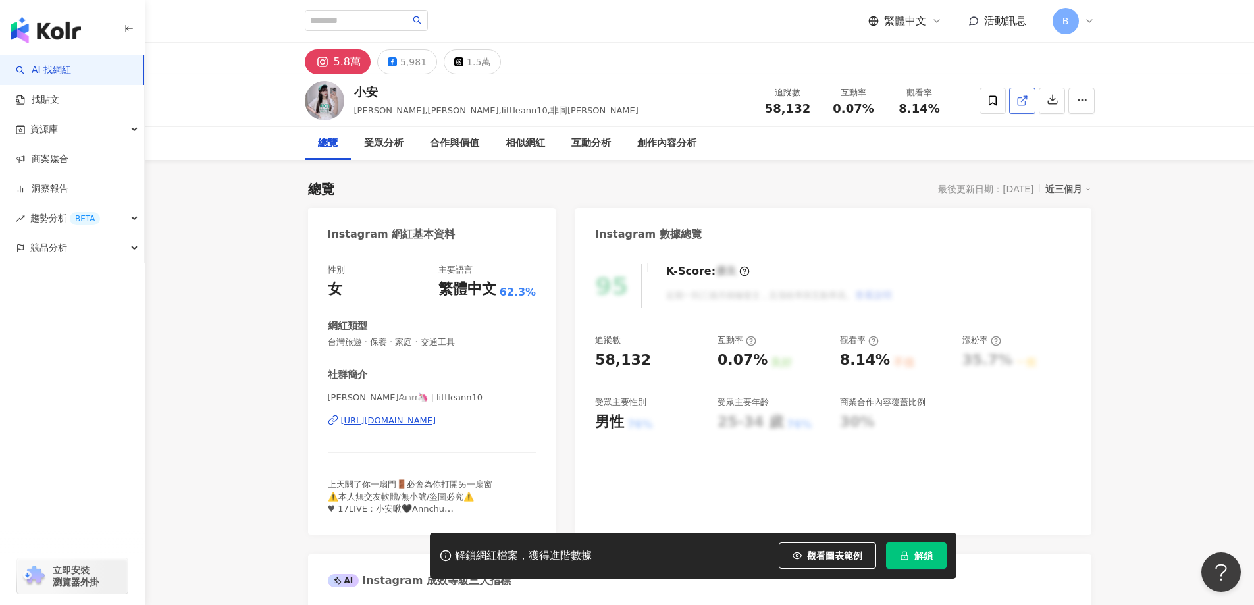
click at [1017, 99] on icon at bounding box center [1020, 100] width 7 height 7
click at [440, 339] on span "台灣旅遊 · 保養 · 家庭 · 交通工具" at bounding box center [432, 342] width 209 height 12
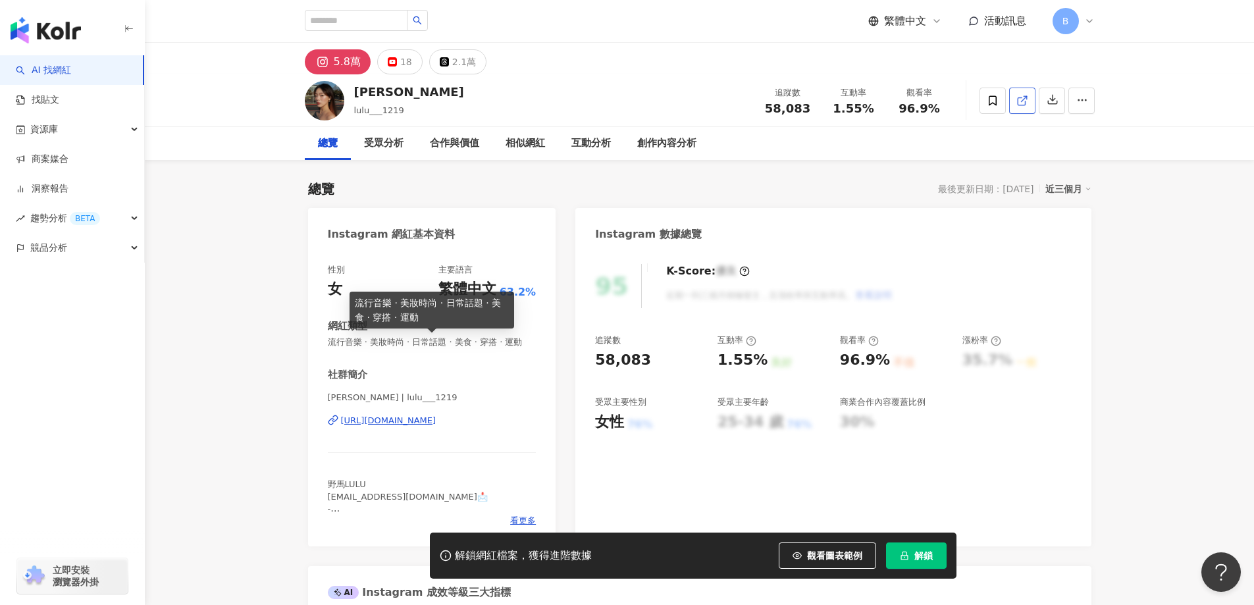
click at [1017, 101] on icon at bounding box center [1020, 100] width 7 height 7
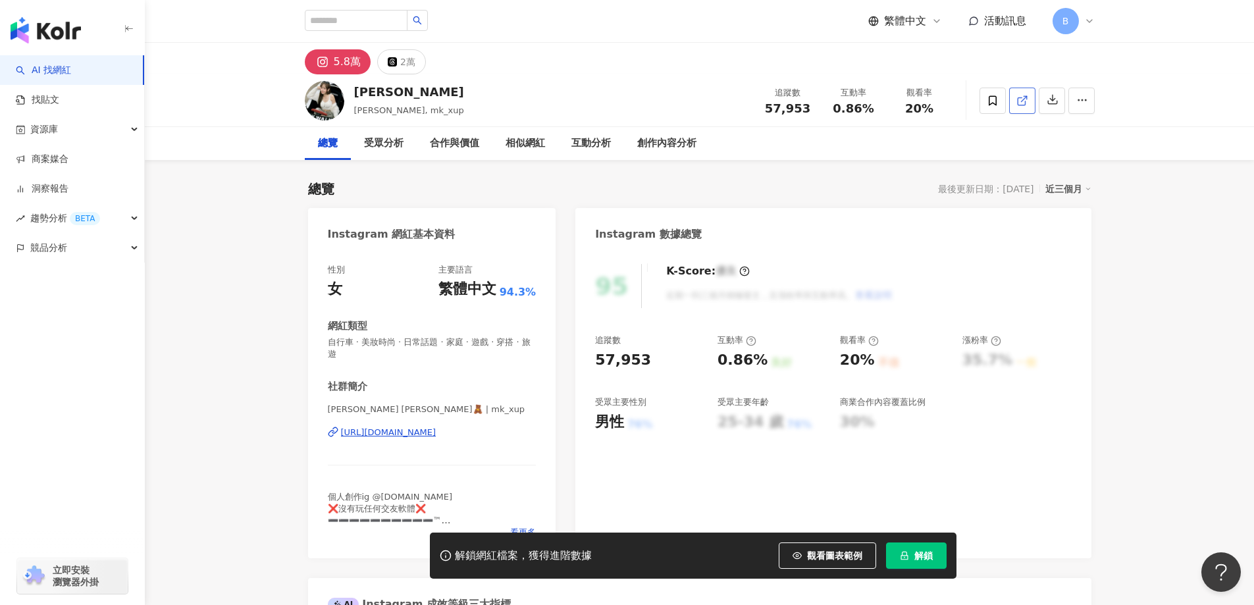
click at [1022, 105] on icon at bounding box center [1020, 100] width 7 height 7
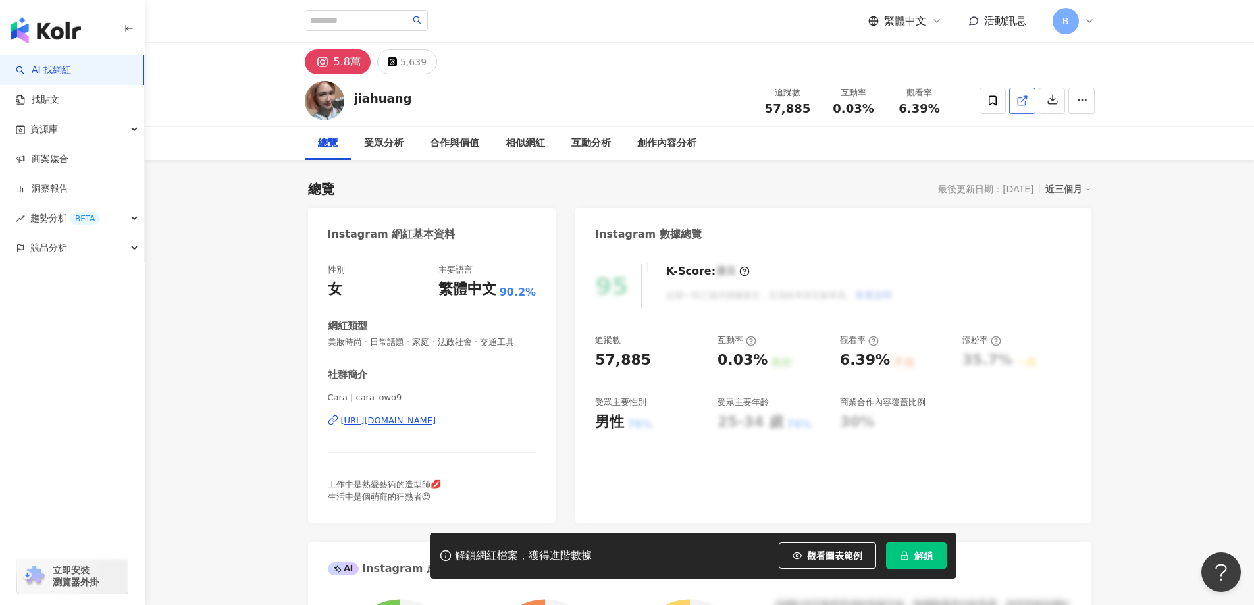
click at [1025, 103] on icon at bounding box center [1022, 101] width 12 height 12
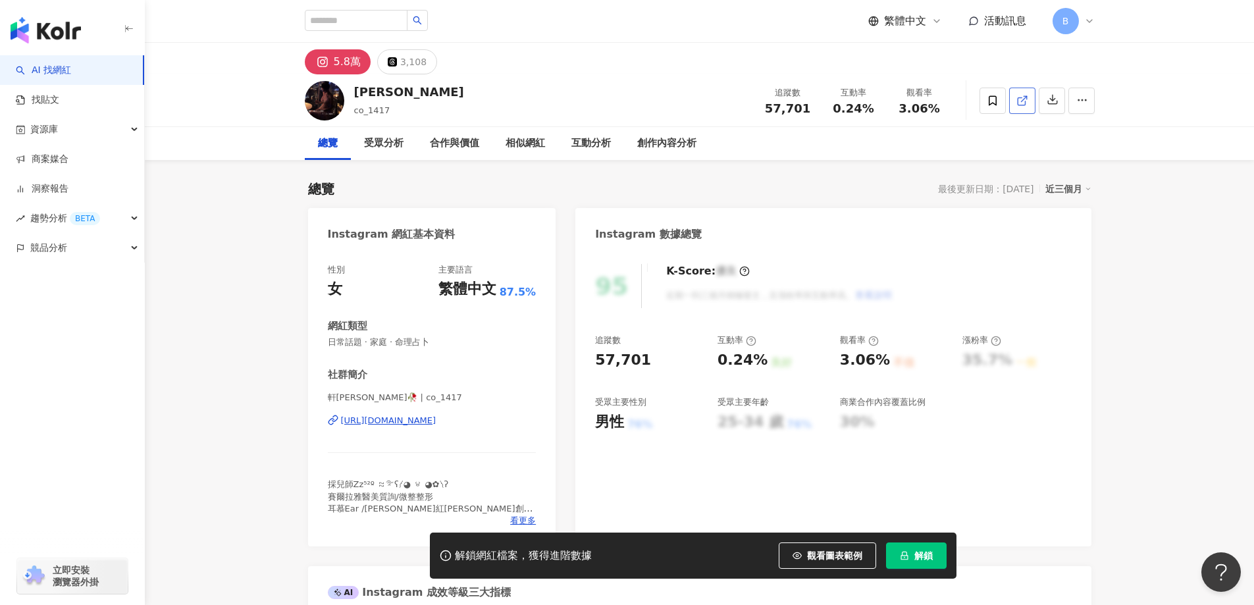
click at [1023, 99] on line at bounding box center [1023, 98] width 5 height 5
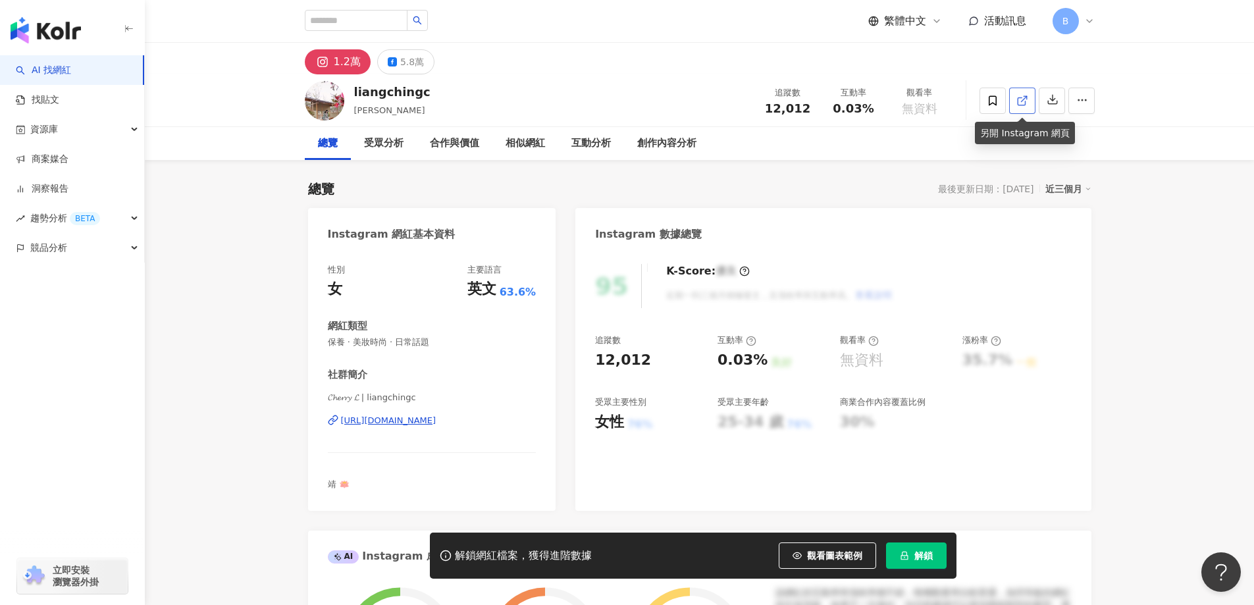
click at [1019, 102] on icon at bounding box center [1022, 101] width 12 height 12
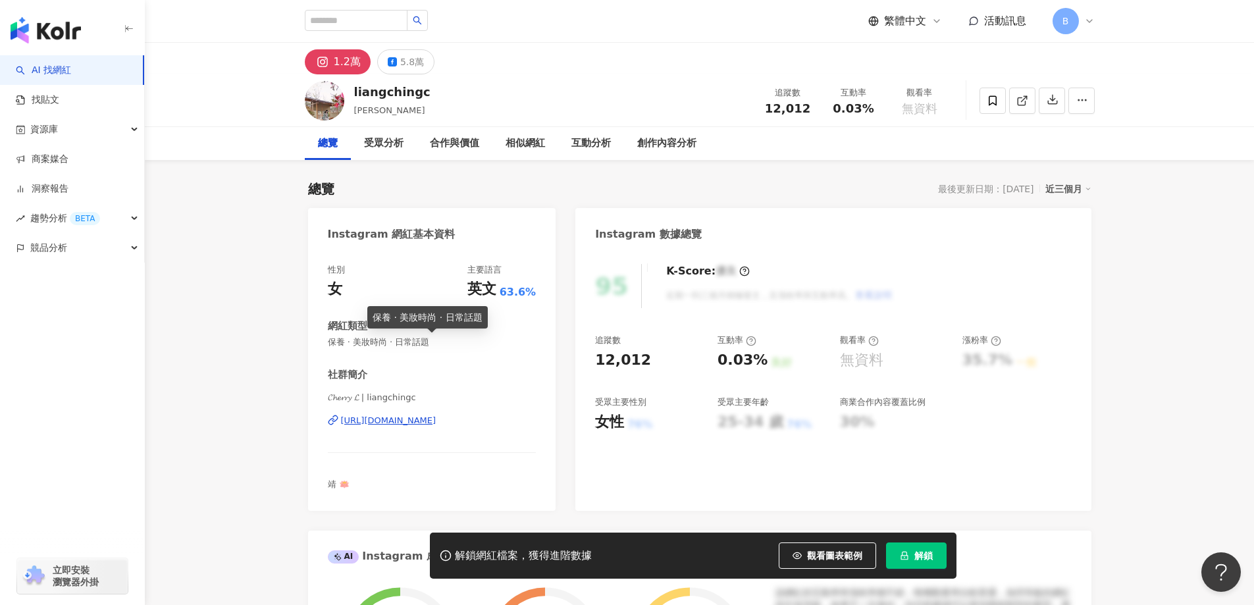
click at [392, 342] on span "保養 · 美妝時尚 · 日常話題" at bounding box center [432, 342] width 209 height 12
copy span "保養 · 美妝時尚 · 日常話題"
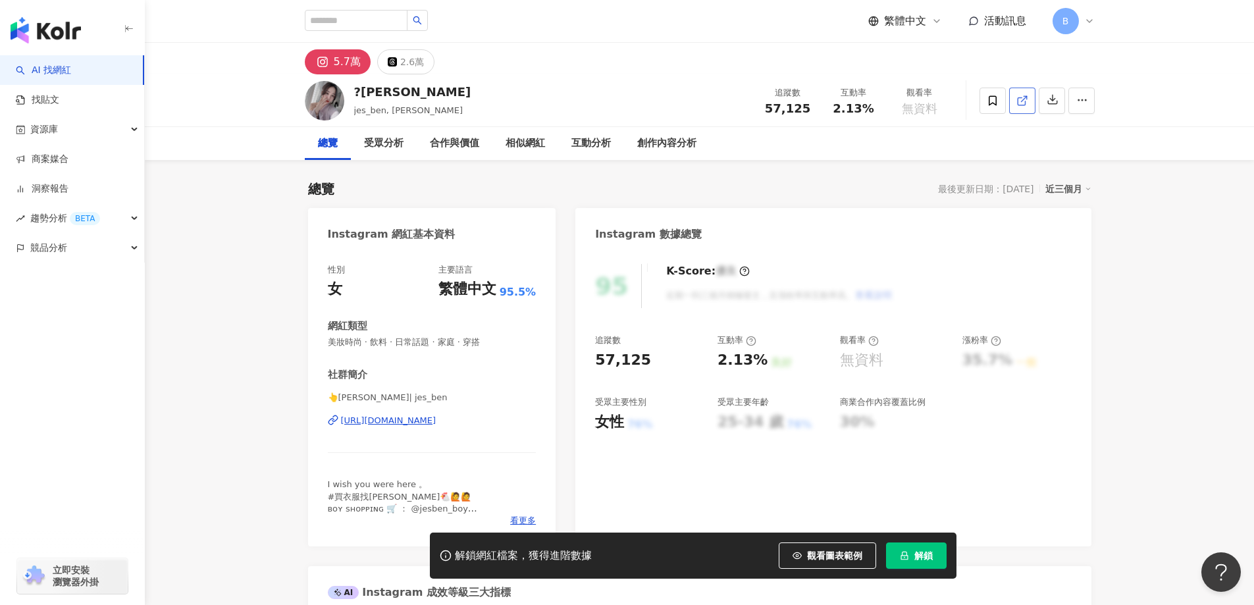
click at [1019, 95] on icon at bounding box center [1022, 101] width 12 height 12
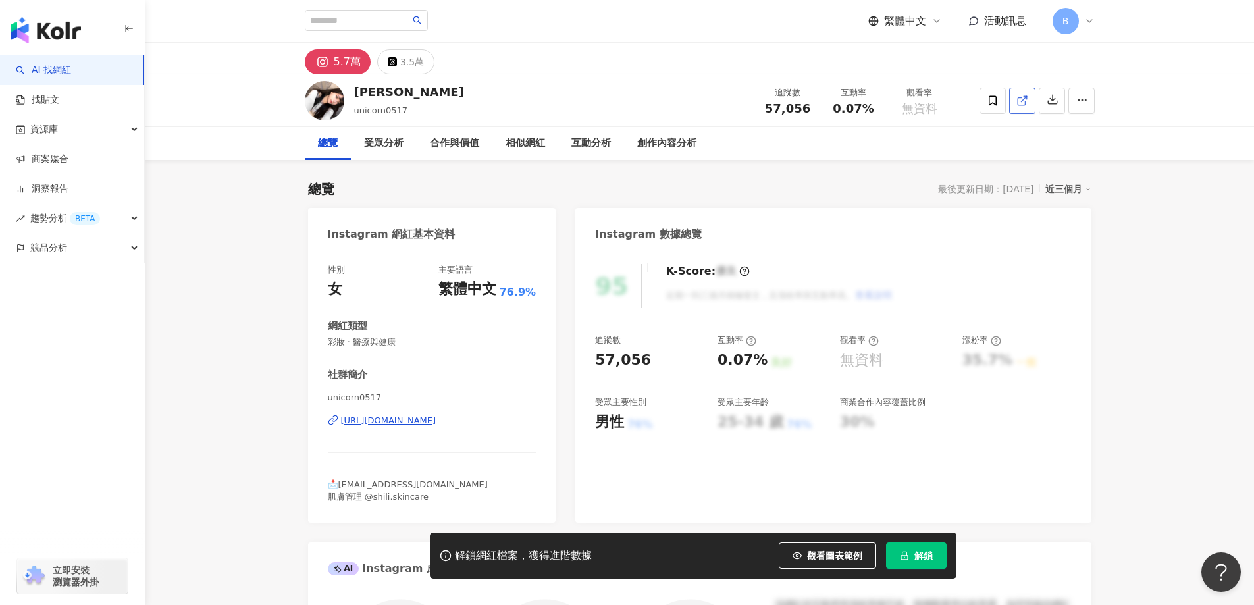
click at [1023, 102] on icon at bounding box center [1022, 101] width 12 height 12
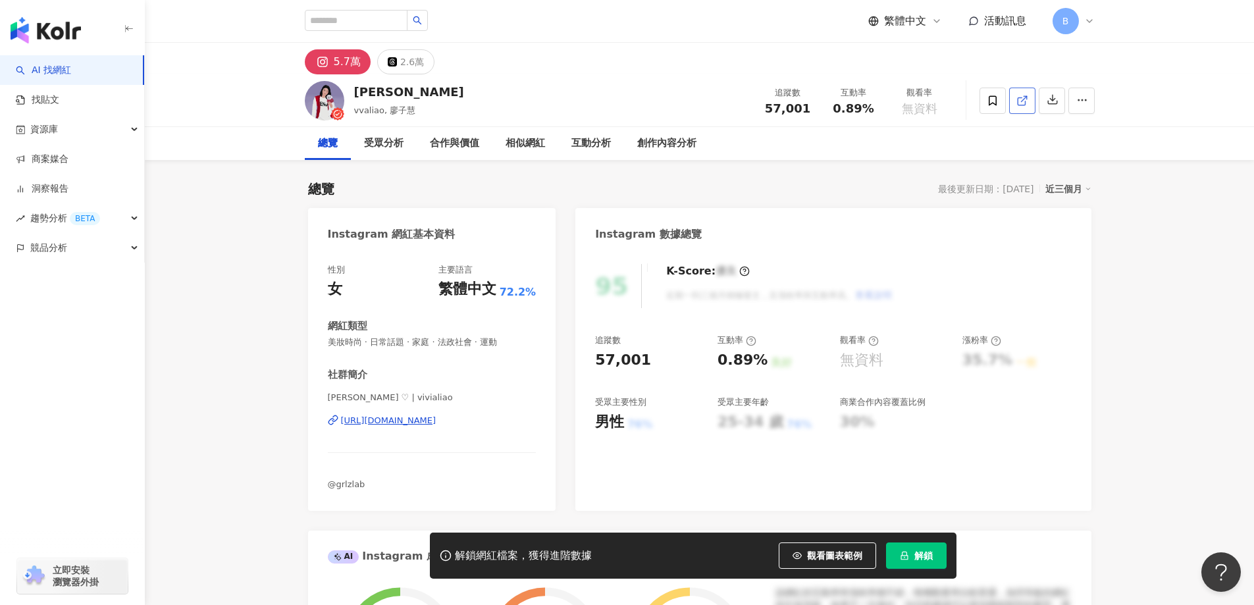
click at [1021, 106] on icon at bounding box center [1022, 101] width 12 height 12
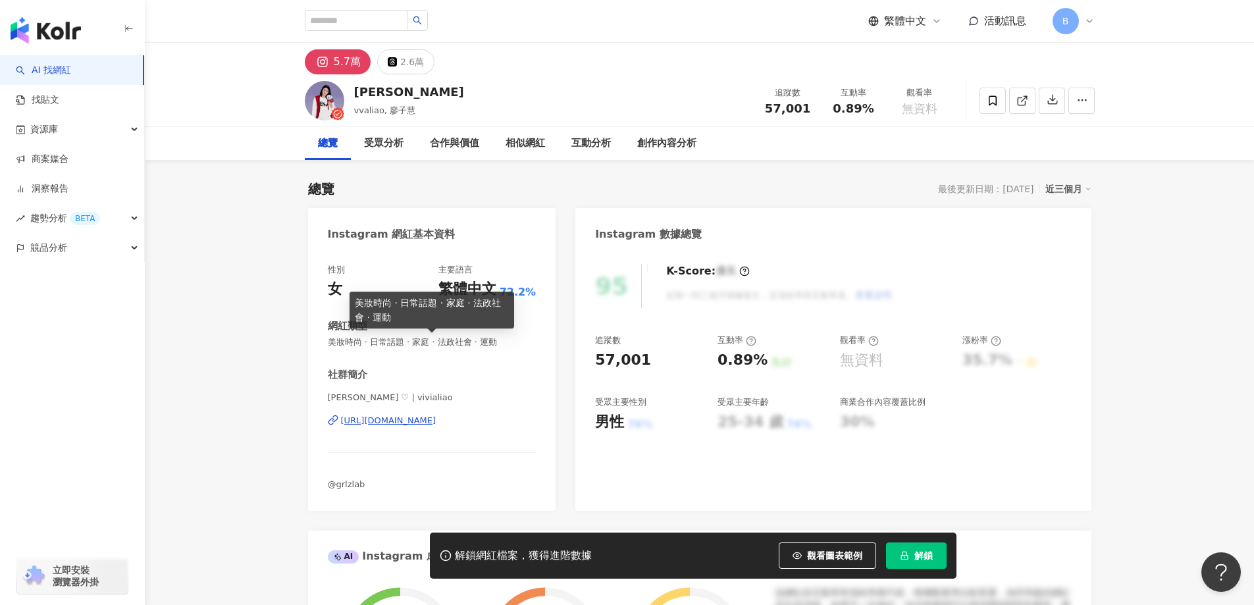
click at [457, 338] on span "美妝時尚 · 日常話題 · 家庭 · 法政社會 · 運動" at bounding box center [432, 342] width 209 height 12
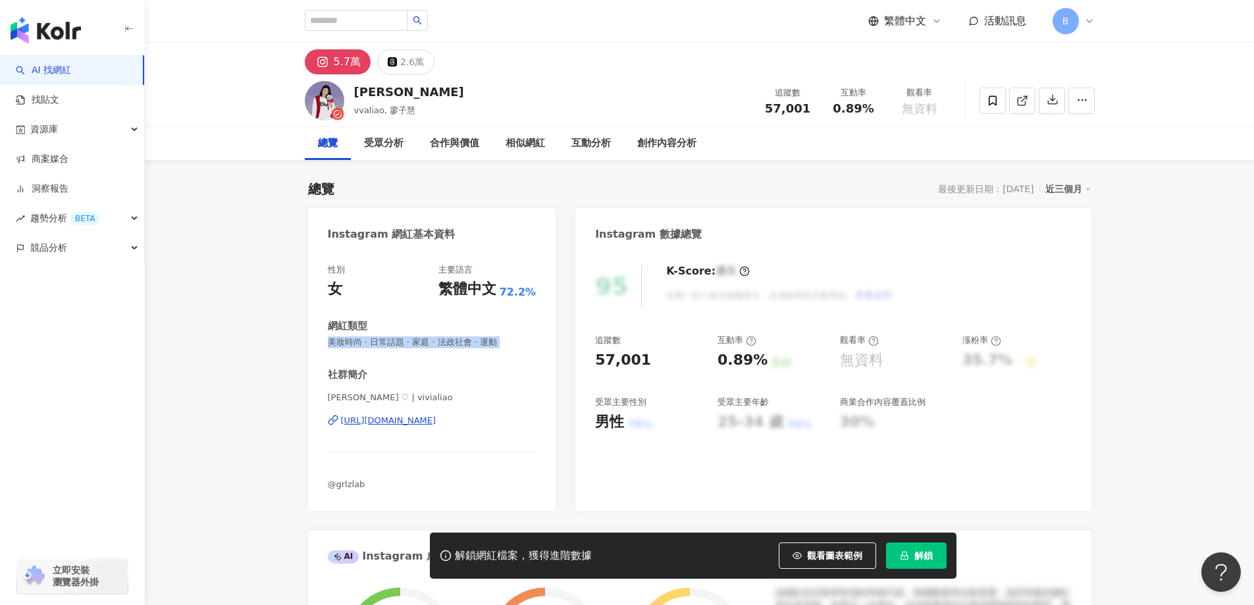
copy span "美妝時尚 · 日常話題 · 家庭 · 法政社會 · 運動"
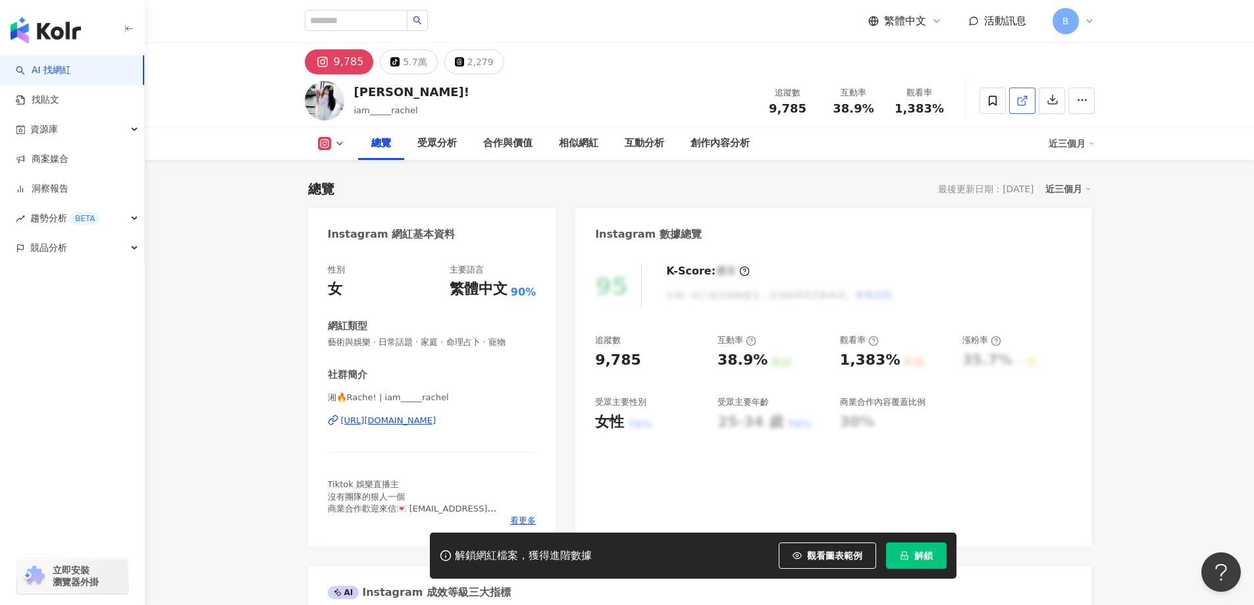
click at [1014, 97] on link at bounding box center [1022, 101] width 26 height 26
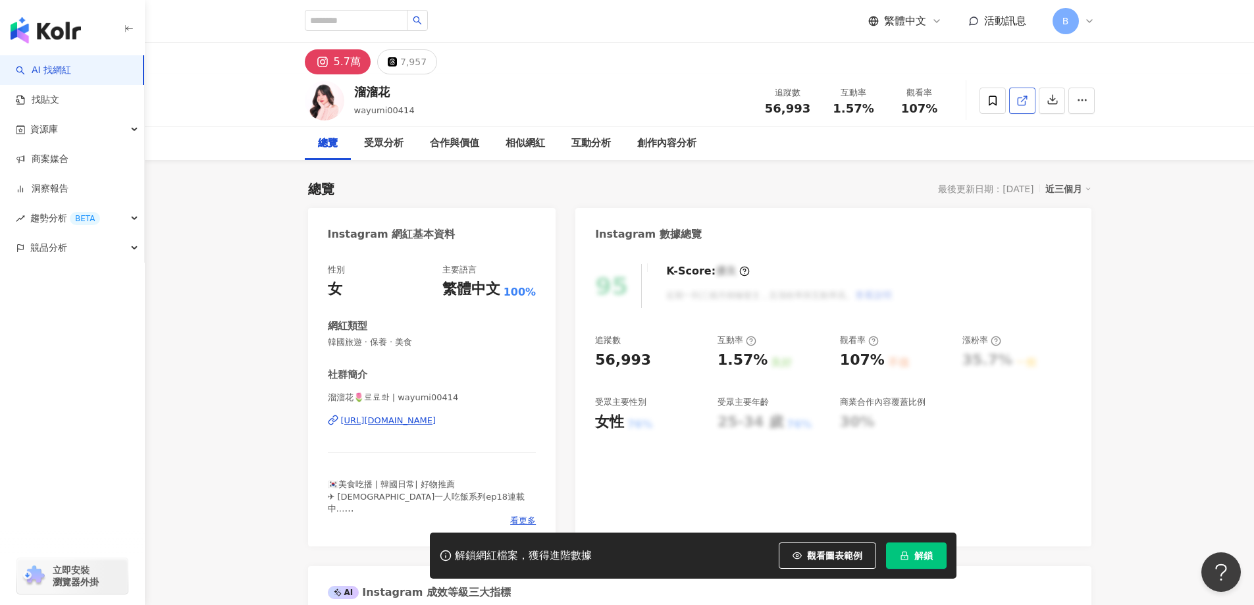
click at [1019, 104] on icon at bounding box center [1022, 101] width 12 height 12
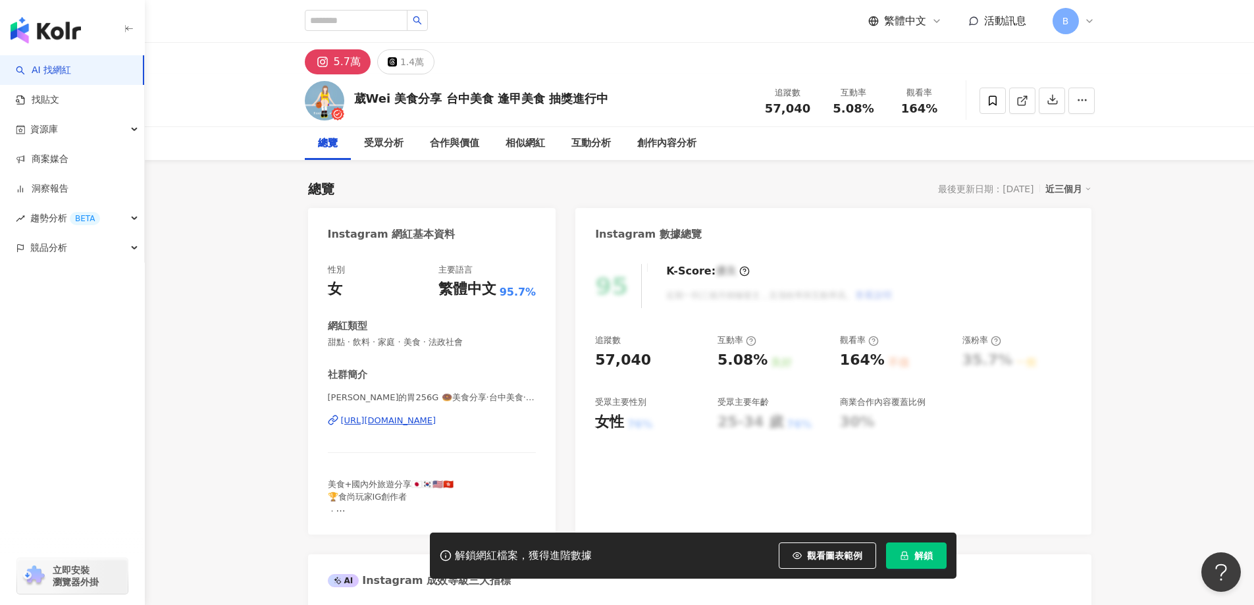
click at [1018, 107] on span at bounding box center [1022, 100] width 12 height 14
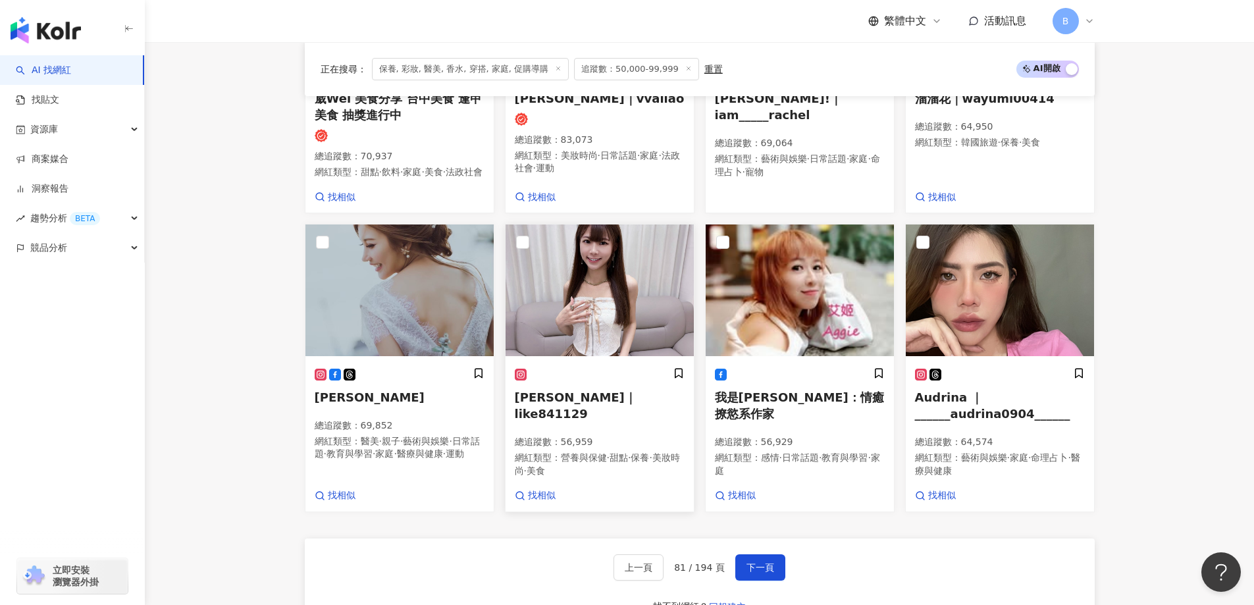
click at [626, 302] on img at bounding box center [599, 290] width 188 height 132
click at [952, 281] on img at bounding box center [1000, 290] width 188 height 132
click at [752, 573] on span "下一頁" at bounding box center [760, 567] width 28 height 11
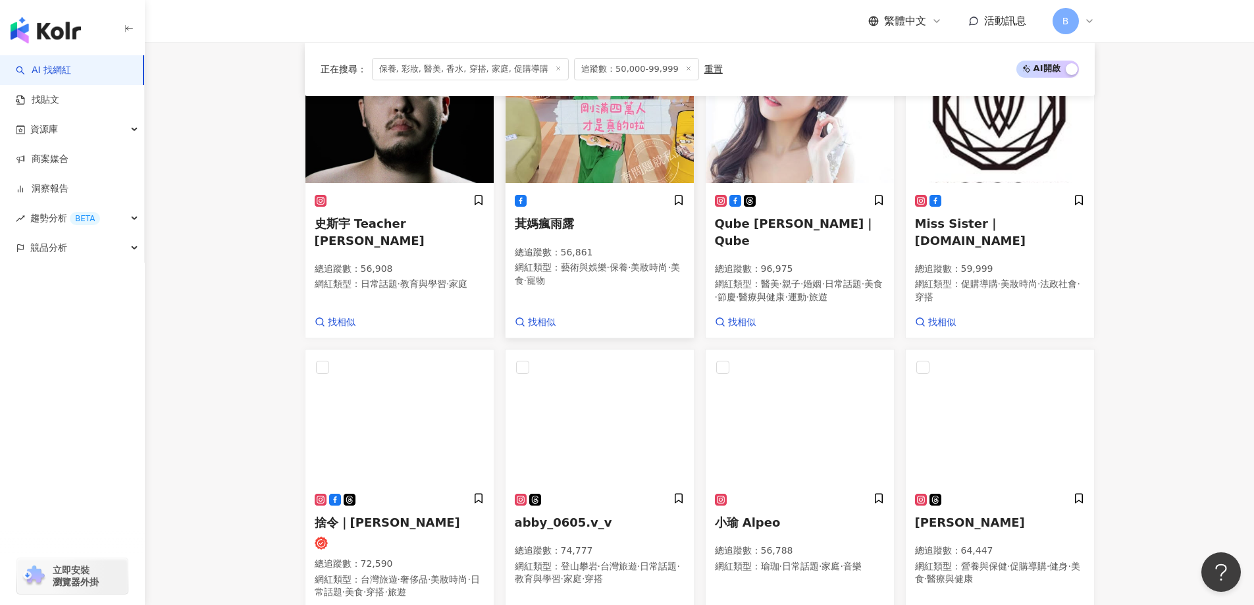
scroll to position [407, 0]
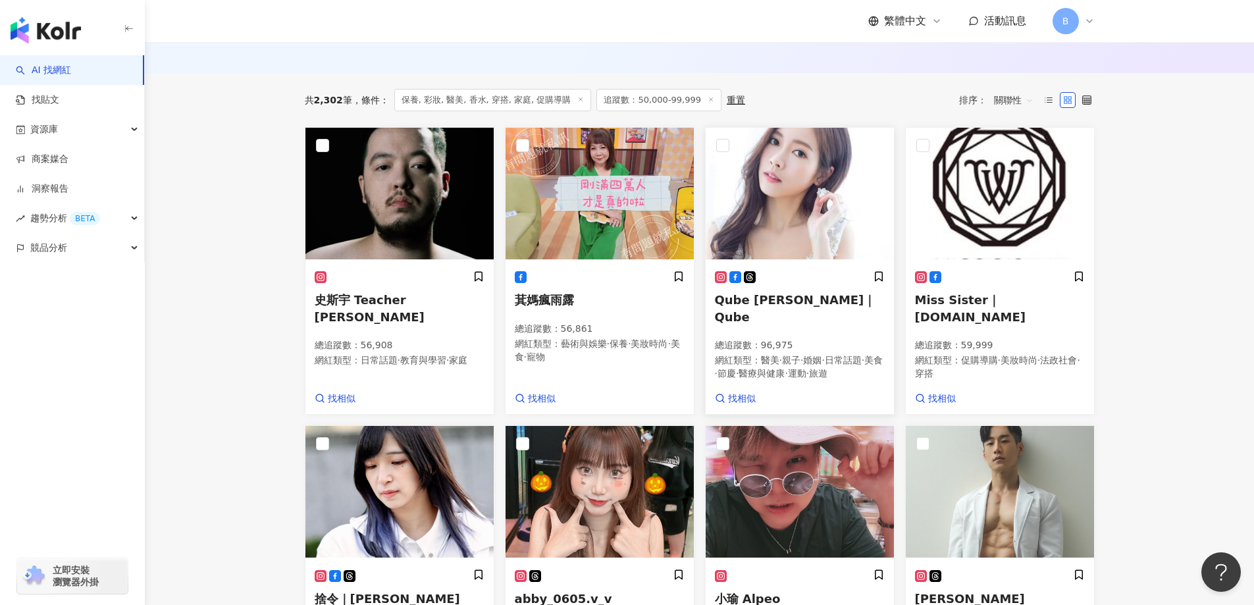
click at [800, 192] on img at bounding box center [799, 194] width 188 height 132
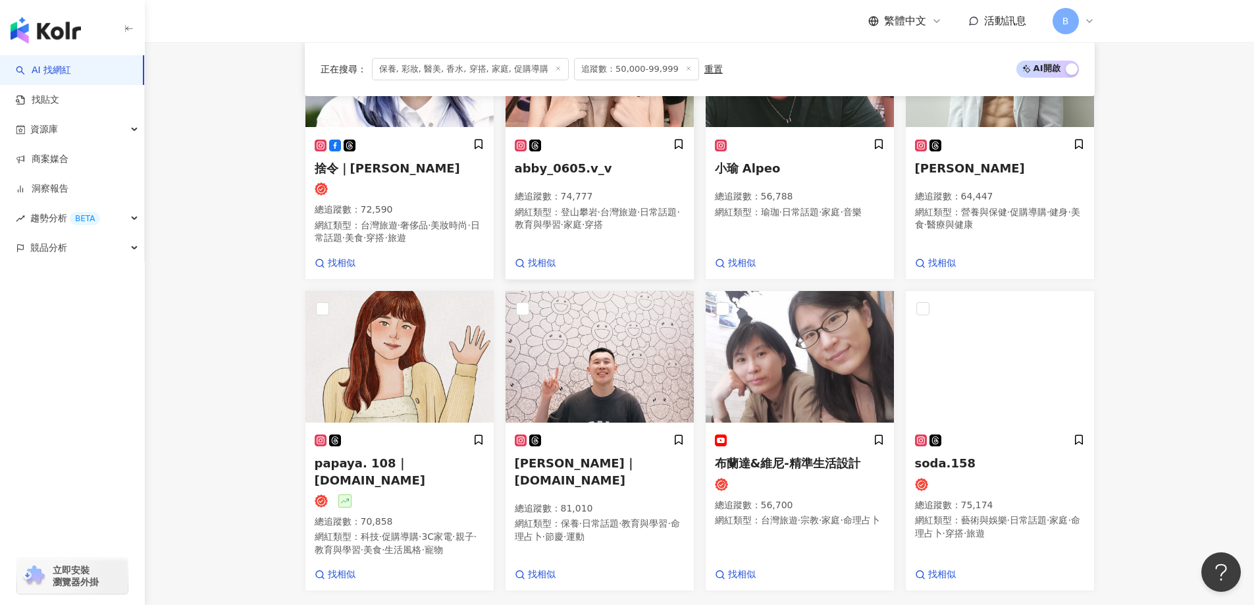
scroll to position [868, 0]
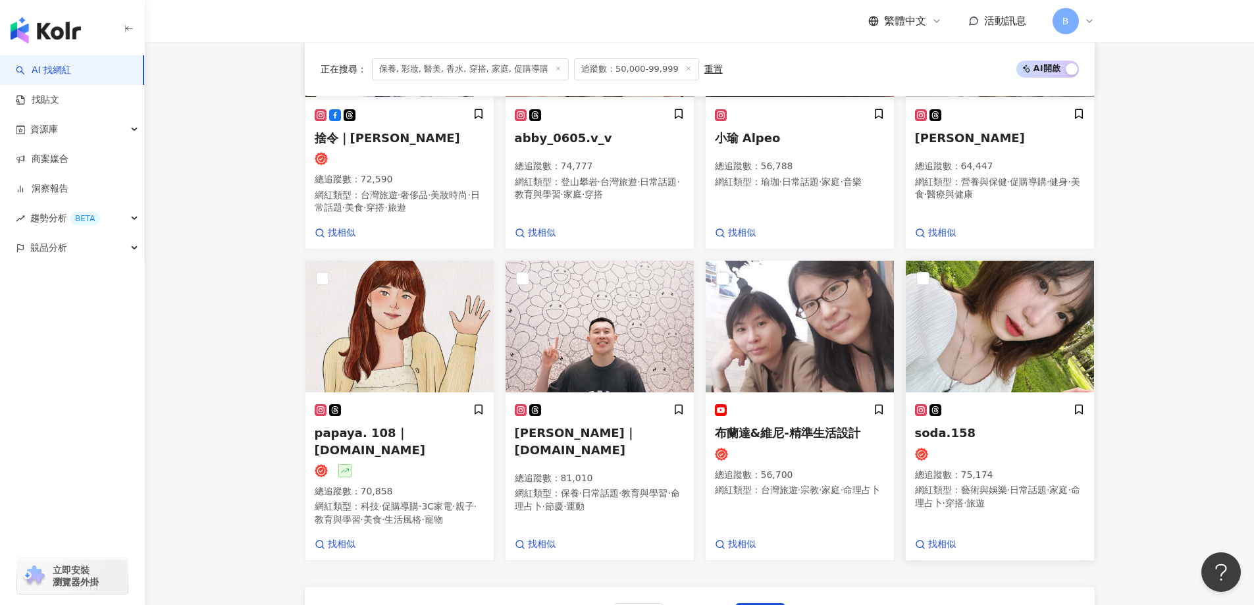
click at [990, 316] on img at bounding box center [1000, 327] width 188 height 132
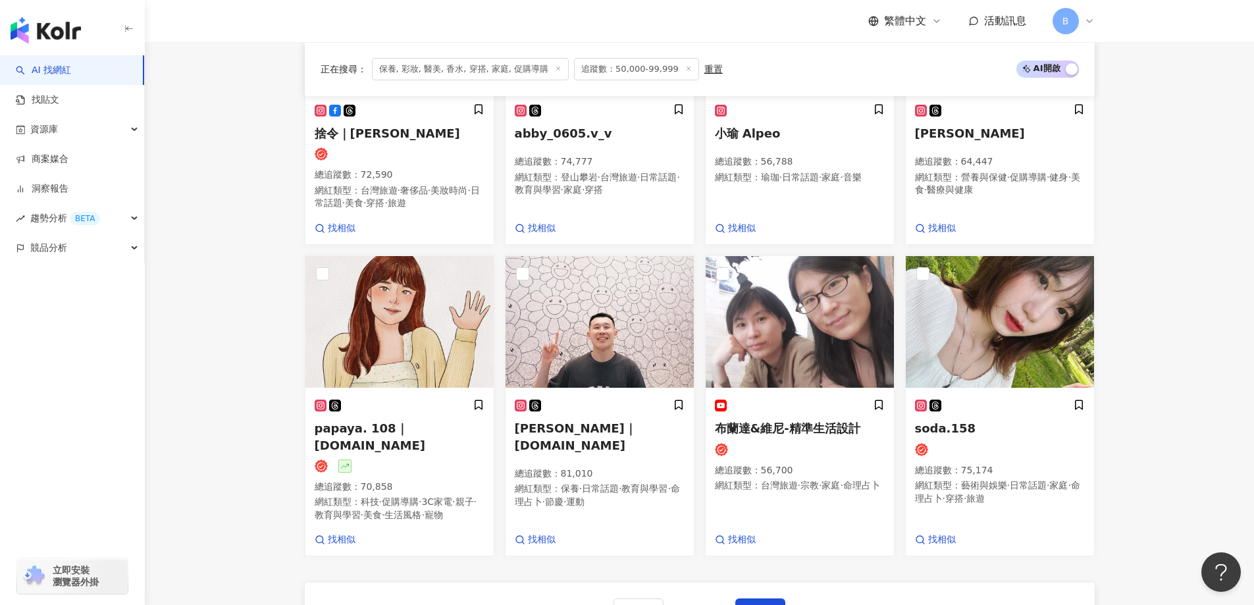
scroll to position [1000, 0]
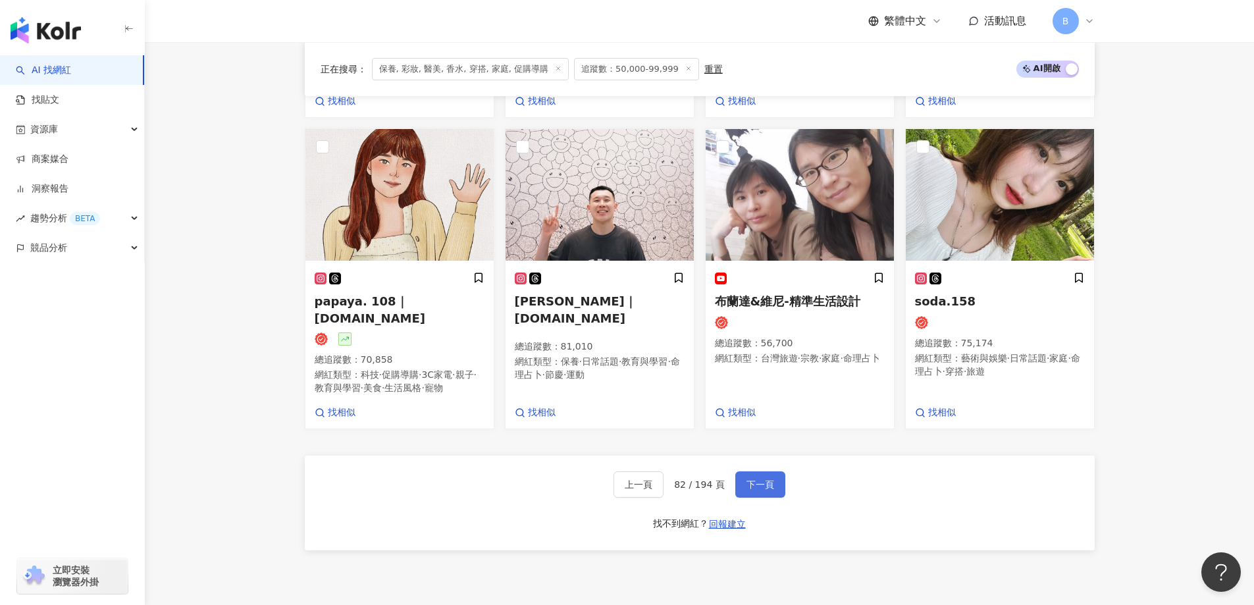
click at [754, 490] on span "下一頁" at bounding box center [760, 484] width 28 height 11
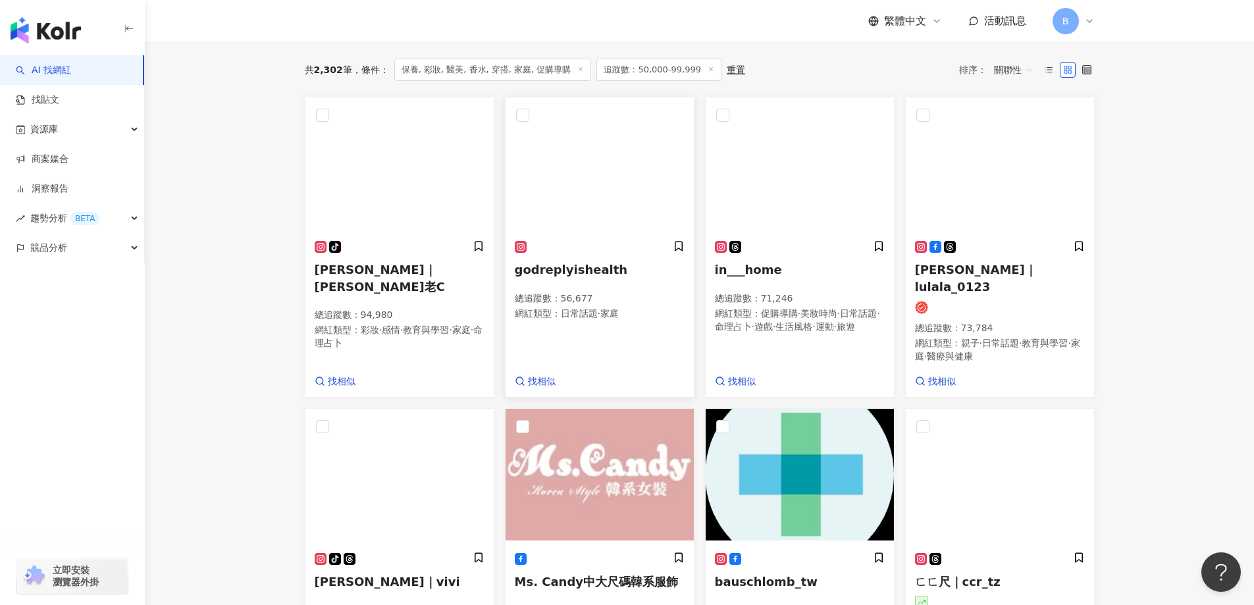
scroll to position [414, 0]
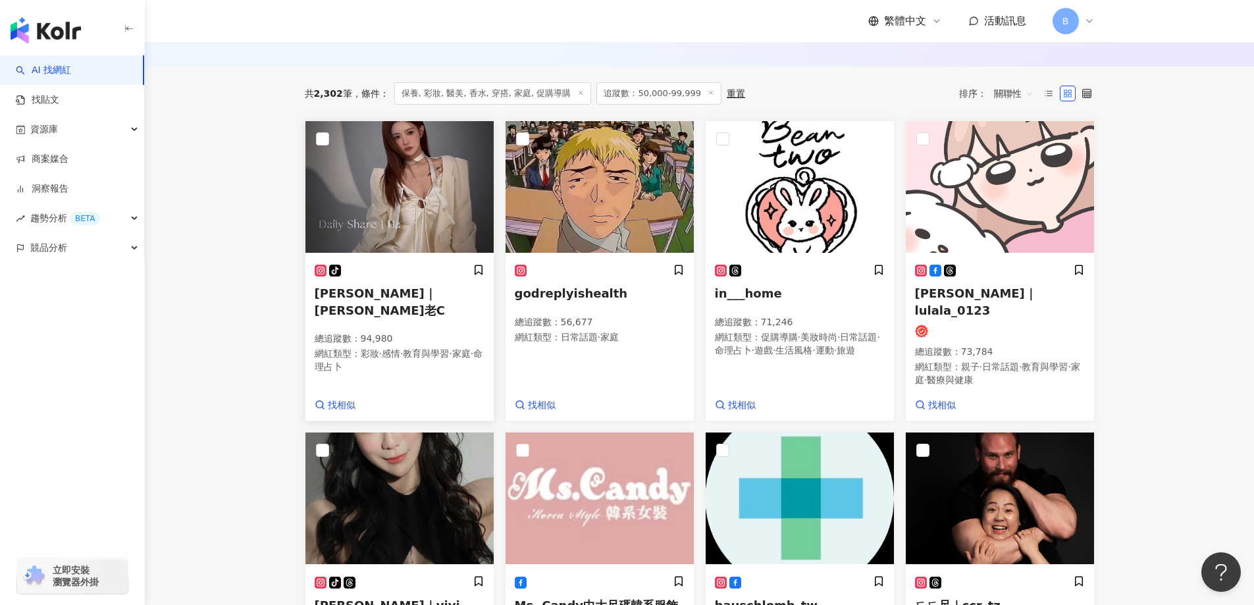
click at [446, 178] on img at bounding box center [399, 187] width 188 height 132
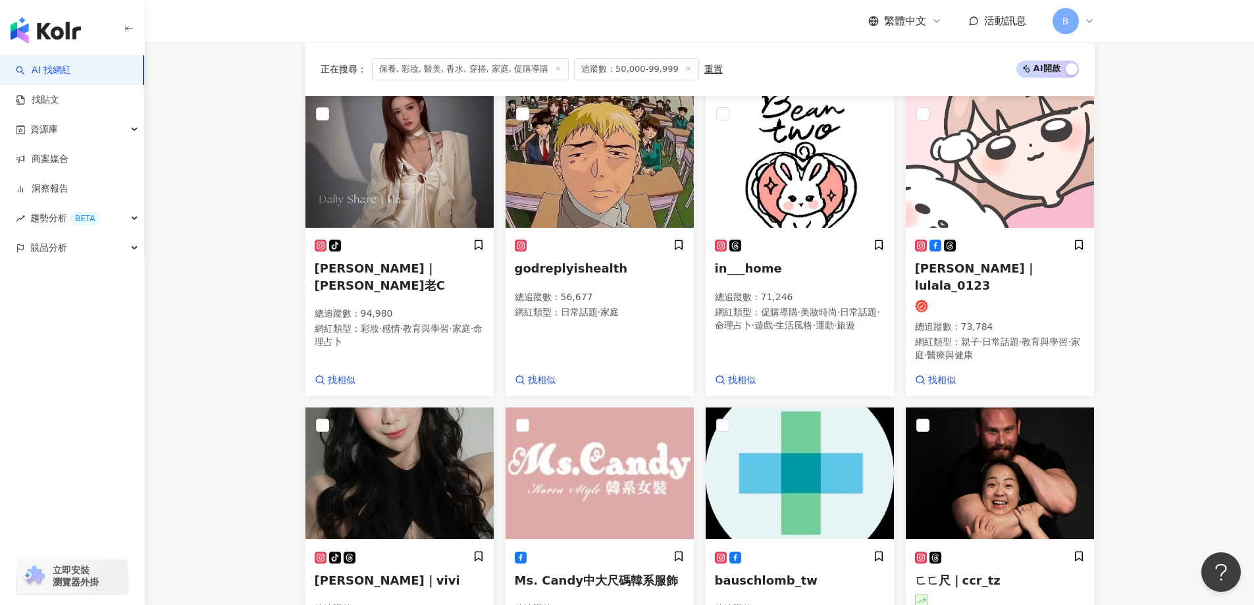
scroll to position [611, 0]
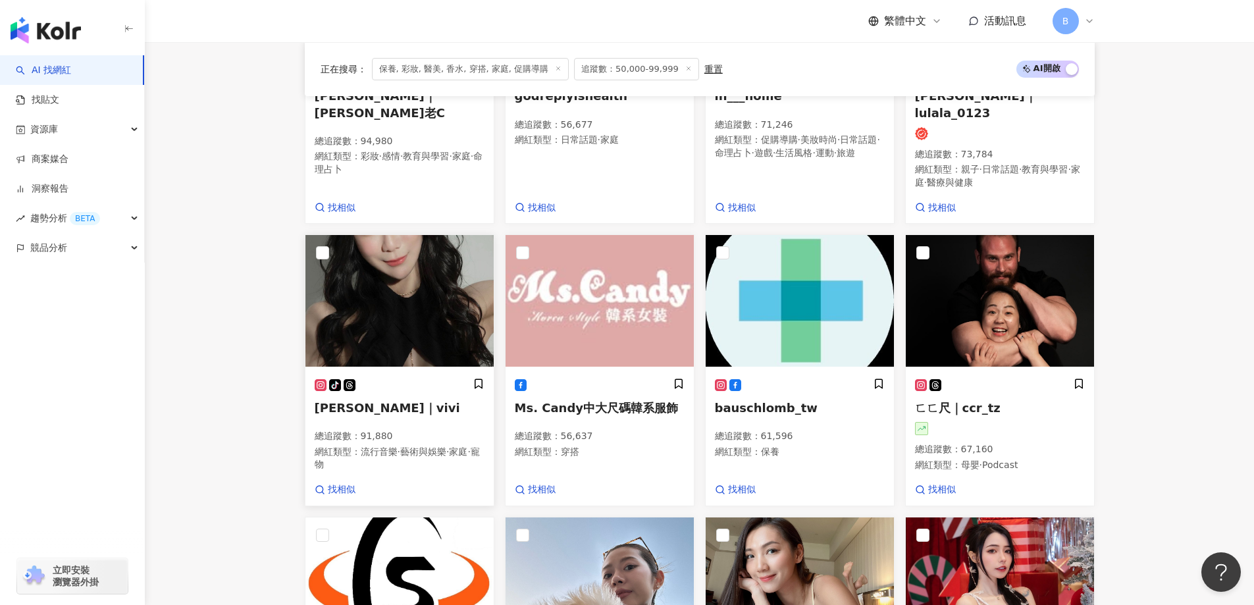
click at [358, 297] on img at bounding box center [399, 301] width 188 height 132
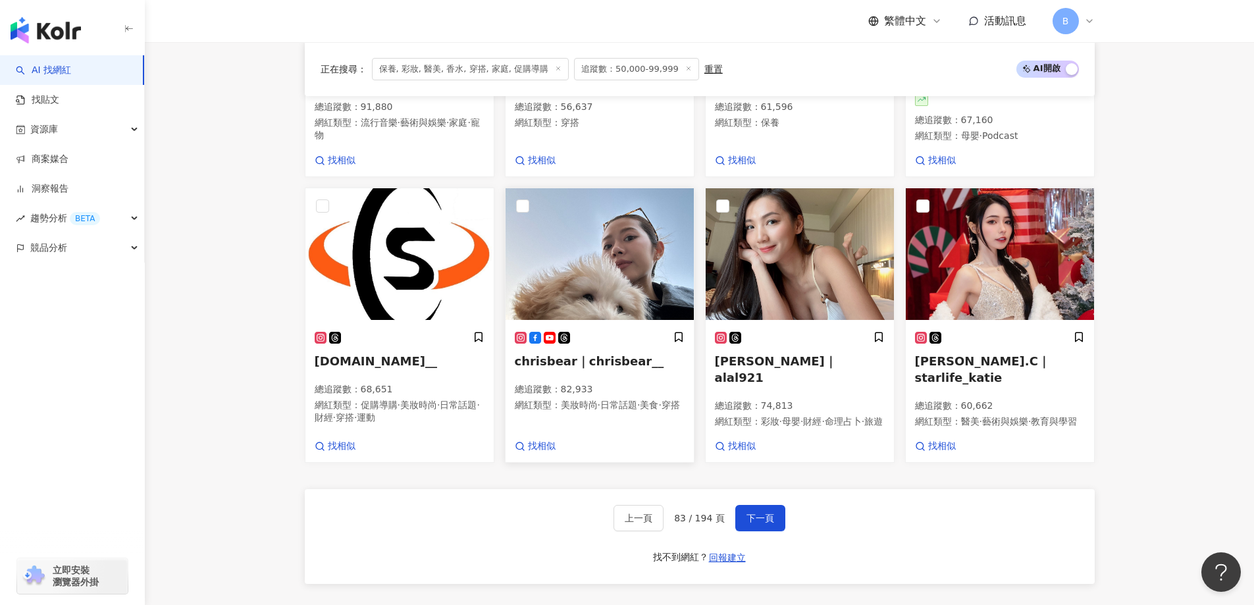
click at [565, 270] on img at bounding box center [599, 254] width 188 height 132
click at [773, 252] on img at bounding box center [799, 254] width 188 height 132
click at [1037, 249] on img at bounding box center [1000, 254] width 188 height 132
click at [760, 513] on span "下一頁" at bounding box center [760, 518] width 28 height 11
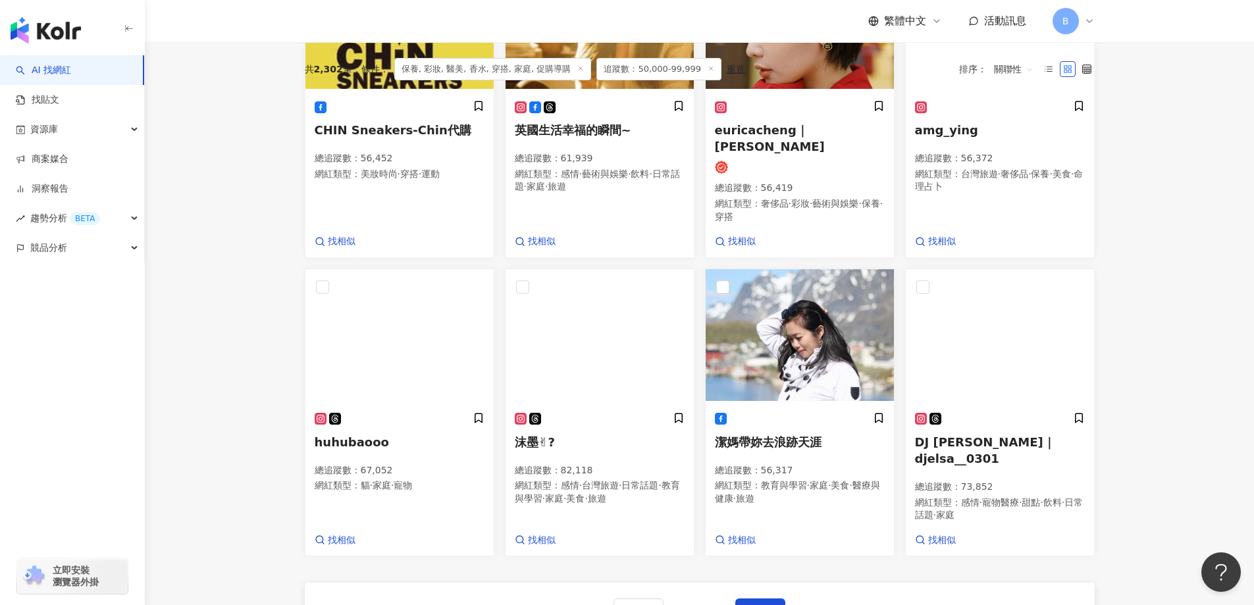
scroll to position [353, 0]
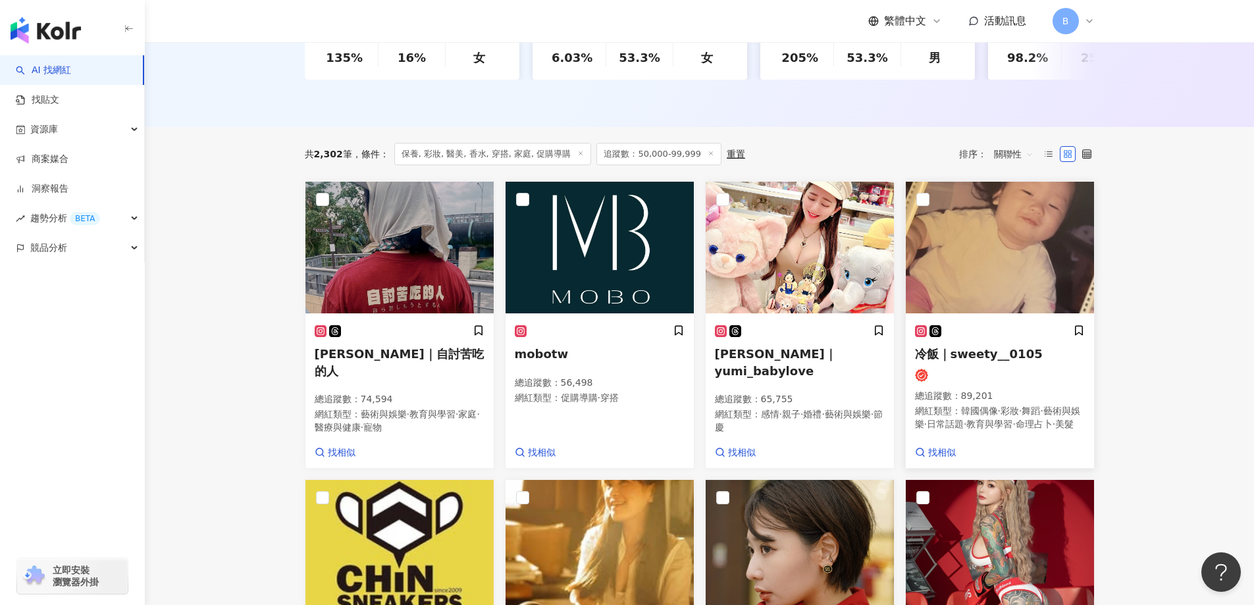
click at [994, 243] on img at bounding box center [1000, 248] width 188 height 132
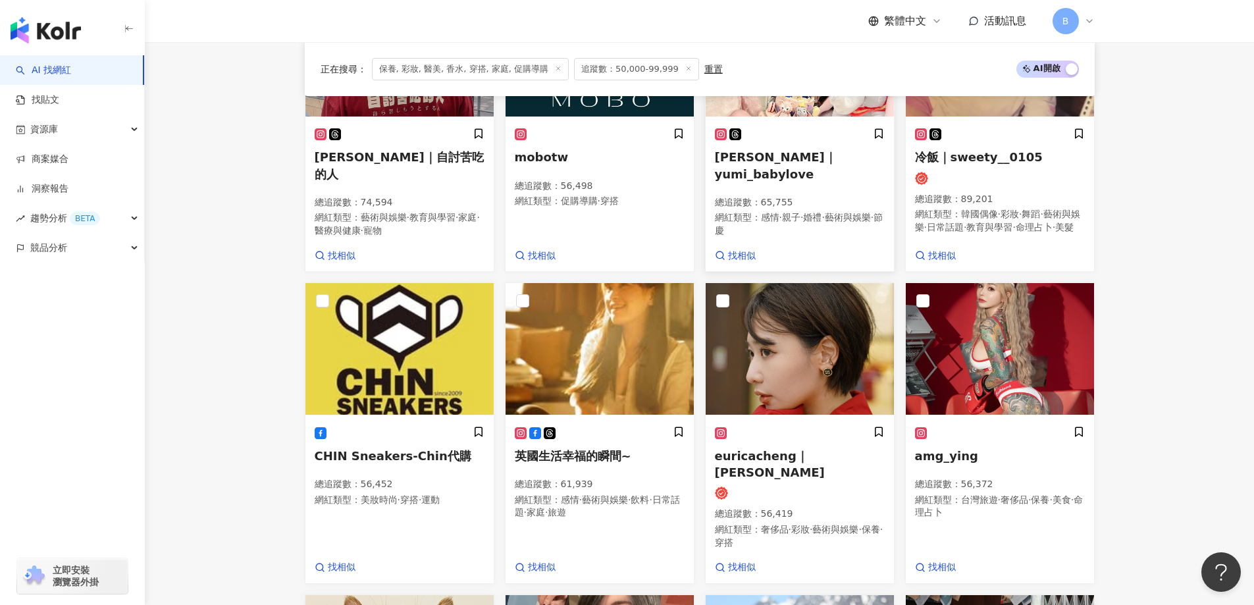
scroll to position [551, 0]
click at [792, 328] on img at bounding box center [799, 348] width 188 height 132
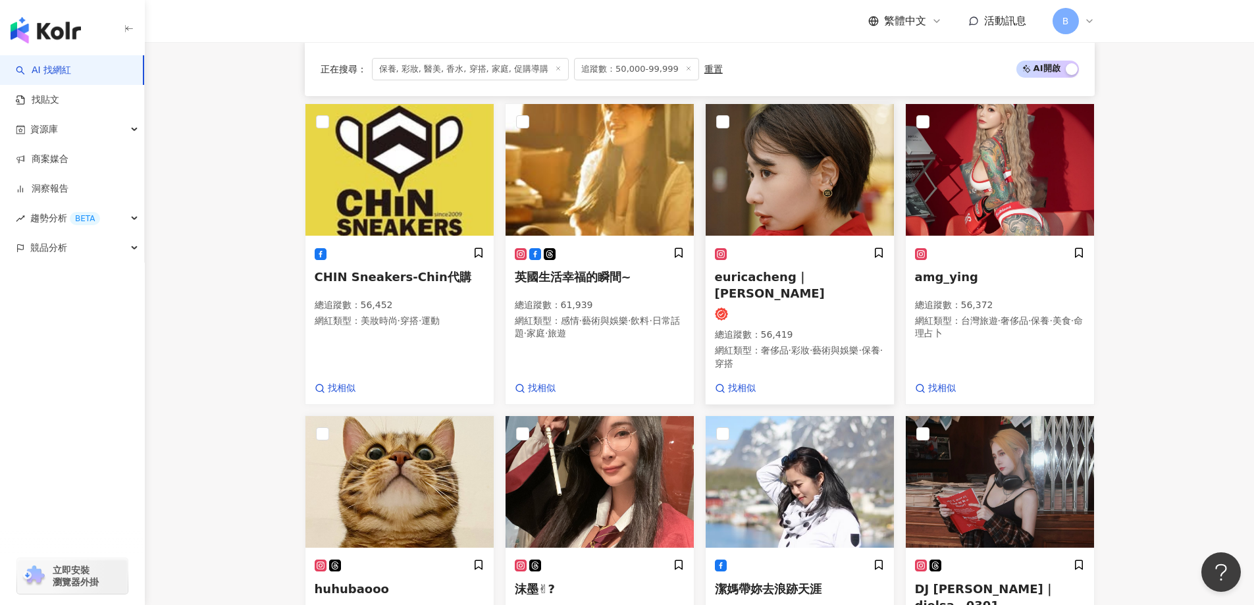
scroll to position [814, 0]
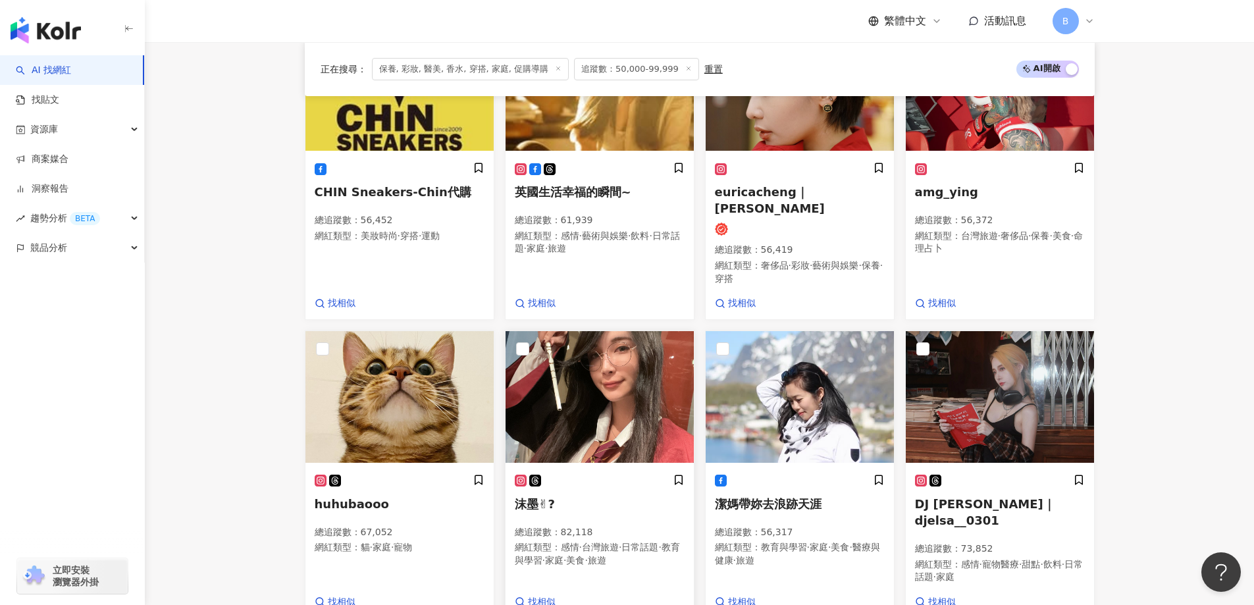
click at [636, 386] on img at bounding box center [599, 397] width 188 height 132
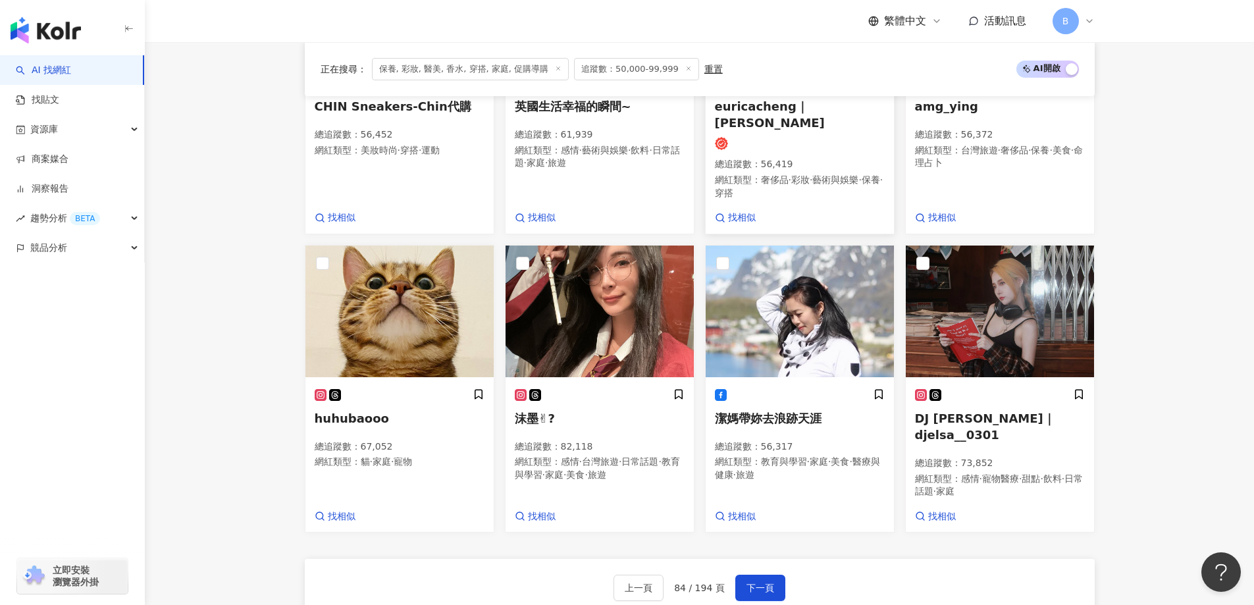
scroll to position [946, 0]
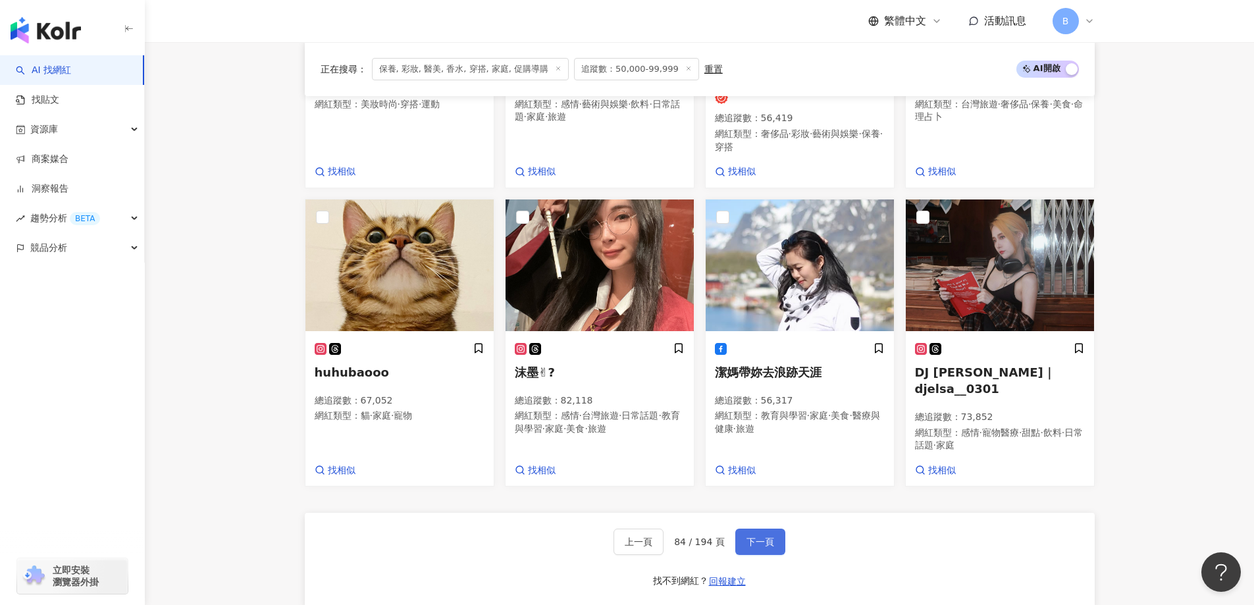
click at [762, 536] on span "下一頁" at bounding box center [760, 541] width 28 height 11
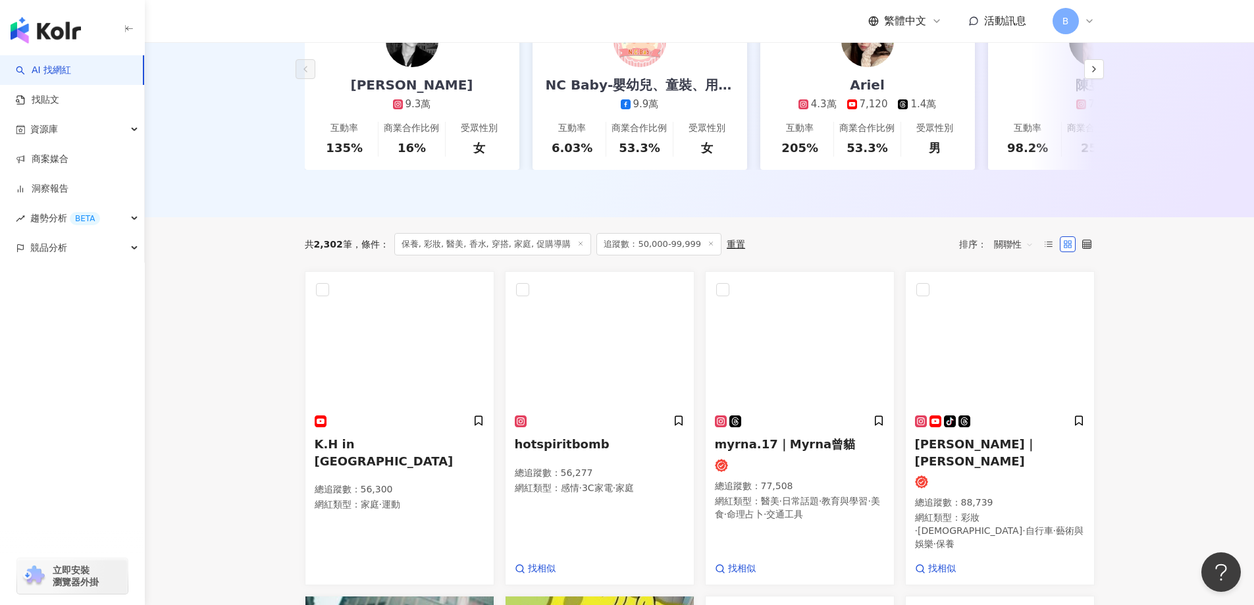
scroll to position [395, 0]
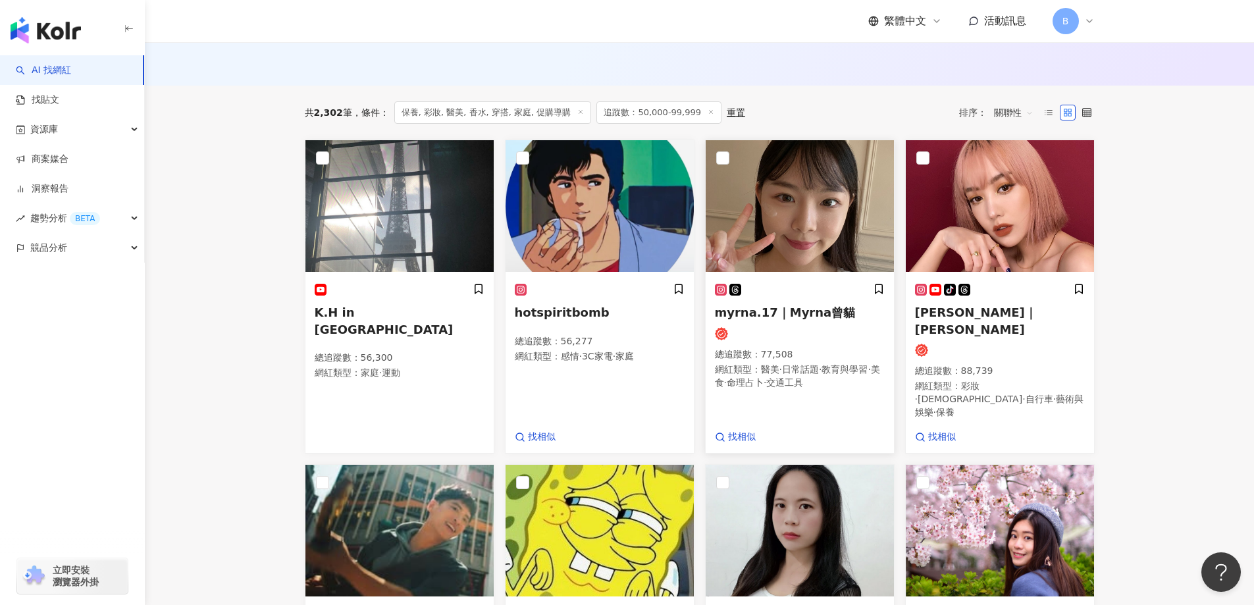
click at [779, 201] on img at bounding box center [799, 206] width 188 height 132
click at [1008, 240] on img at bounding box center [1000, 206] width 188 height 132
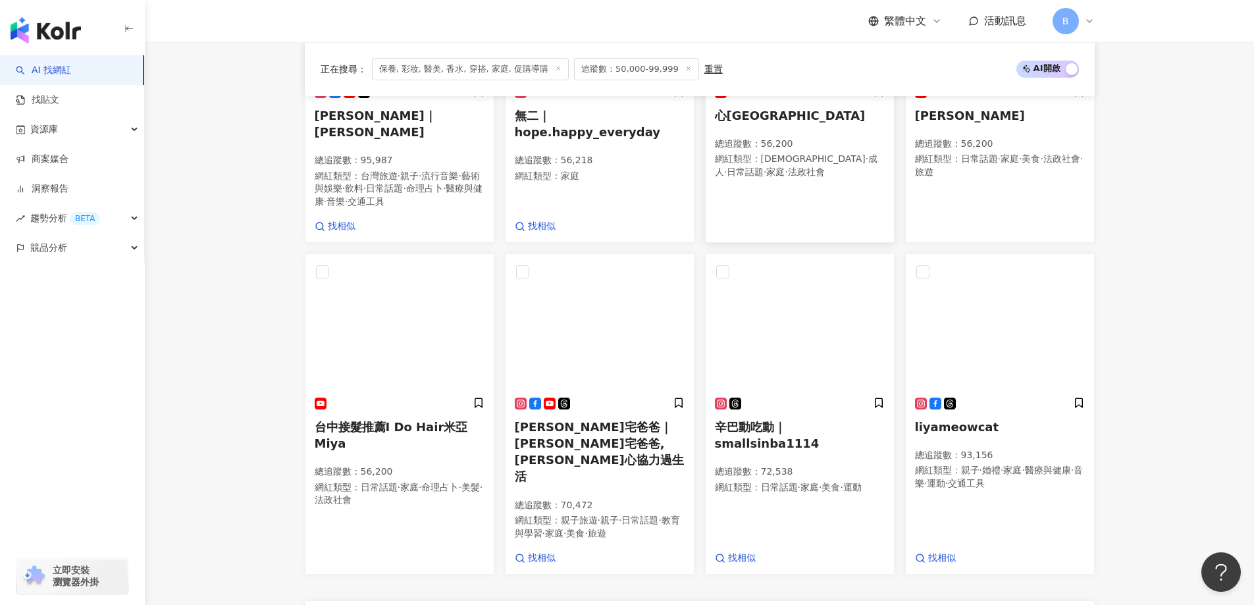
scroll to position [921, 0]
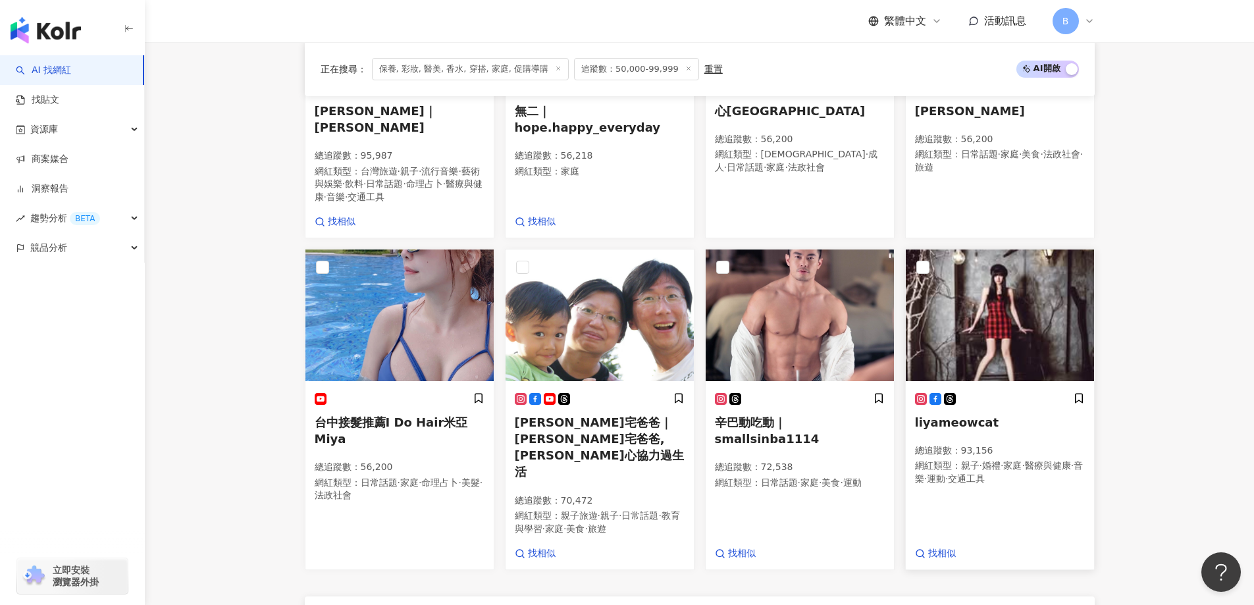
click at [990, 275] on img at bounding box center [1000, 315] width 188 height 132
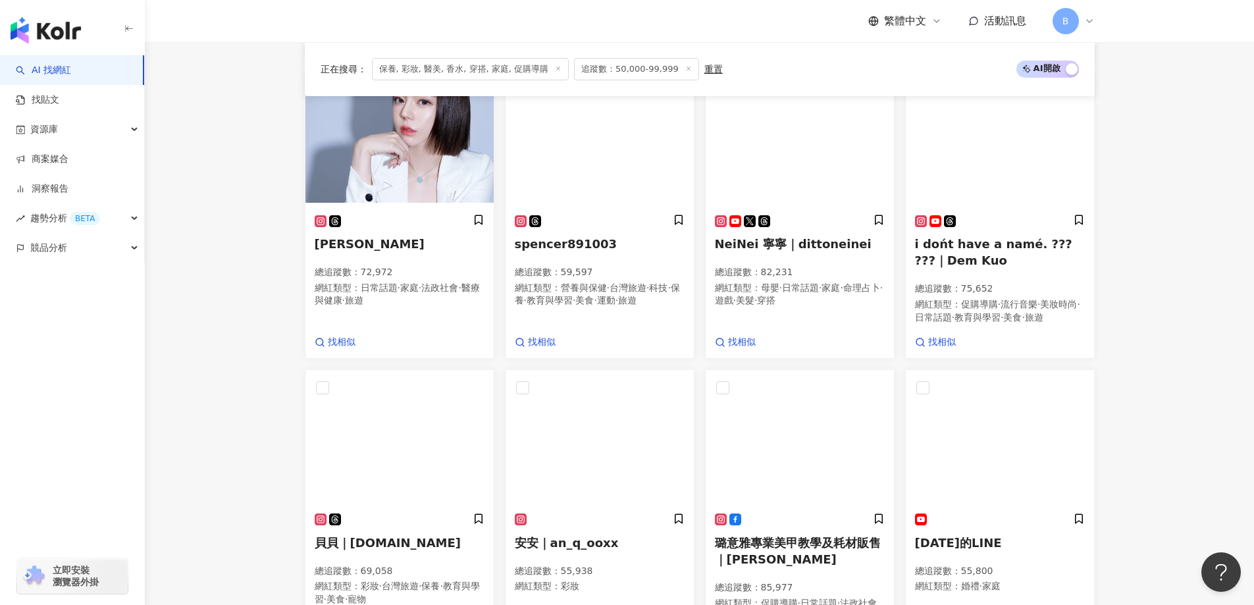
scroll to position [876, 0]
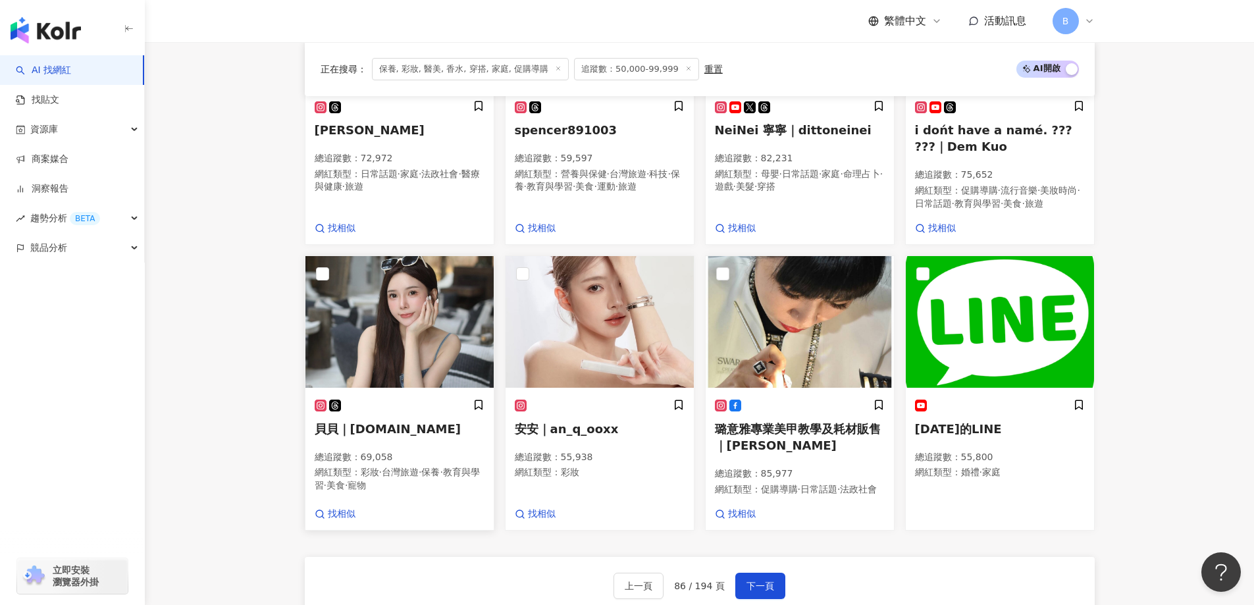
click at [401, 339] on img at bounding box center [399, 322] width 188 height 132
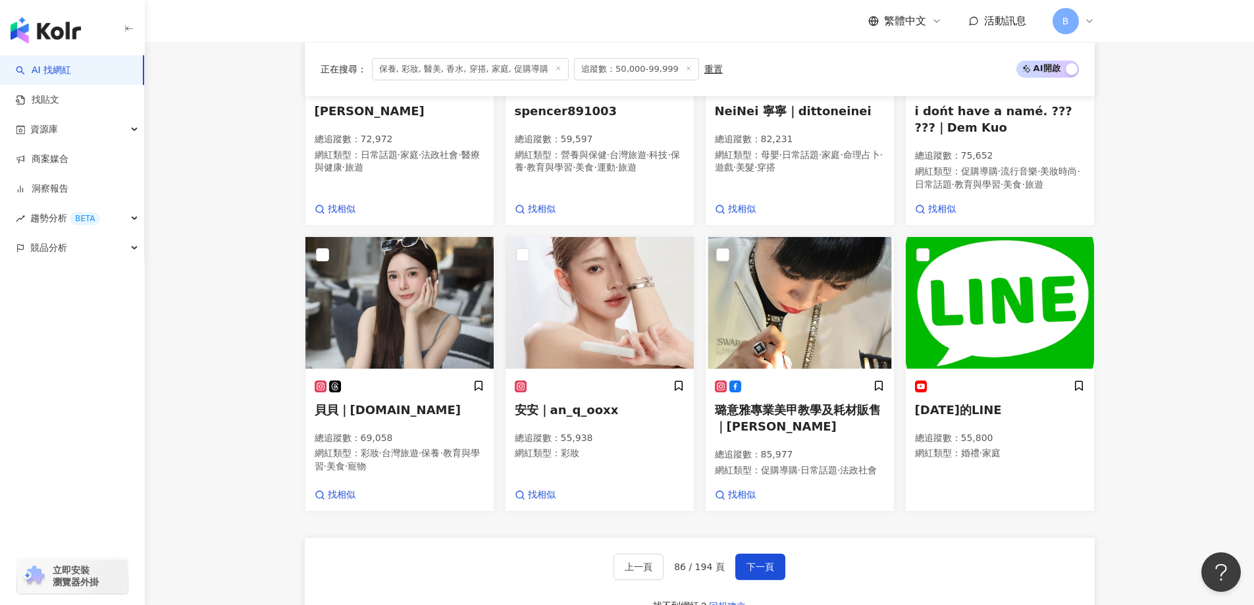
scroll to position [1073, 0]
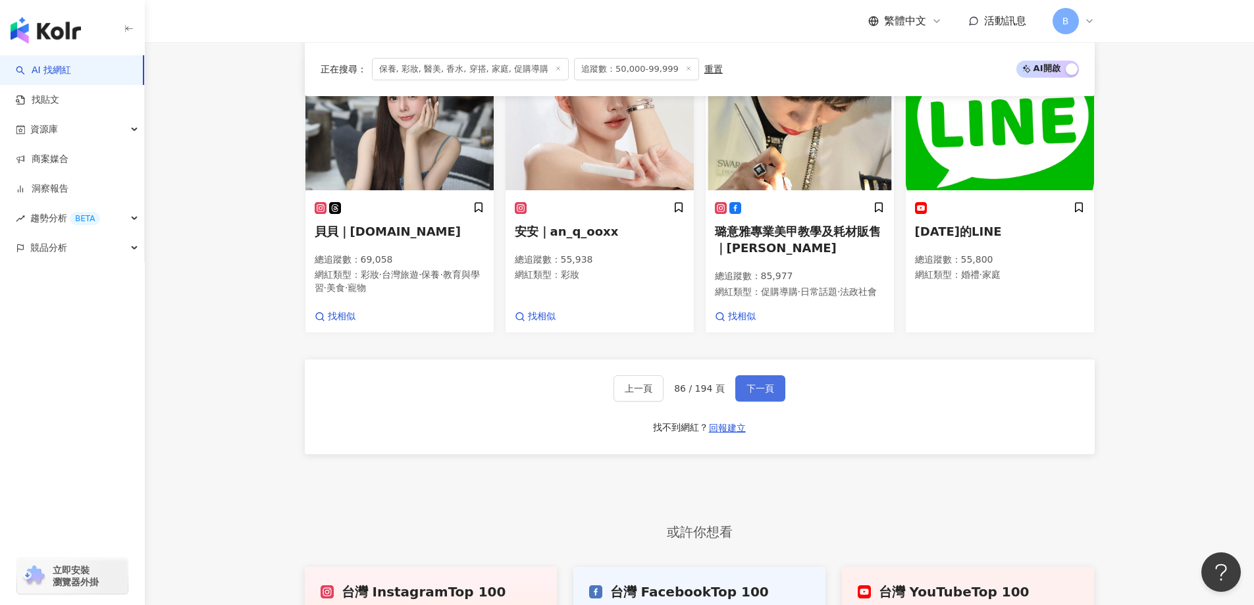
click at [752, 394] on span "下一頁" at bounding box center [760, 388] width 28 height 11
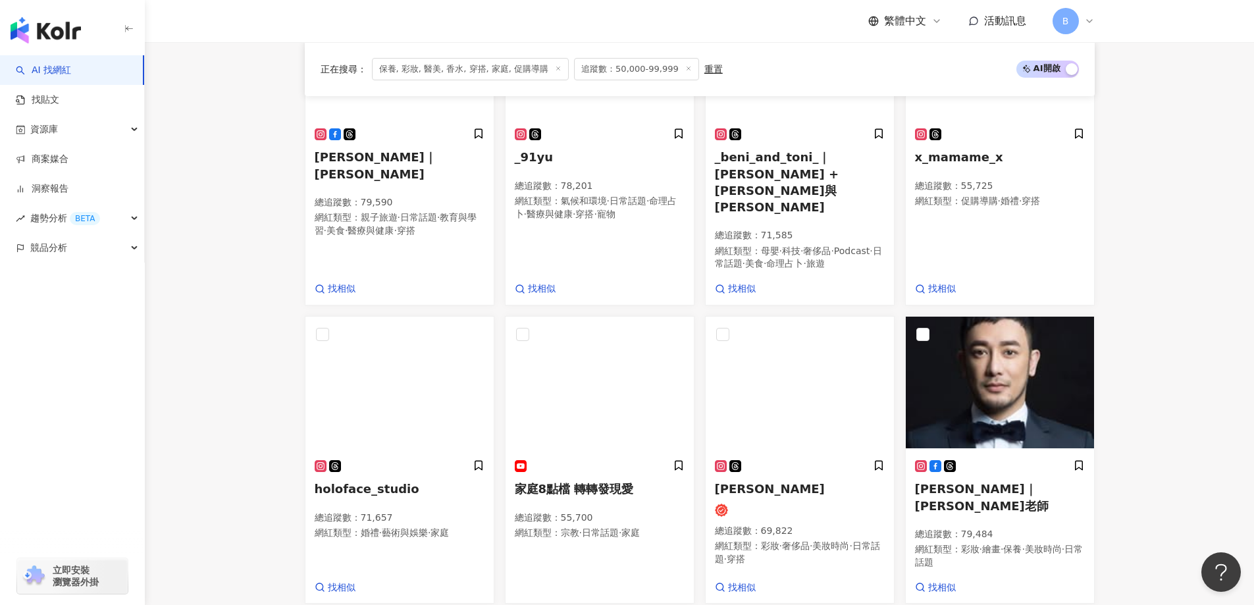
scroll to position [605, 0]
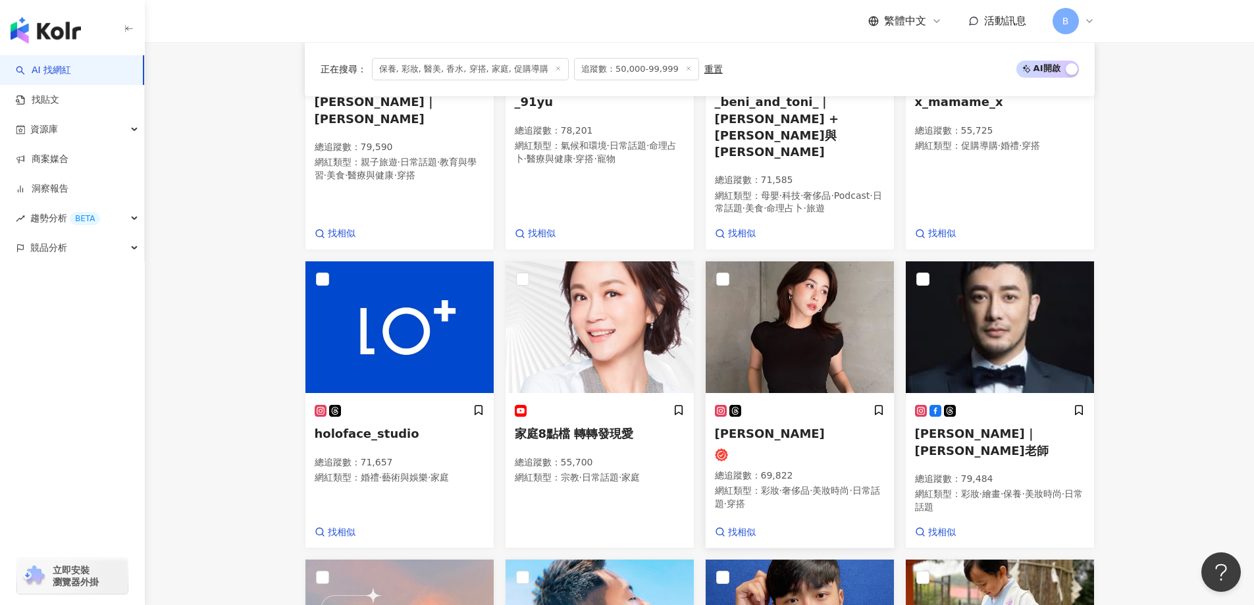
click at [781, 330] on img at bounding box center [799, 327] width 188 height 132
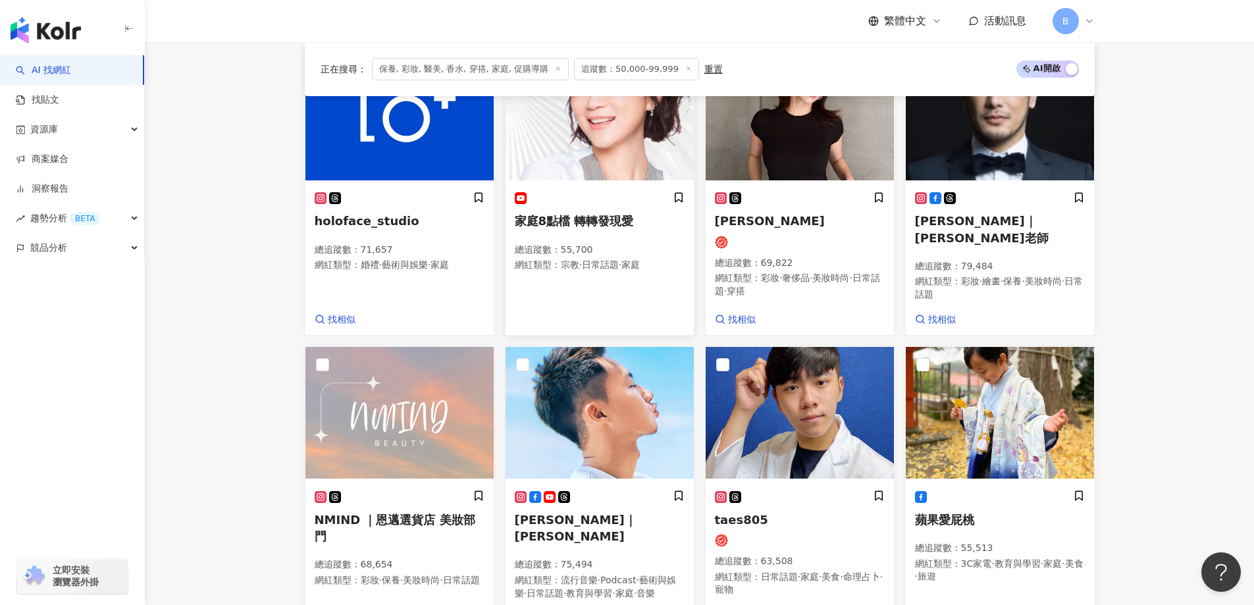
scroll to position [935, 0]
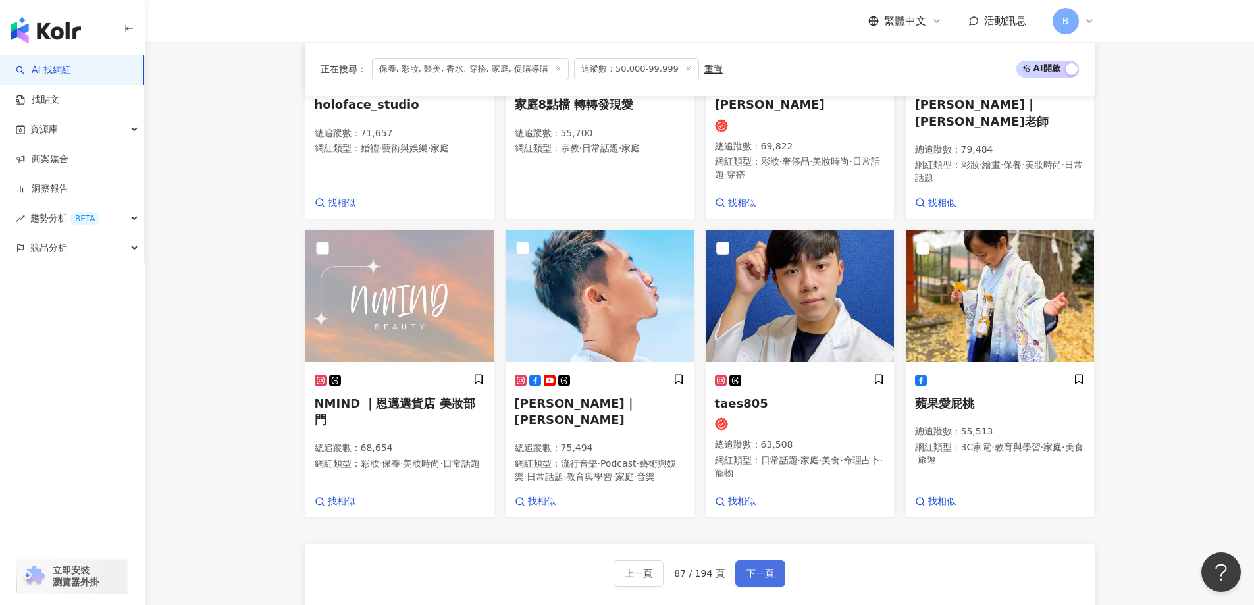
click at [748, 568] on span "下一頁" at bounding box center [760, 573] width 28 height 11
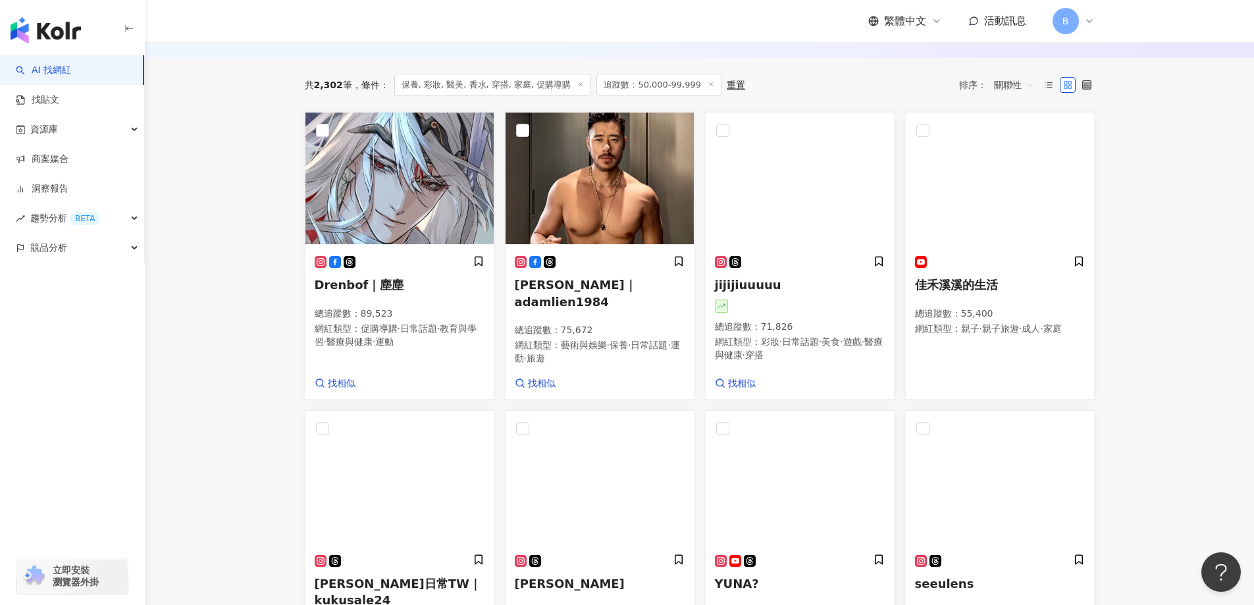
scroll to position [346, 0]
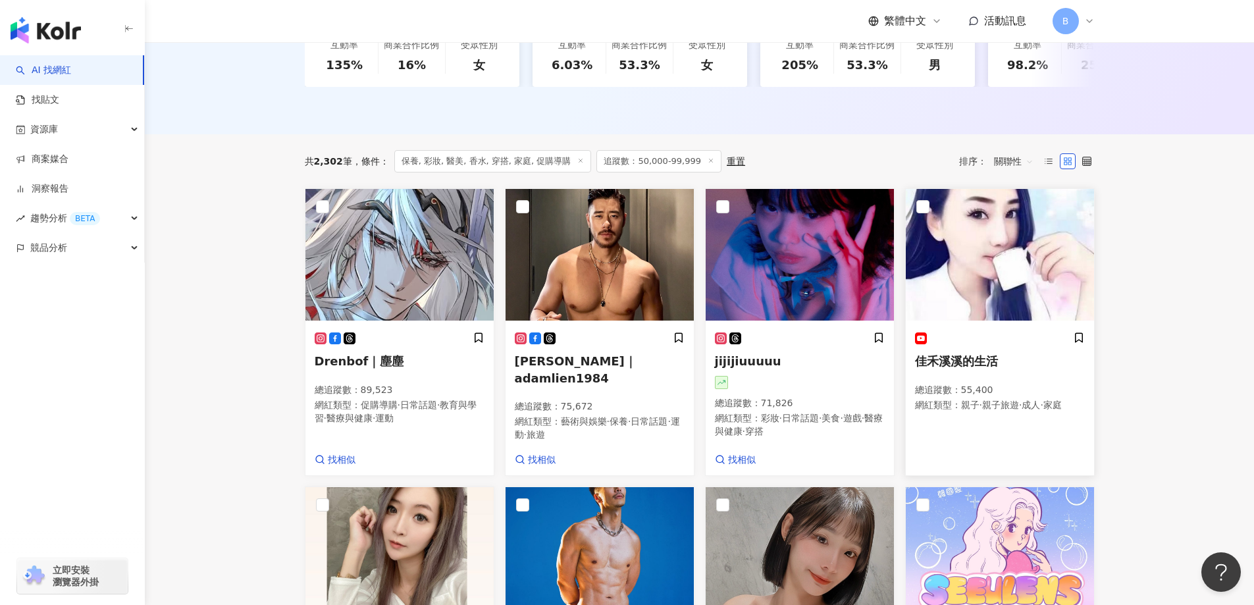
click at [1006, 234] on img at bounding box center [1000, 255] width 188 height 132
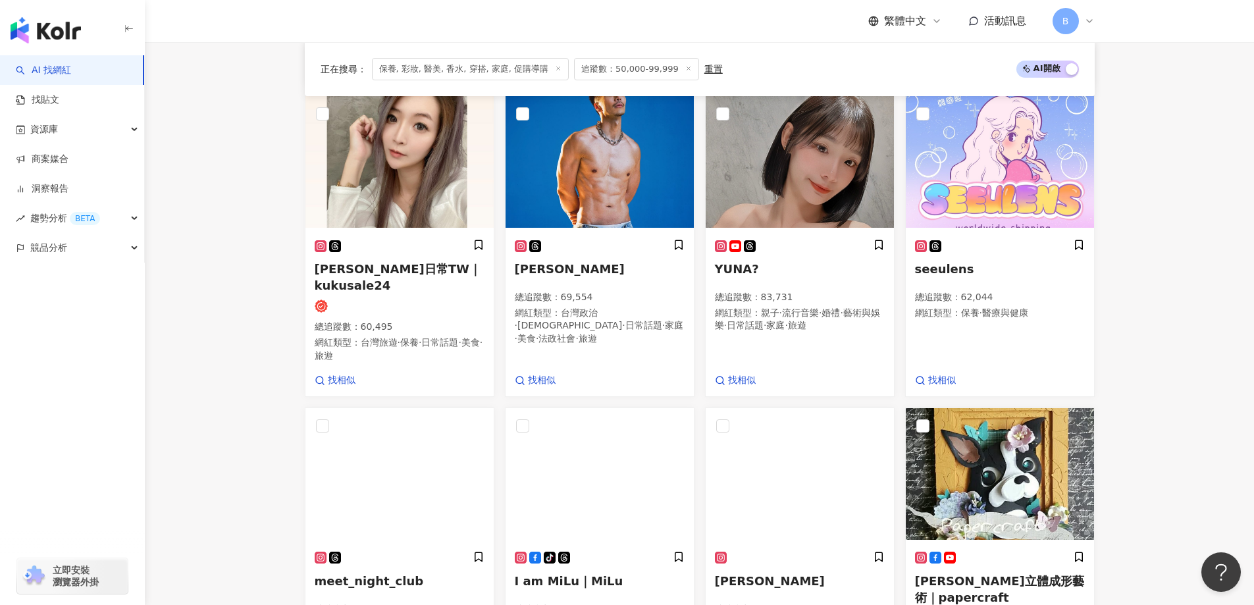
scroll to position [741, 0]
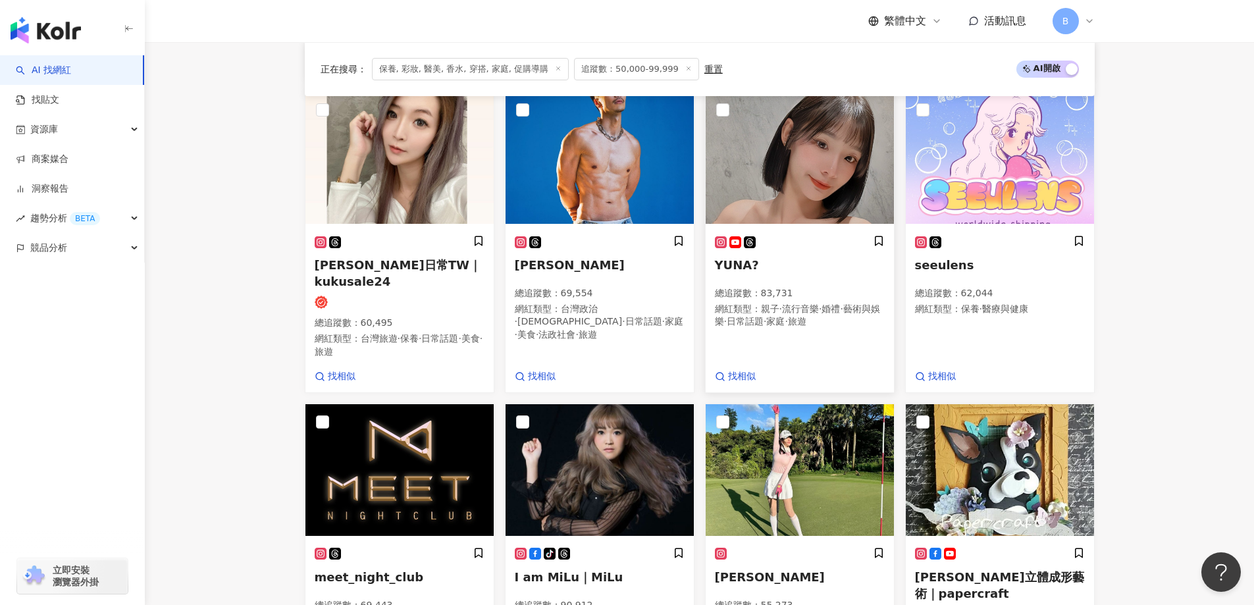
click at [800, 152] on img at bounding box center [799, 158] width 188 height 132
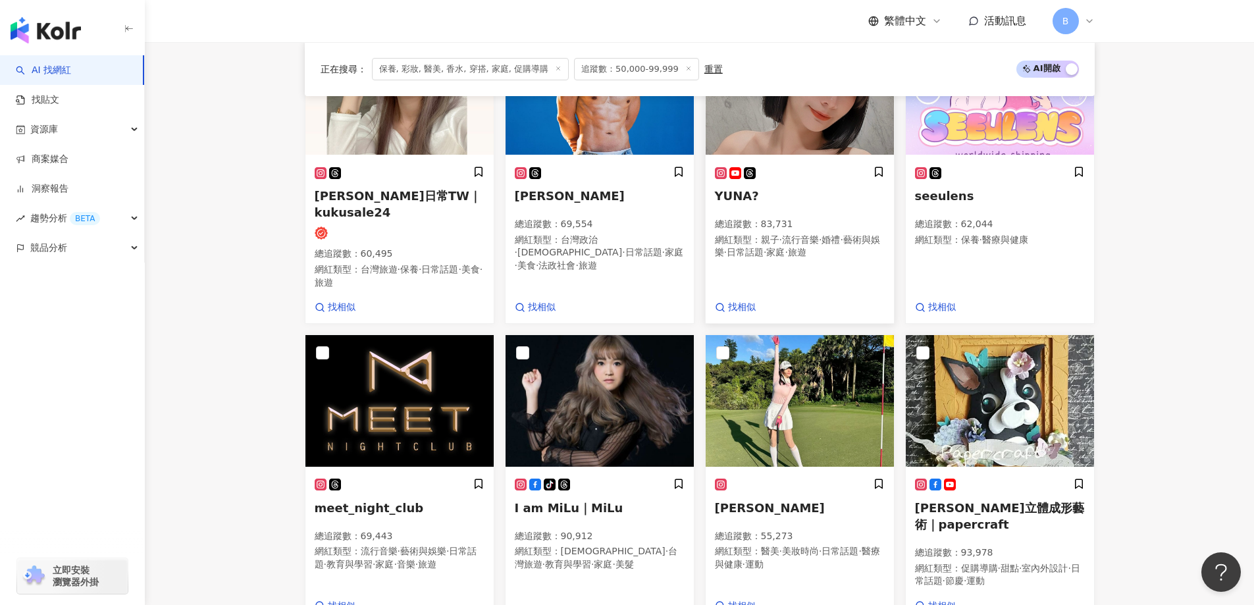
scroll to position [938, 0]
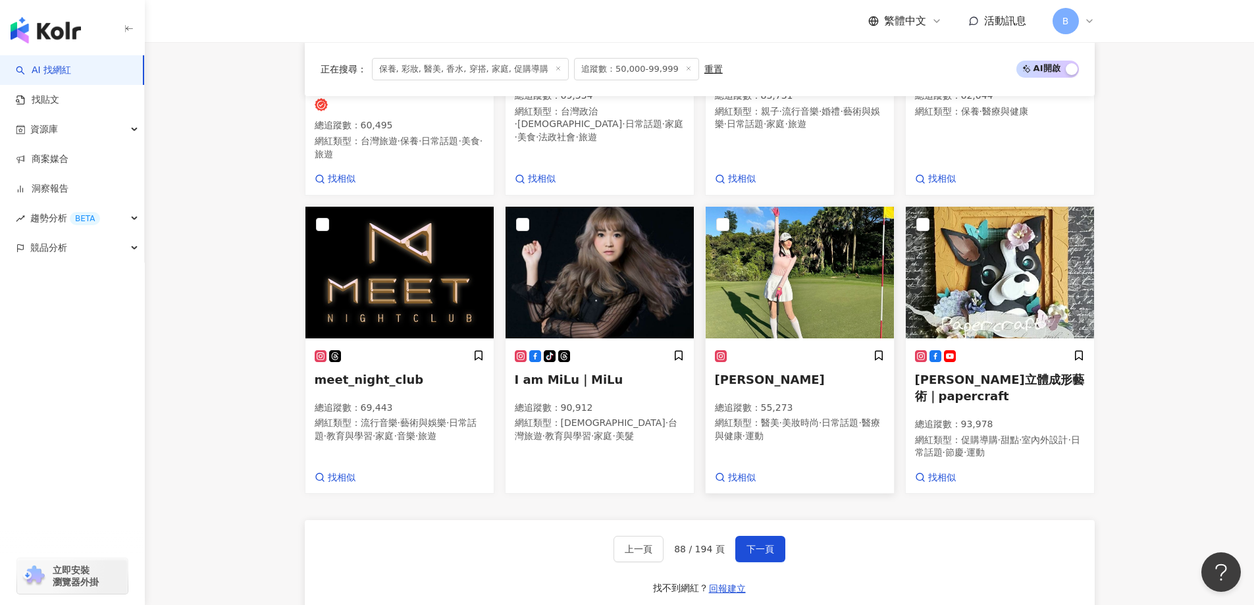
click at [768, 272] on img at bounding box center [799, 273] width 188 height 132
click at [767, 548] on span "下一頁" at bounding box center [760, 549] width 28 height 11
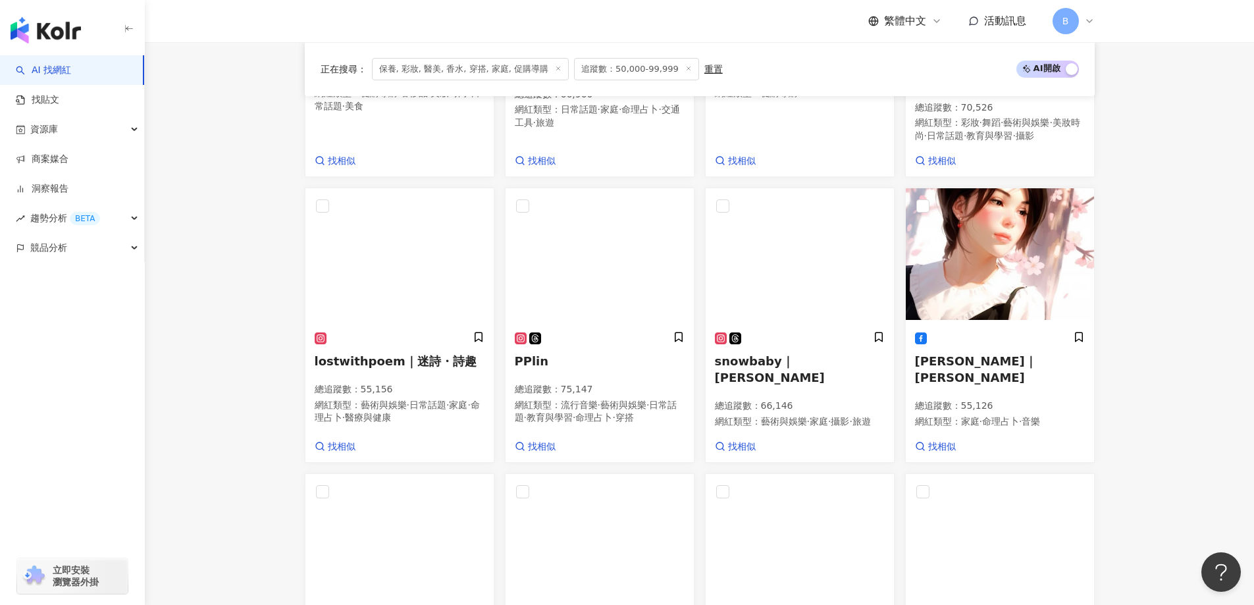
scroll to position [856, 0]
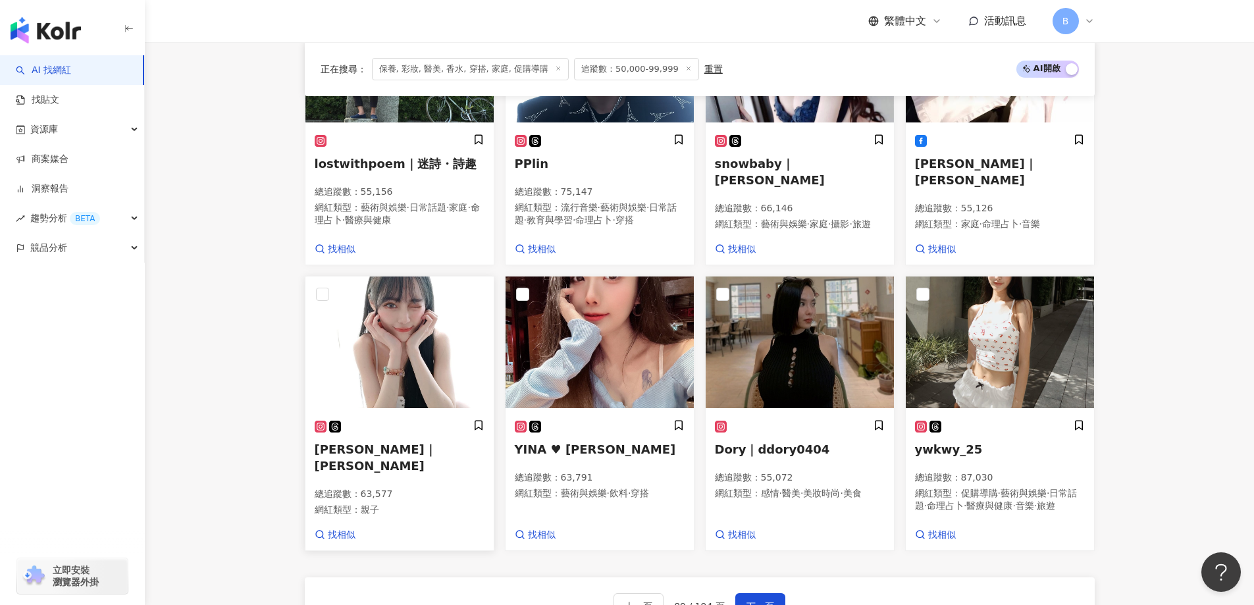
click at [415, 356] on img at bounding box center [399, 342] width 188 height 132
click at [771, 321] on img at bounding box center [799, 342] width 188 height 132
click at [1015, 339] on img at bounding box center [1000, 342] width 188 height 132
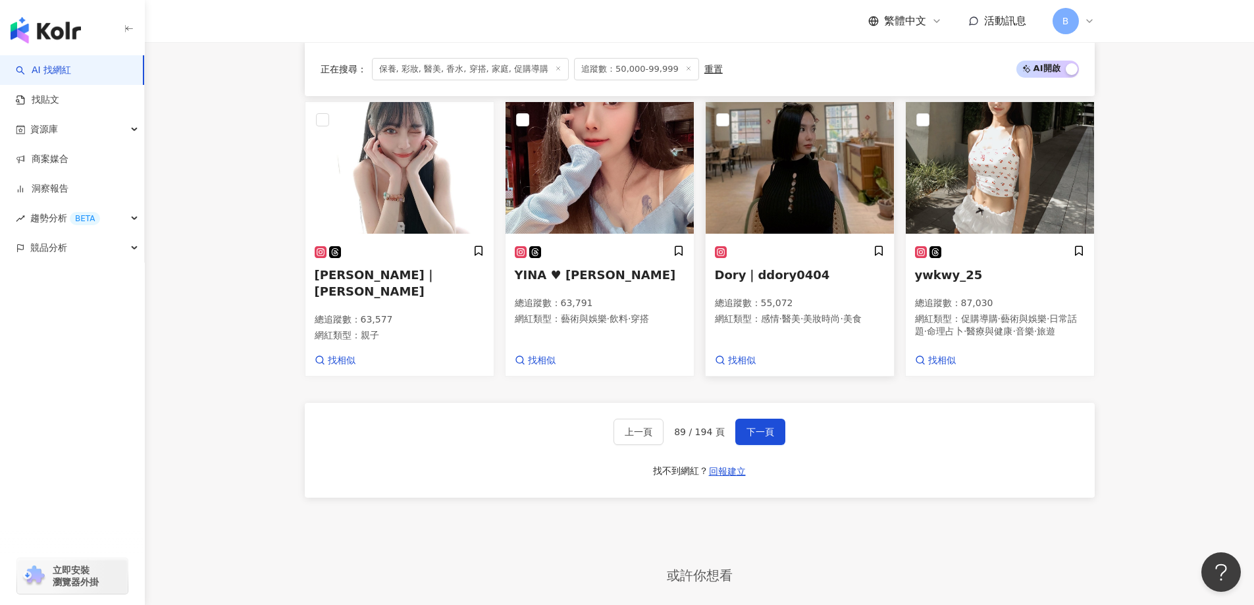
scroll to position [1053, 0]
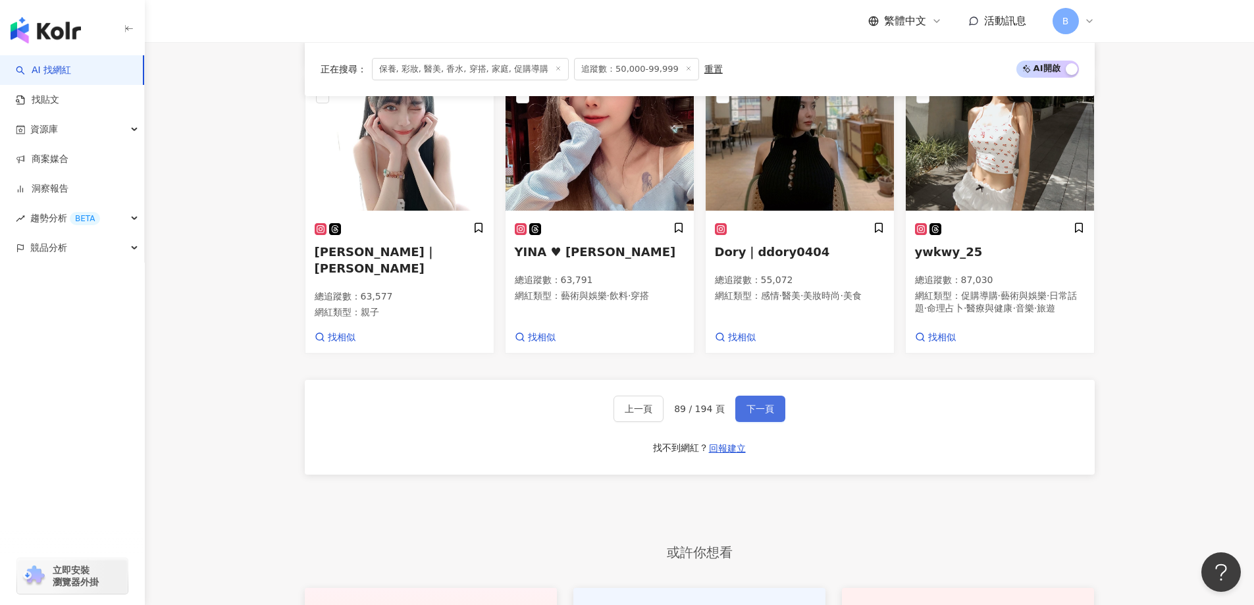
click at [748, 414] on span "下一頁" at bounding box center [760, 408] width 28 height 11
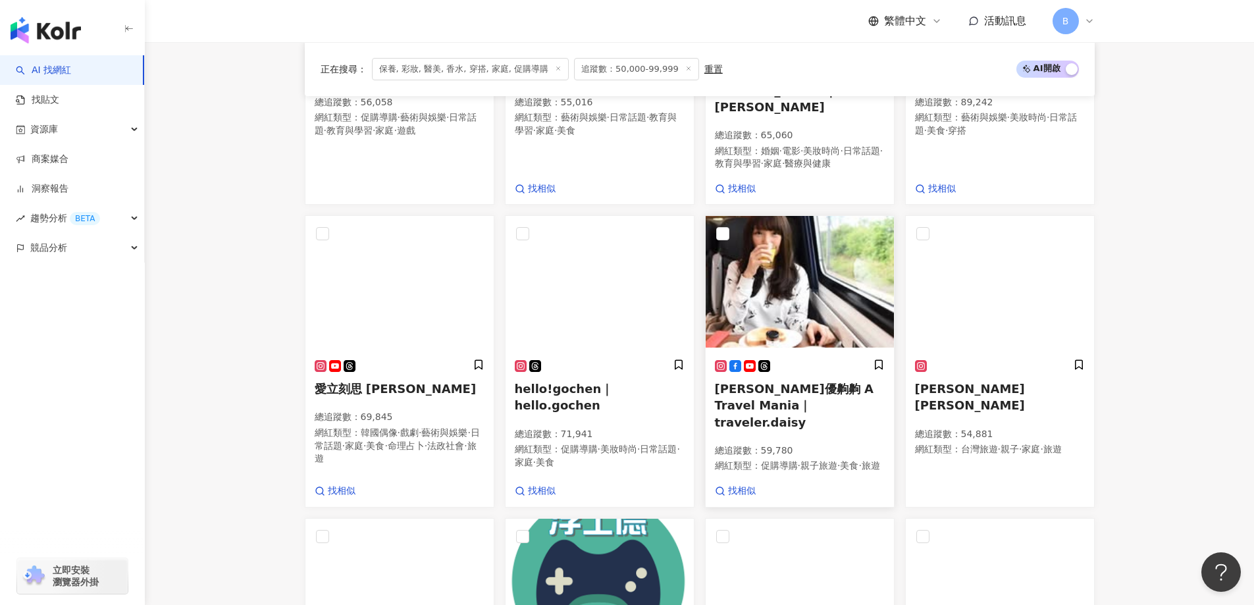
scroll to position [897, 0]
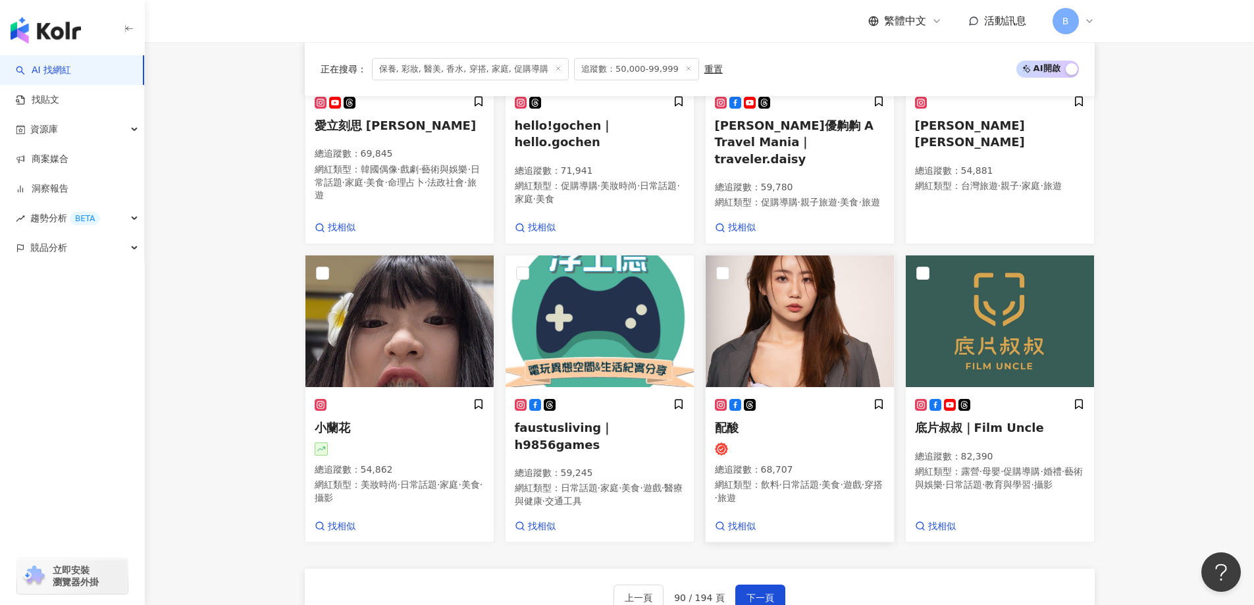
click at [825, 279] on img at bounding box center [799, 321] width 188 height 132
click at [742, 584] on button "下一頁" at bounding box center [760, 597] width 50 height 26
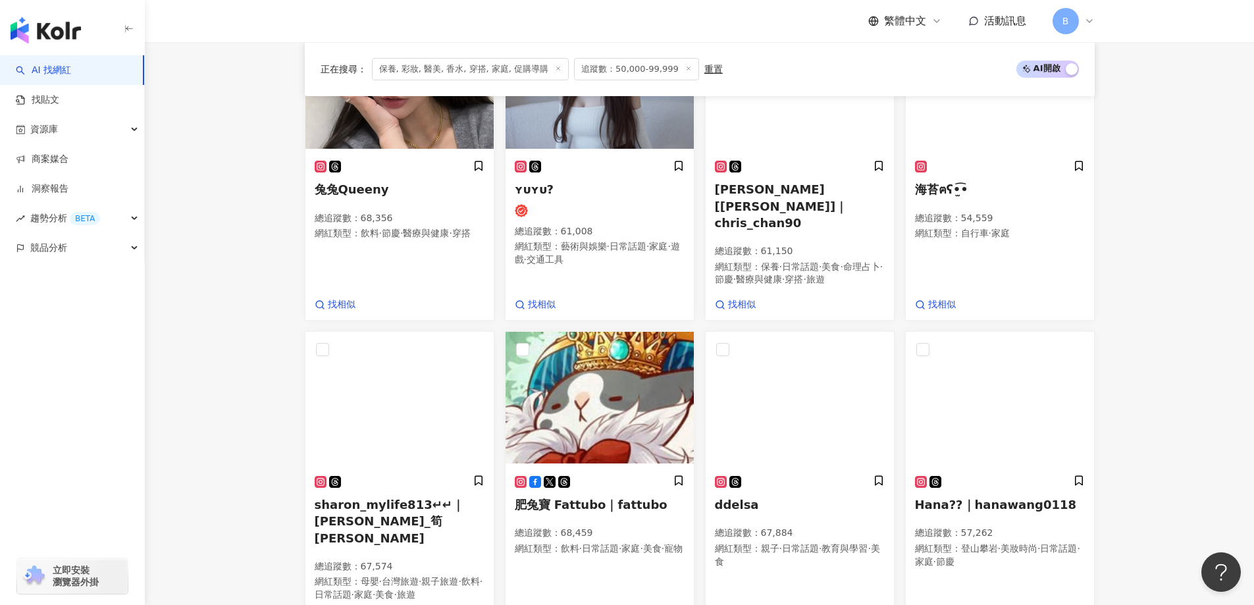
scroll to position [913, 0]
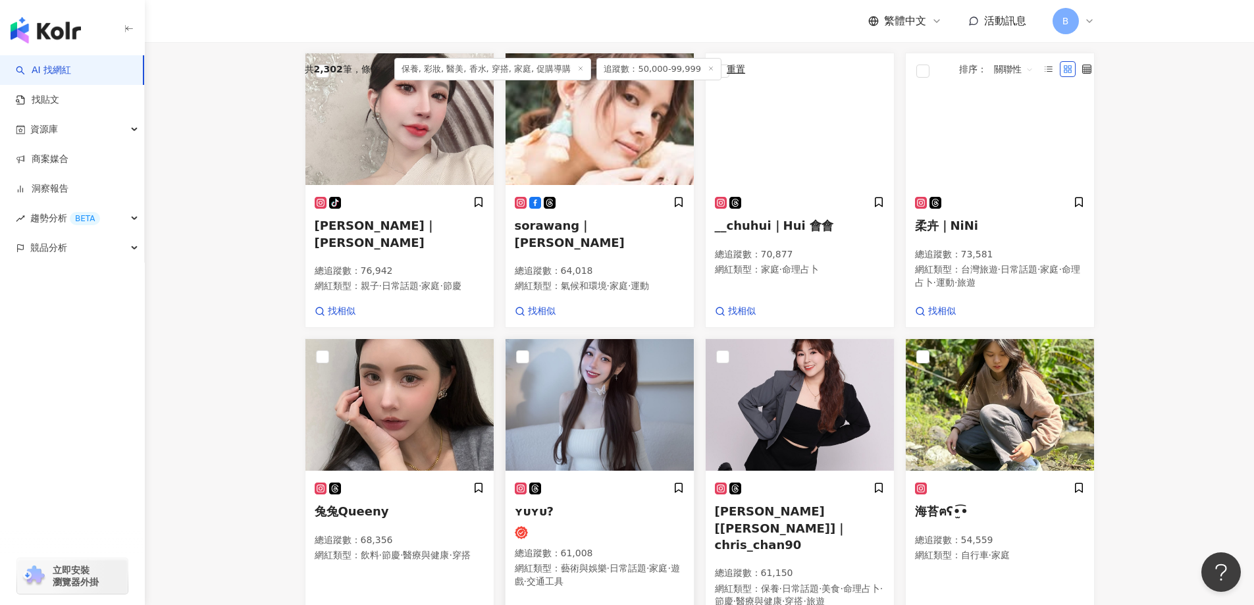
scroll to position [387, 0]
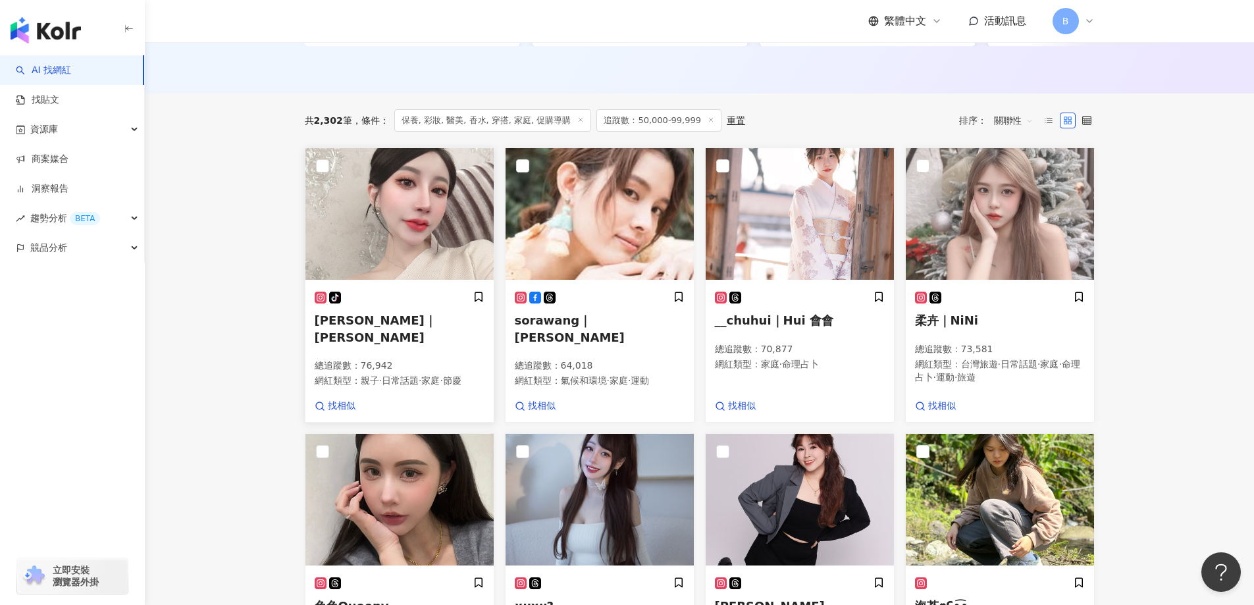
click at [399, 219] on img at bounding box center [399, 214] width 188 height 132
click at [600, 191] on img at bounding box center [599, 214] width 188 height 132
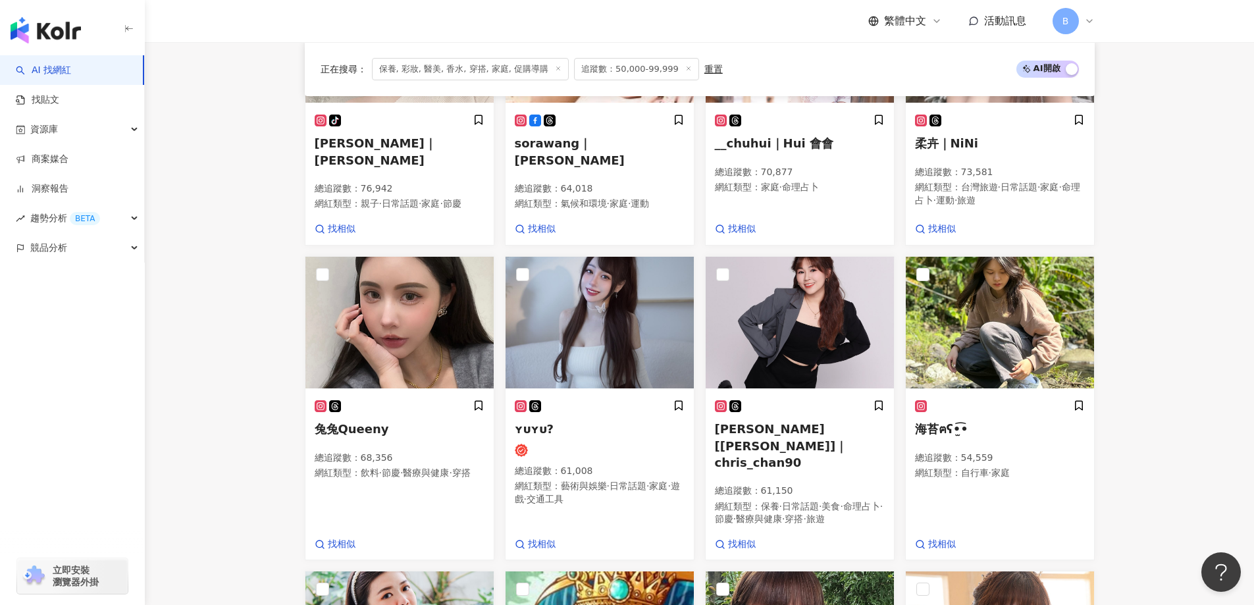
scroll to position [453, 0]
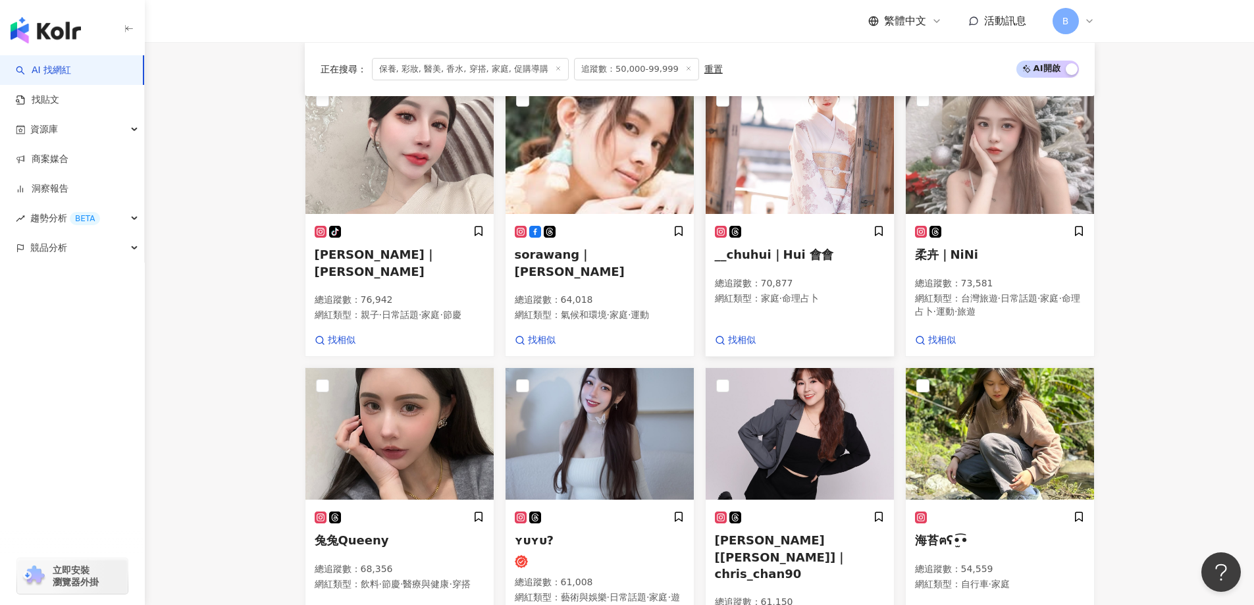
click at [779, 160] on img at bounding box center [799, 148] width 188 height 132
click at [1168, 162] on main "不分平台 台灣 搜尋 您可能感興趣： haikyu_rement_love haikyu_rement_love 香水油 香水品牌 類型 性別 追蹤數 互動率…" at bounding box center [699, 456] width 1109 height 1734
click at [993, 174] on img at bounding box center [1000, 148] width 188 height 132
drag, startPoint x: 233, startPoint y: 180, endPoint x: 498, endPoint y: 200, distance: 265.9
click at [233, 180] on main "不分平台 台灣 搜尋 您可能感興趣： haikyu_rement_love haikyu_rement_love 香水油 香水品牌 類型 性別 追蹤數 互動率…" at bounding box center [699, 456] width 1109 height 1734
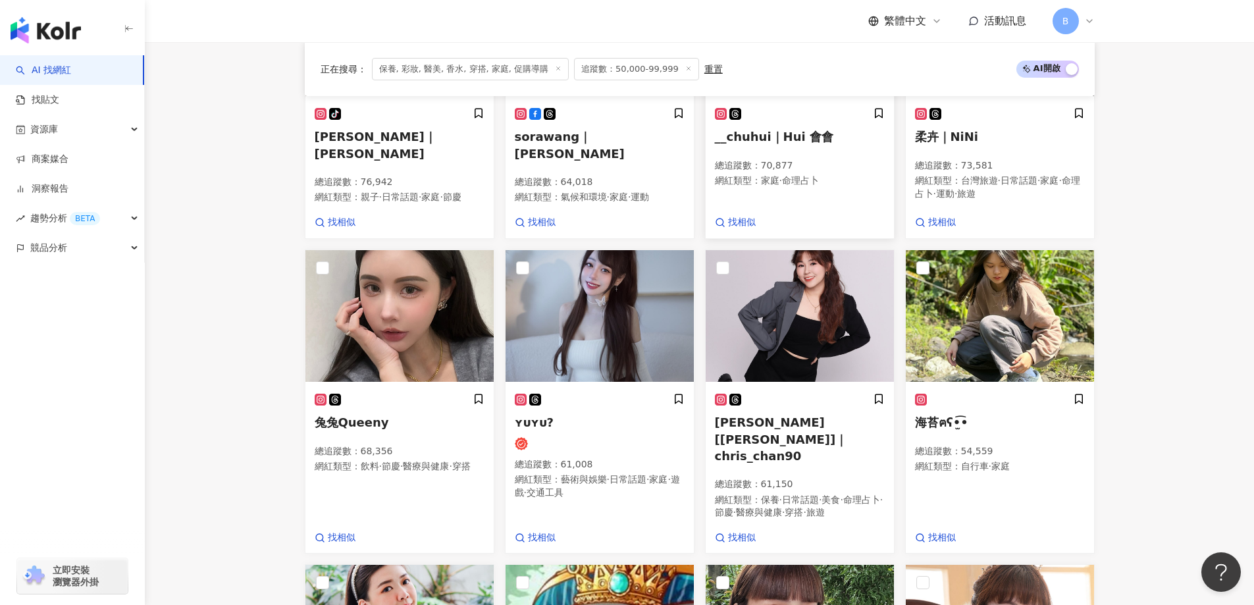
scroll to position [650, 0]
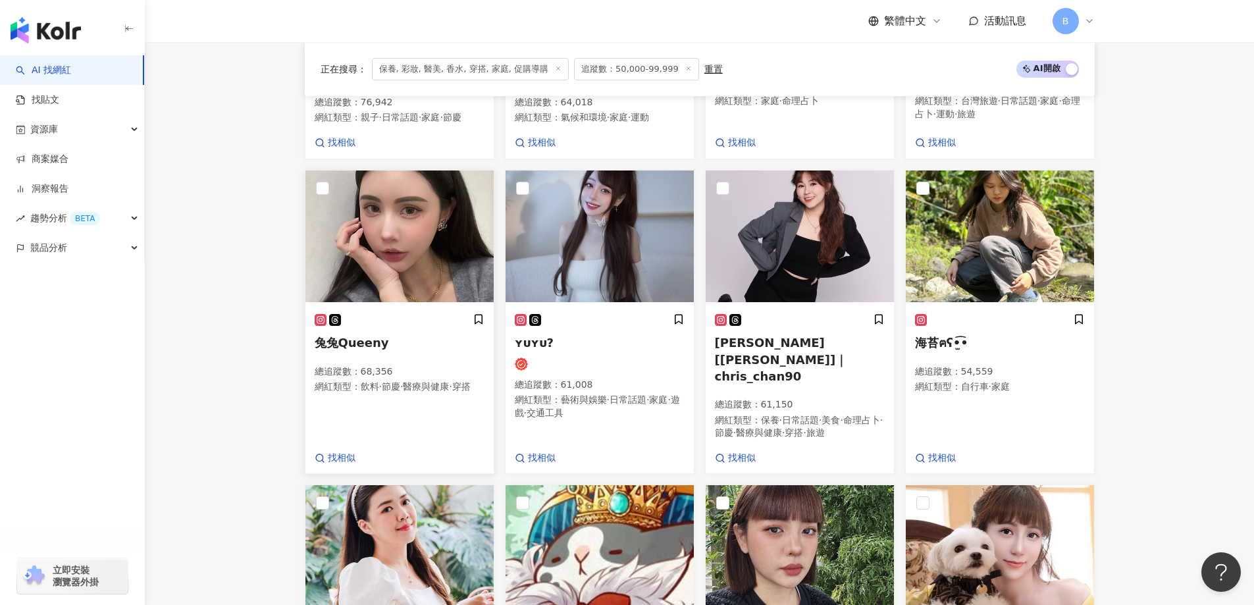
click at [385, 240] on img at bounding box center [399, 236] width 188 height 132
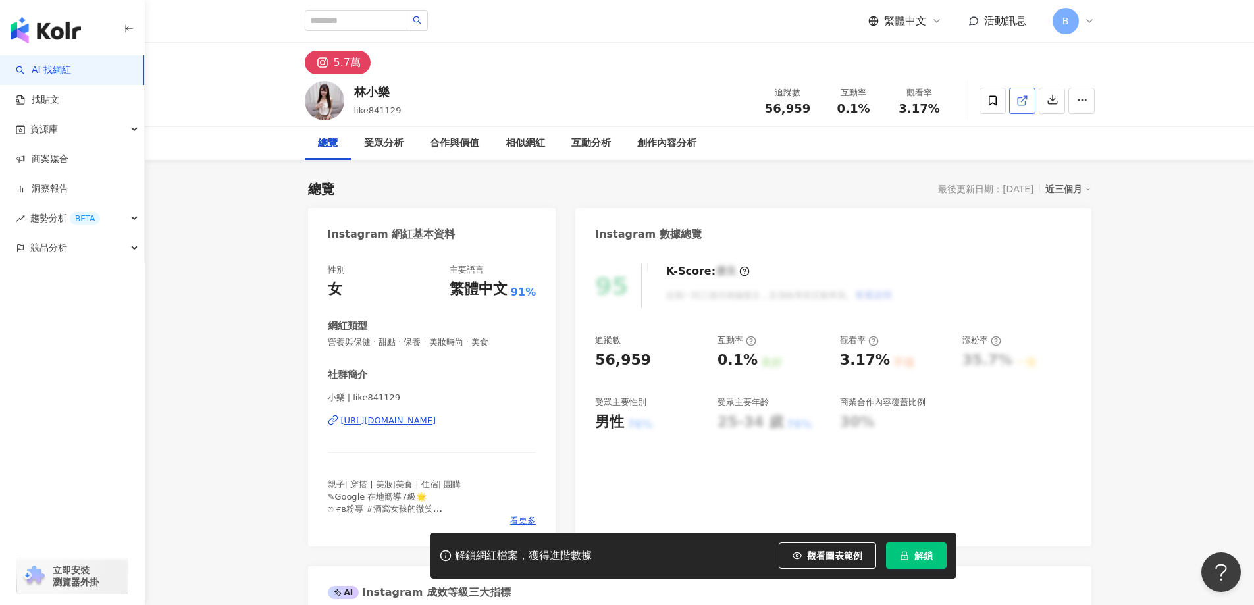
click at [1018, 107] on span at bounding box center [1022, 100] width 12 height 14
click at [433, 340] on span "營養與保健 · 甜點 · 保養 · 美妝時尚 · 美食" at bounding box center [432, 342] width 209 height 12
click at [428, 342] on span "營養與保健 · 甜點 · 保養 · 美妝時尚 · 美食" at bounding box center [432, 342] width 209 height 12
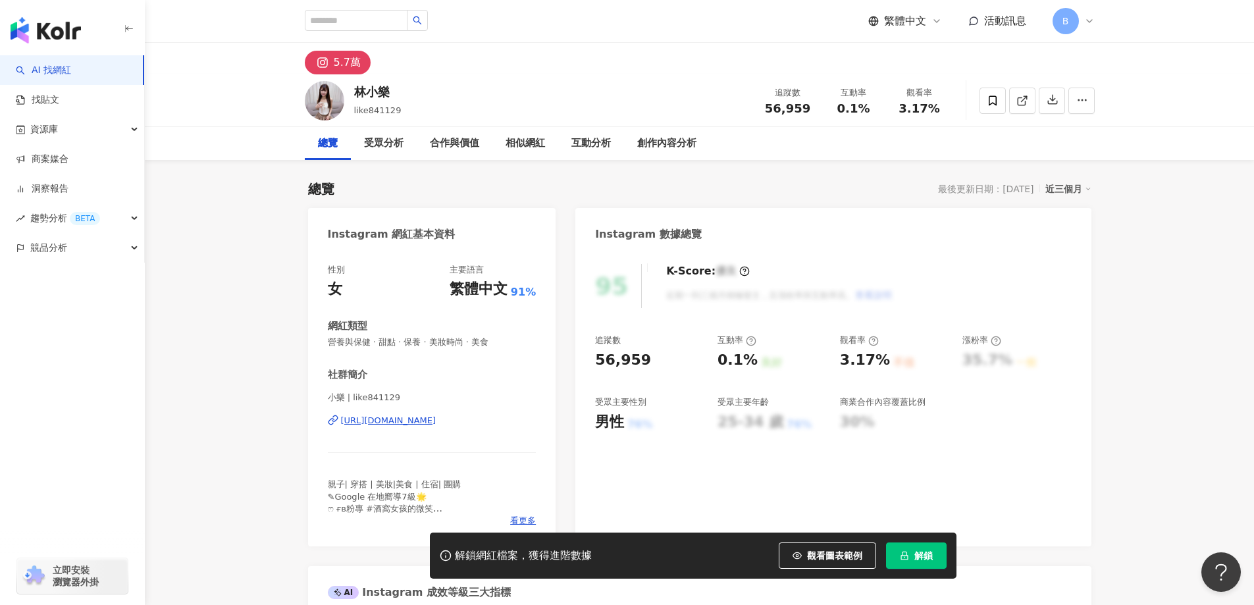
click at [428, 342] on span "營養與保健 · 甜點 · 保養 · 美妝時尚 · 美食" at bounding box center [432, 342] width 209 height 12
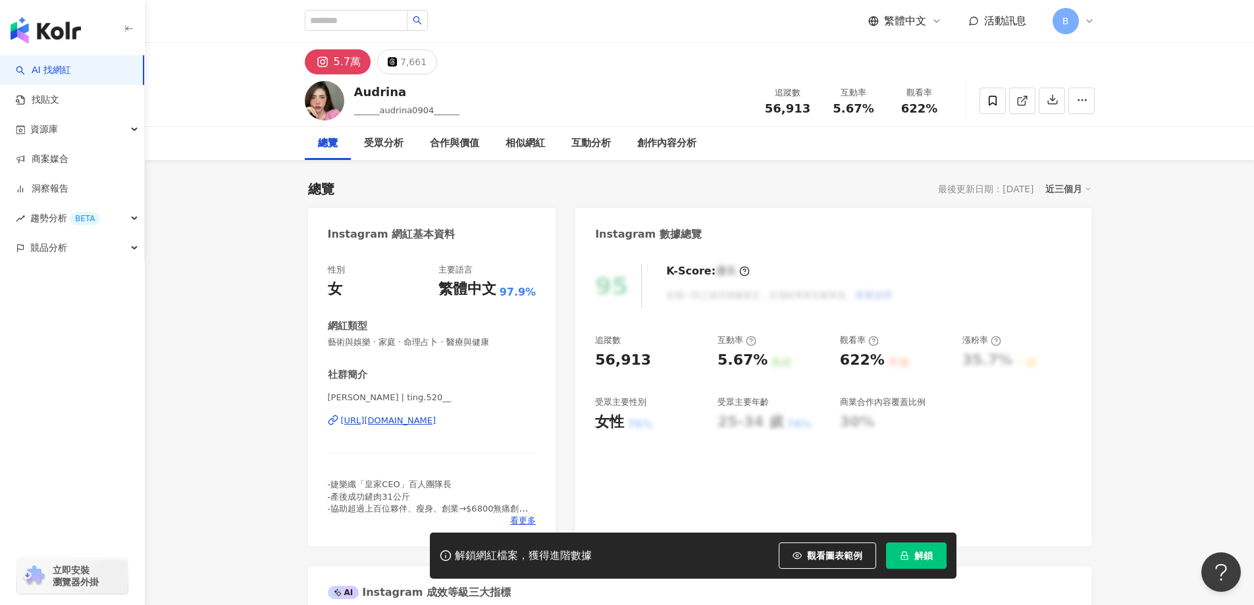
click at [1015, 101] on link at bounding box center [1022, 101] width 26 height 26
click at [1021, 99] on icon at bounding box center [1022, 101] width 12 height 12
click at [421, 344] on span "藝術與娛樂 · 家庭 · 命理占卜 · 醫療與健康" at bounding box center [432, 342] width 209 height 12
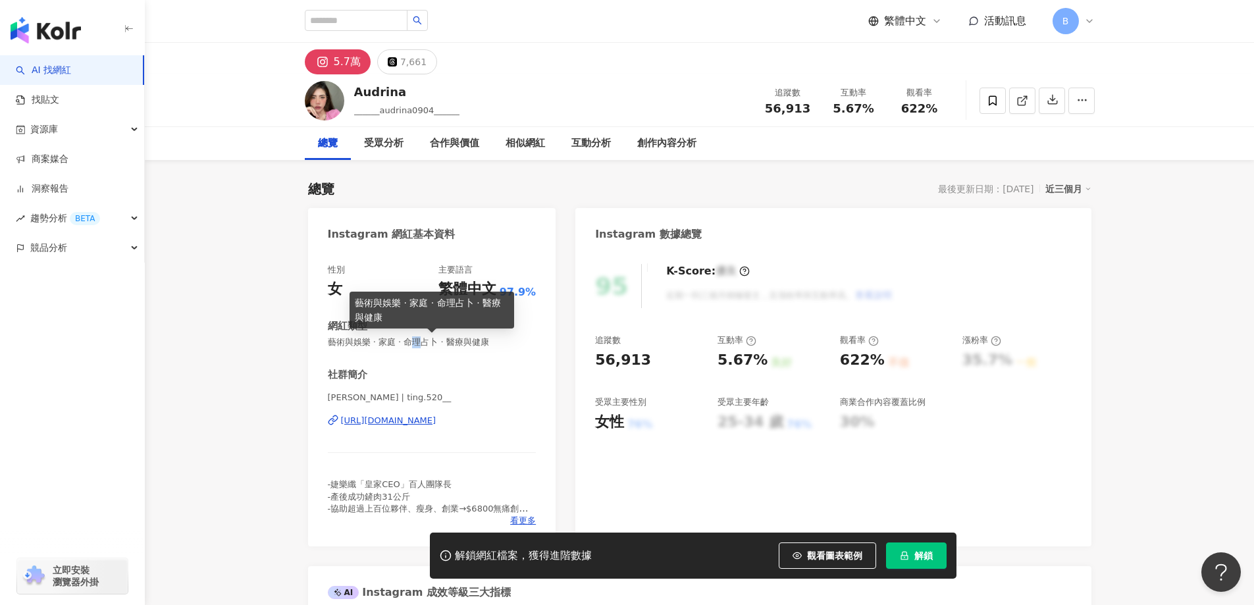
click at [421, 344] on span "藝術與娛樂 · 家庭 · 命理占卜 · 醫療與健康" at bounding box center [432, 342] width 209 height 12
copy span "藝術與娛樂 · 家庭 · 命理占卜 · 醫療與健康"
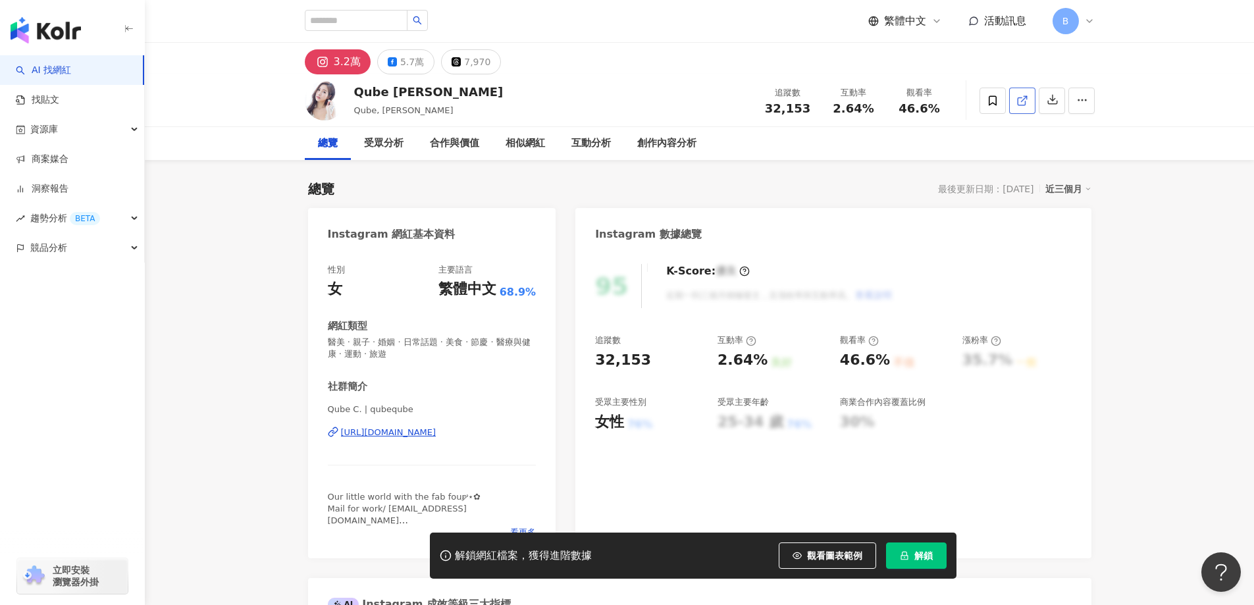
click at [1023, 97] on icon at bounding box center [1022, 101] width 12 height 12
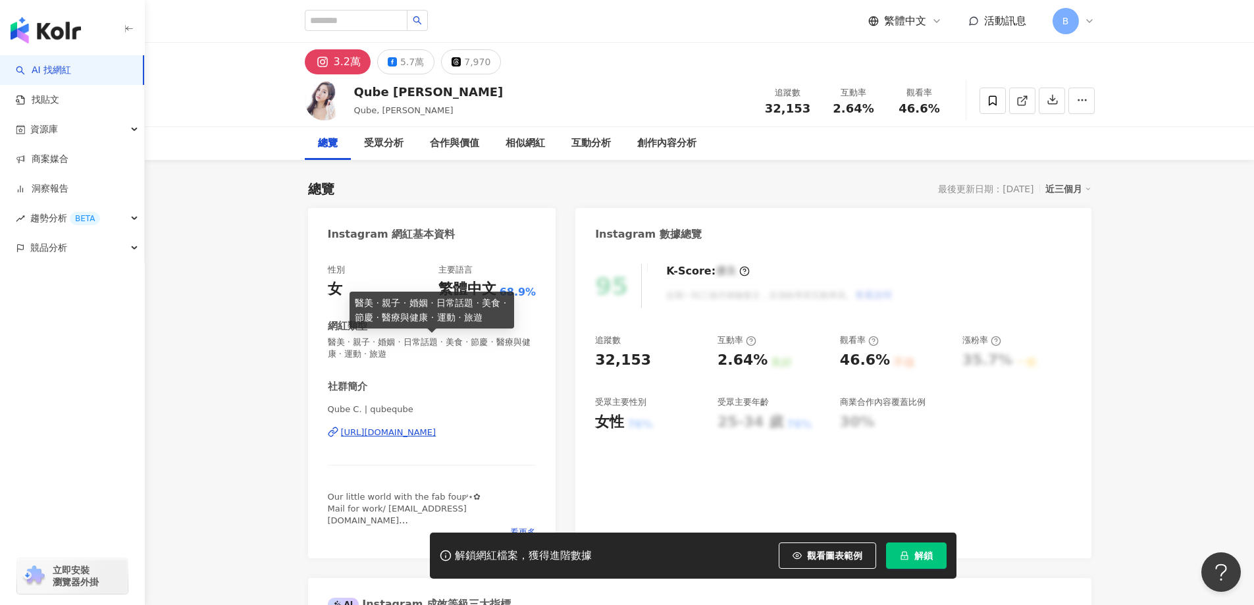
click at [411, 344] on span "醫美 · 親子 · 婚姻 · 日常話題 · 美食 · 節慶 · 醫療與健康 · 運動 · 旅遊" at bounding box center [432, 348] width 209 height 24
copy span "醫美 · 親子 · 婚姻 · 日常話題 · 美食 · 節慶 · 醫療與健康 · 運動 · 旅遊"
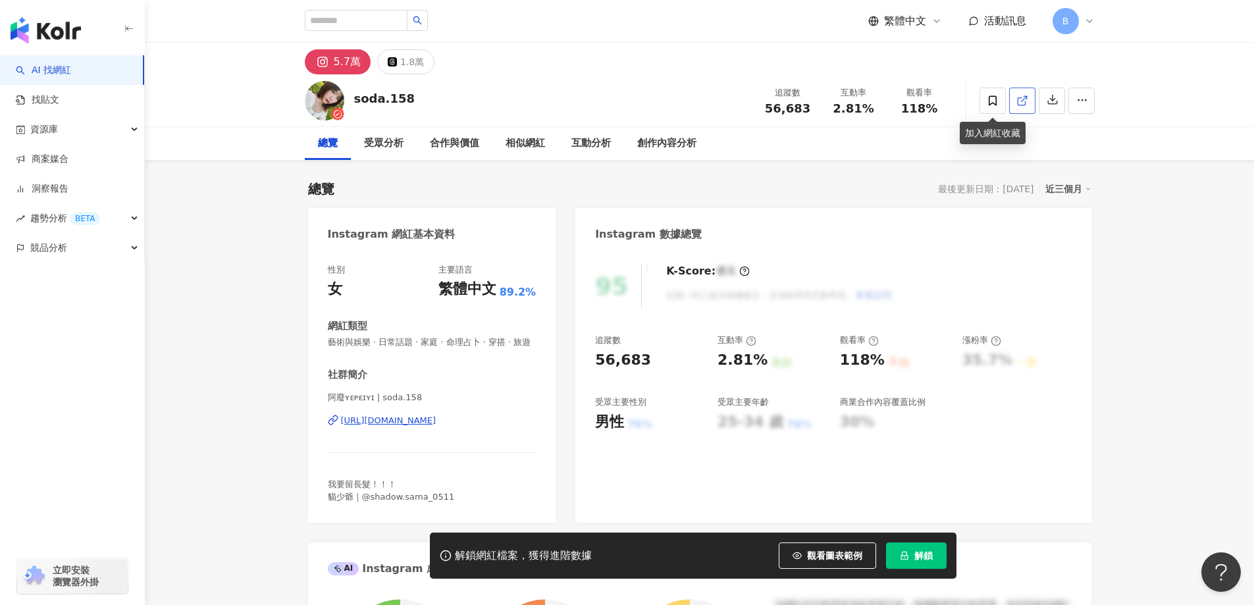
click at [1022, 99] on icon at bounding box center [1022, 101] width 12 height 12
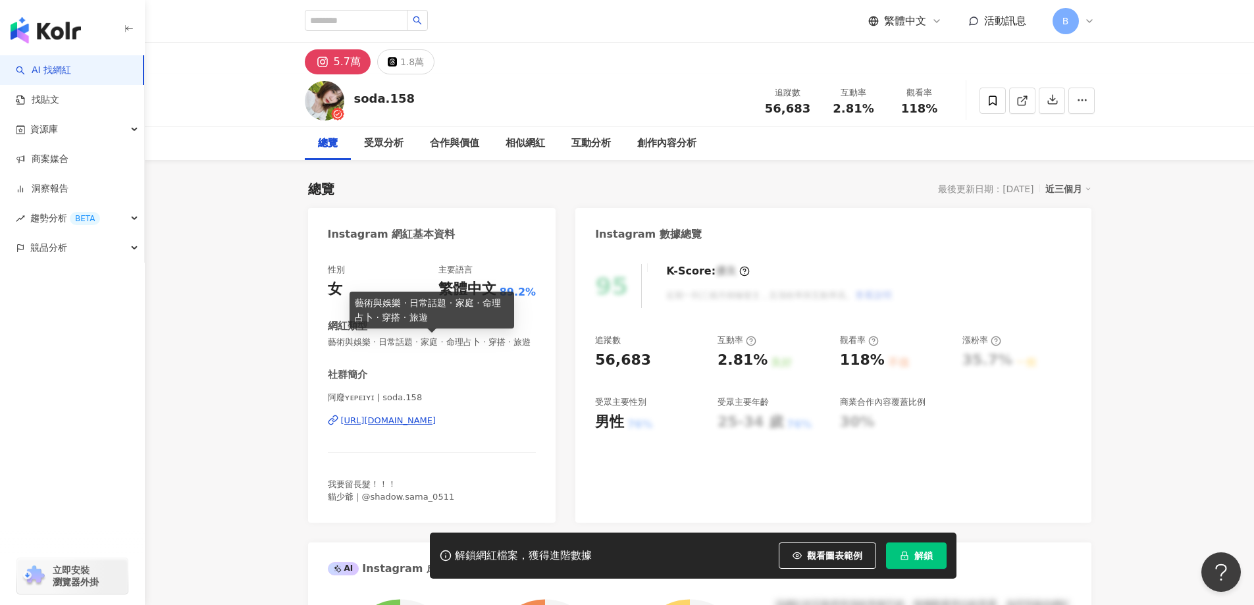
click at [394, 341] on span "藝術與娛樂 · 日常話題 · 家庭 · 命理占卜 · 穿搭 · 旅遊" at bounding box center [432, 342] width 209 height 12
copy span "藝術與娛樂 · 日常話題 · 家庭 · 命理占卜 · 穿搭 · 旅遊"
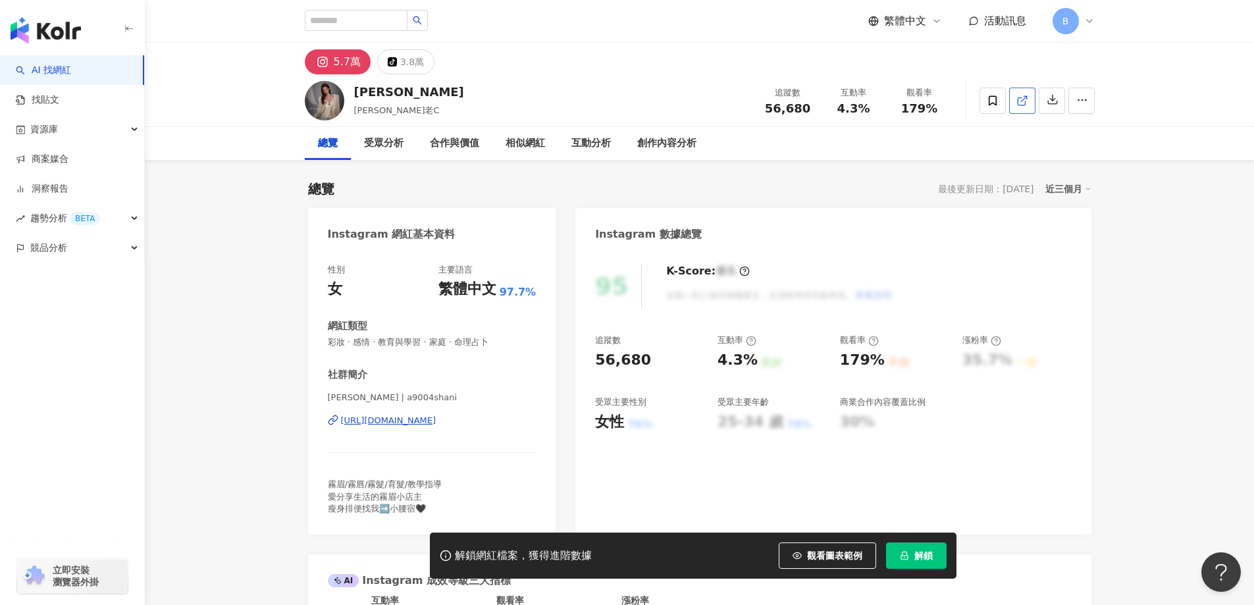
click at [1027, 97] on icon at bounding box center [1022, 101] width 12 height 12
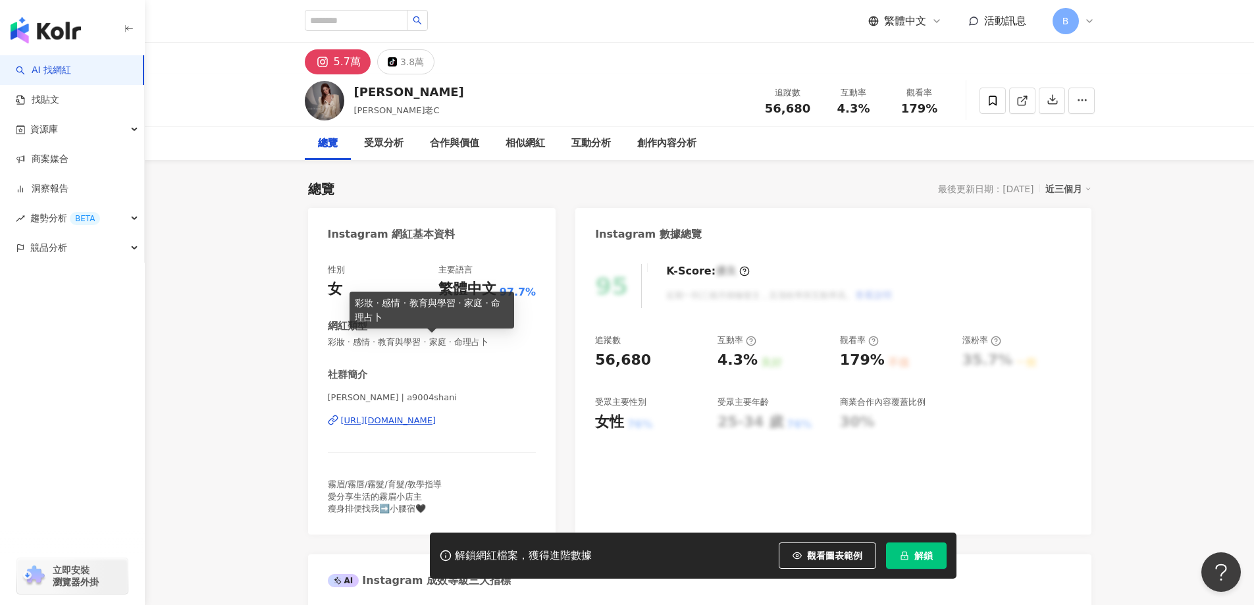
click at [407, 344] on span "彩妝 · 感情 · 教育與學習 · 家庭 · 命理占卜" at bounding box center [432, 342] width 209 height 12
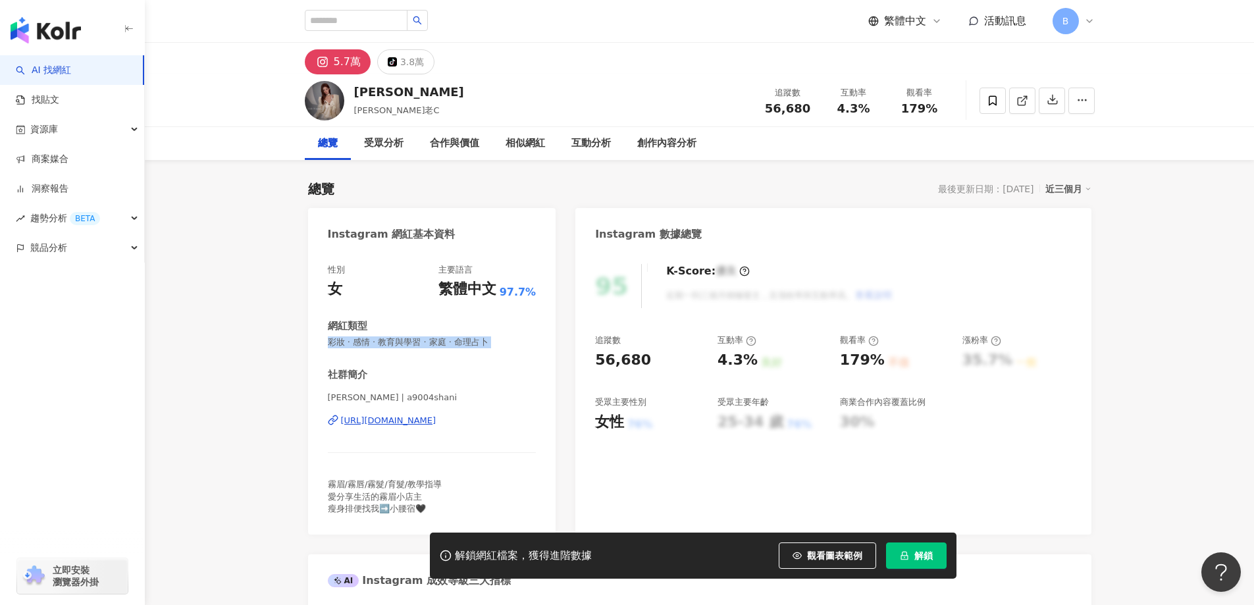
copy span "彩妝 · 感情 · 教育與學習 · 家庭 · 命理占卜"
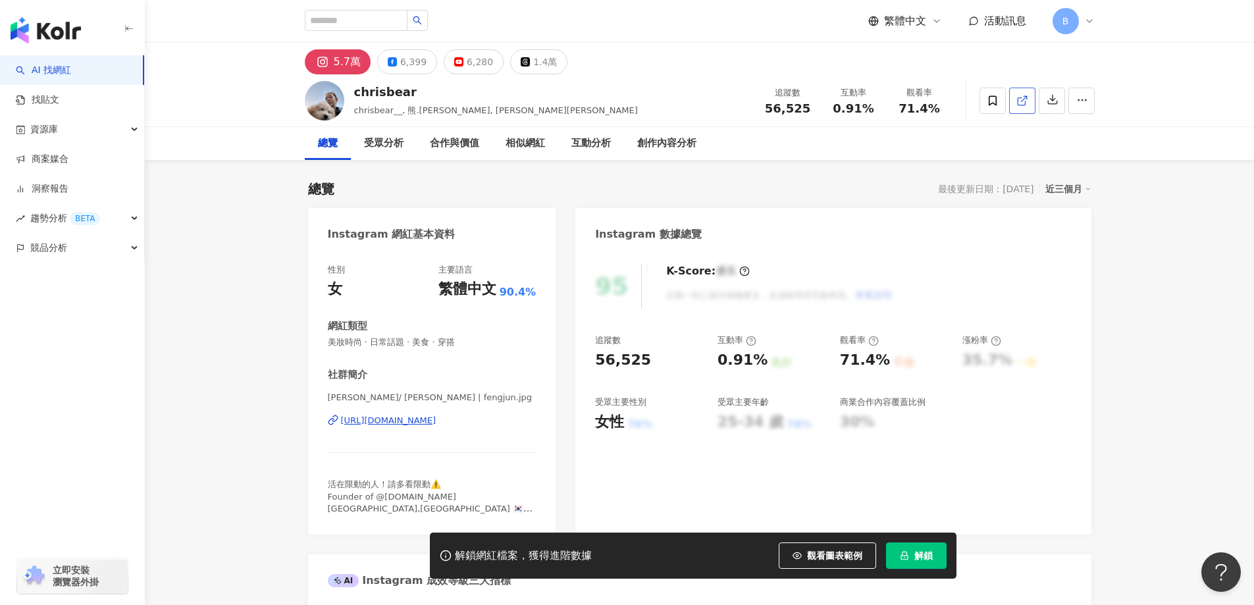
click at [1019, 107] on span at bounding box center [1022, 100] width 12 height 14
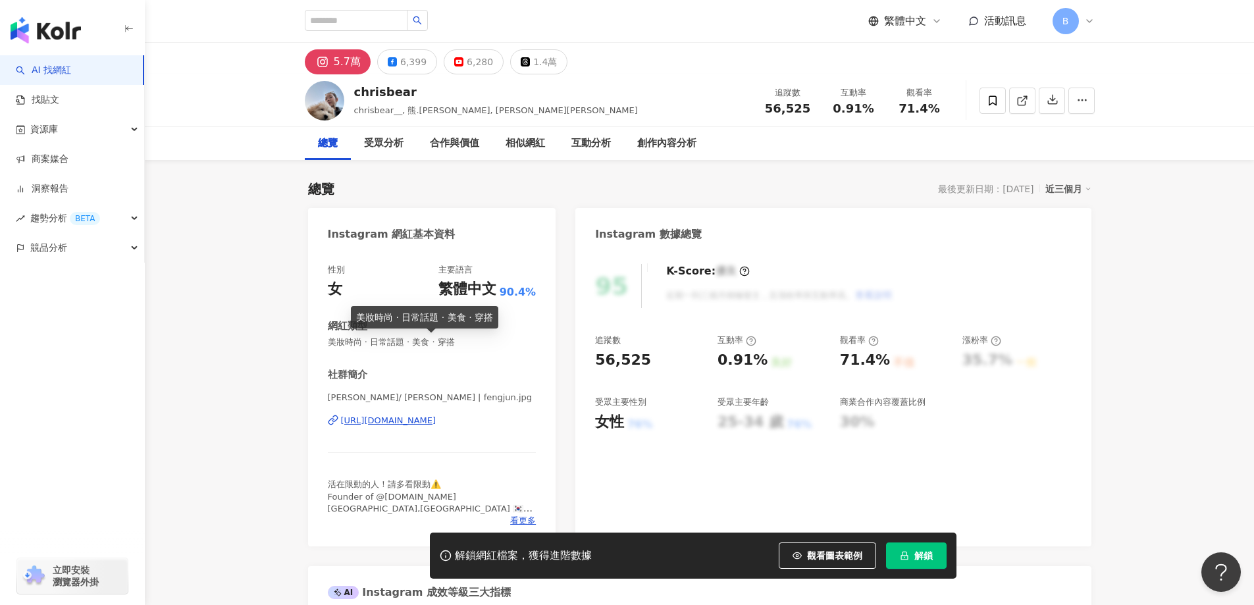
click at [392, 340] on span "美妝時尚 · 日常話題 · 美食 · 穿搭" at bounding box center [432, 342] width 209 height 12
copy span "美妝時尚 · 日常話題 · 美食 · 穿搭"
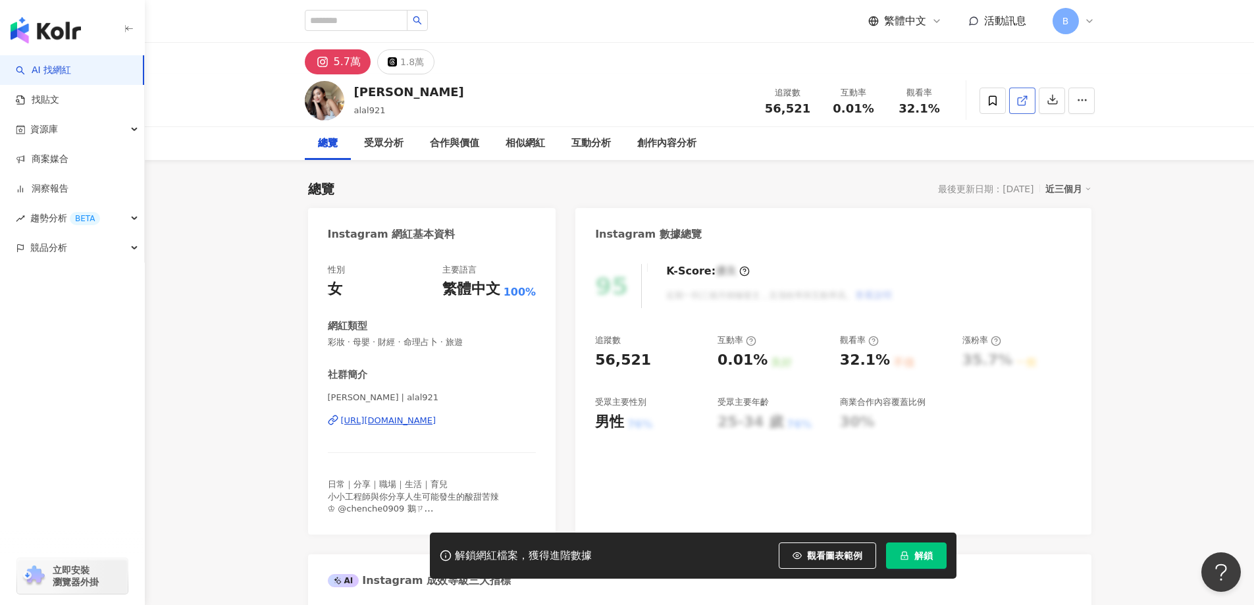
click at [1020, 107] on span at bounding box center [1022, 100] width 12 height 14
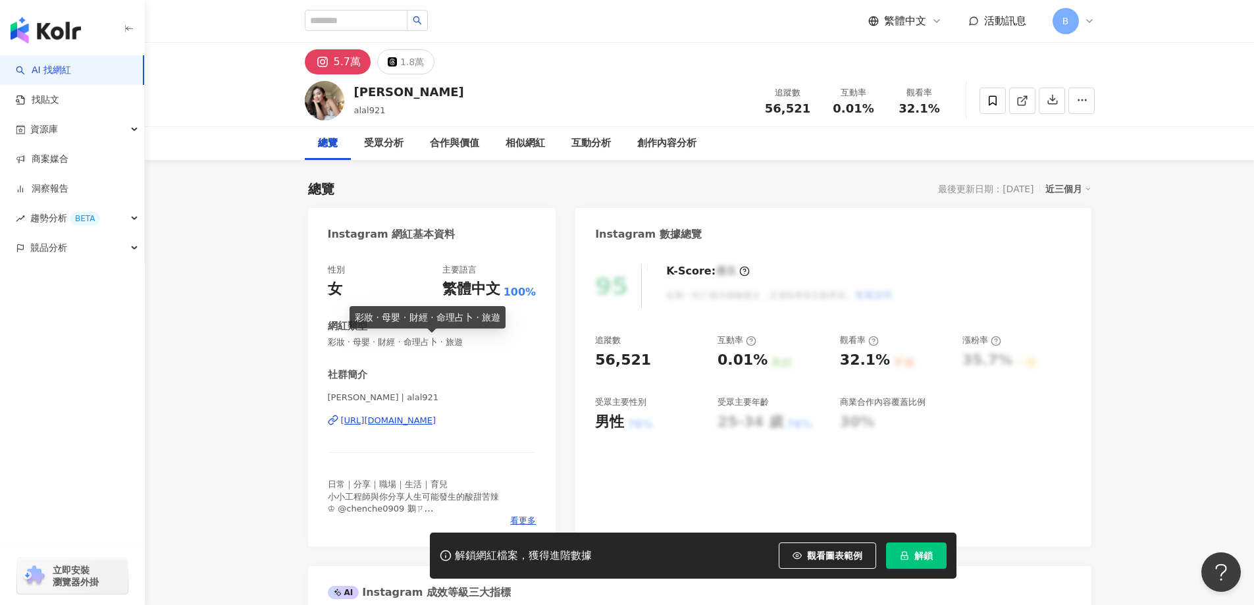
click at [425, 343] on span "彩妝 · 母嬰 · 財經 · 命理占卜 · 旅遊" at bounding box center [432, 342] width 209 height 12
click at [424, 342] on span "彩妝 · 母嬰 · 財經 · 命理占卜 · 旅遊" at bounding box center [432, 342] width 209 height 12
click at [424, 341] on span "彩妝 · 母嬰 · 財經 · 命理占卜 · 旅遊" at bounding box center [432, 342] width 209 height 12
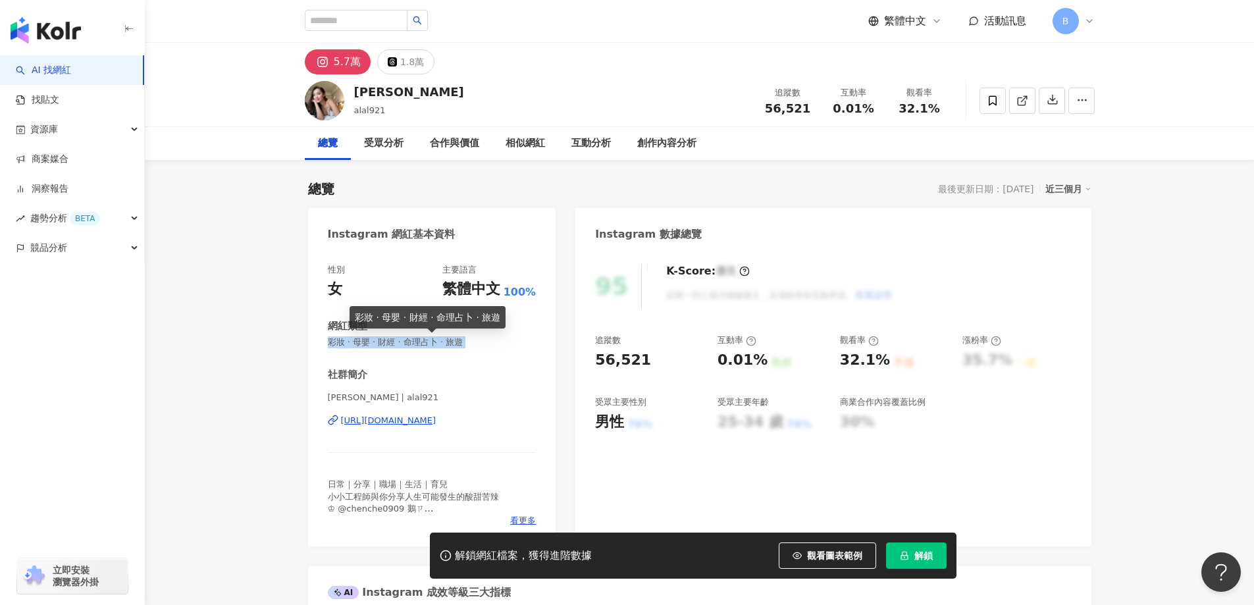
click at [424, 341] on span "彩妝 · 母嬰 · 財經 · 命理占卜 · 旅遊" at bounding box center [432, 342] width 209 height 12
copy span "彩妝 · 母嬰 · 財經 · 命理占卜 · 旅遊"
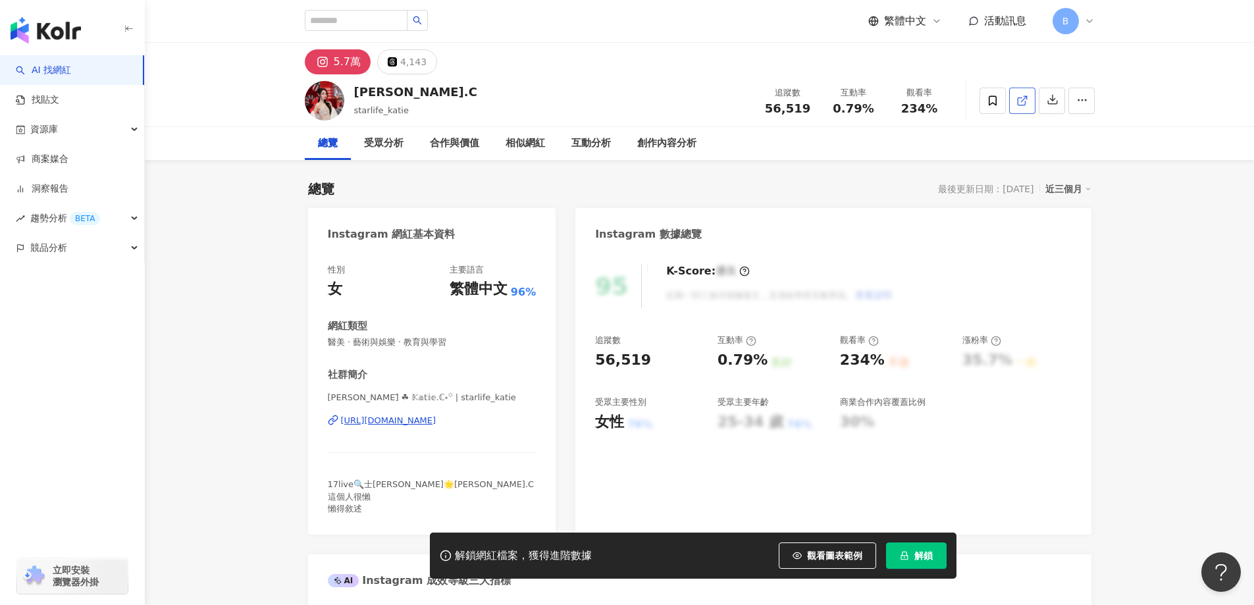
click at [1021, 107] on span at bounding box center [1022, 100] width 12 height 14
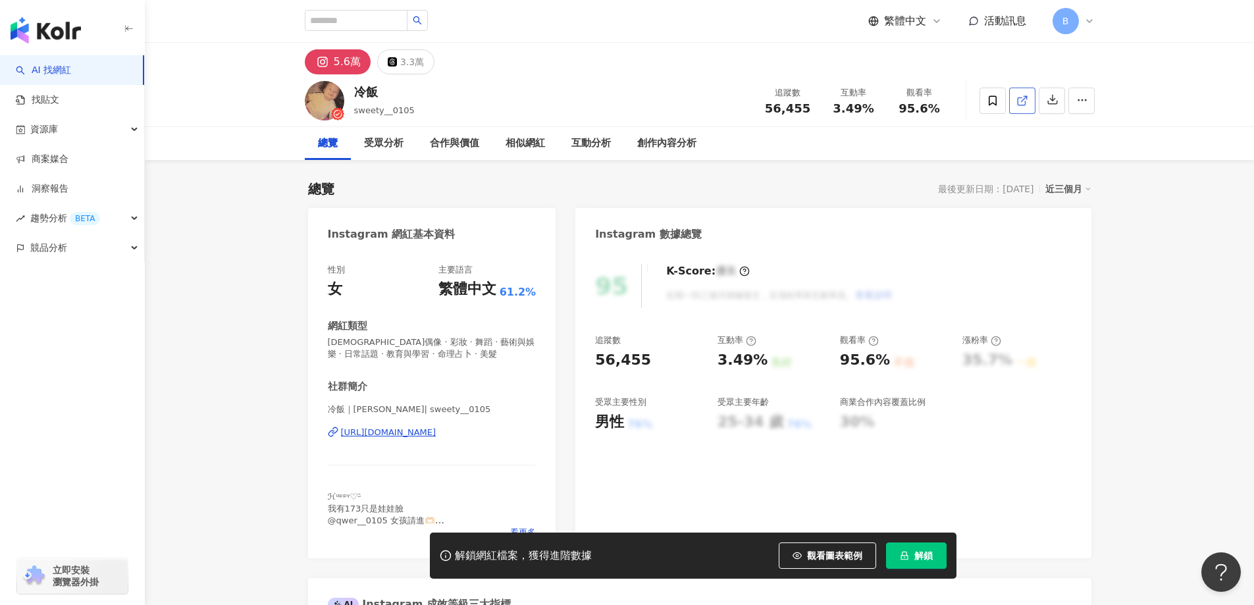
click at [1019, 102] on icon at bounding box center [1022, 101] width 12 height 12
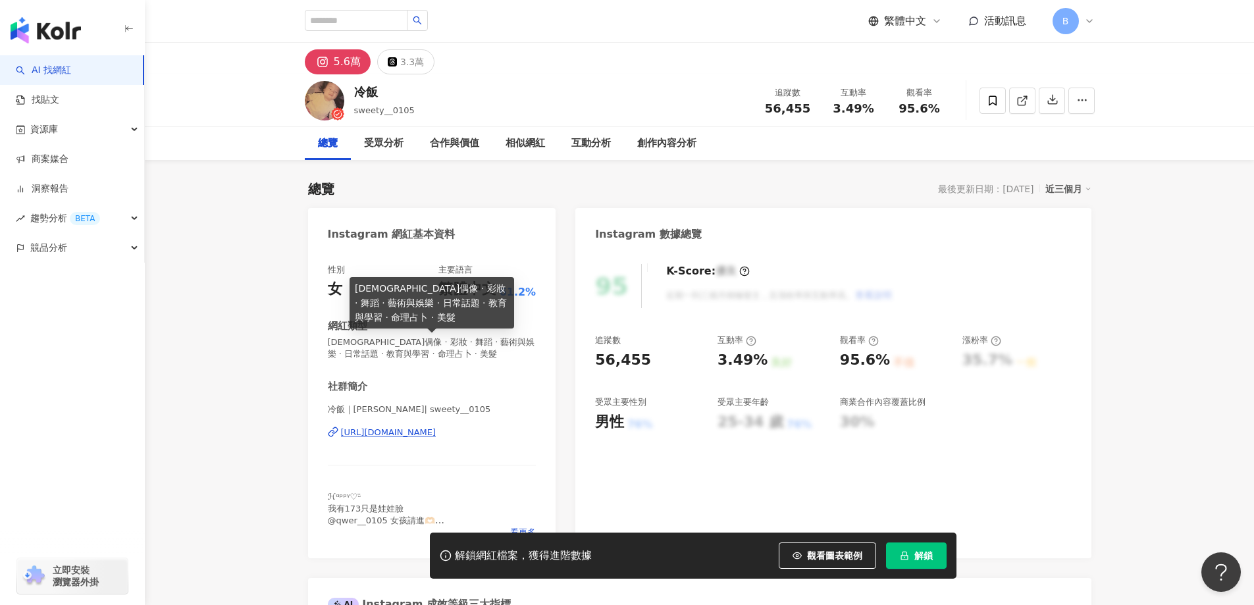
click at [448, 342] on span "韓國偶像 · 彩妝 · 舞蹈 · 藝術與娛樂 · 日常話題 · 教育與學習 · 命理占卜 · 美髮" at bounding box center [432, 348] width 209 height 24
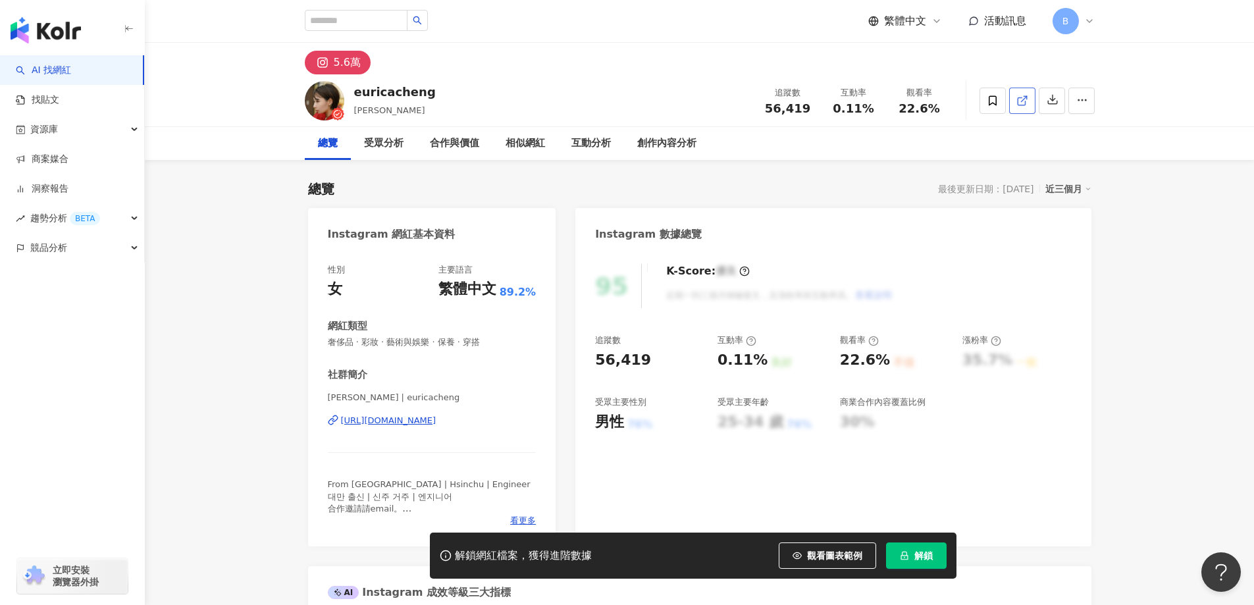
click at [1023, 101] on icon at bounding box center [1022, 101] width 12 height 12
click at [422, 341] on span "奢侈品 · 彩妝 · 藝術與娛樂 · 保養 · 穿搭" at bounding box center [432, 342] width 209 height 12
click at [433, 342] on span "奢侈品 · 彩妝 · 藝術與娛樂 · 保養 · 穿搭" at bounding box center [432, 342] width 209 height 12
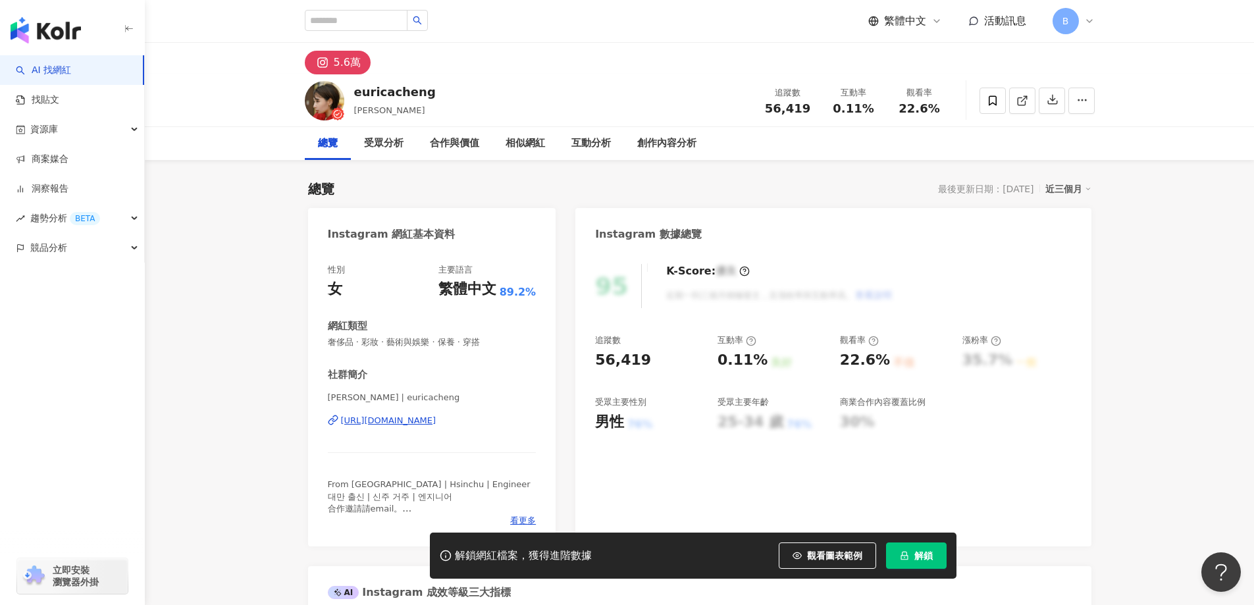
click at [433, 342] on span "奢侈品 · 彩妝 · 藝術與娛樂 · 保養 · 穿搭" at bounding box center [432, 342] width 209 height 12
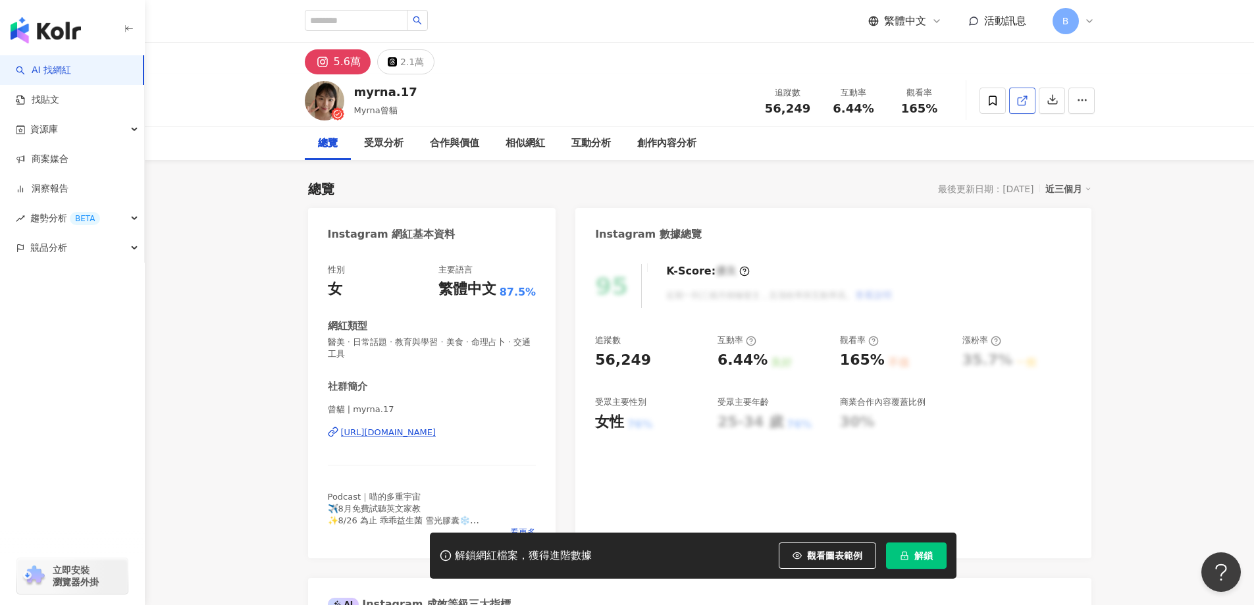
click at [1019, 99] on icon at bounding box center [1022, 101] width 12 height 12
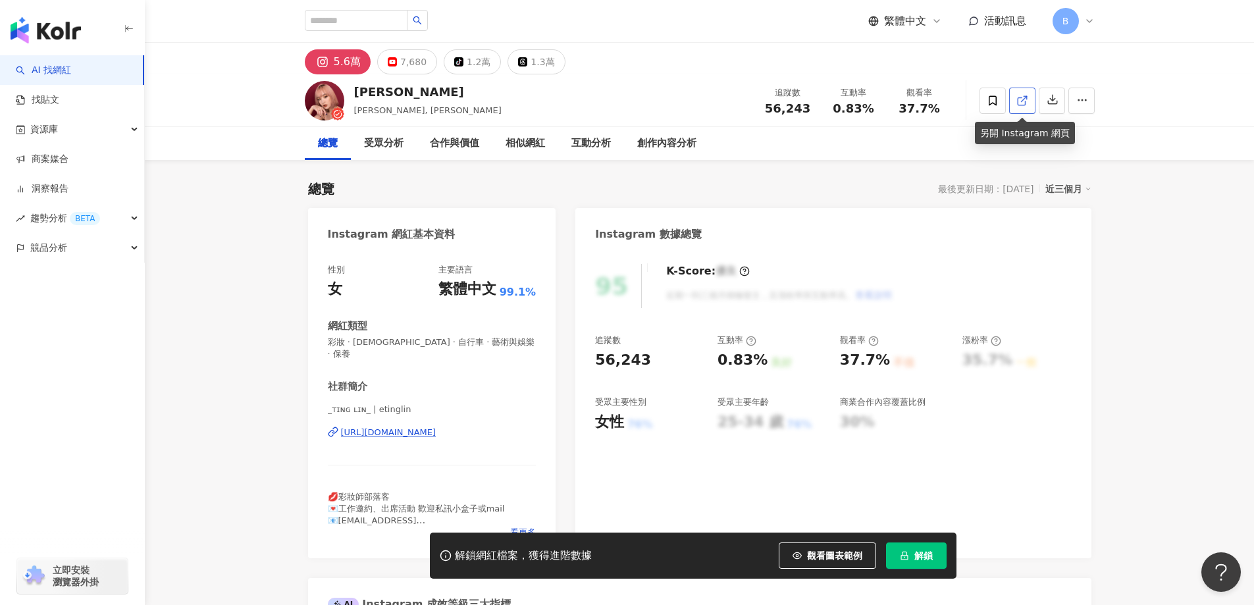
click at [1022, 98] on icon at bounding box center [1022, 101] width 12 height 12
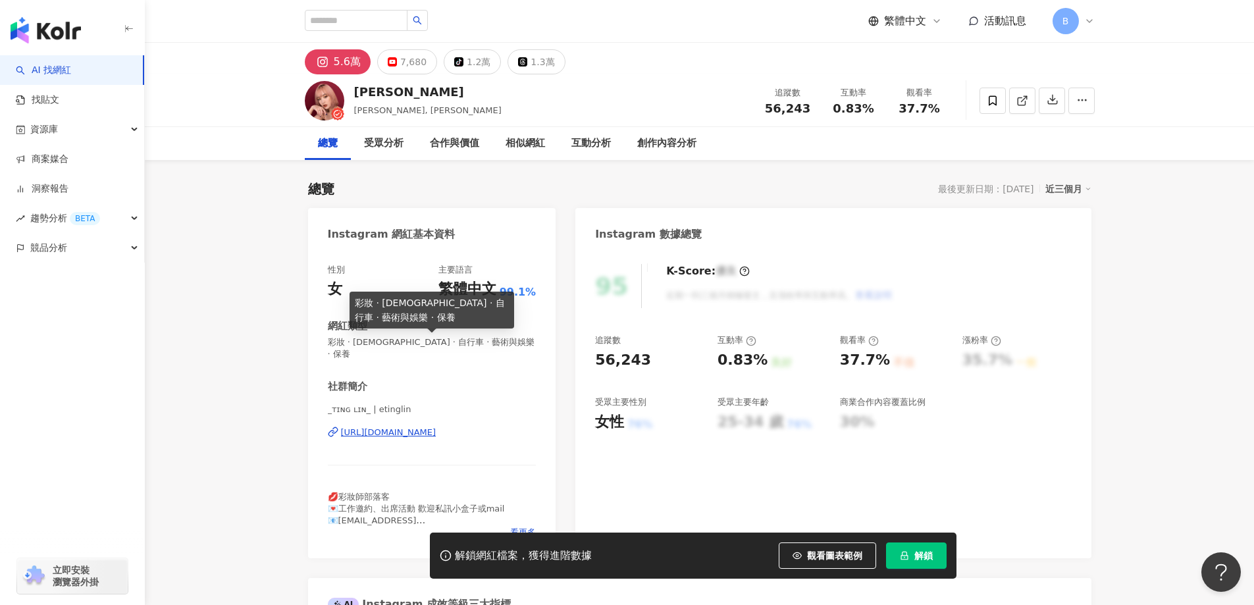
click at [382, 345] on span "彩妝 · LGBT · 自行車 · 藝術與娛樂 · 保養" at bounding box center [432, 348] width 209 height 24
copy span "彩妝 · LGBT · 自行車 · 藝術與娛樂 · 保養"
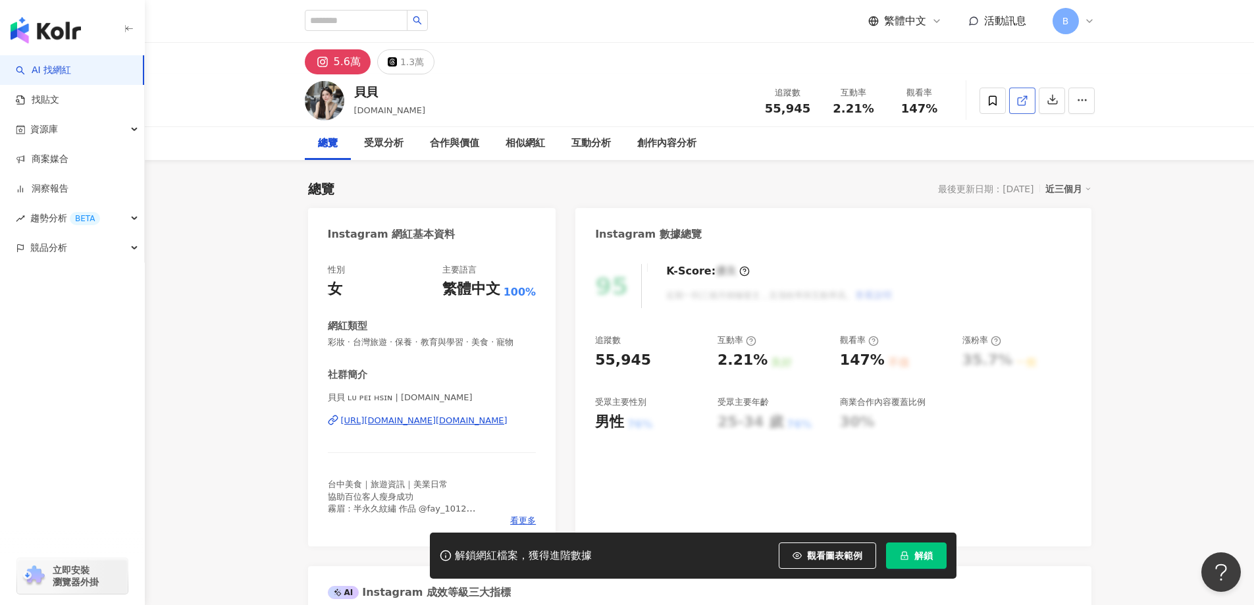
click at [1026, 101] on icon at bounding box center [1022, 101] width 12 height 12
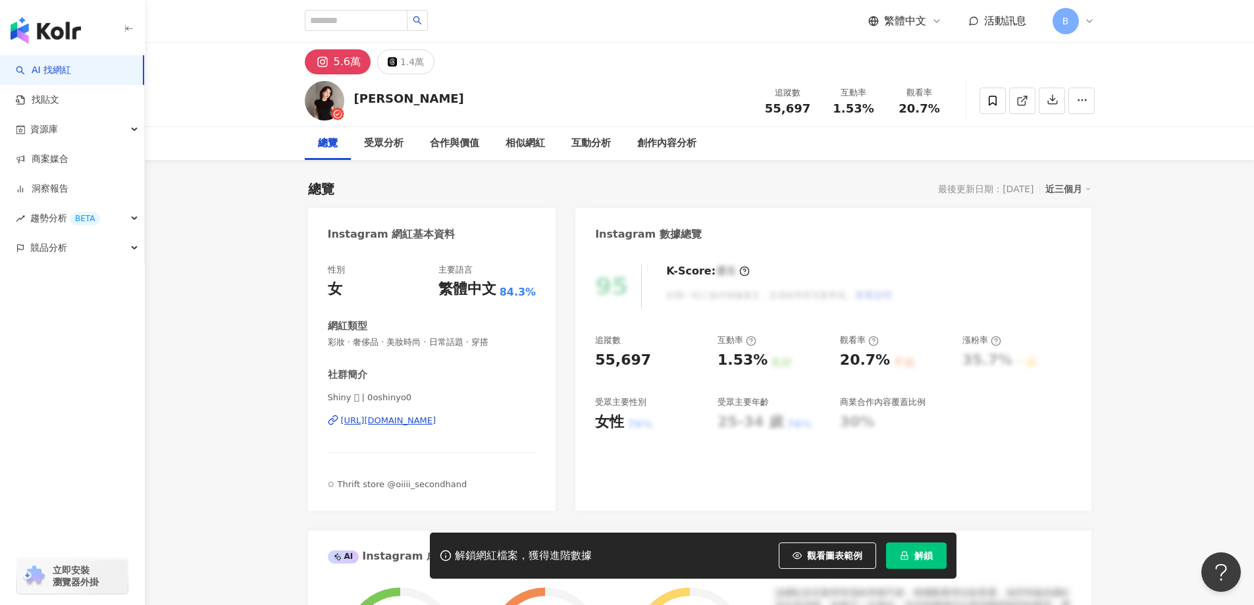
click at [1017, 104] on icon at bounding box center [1020, 100] width 7 height 7
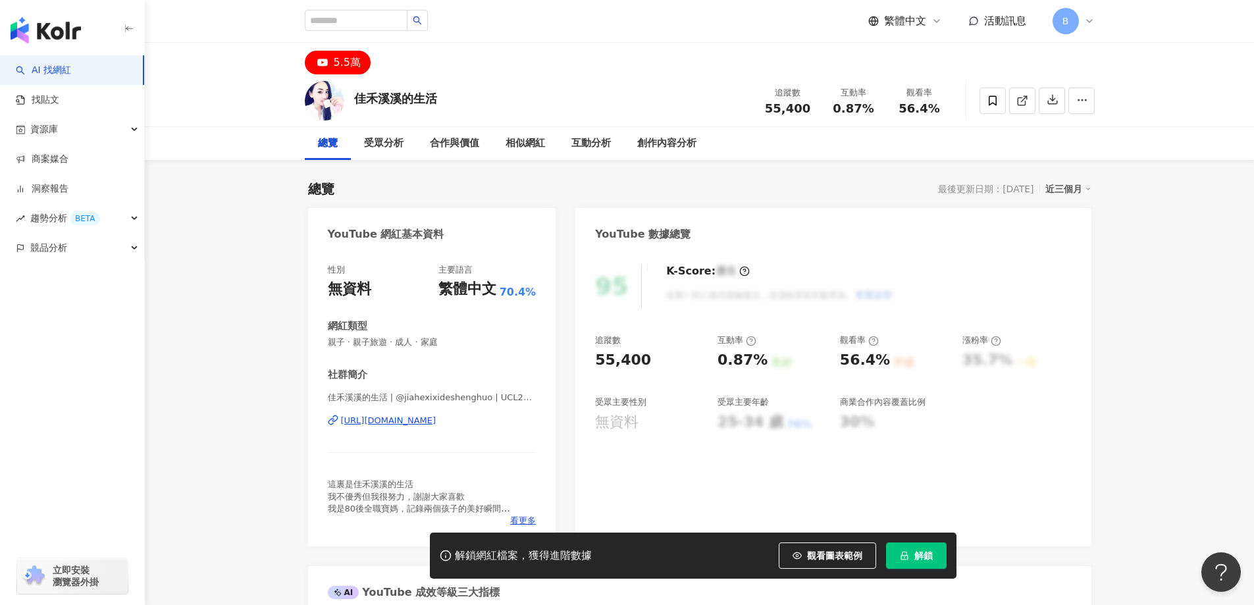
drag, startPoint x: 1020, startPoint y: 105, endPoint x: 1025, endPoint y: 129, distance: 24.8
click at [1020, 105] on icon at bounding box center [1020, 100] width 7 height 7
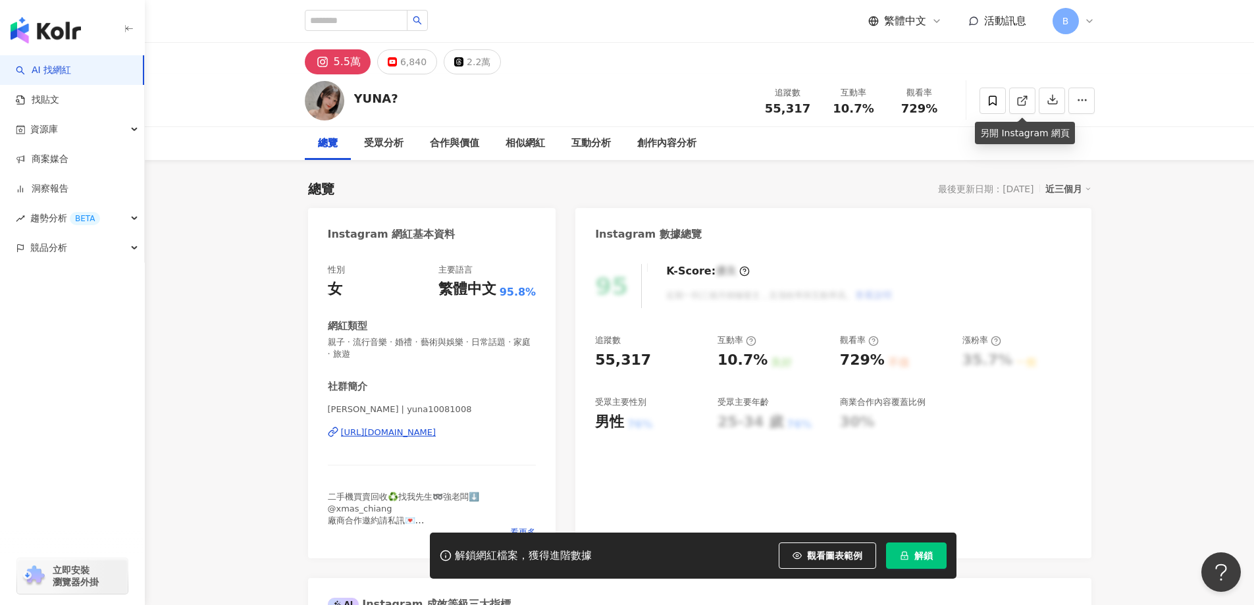
drag, startPoint x: 1019, startPoint y: 106, endPoint x: 1035, endPoint y: 124, distance: 23.8
click at [1019, 106] on icon at bounding box center [1022, 101] width 12 height 12
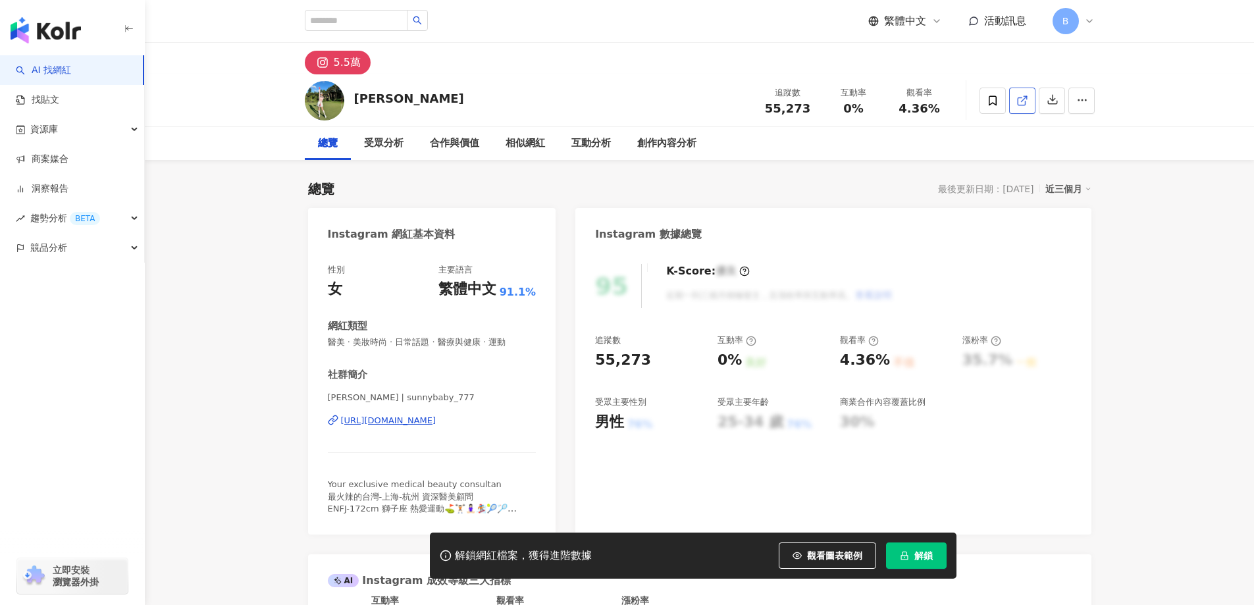
click at [1025, 107] on span at bounding box center [1022, 100] width 12 height 14
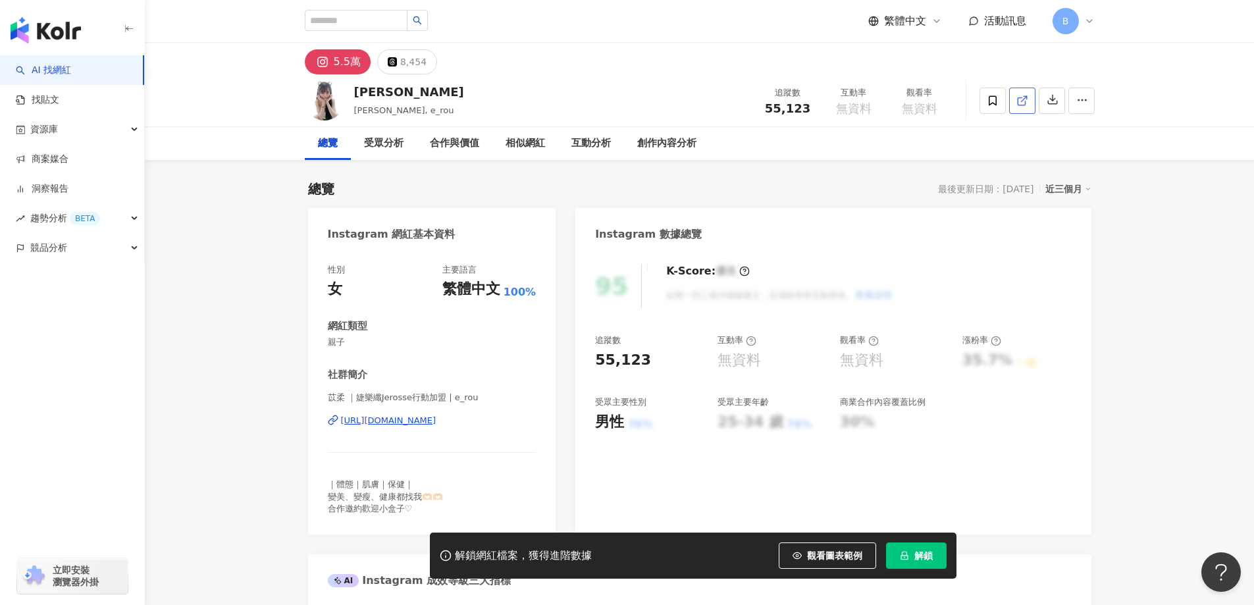
click at [1028, 100] on link at bounding box center [1022, 101] width 26 height 26
click at [1020, 99] on icon at bounding box center [1022, 101] width 12 height 12
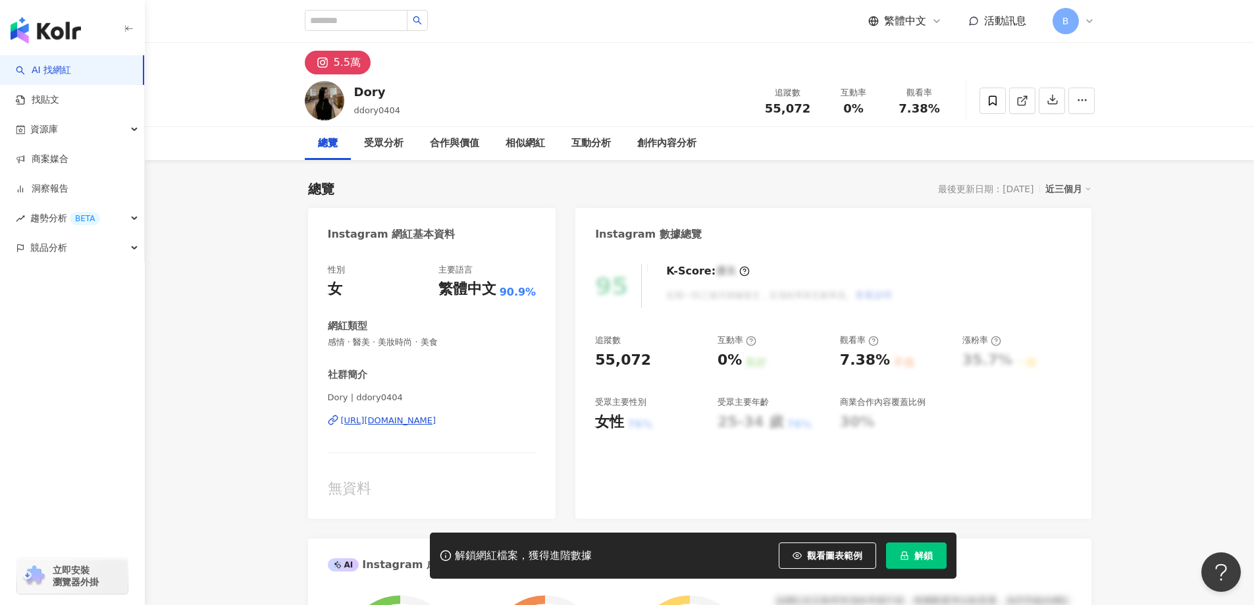
click at [1021, 101] on line at bounding box center [1023, 98] width 5 height 5
click at [403, 338] on span "感情 · 醫美 · 美妝時尚 · 美食" at bounding box center [432, 342] width 209 height 12
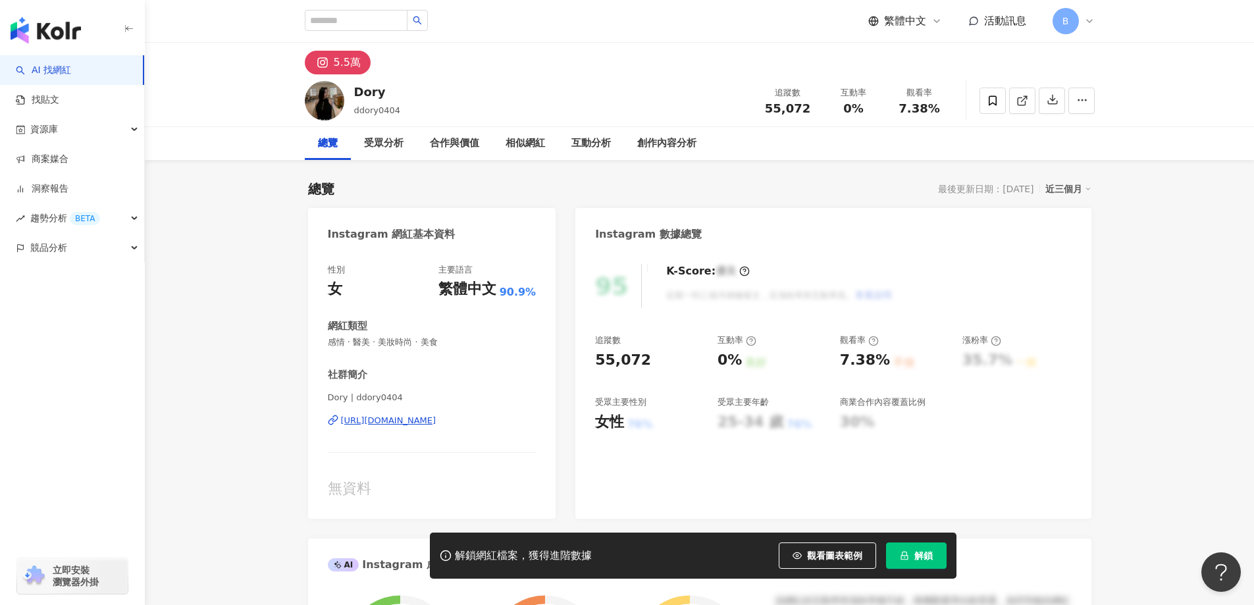
click at [403, 338] on span "感情 · 醫美 · 美妝時尚 · 美食" at bounding box center [432, 342] width 209 height 12
click at [403, 343] on span "感情 · 醫美 · 美妝時尚 · 美食" at bounding box center [432, 342] width 209 height 12
click at [409, 343] on span "感情 · 醫美 · 美妝時尚 · 美食" at bounding box center [432, 342] width 209 height 12
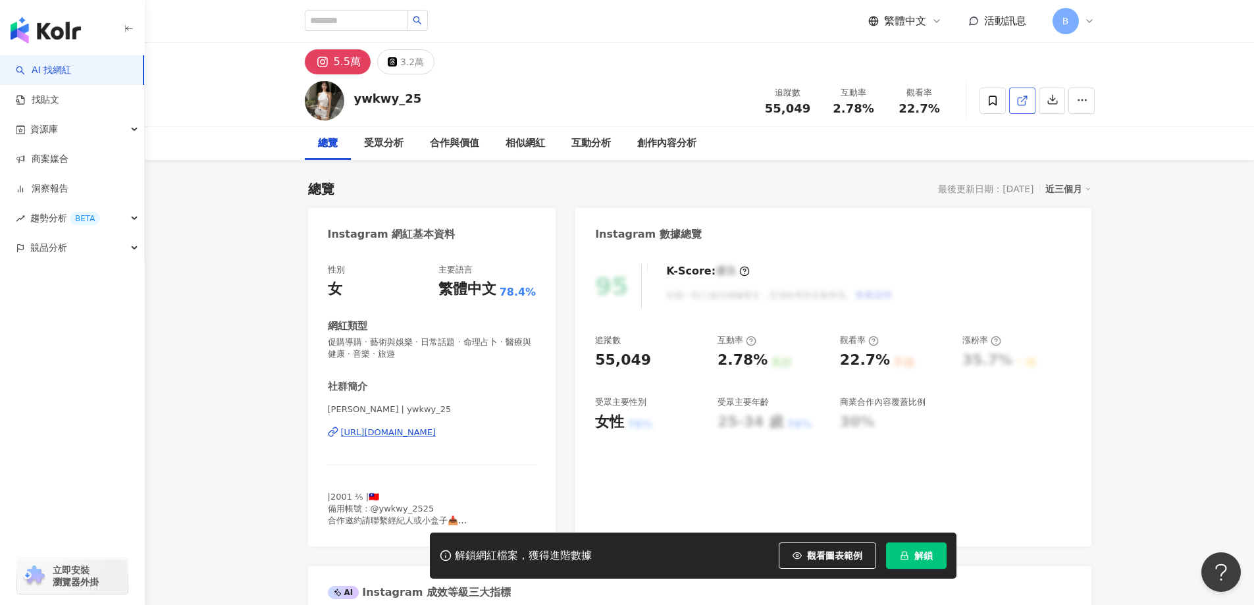
click at [1026, 96] on polyline at bounding box center [1024, 97] width 3 height 3
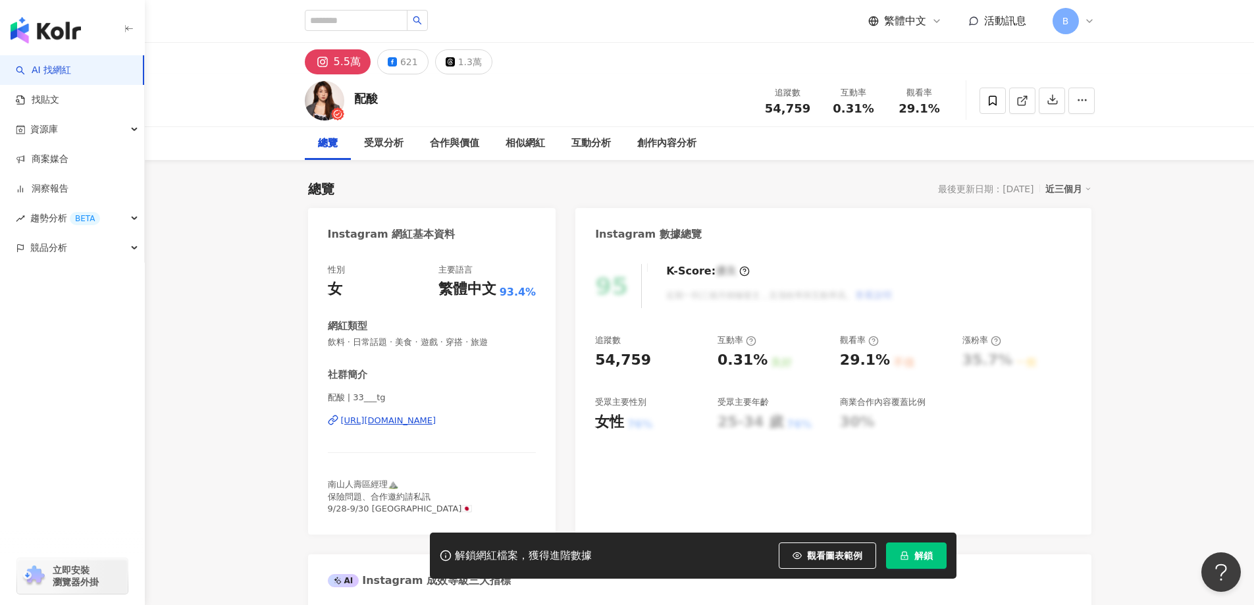
click at [1021, 97] on icon at bounding box center [1022, 101] width 12 height 12
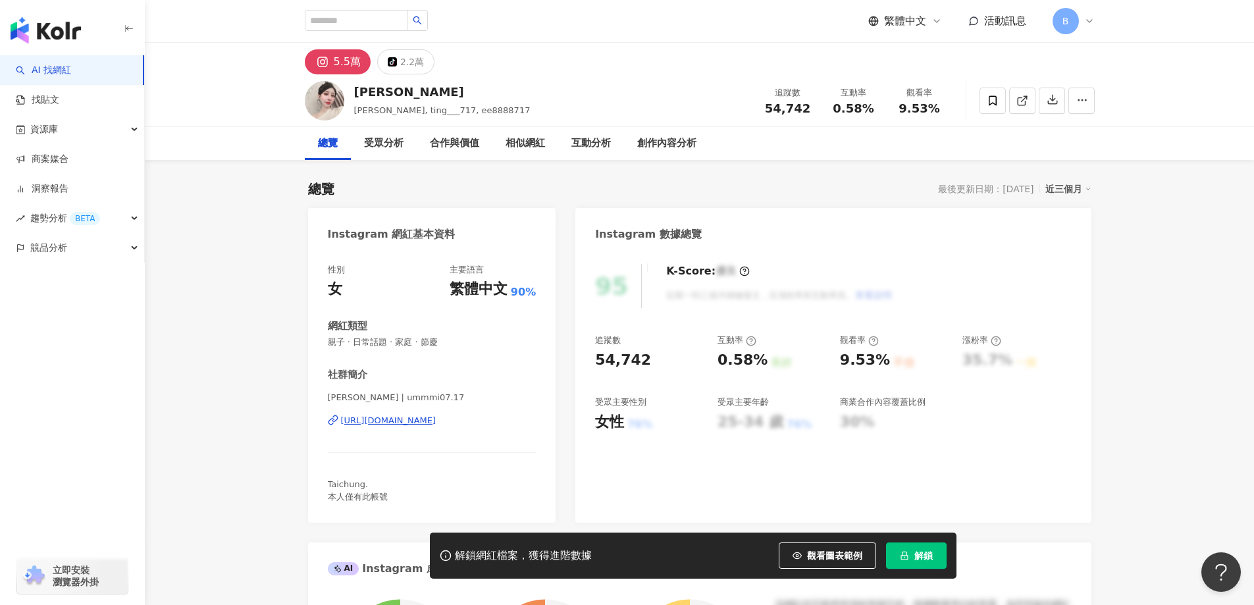
click at [1023, 99] on line at bounding box center [1023, 98] width 5 height 5
click at [413, 344] on span "親子 · 日常話題 · 家庭 · 節慶" at bounding box center [432, 342] width 209 height 12
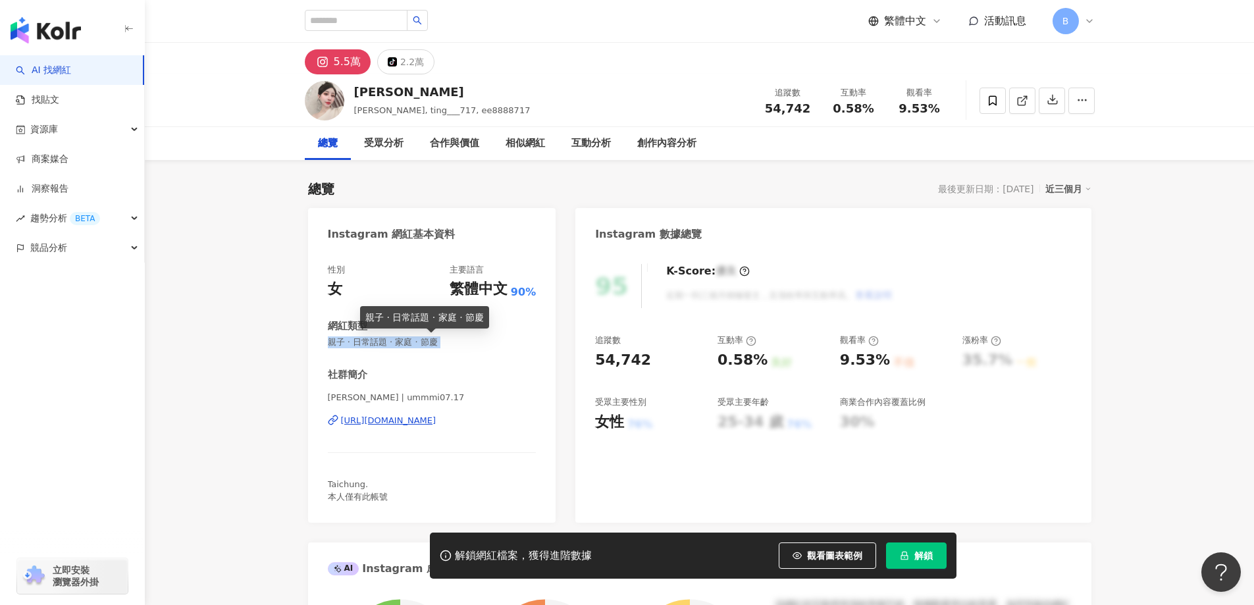
copy span "親子 · 日常話題 · 家庭 · 節慶"
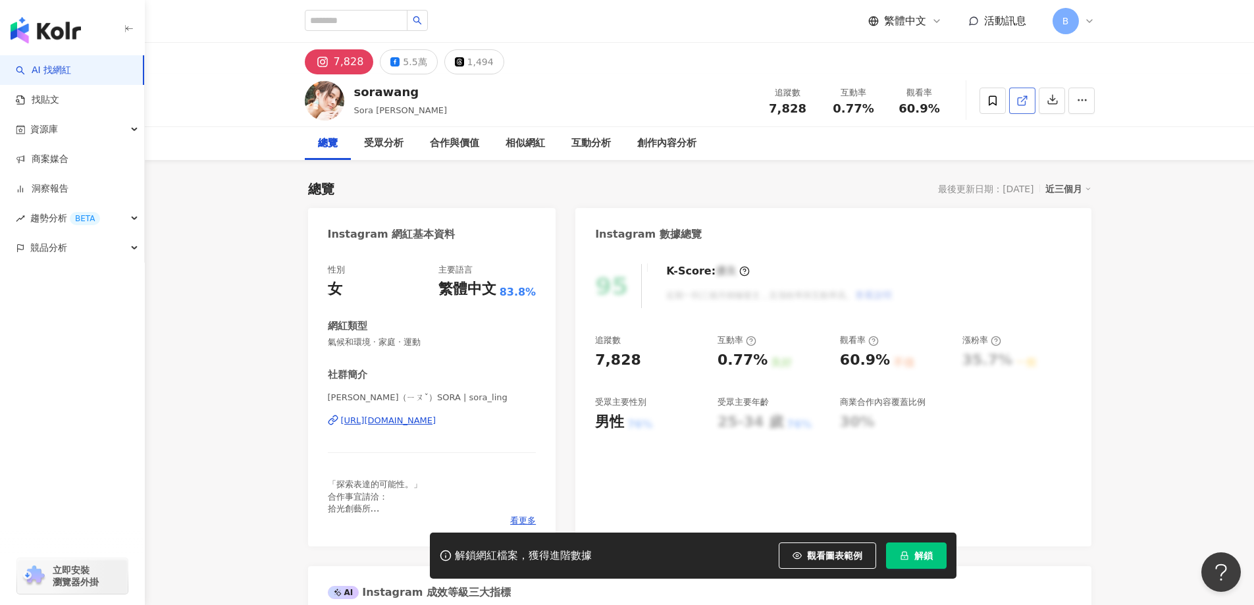
click at [1024, 100] on icon at bounding box center [1022, 101] width 12 height 12
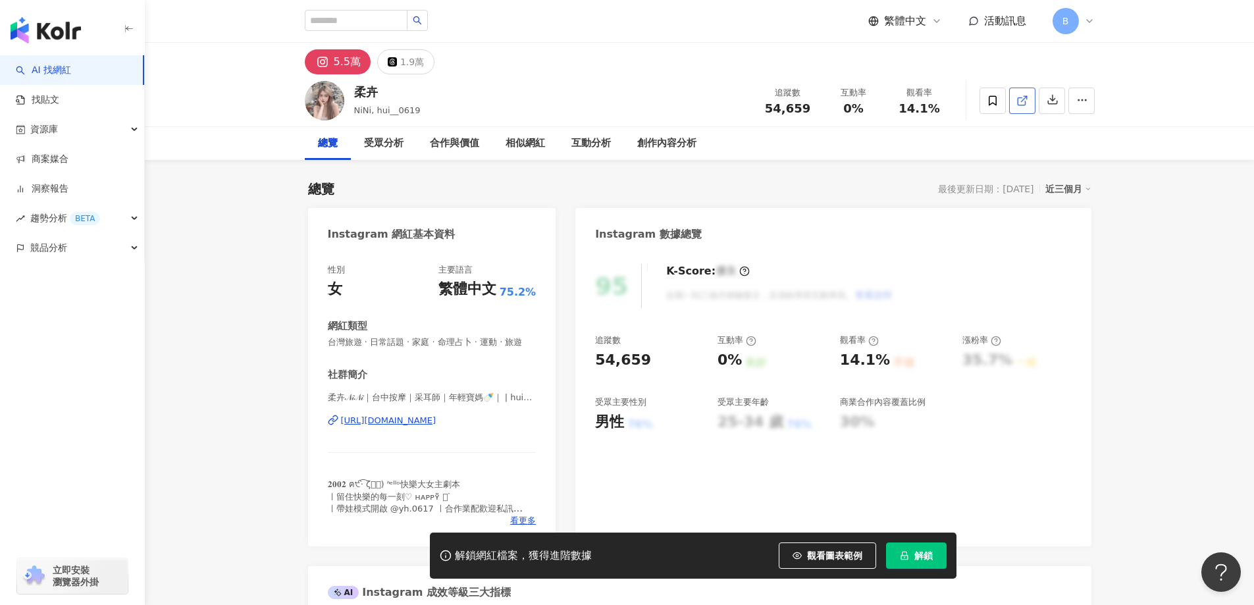
click at [1027, 97] on icon at bounding box center [1022, 101] width 12 height 12
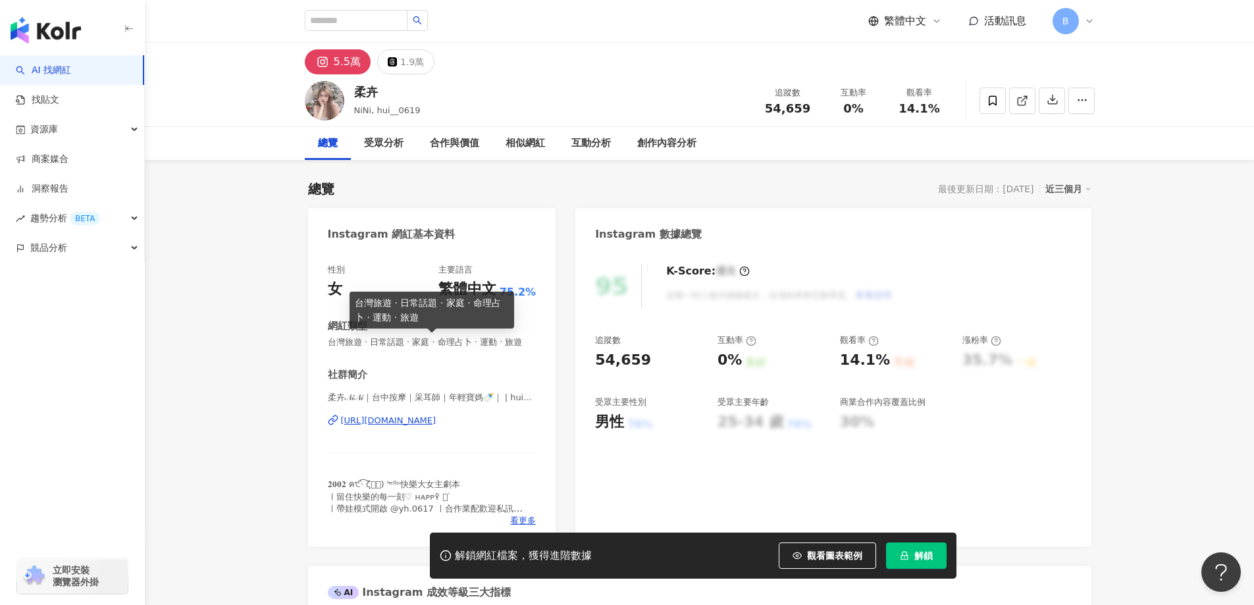
click at [463, 343] on span "台灣旅遊 · 日常話題 · 家庭 · 命理占卜 · 運動 · 旅遊" at bounding box center [432, 342] width 209 height 12
click at [463, 342] on span "台灣旅遊 · 日常話題 · 家庭 · 命理占卜 · 運動 · 旅遊" at bounding box center [432, 342] width 209 height 12
copy span "台灣旅遊 · 日常話題 · 家庭 · 命理占卜 · 運動 · 旅遊"
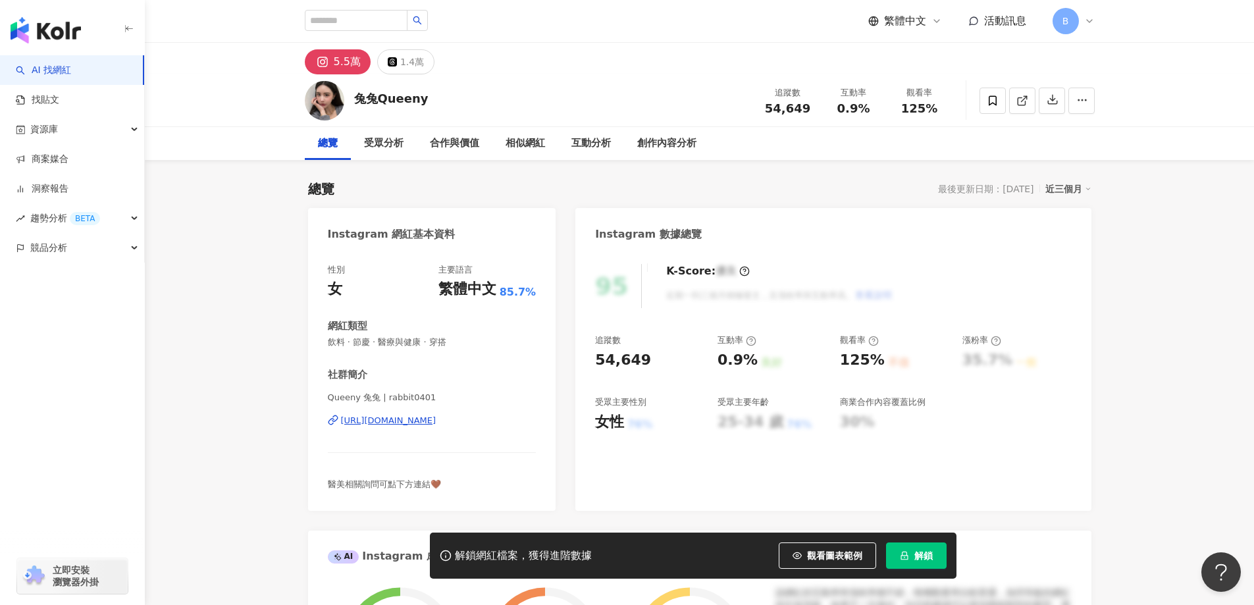
click at [1021, 101] on icon at bounding box center [1022, 101] width 12 height 12
click at [400, 342] on span "飲料 · 節慶 · 醫療與健康 · 穿搭" at bounding box center [432, 342] width 209 height 12
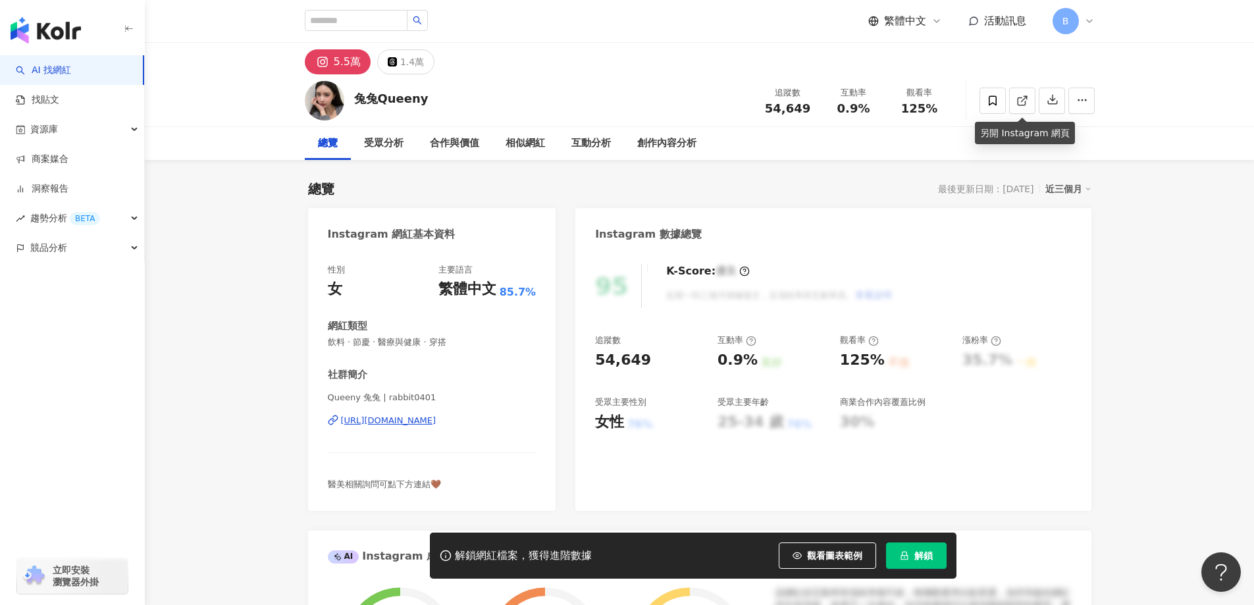
click at [400, 342] on span "飲料 · 節慶 · 醫療與健康 · 穿搭" at bounding box center [432, 342] width 209 height 12
copy span "飲料 · 節慶 · 醫療與健康 · 穿搭"
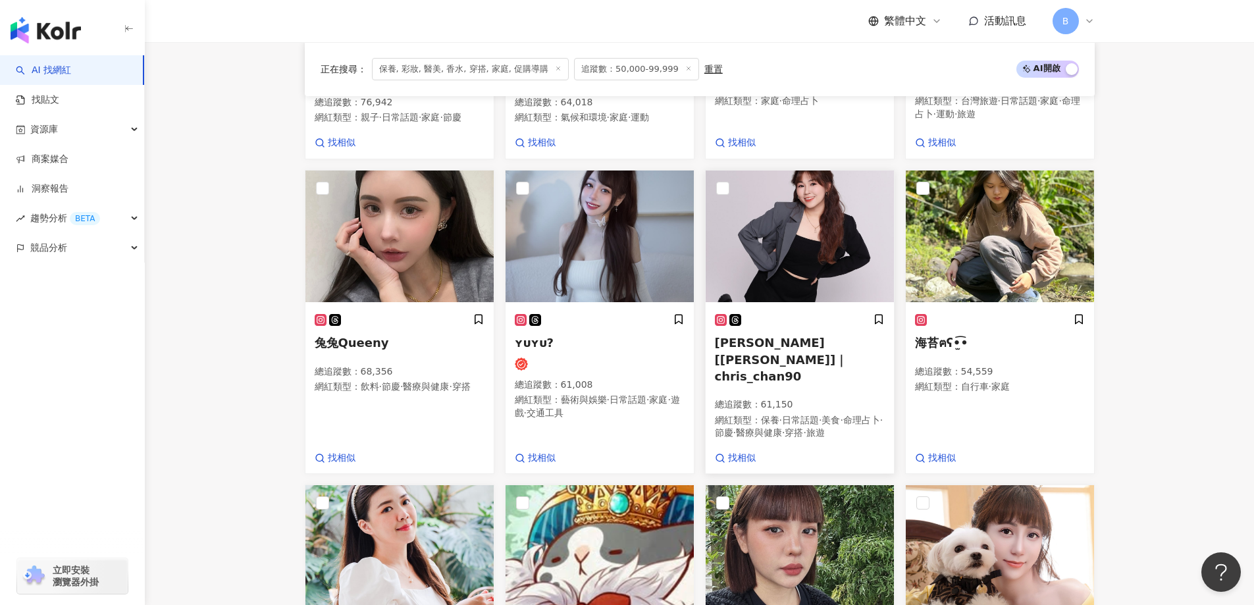
scroll to position [650, 0]
click at [630, 212] on img at bounding box center [599, 236] width 188 height 132
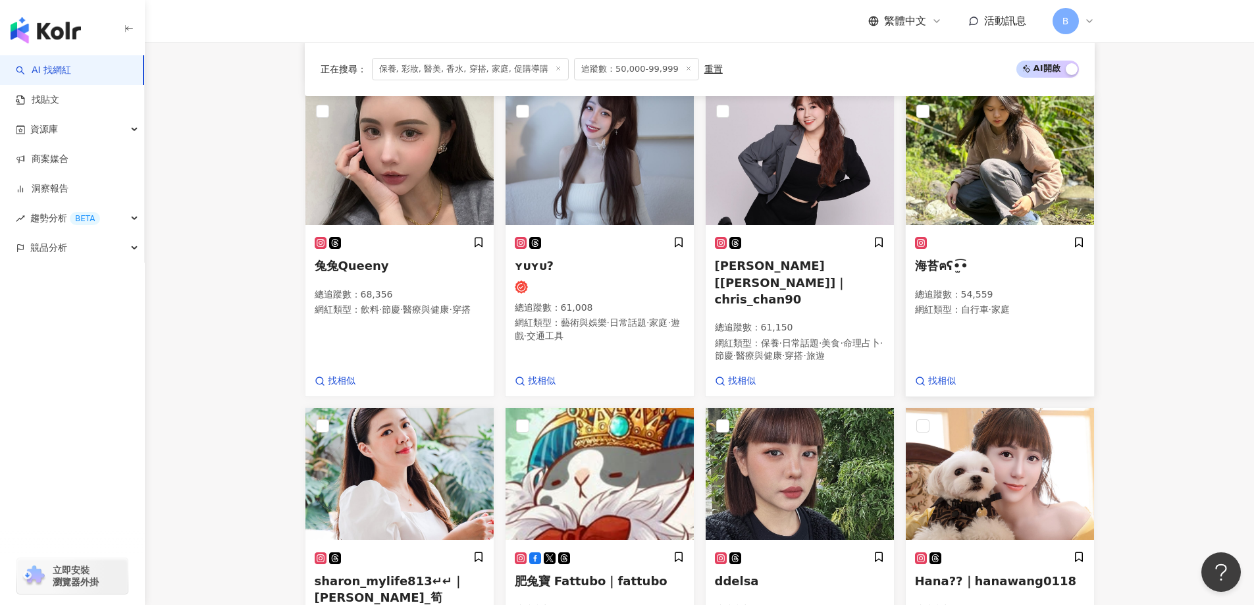
scroll to position [848, 0]
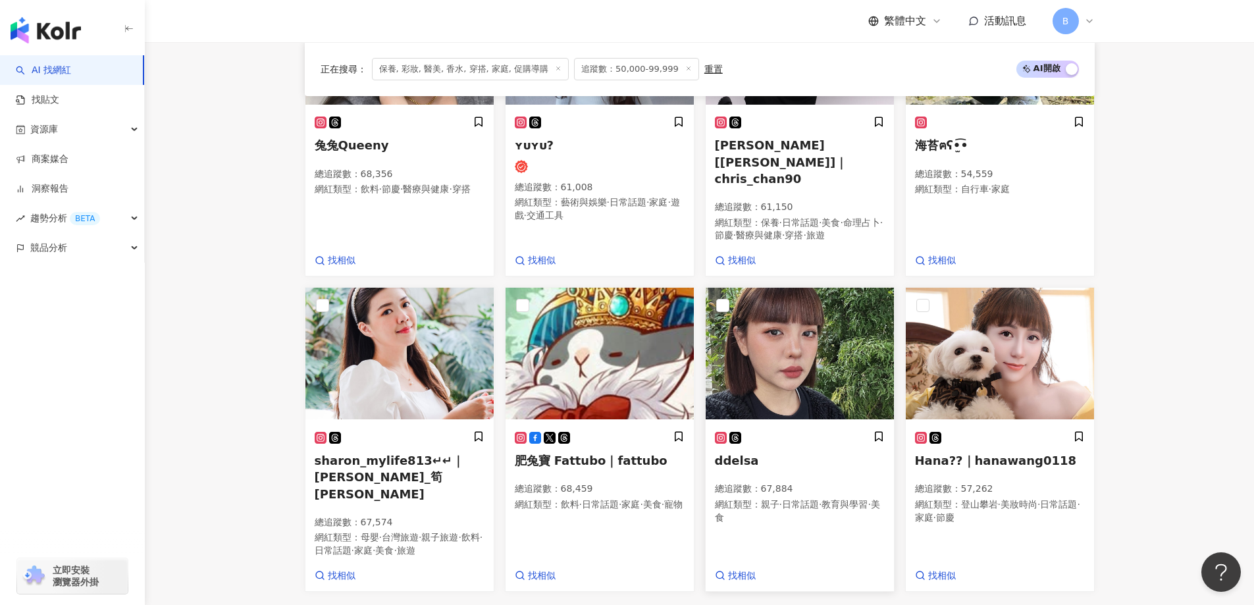
click at [825, 352] on img at bounding box center [799, 354] width 188 height 132
click at [809, 349] on img at bounding box center [799, 354] width 188 height 132
click at [1005, 381] on img at bounding box center [1000, 354] width 188 height 132
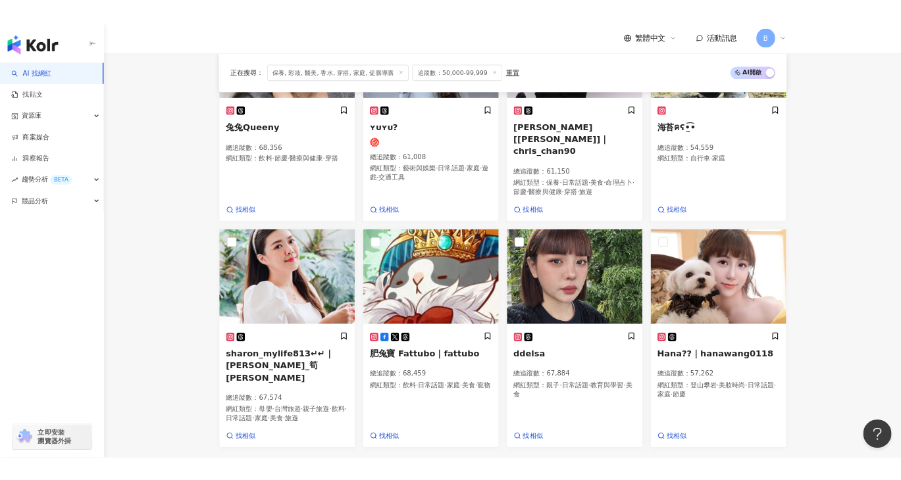
scroll to position [1111, 0]
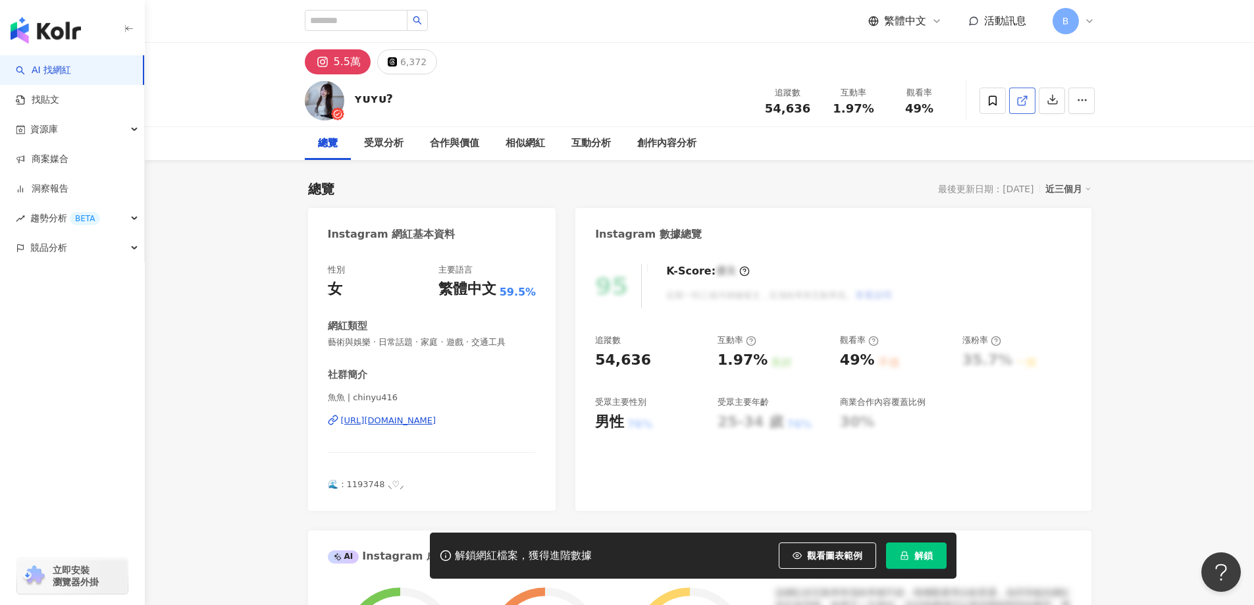
click at [1021, 105] on icon at bounding box center [1020, 100] width 7 height 7
click at [436, 342] on span "藝術與娛樂 · 日常話題 · 家庭 · 遊戲 · 交通工具" at bounding box center [432, 342] width 209 height 12
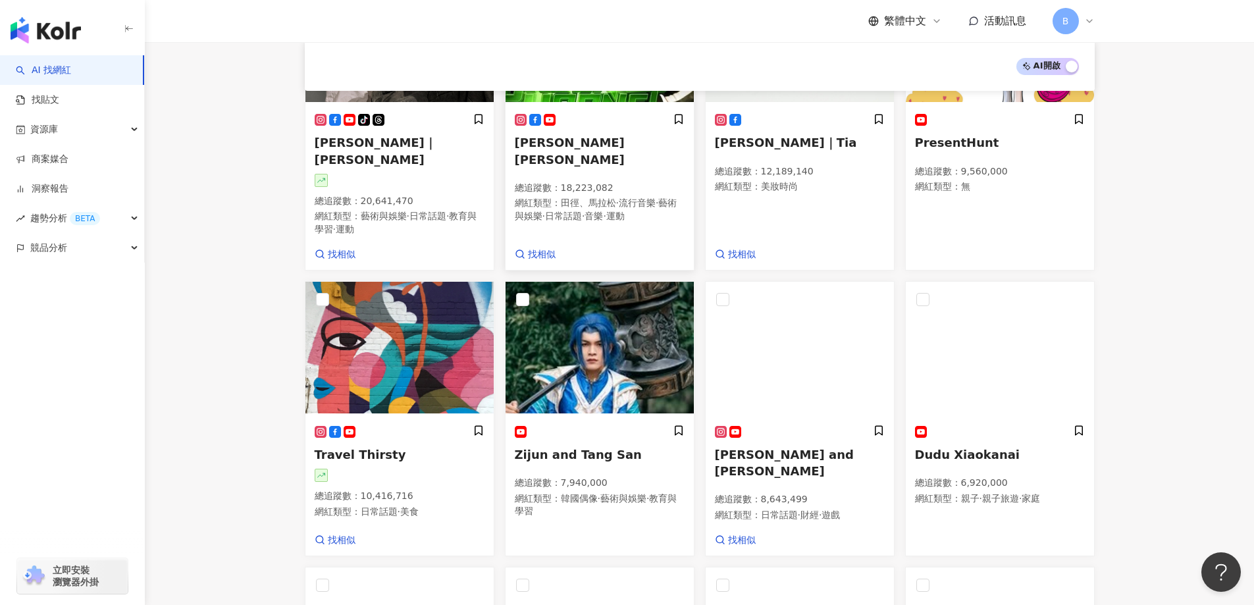
scroll to position [259, 0]
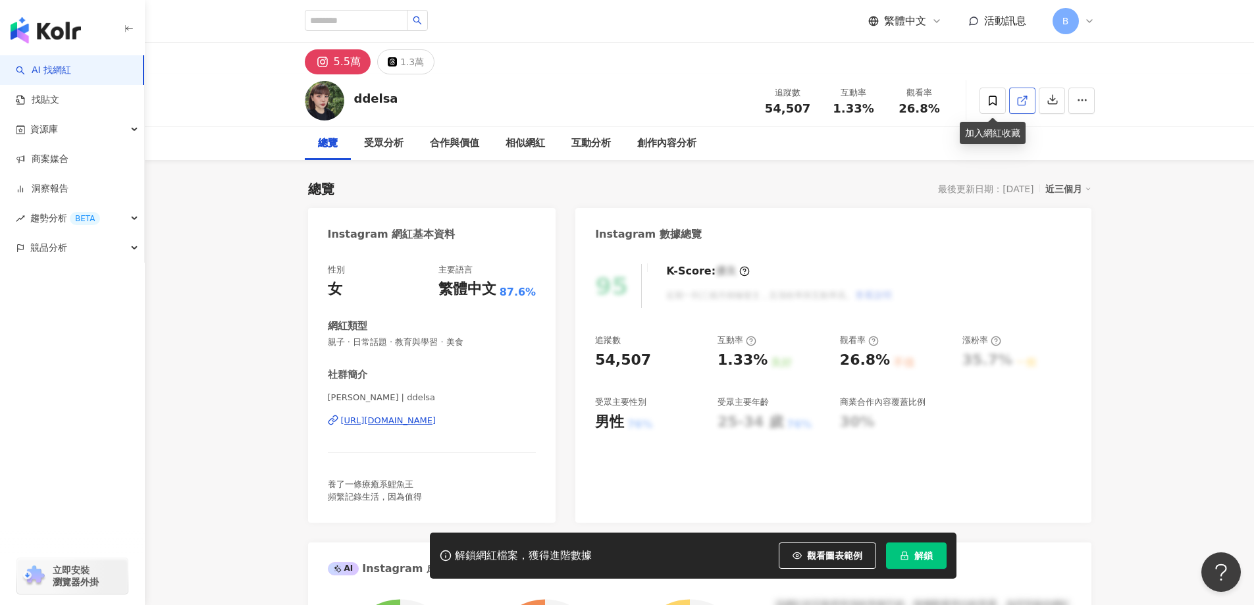
click at [1016, 104] on icon at bounding box center [1022, 101] width 12 height 12
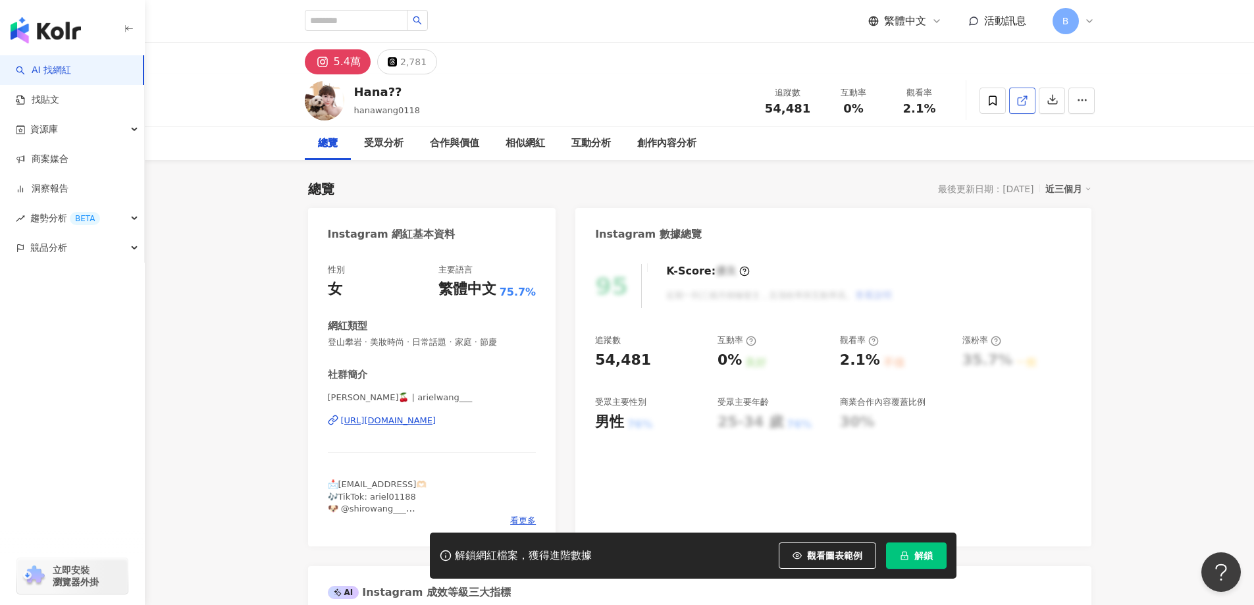
click at [1023, 97] on icon at bounding box center [1022, 101] width 12 height 12
